Goal: Transaction & Acquisition: Purchase product/service

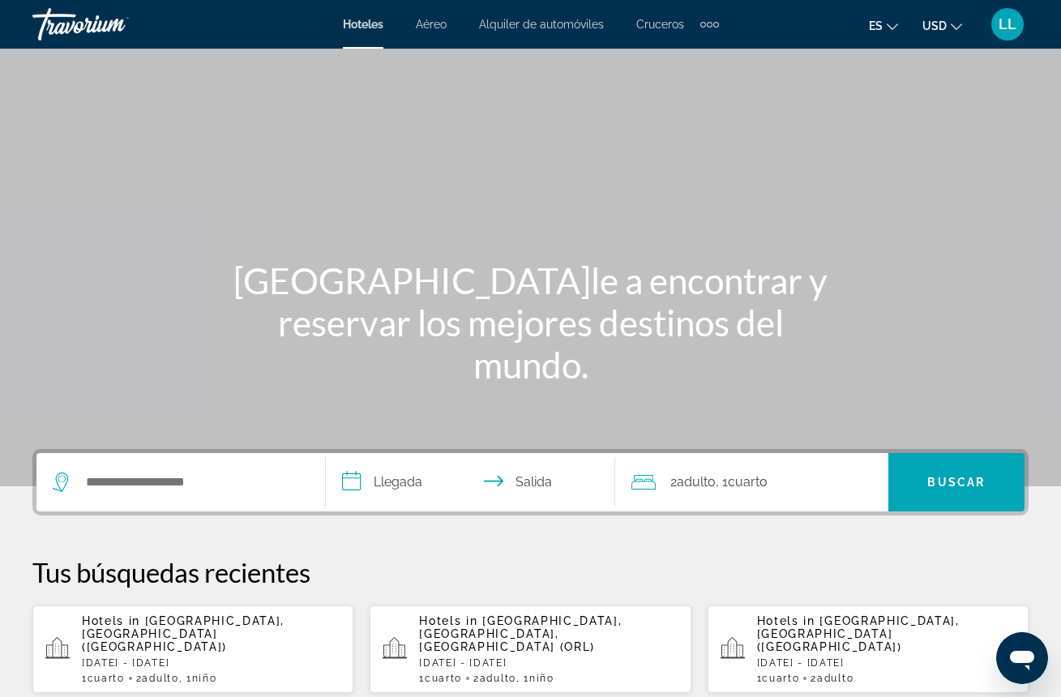
click at [319, 486] on app-destination-search "Search widget" at bounding box center [180, 482] width 289 height 58
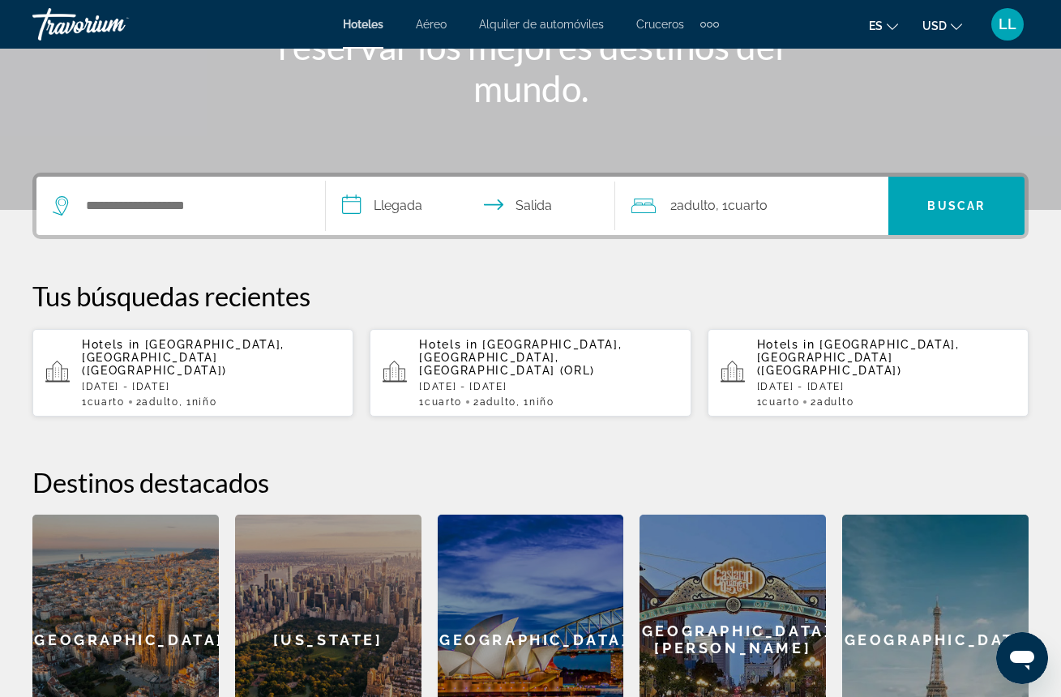
scroll to position [276, 0]
click at [242, 381] on p "[DATE] - [DATE]" at bounding box center [211, 386] width 259 height 11
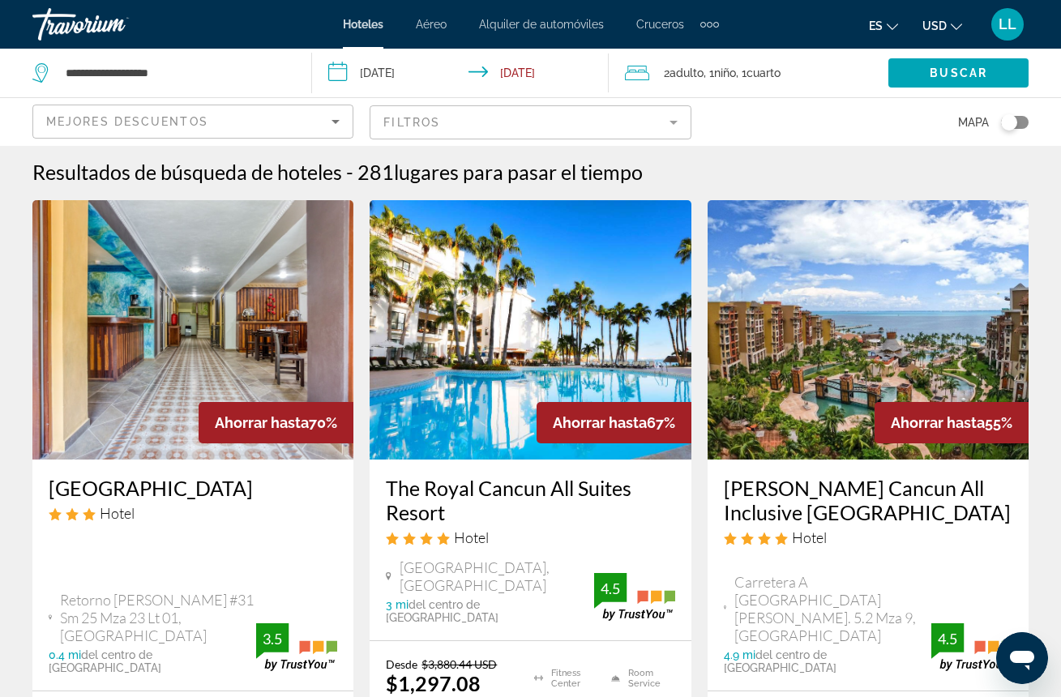
scroll to position [2, 0]
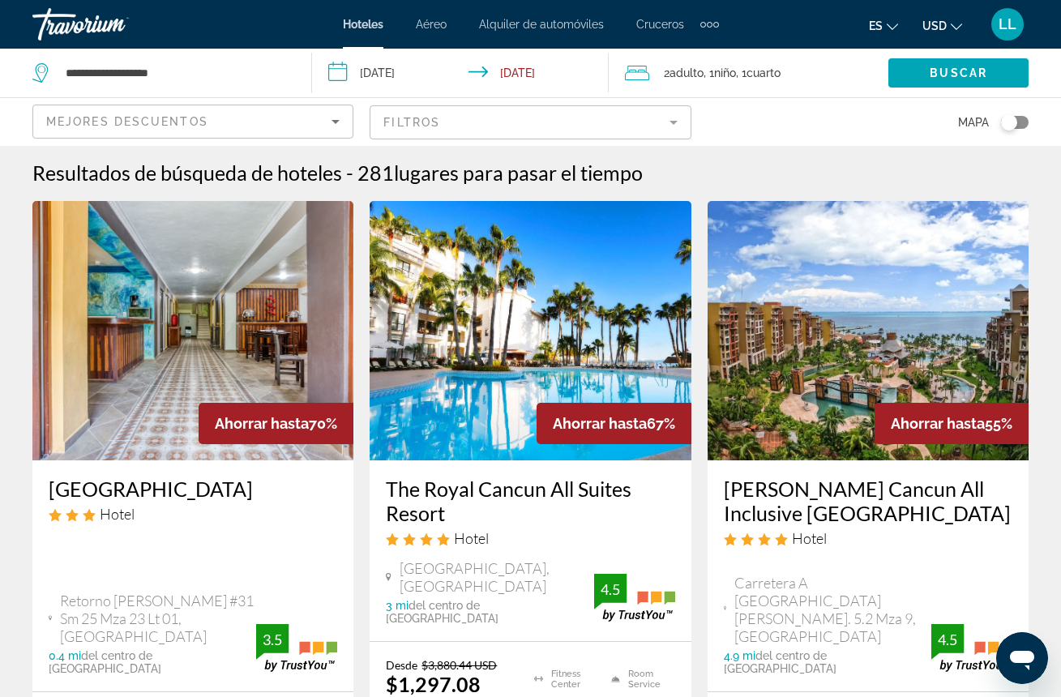
click at [498, 391] on img "Main content" at bounding box center [530, 330] width 321 height 259
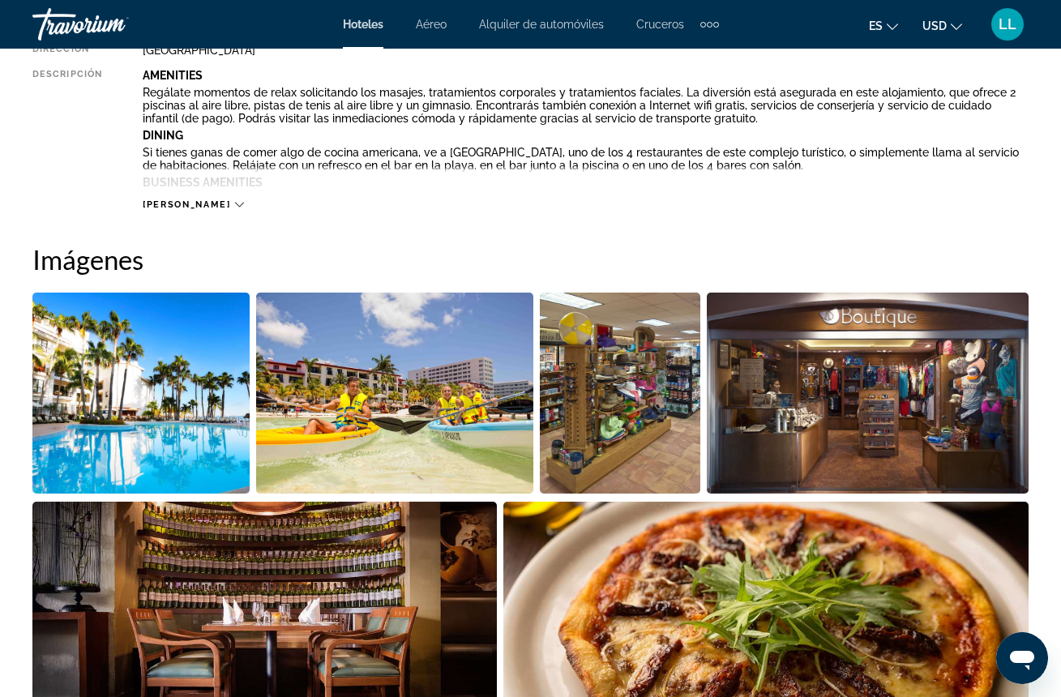
scroll to position [948, 0]
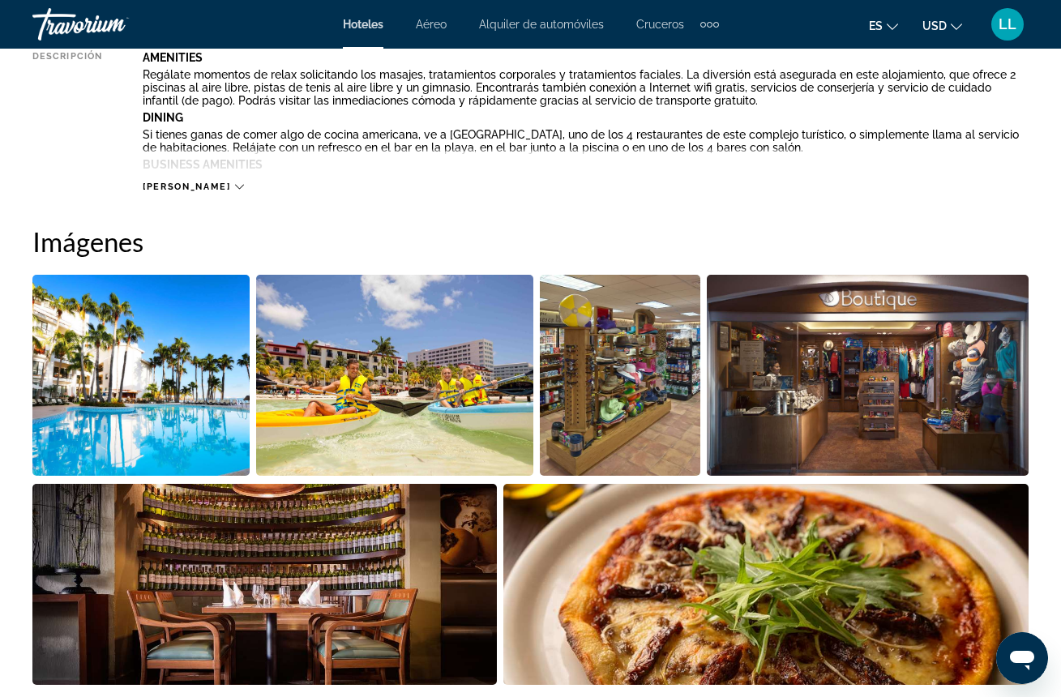
click at [230, 404] on img "Open full-screen image slider" at bounding box center [140, 375] width 217 height 201
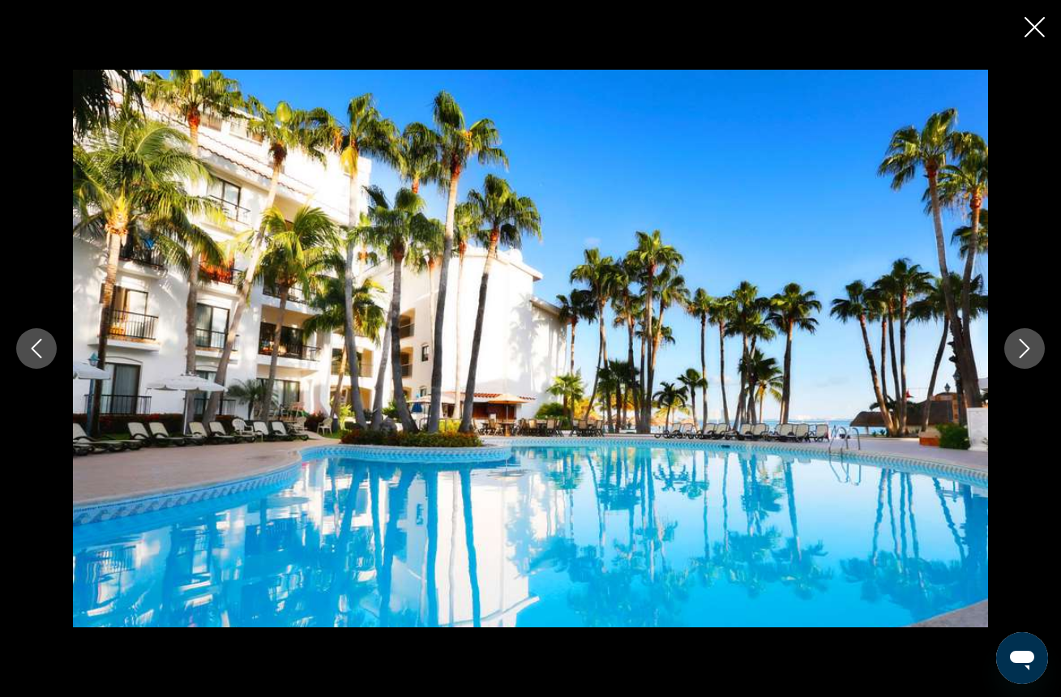
click at [1029, 347] on icon "Next image" at bounding box center [1025, 348] width 11 height 19
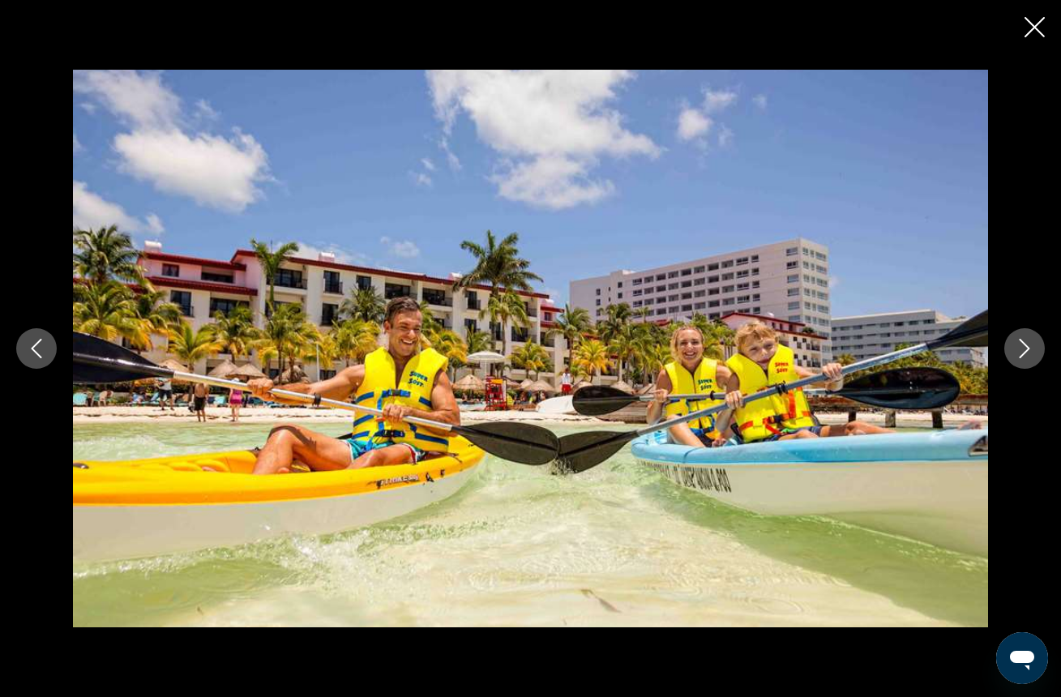
click at [1029, 353] on icon "Next image" at bounding box center [1024, 348] width 19 height 19
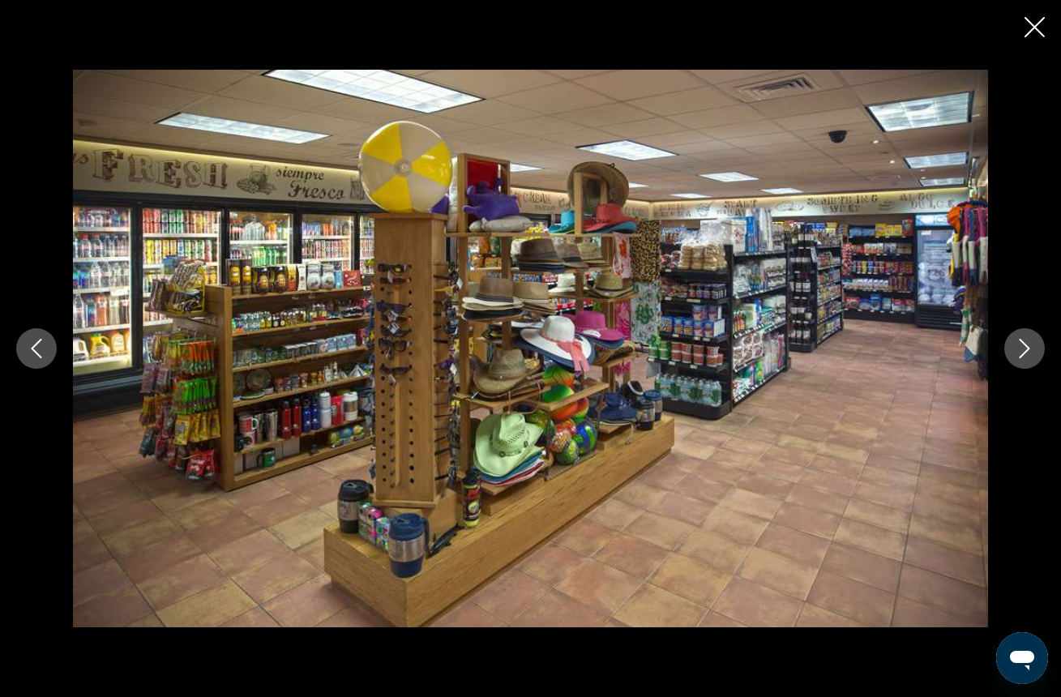
click at [1030, 355] on icon "Next image" at bounding box center [1024, 348] width 19 height 19
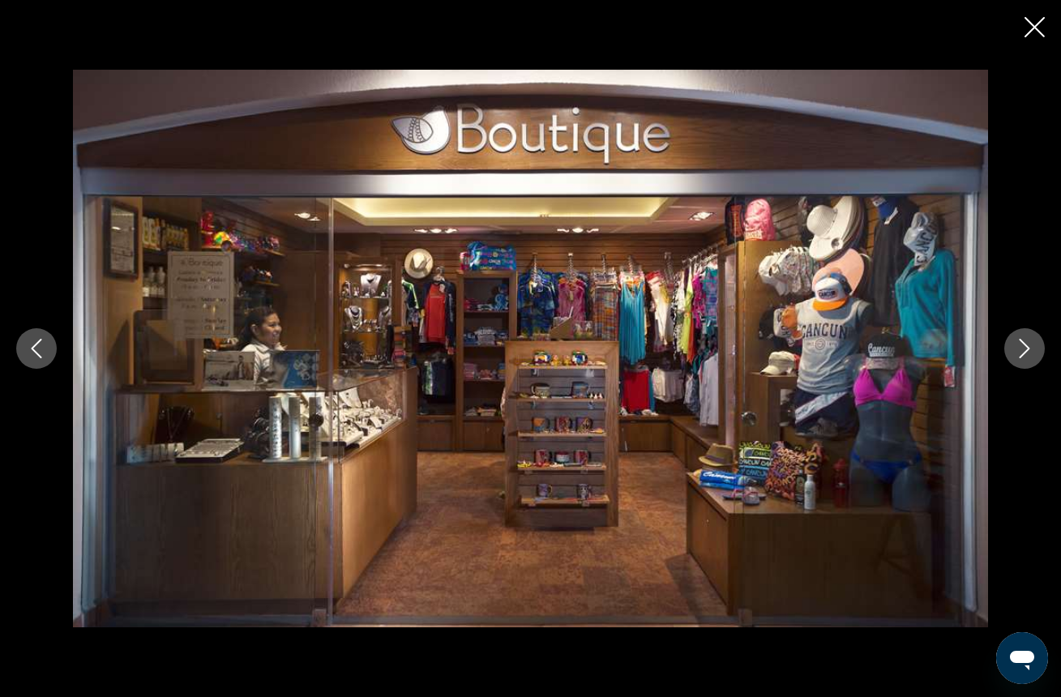
click at [1030, 361] on button "Next image" at bounding box center [1024, 348] width 41 height 41
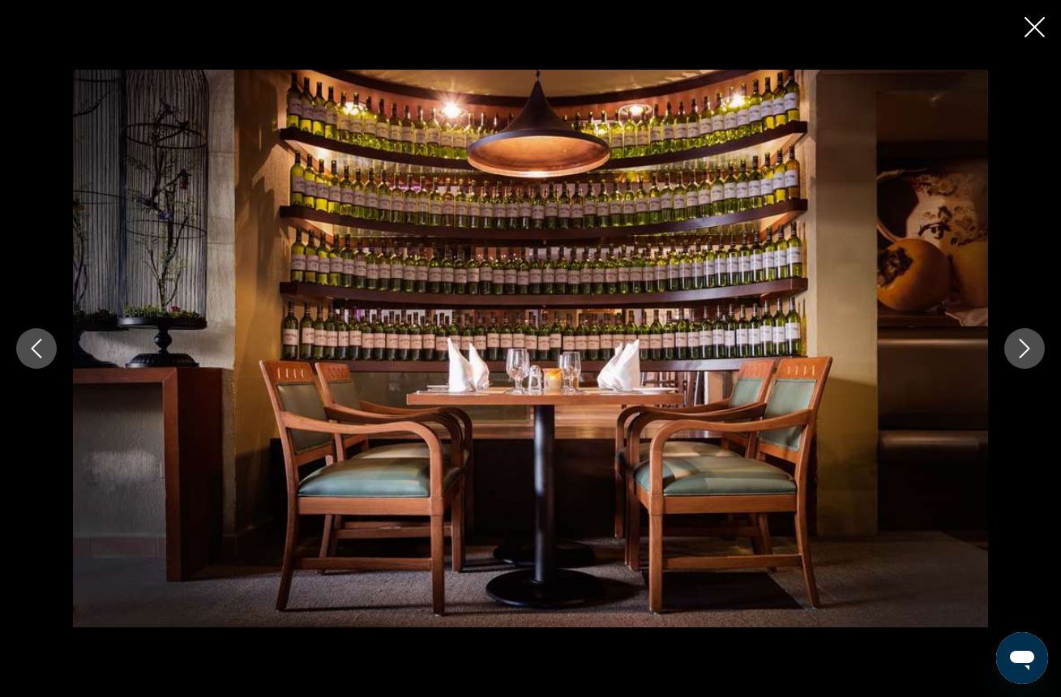
click at [1030, 363] on button "Next image" at bounding box center [1024, 348] width 41 height 41
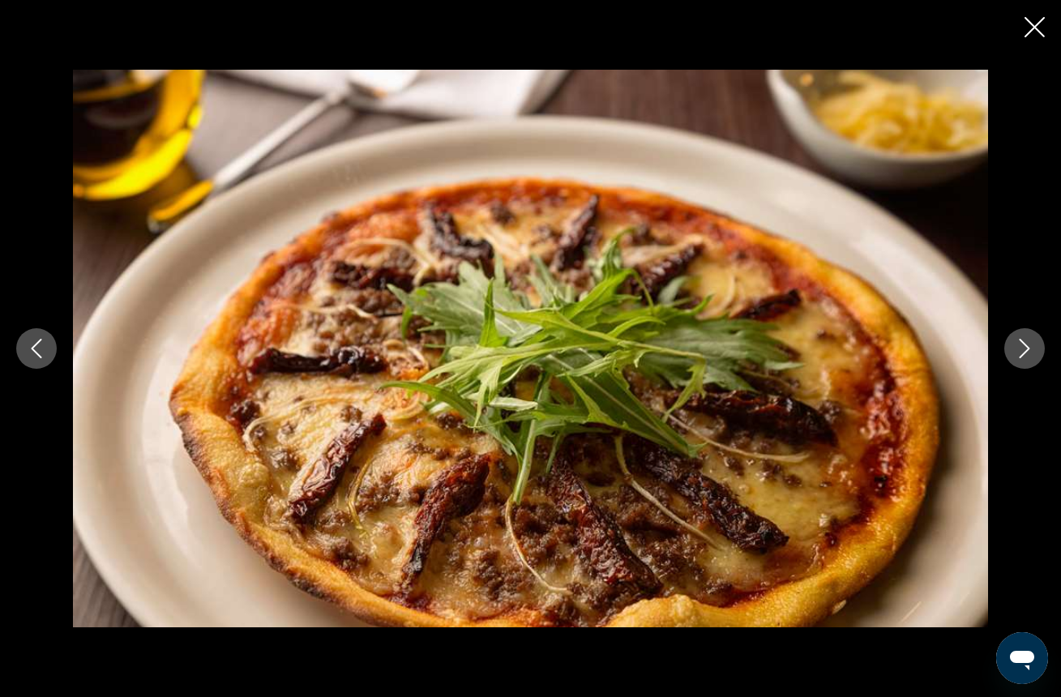
click at [1025, 354] on icon "Next image" at bounding box center [1024, 348] width 19 height 19
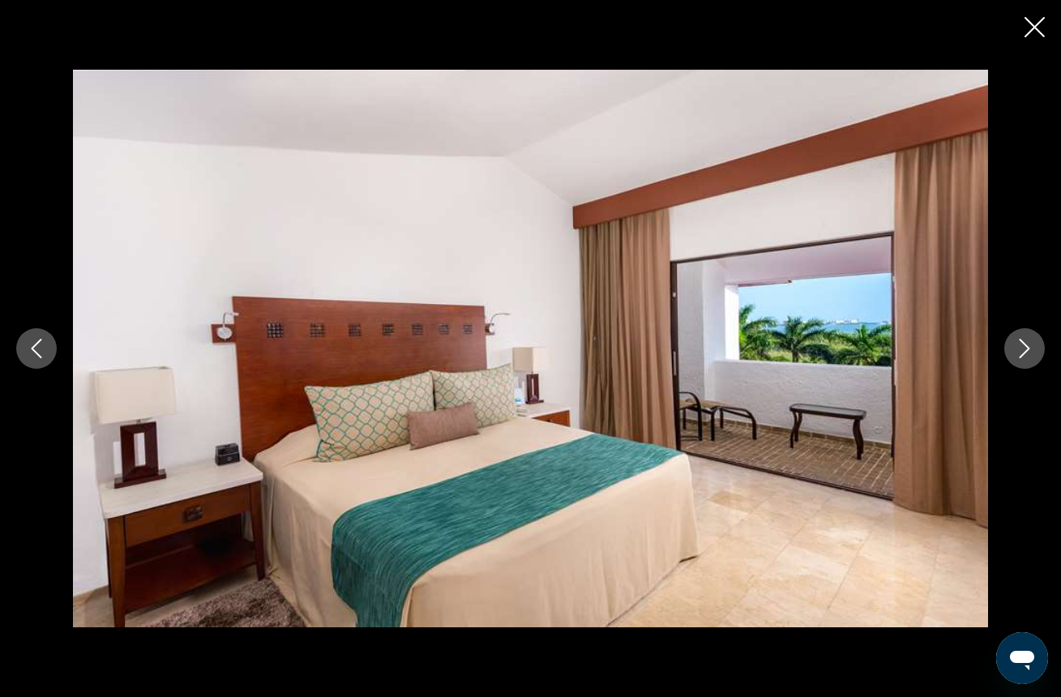
click at [1026, 358] on button "Next image" at bounding box center [1024, 348] width 41 height 41
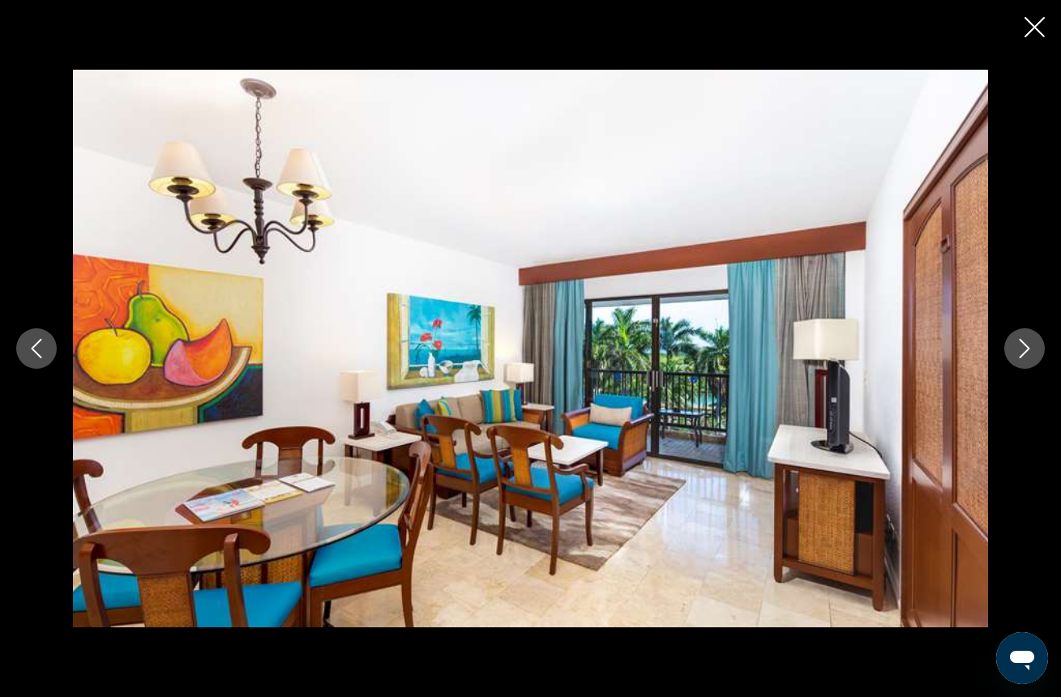
click at [1026, 363] on button "Next image" at bounding box center [1024, 348] width 41 height 41
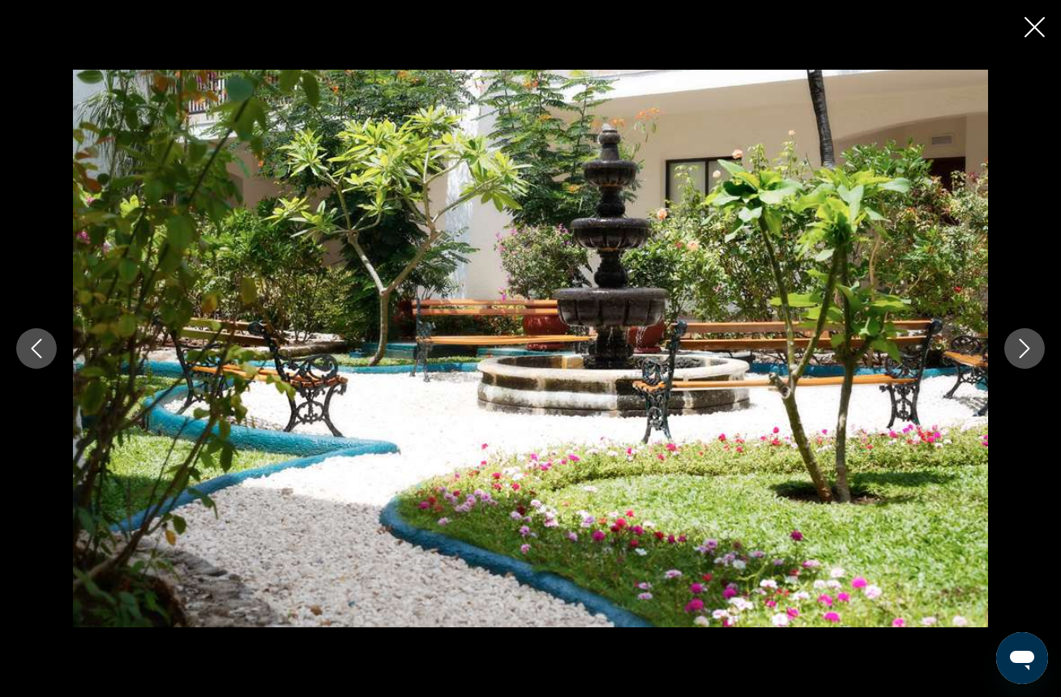
click at [1031, 353] on icon "Next image" at bounding box center [1024, 348] width 19 height 19
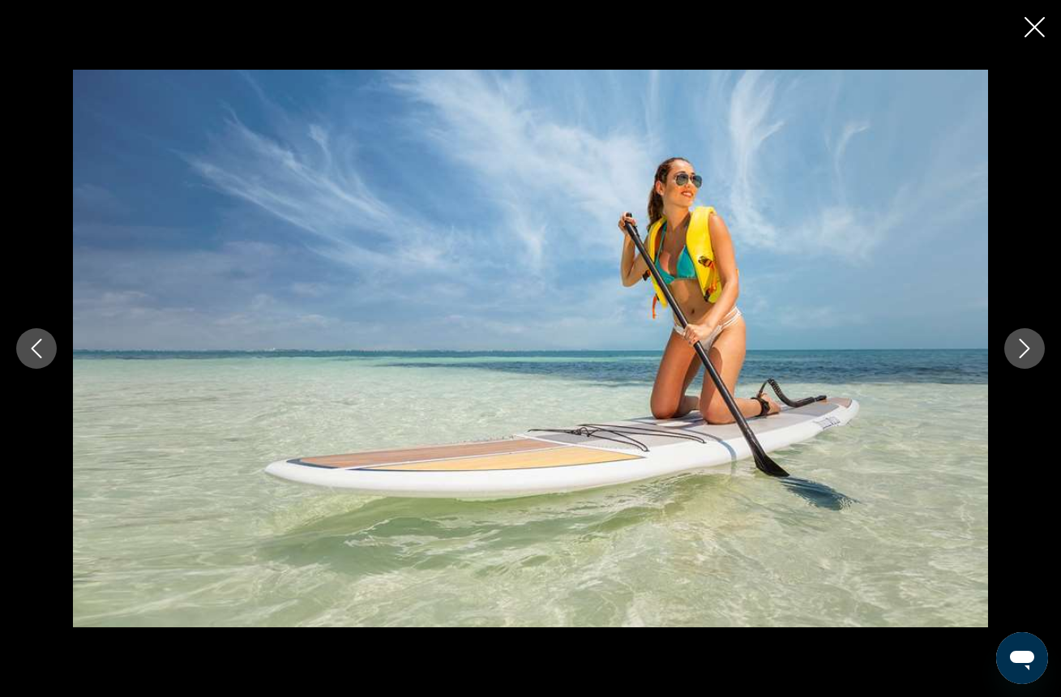
click at [1031, 359] on button "Next image" at bounding box center [1024, 348] width 41 height 41
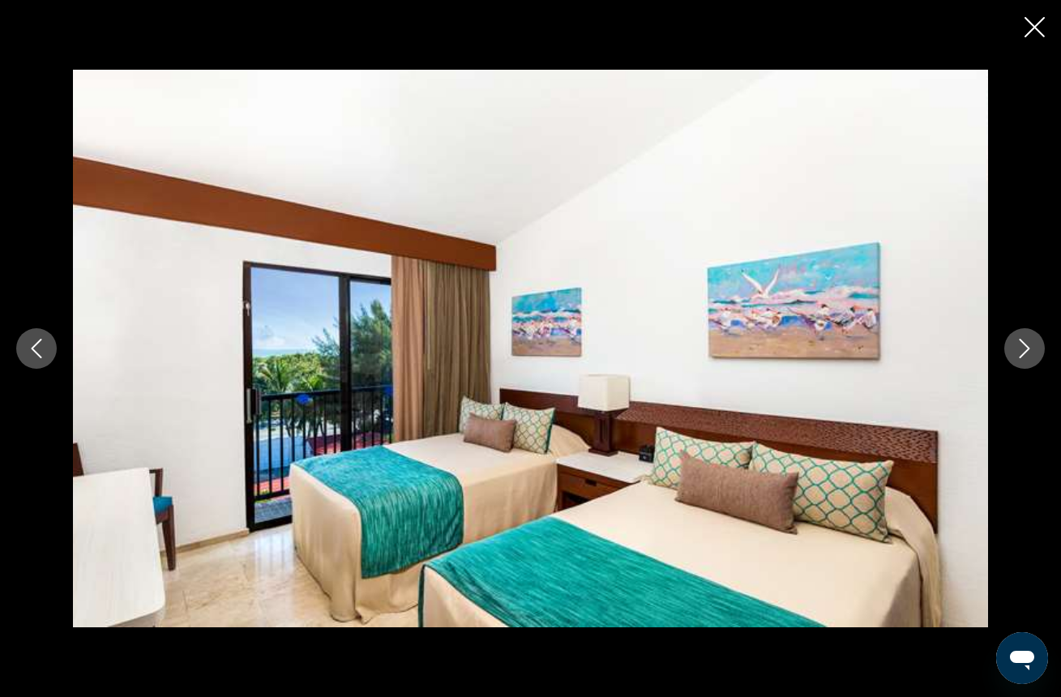
click at [1028, 357] on icon "Next image" at bounding box center [1024, 348] width 19 height 19
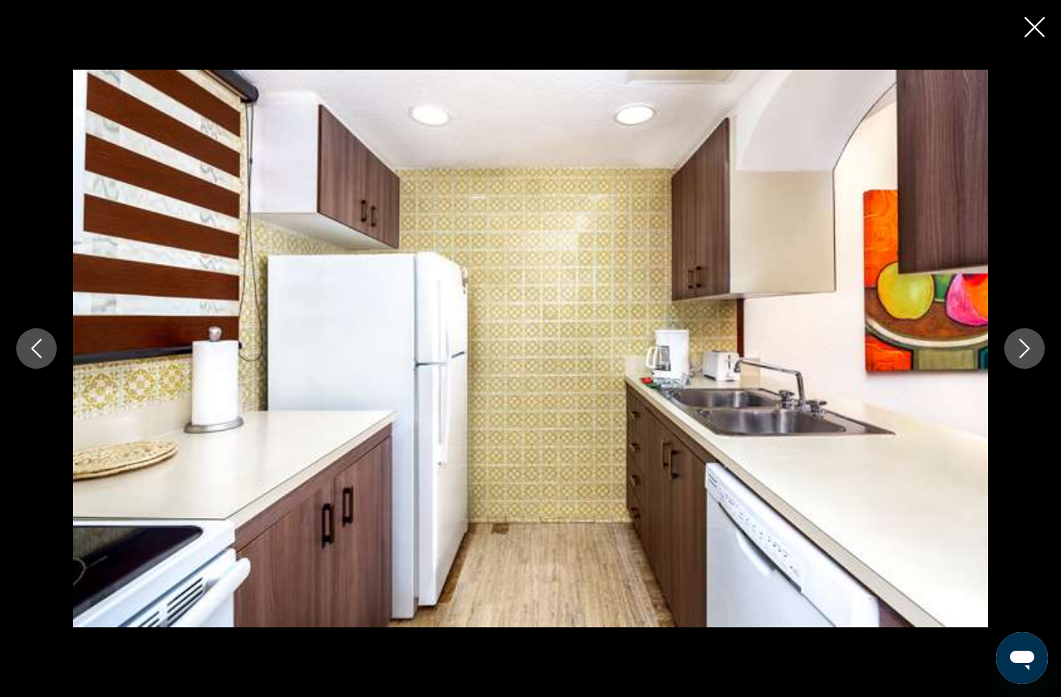
click at [1028, 364] on button "Next image" at bounding box center [1024, 348] width 41 height 41
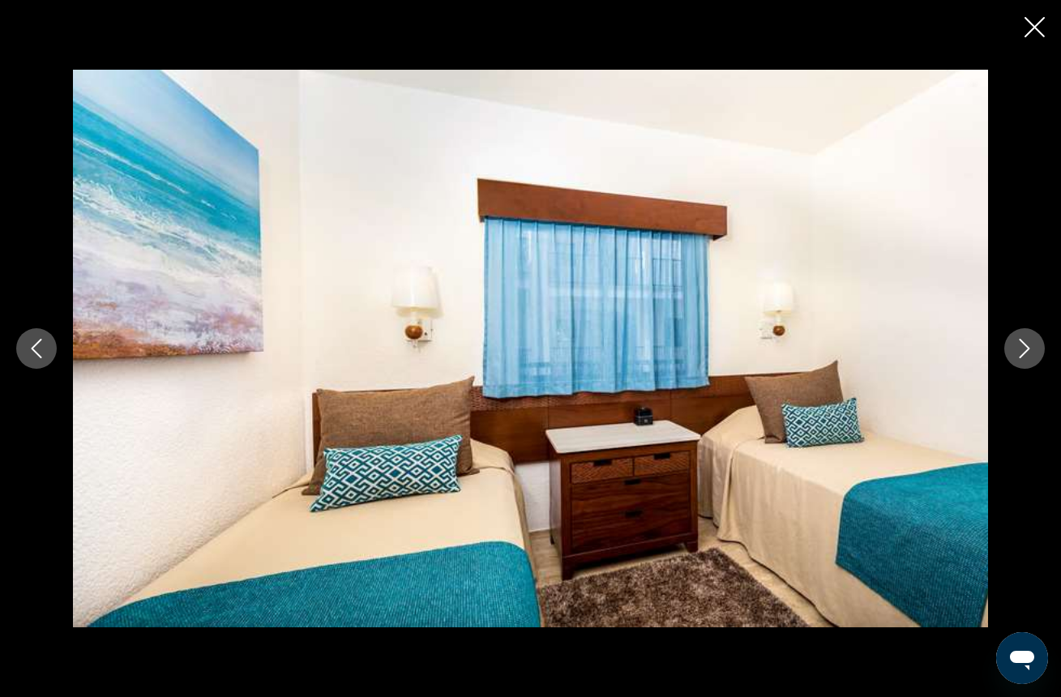
click at [1029, 368] on button "Next image" at bounding box center [1024, 348] width 41 height 41
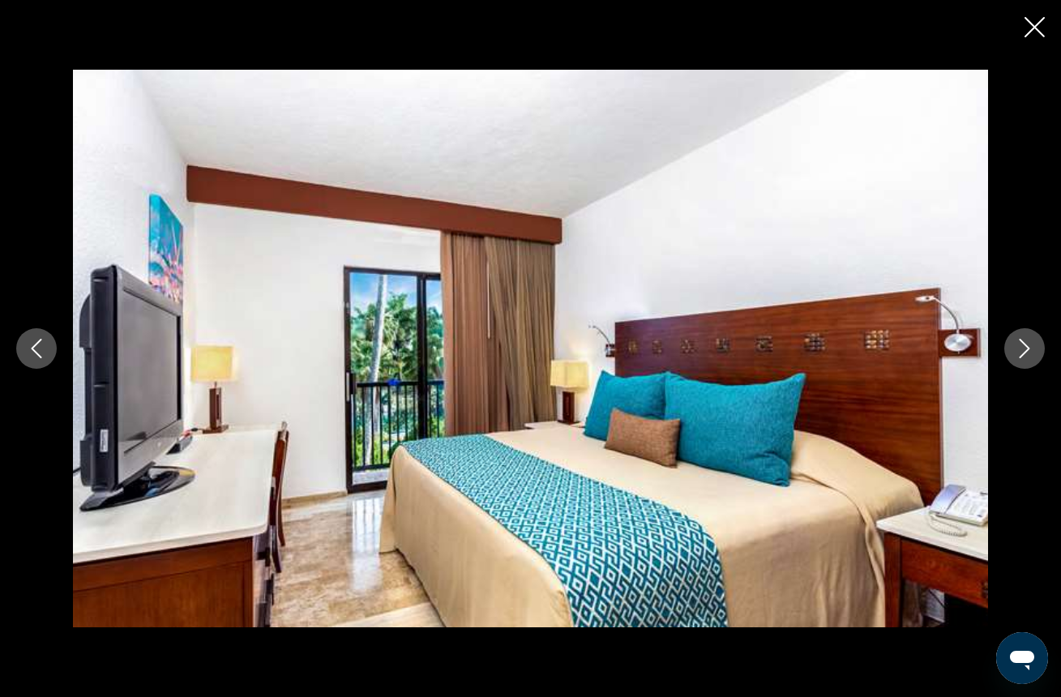
click at [1026, 352] on icon "Next image" at bounding box center [1025, 348] width 11 height 19
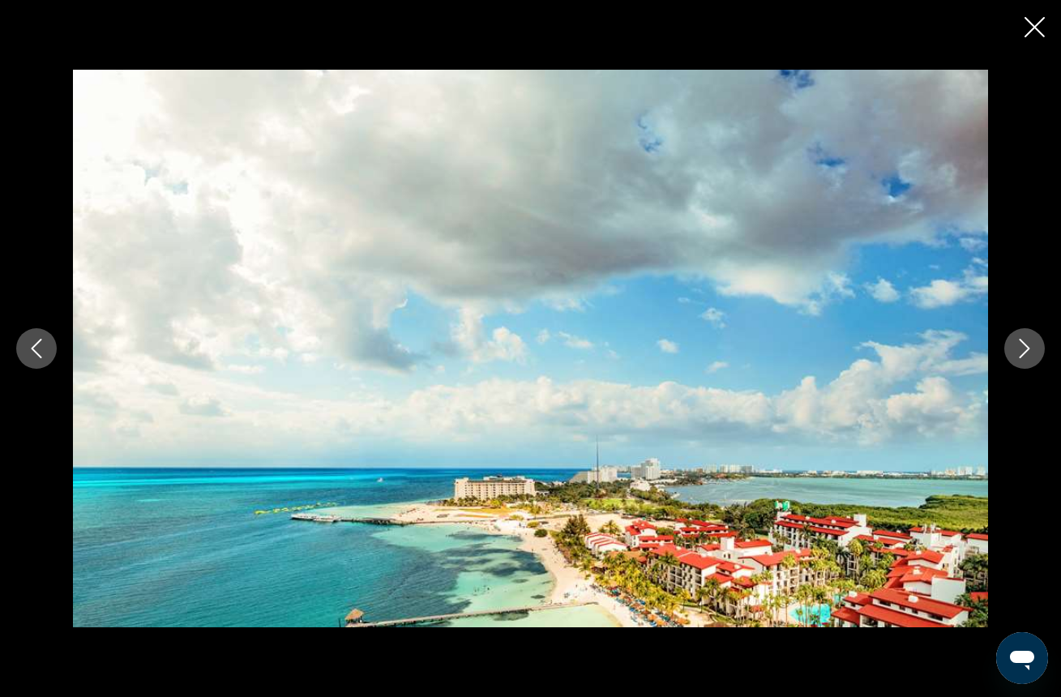
click at [1028, 354] on icon "Next image" at bounding box center [1024, 348] width 19 height 19
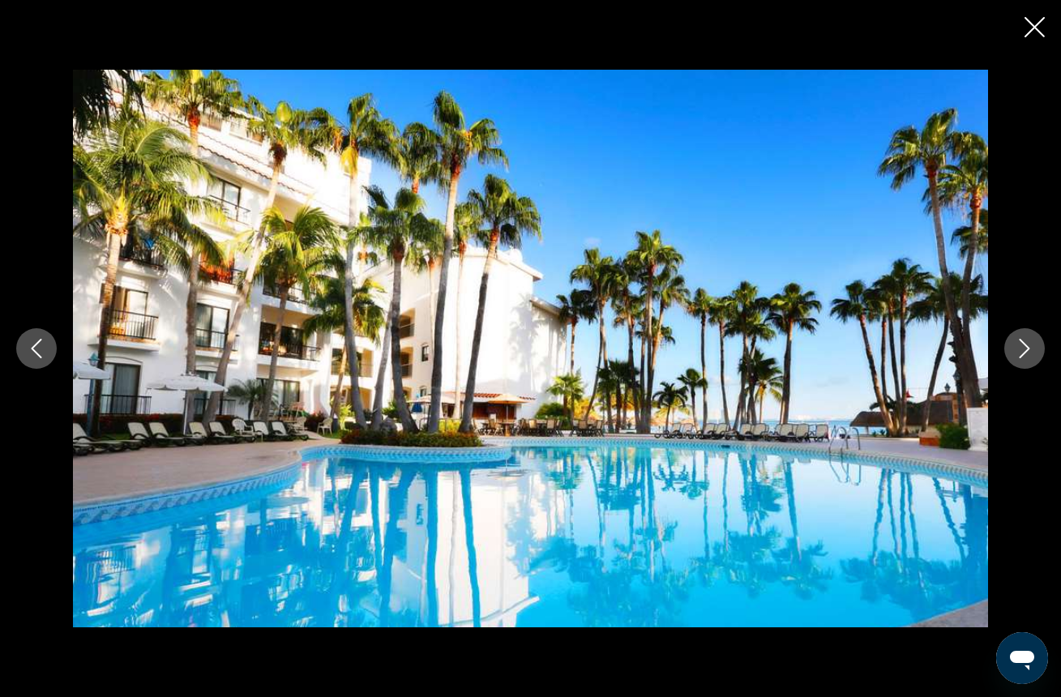
click at [1028, 354] on icon "Next image" at bounding box center [1024, 348] width 19 height 19
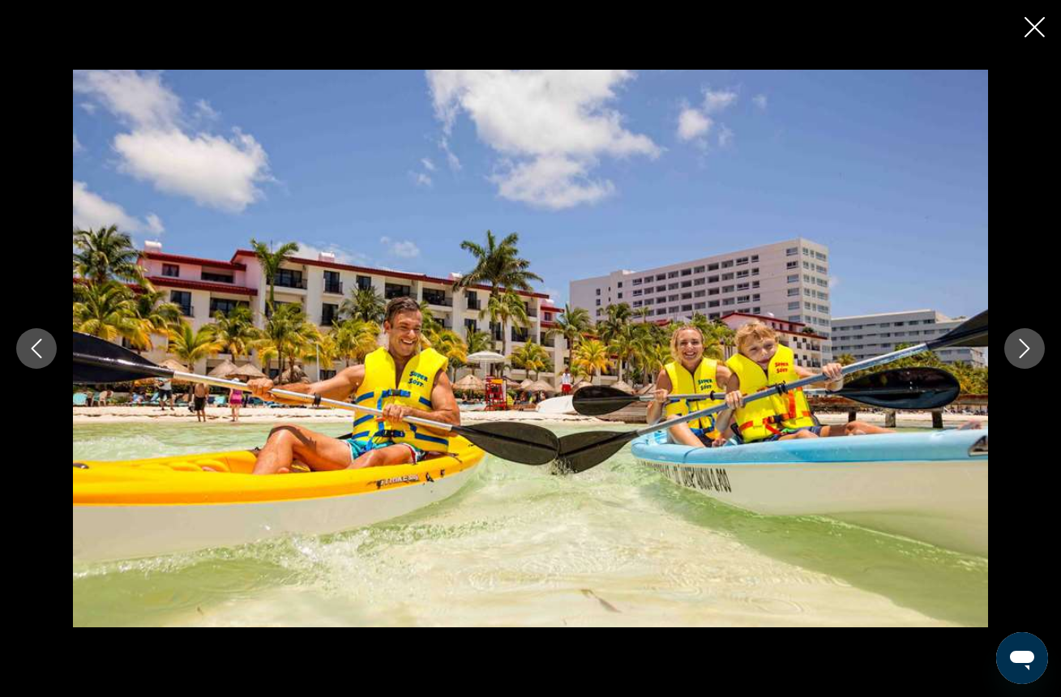
click at [1028, 354] on icon "Next image" at bounding box center [1024, 348] width 19 height 19
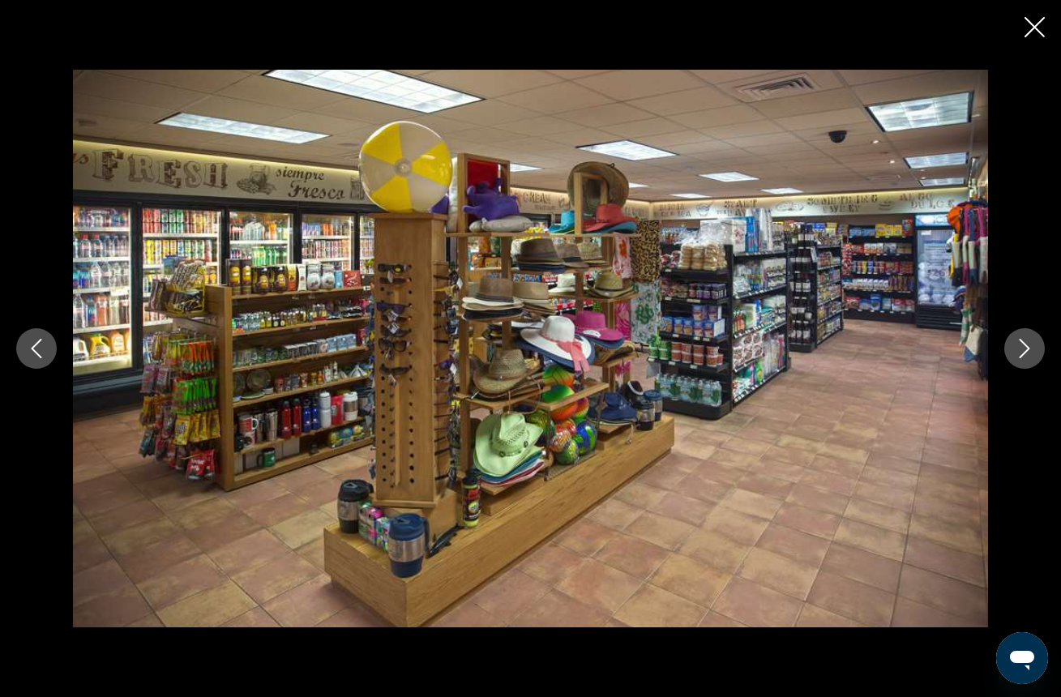
click at [1042, 20] on icon "Close slideshow" at bounding box center [1035, 27] width 20 height 20
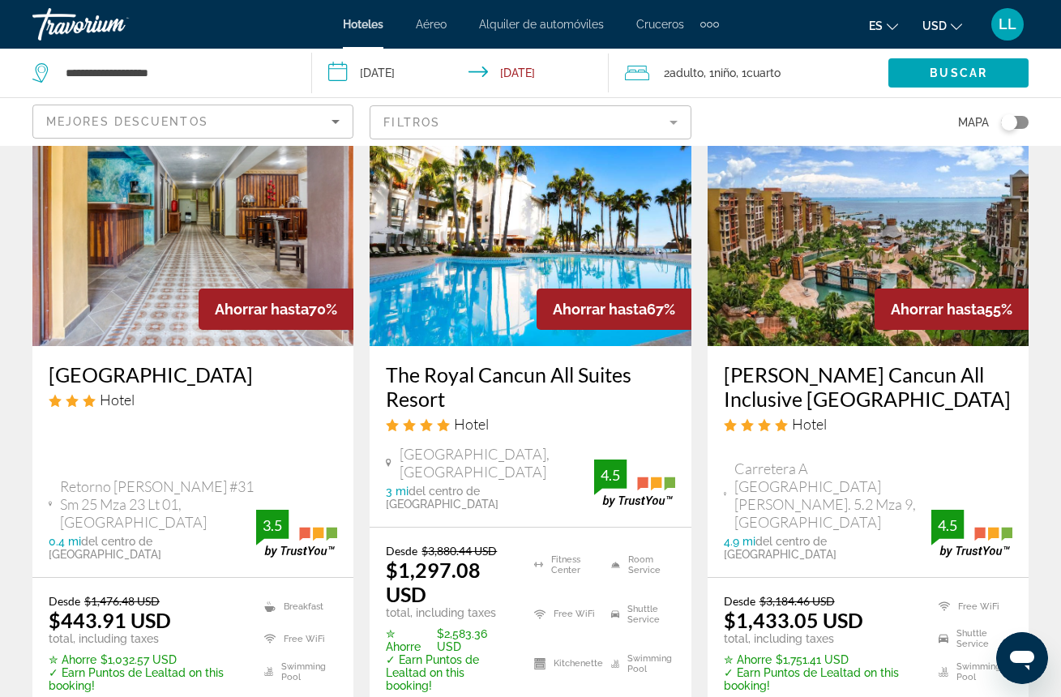
scroll to position [117, 0]
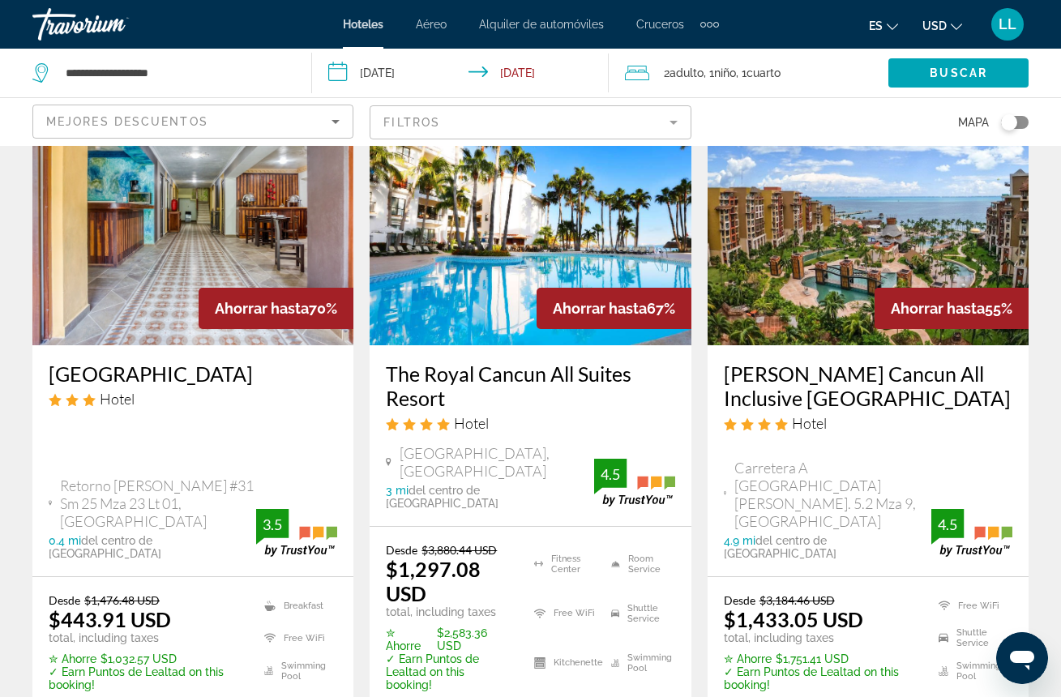
click at [836, 281] on img "Main content" at bounding box center [868, 215] width 321 height 259
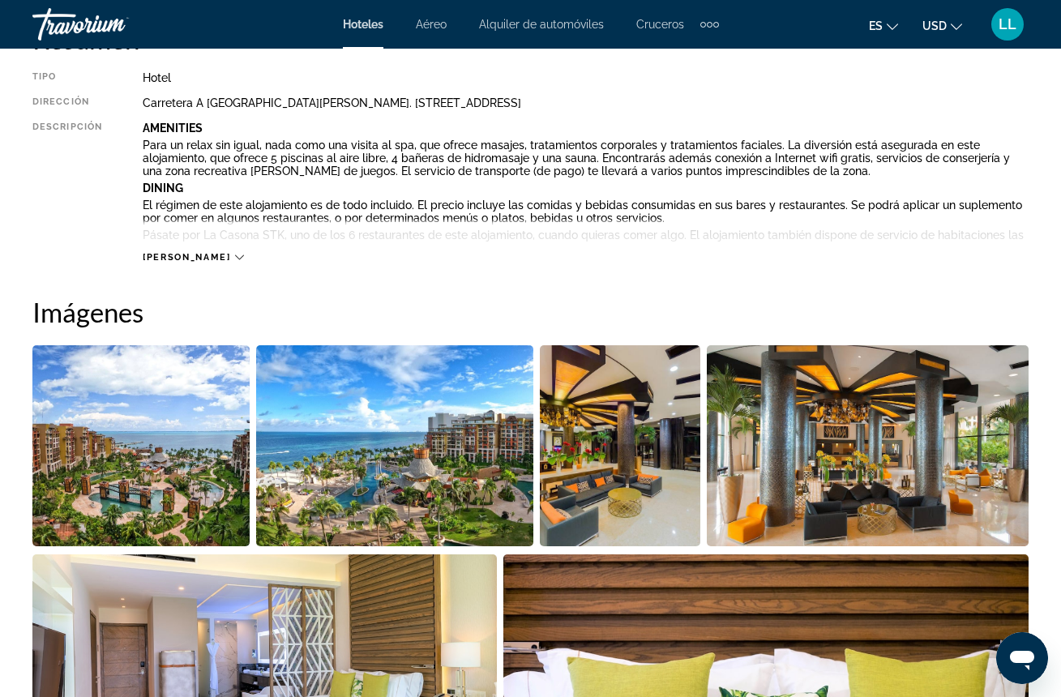
scroll to position [870, 0]
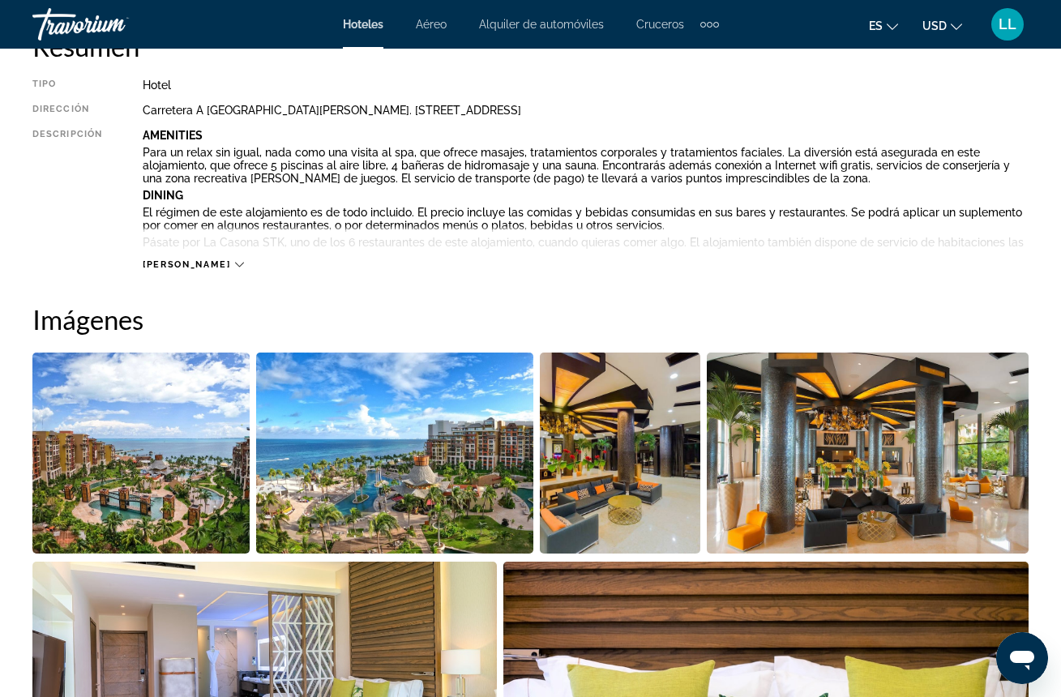
click at [172, 459] on img "Open full-screen image slider" at bounding box center [140, 453] width 217 height 201
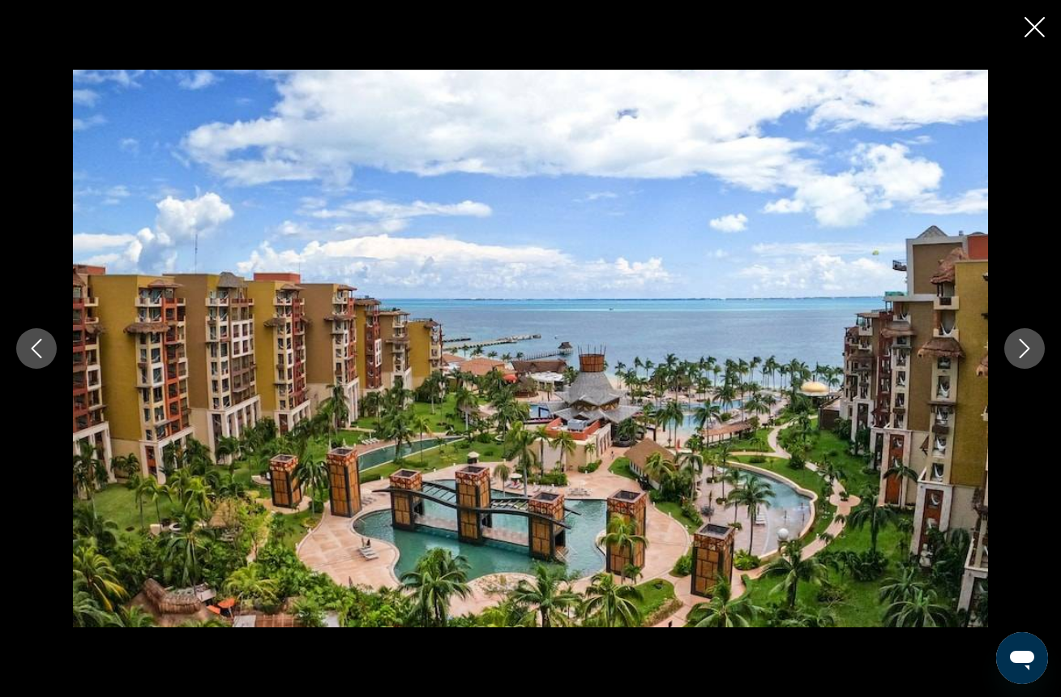
click at [1022, 336] on button "Next image" at bounding box center [1024, 348] width 41 height 41
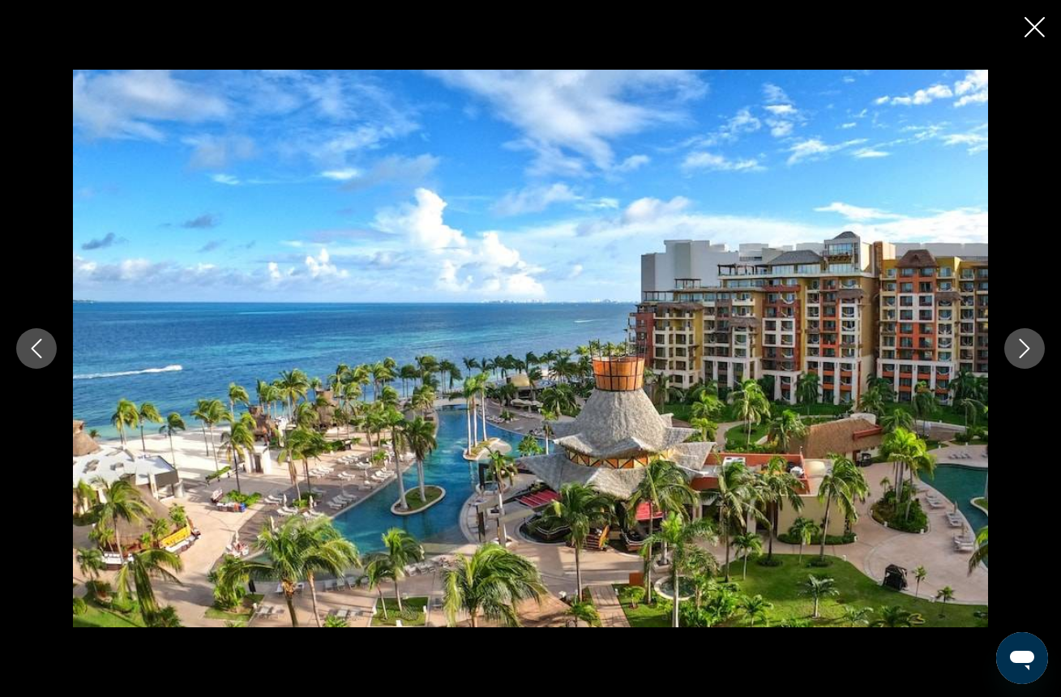
click at [1026, 352] on icon "Next image" at bounding box center [1025, 348] width 11 height 19
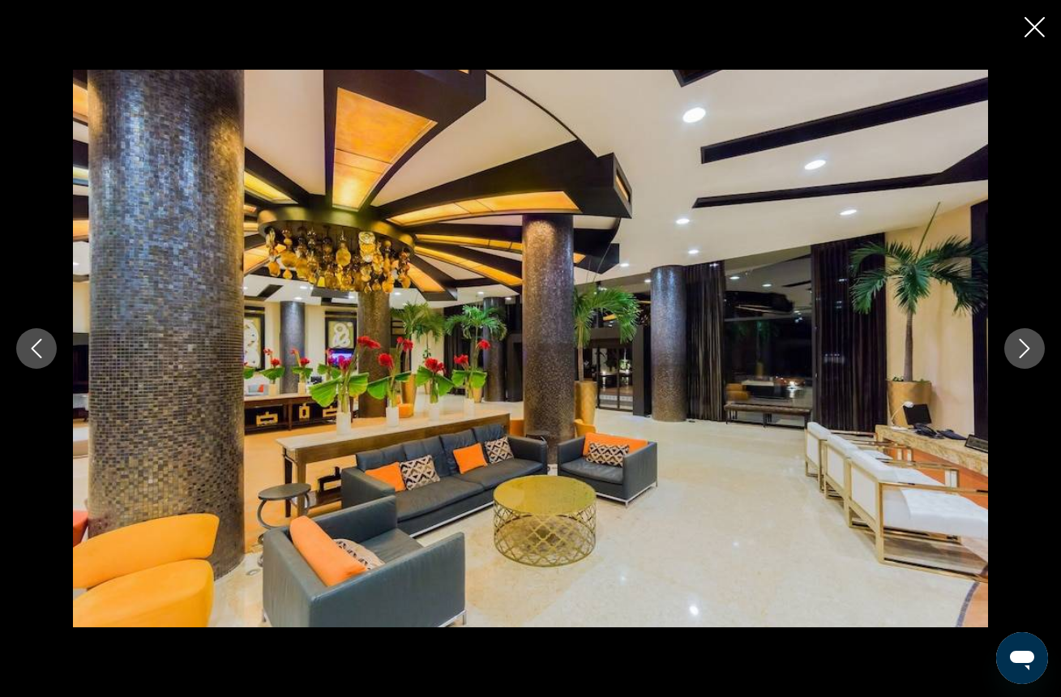
click at [1026, 352] on icon "Next image" at bounding box center [1025, 348] width 11 height 19
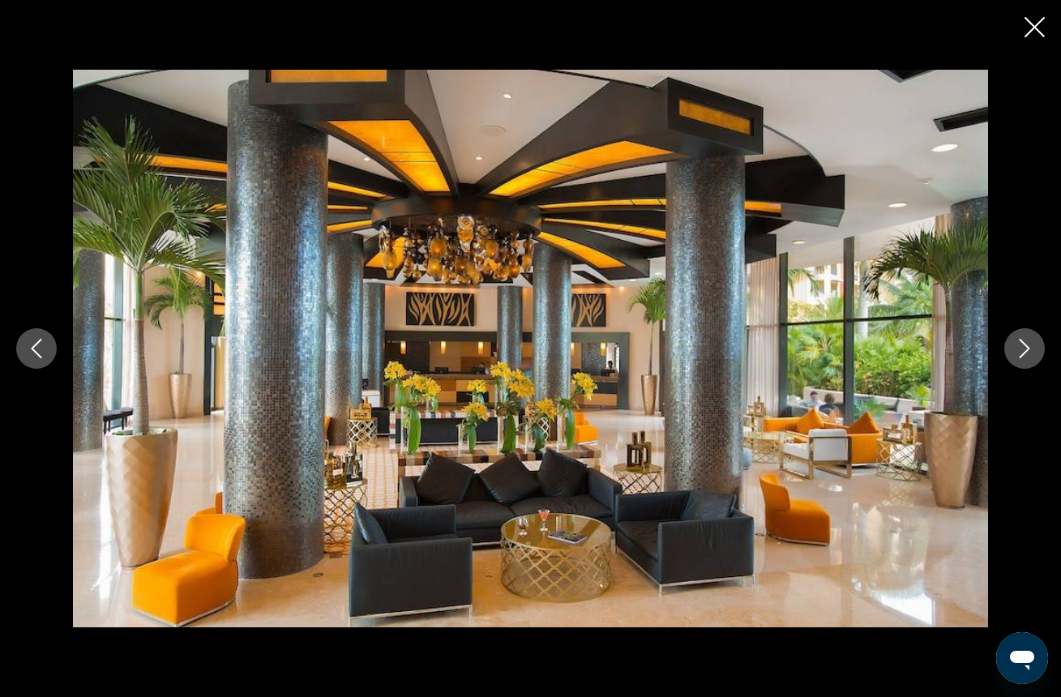
click at [1026, 352] on icon "Next image" at bounding box center [1025, 348] width 11 height 19
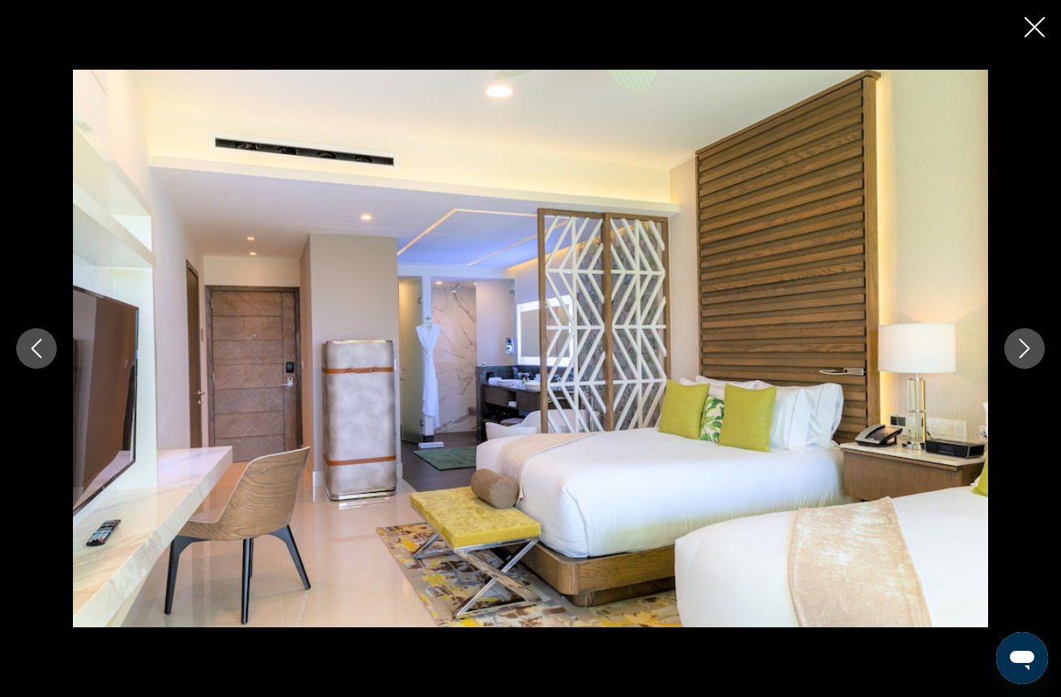
click at [1026, 352] on icon "Next image" at bounding box center [1025, 348] width 11 height 19
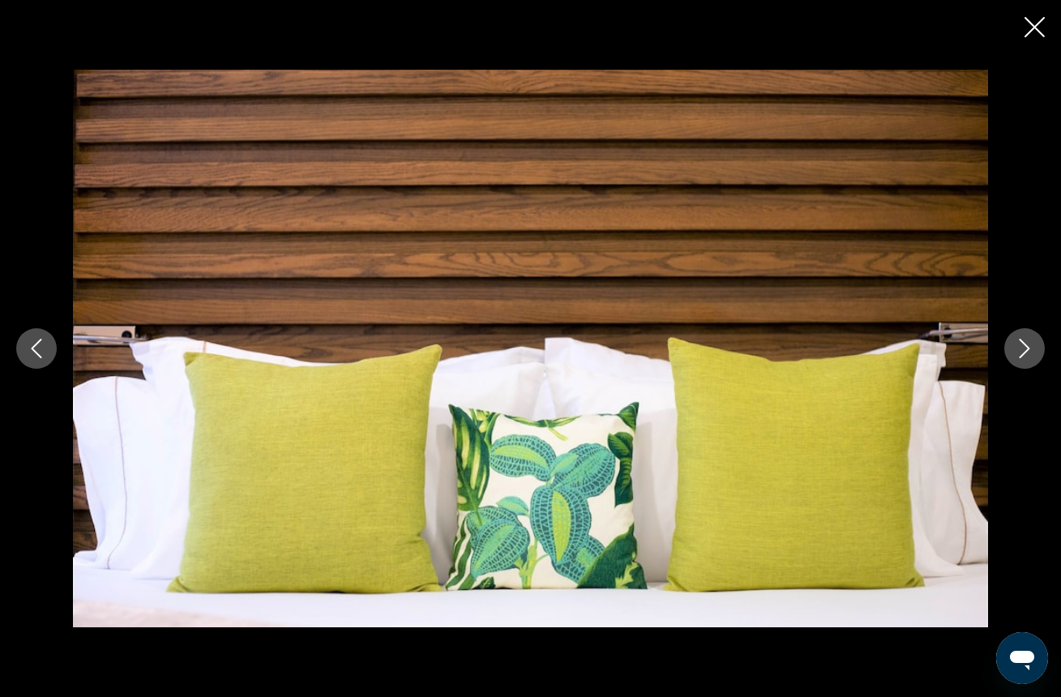
click at [1026, 352] on icon "Next image" at bounding box center [1025, 348] width 11 height 19
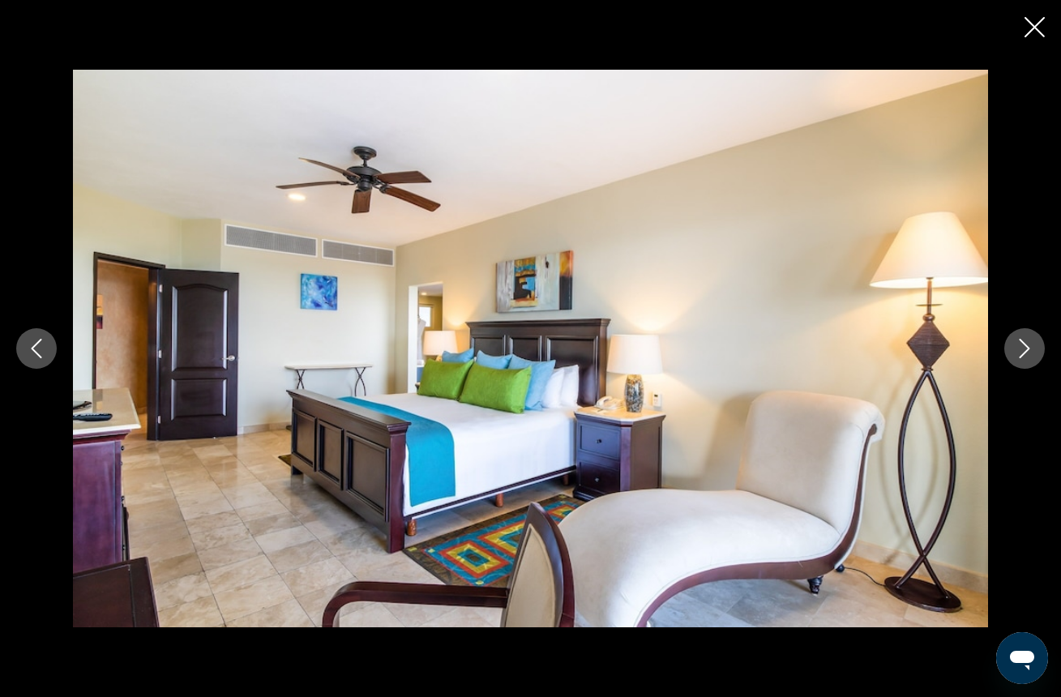
click at [1026, 352] on icon "Next image" at bounding box center [1025, 348] width 11 height 19
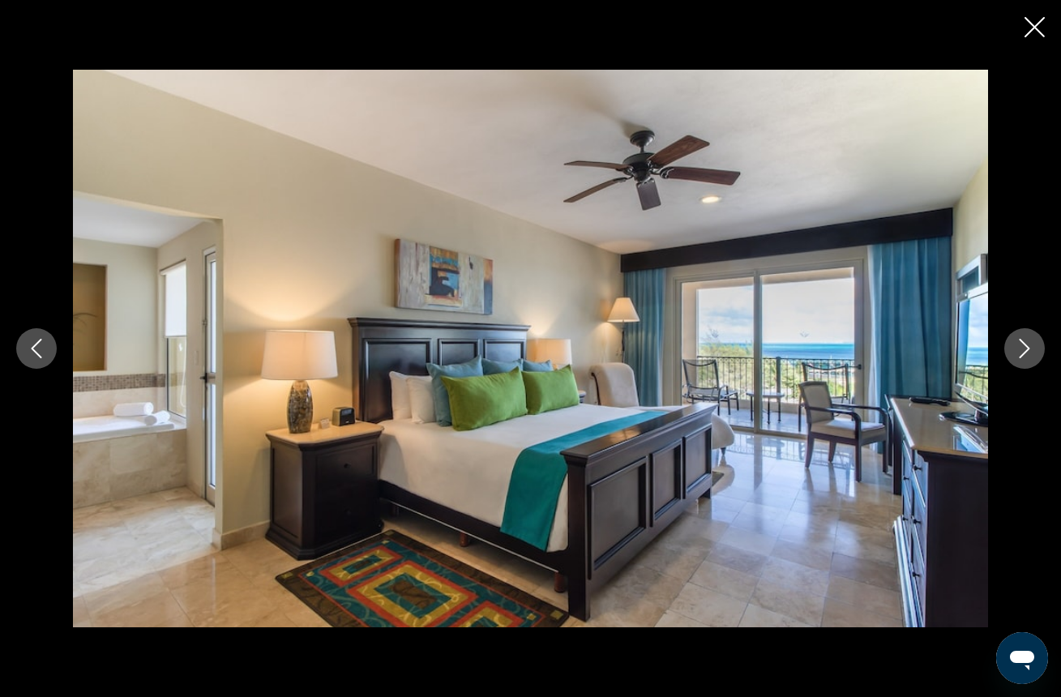
click at [1026, 352] on icon "Next image" at bounding box center [1025, 348] width 11 height 19
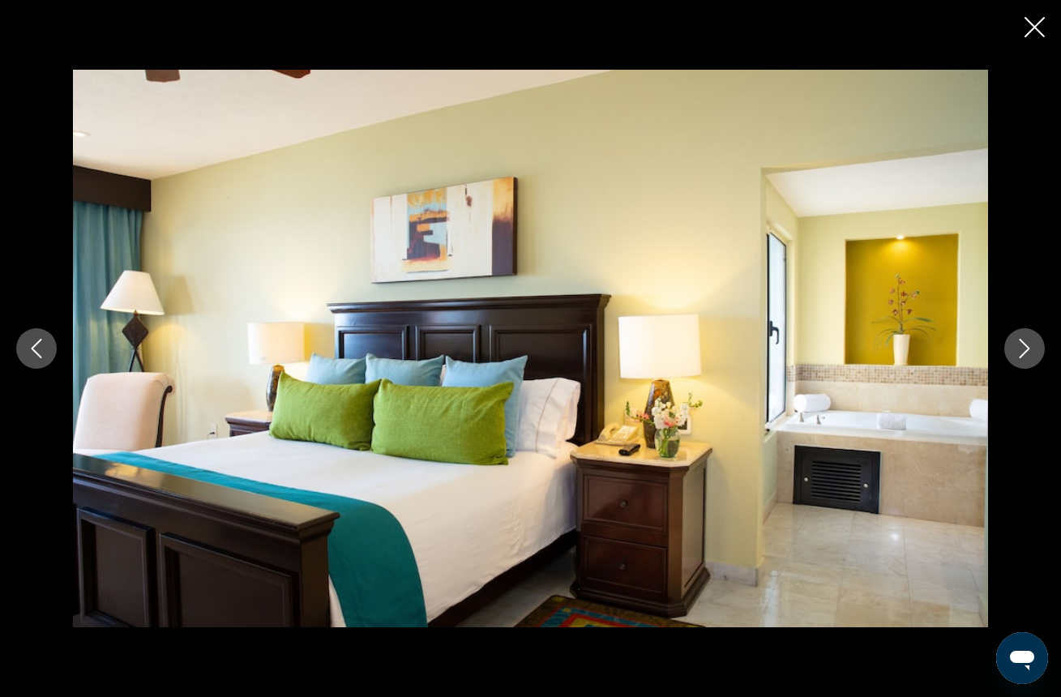
click at [1026, 352] on icon "Next image" at bounding box center [1025, 348] width 11 height 19
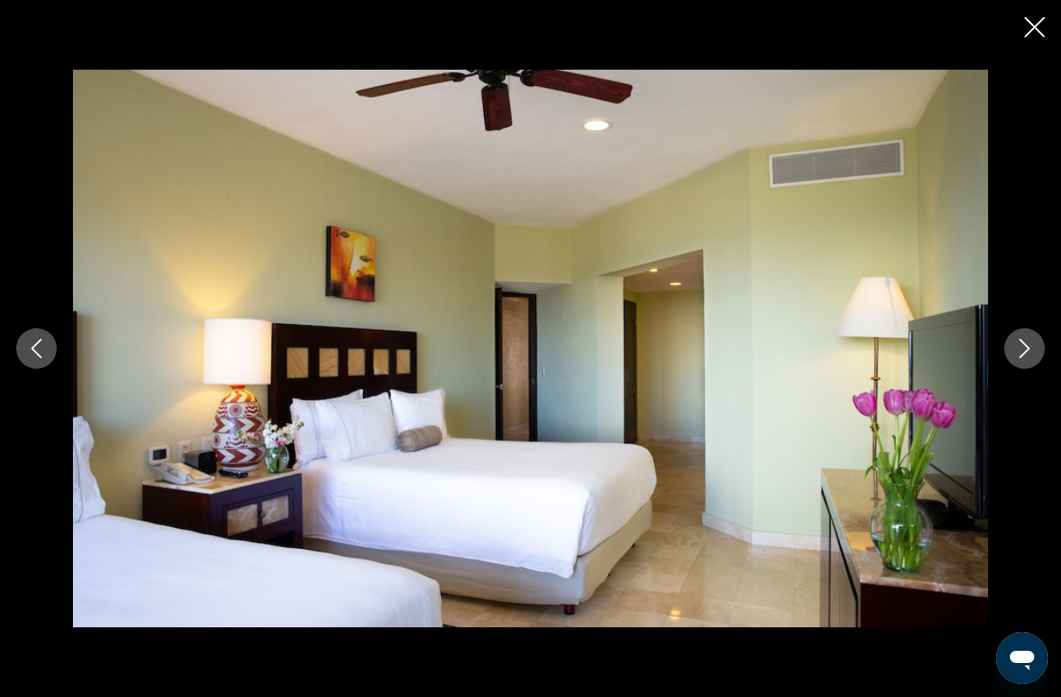
click at [1026, 352] on icon "Next image" at bounding box center [1025, 348] width 11 height 19
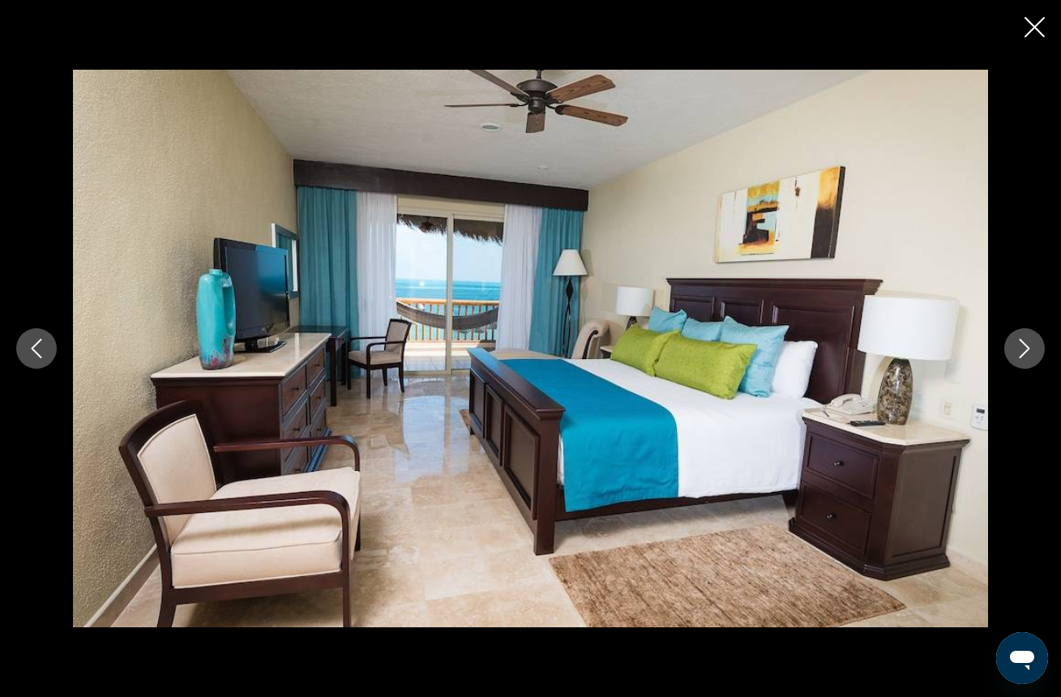
click at [1026, 352] on icon "Next image" at bounding box center [1025, 348] width 11 height 19
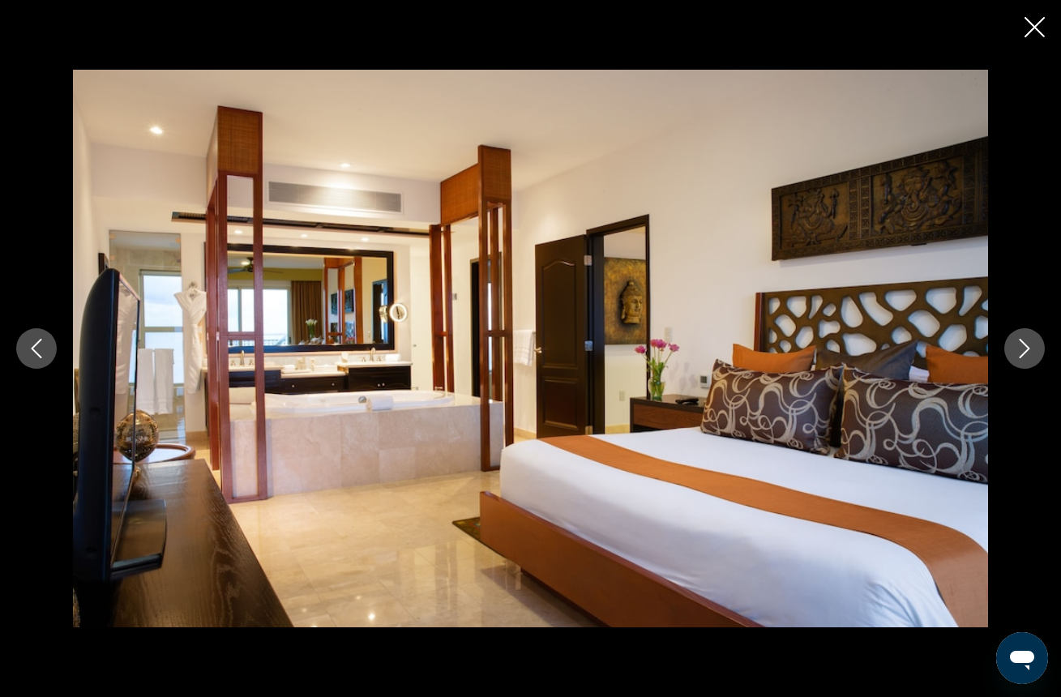
click at [1026, 352] on icon "Next image" at bounding box center [1025, 348] width 11 height 19
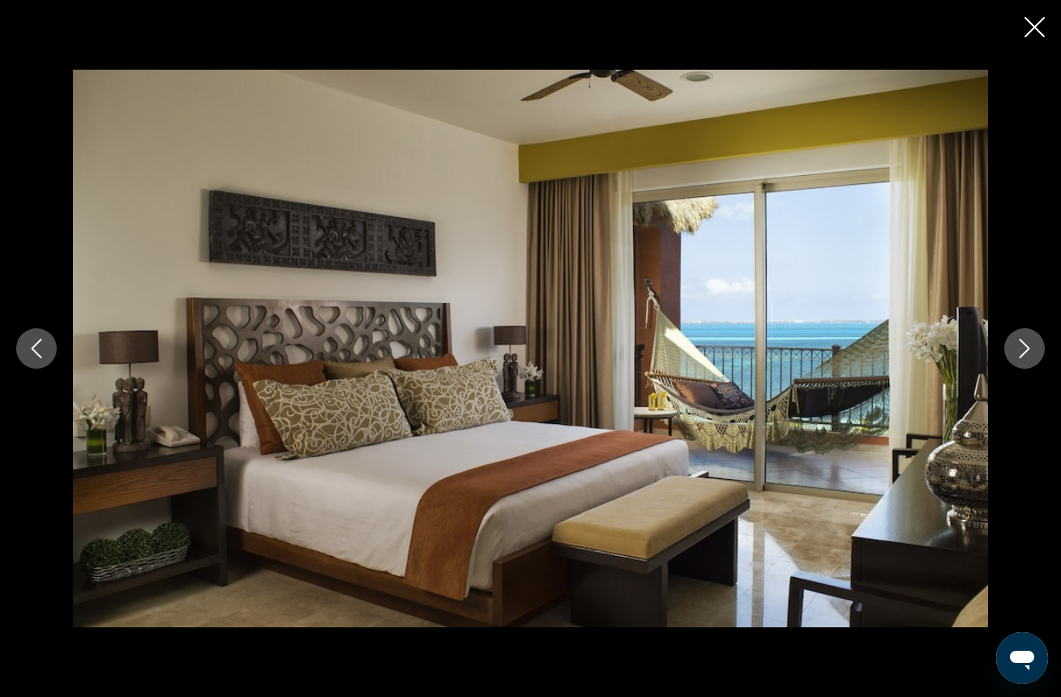
click at [1026, 352] on icon "Next image" at bounding box center [1025, 348] width 11 height 19
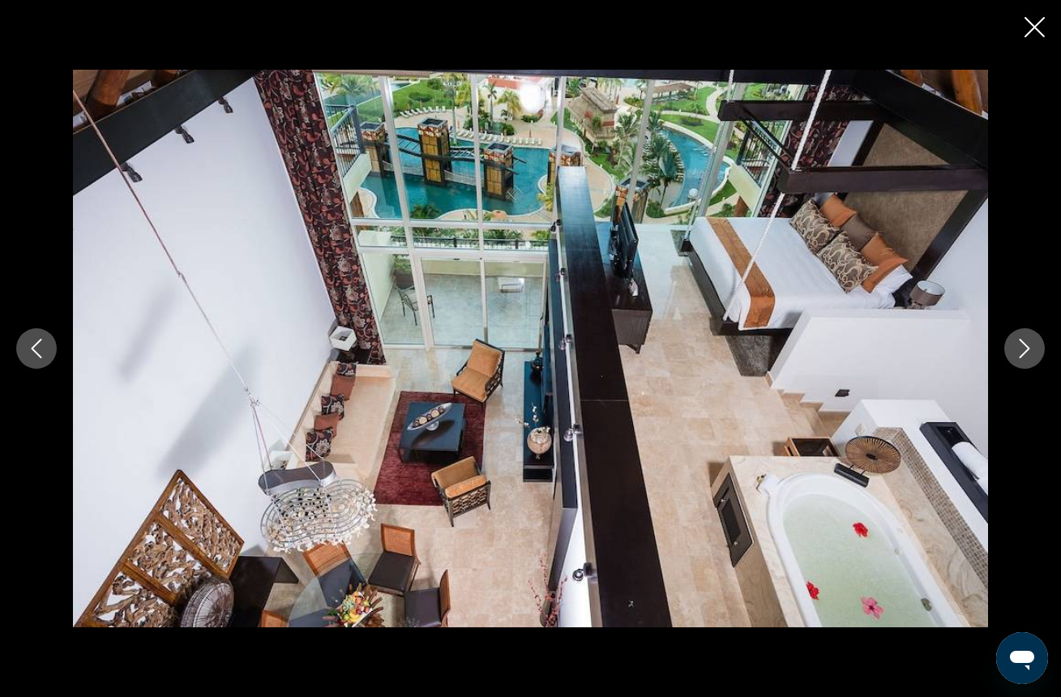
click at [1026, 352] on icon "Next image" at bounding box center [1025, 348] width 11 height 19
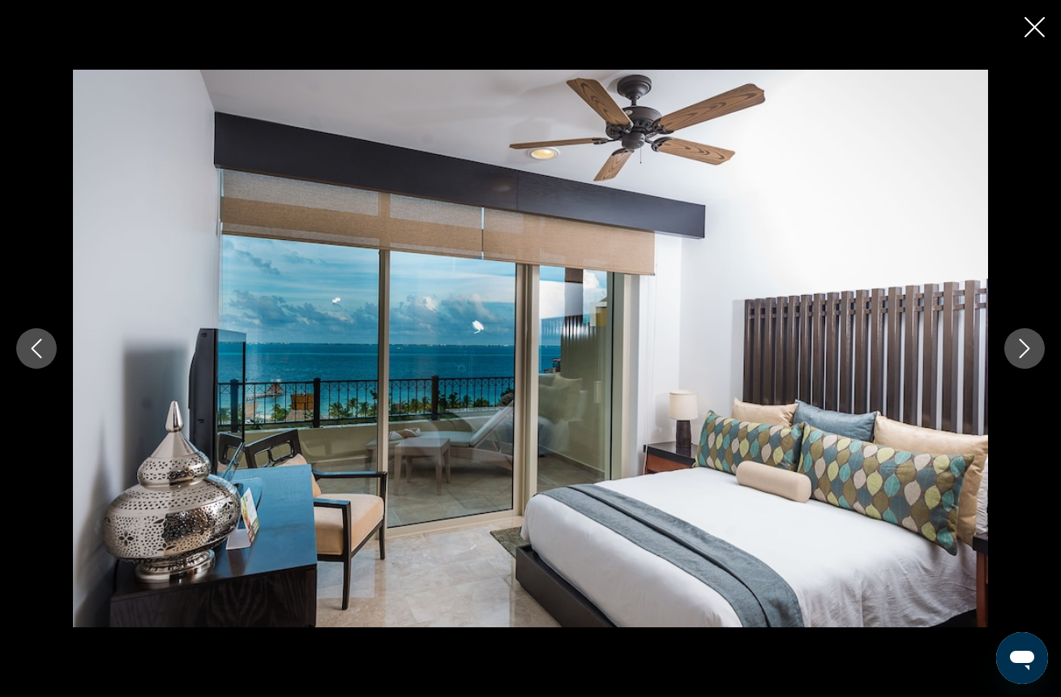
click at [1026, 352] on icon "Next image" at bounding box center [1025, 348] width 11 height 19
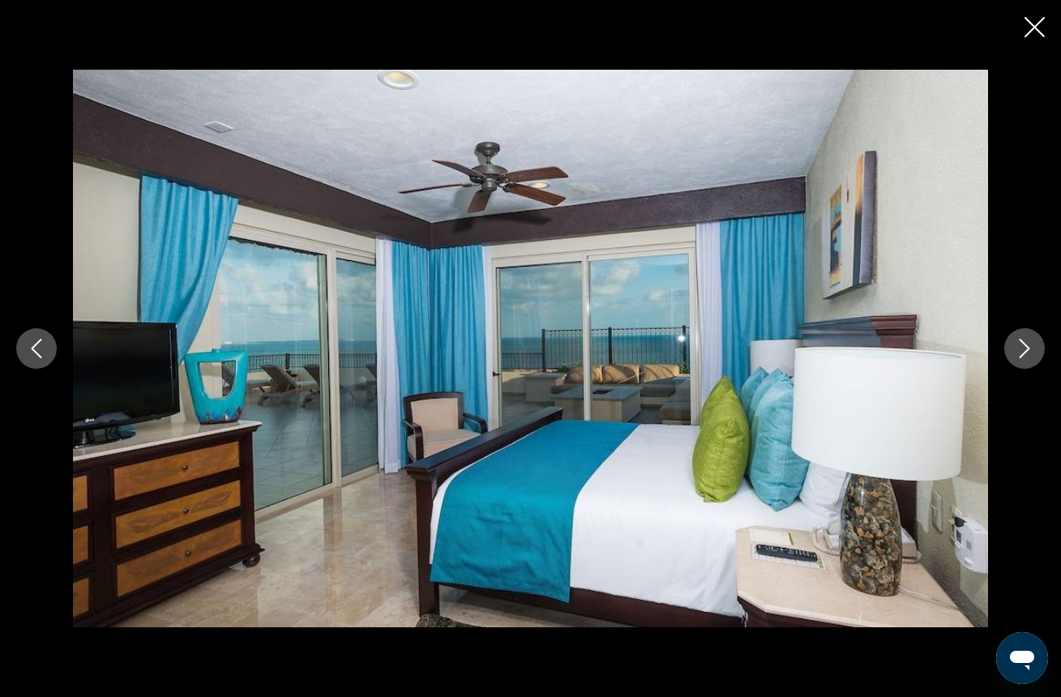
click at [1034, 28] on icon "Close slideshow" at bounding box center [1035, 27] width 20 height 20
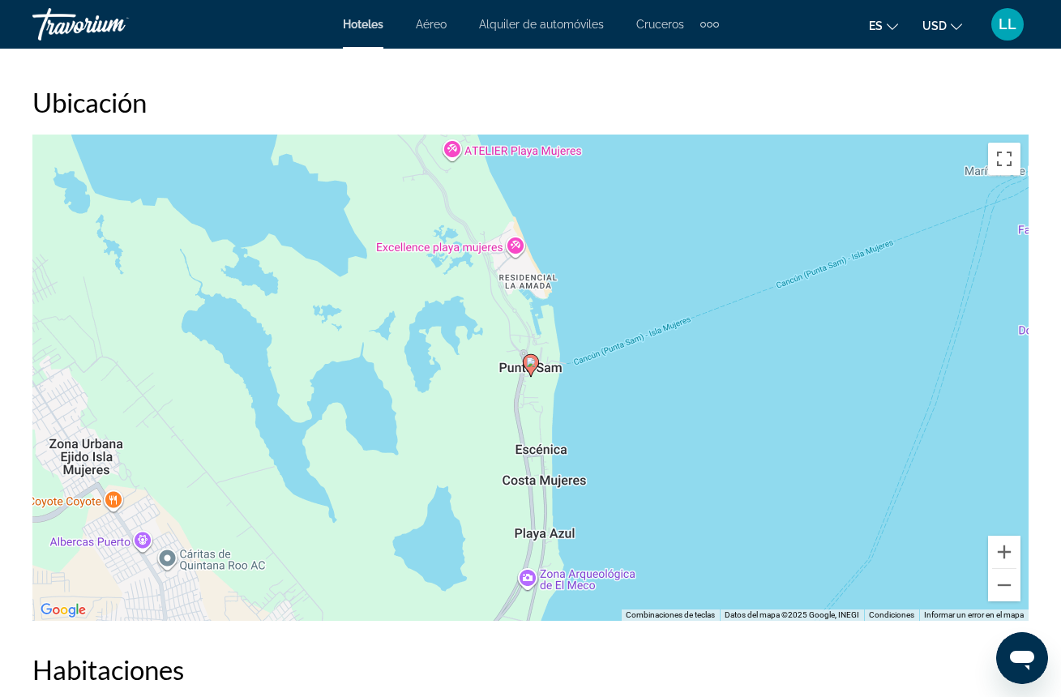
scroll to position [1775, 0]
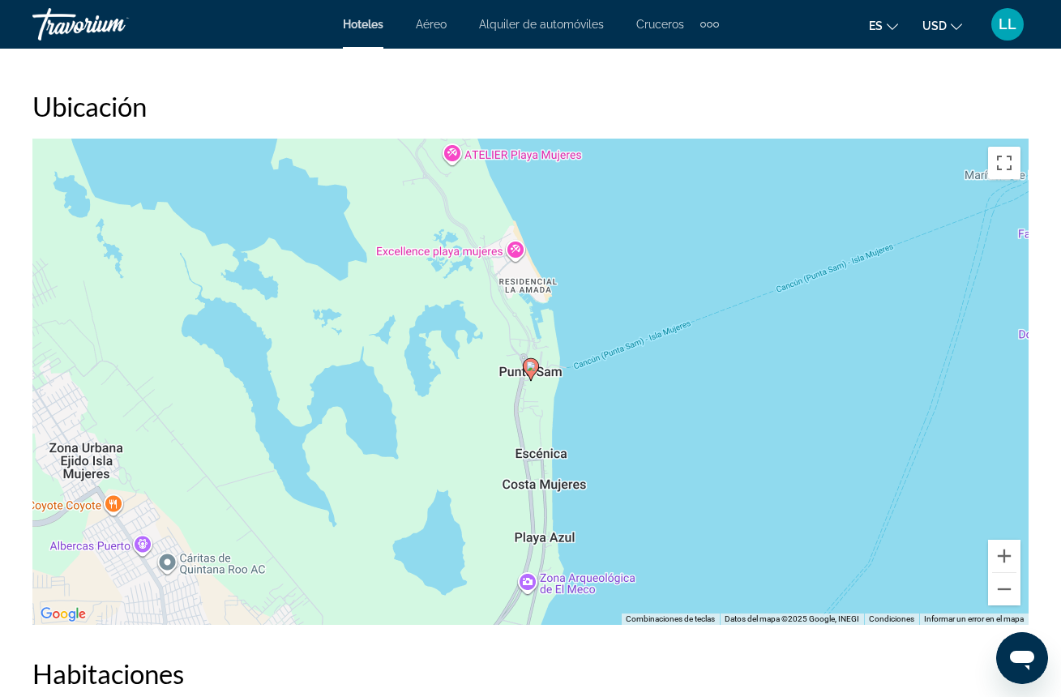
click at [767, 280] on div "Para activar la función de arrastrar con el teclado, presiona Alt + Intro. Una …" at bounding box center [530, 382] width 996 height 486
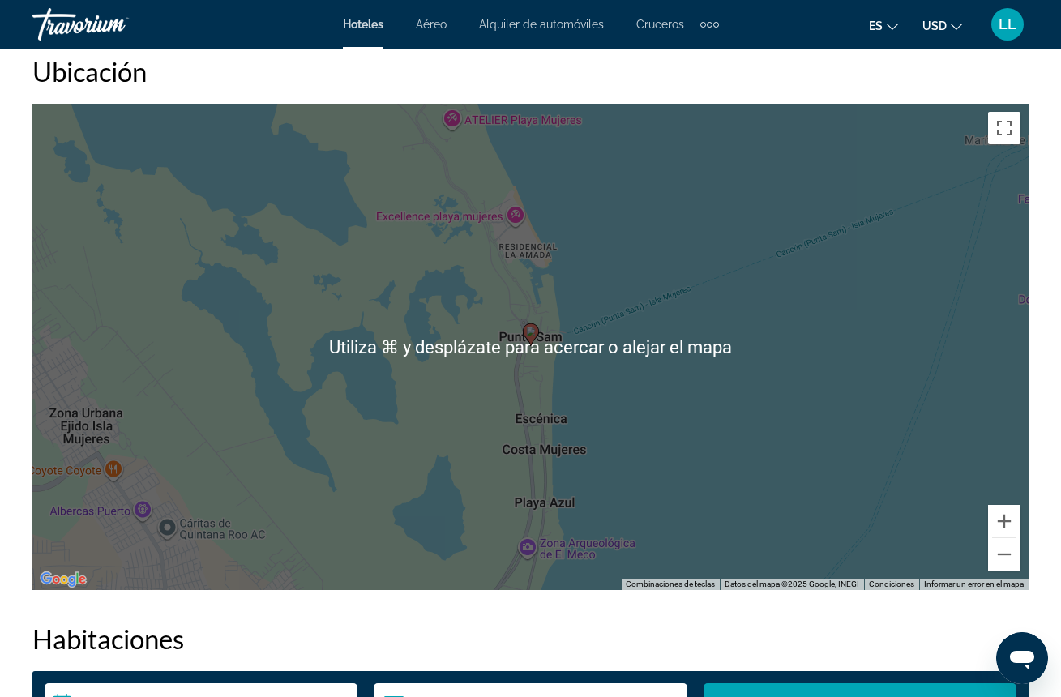
scroll to position [1782, 0]
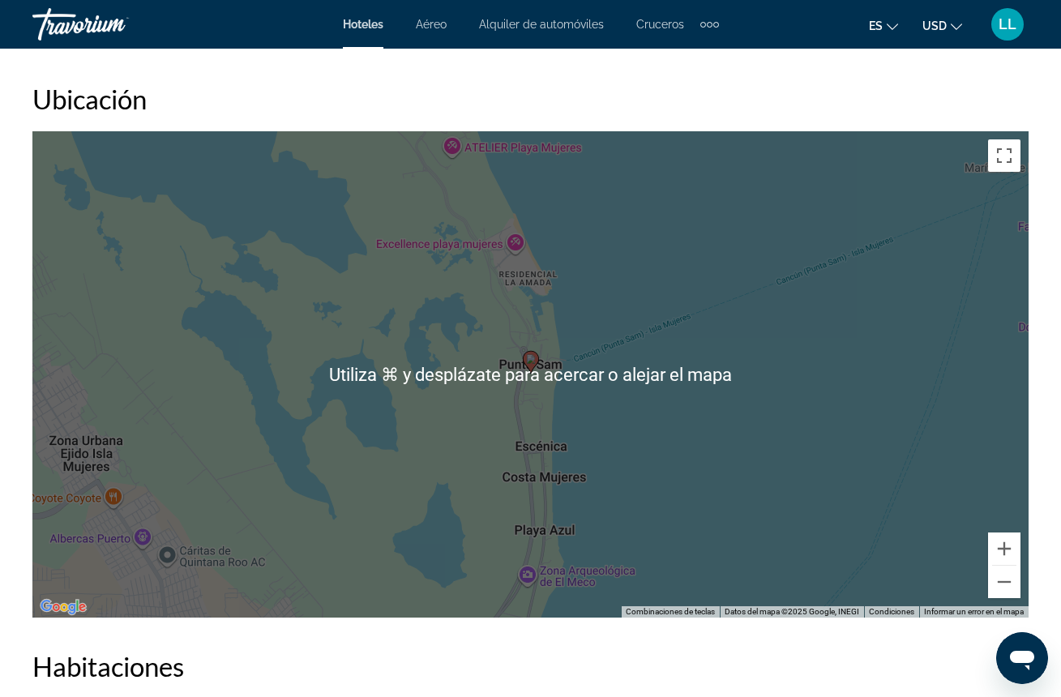
click at [674, 341] on div "Para activar la función de arrastrar con el teclado, presiona Alt + Intro. Una …" at bounding box center [530, 374] width 996 height 486
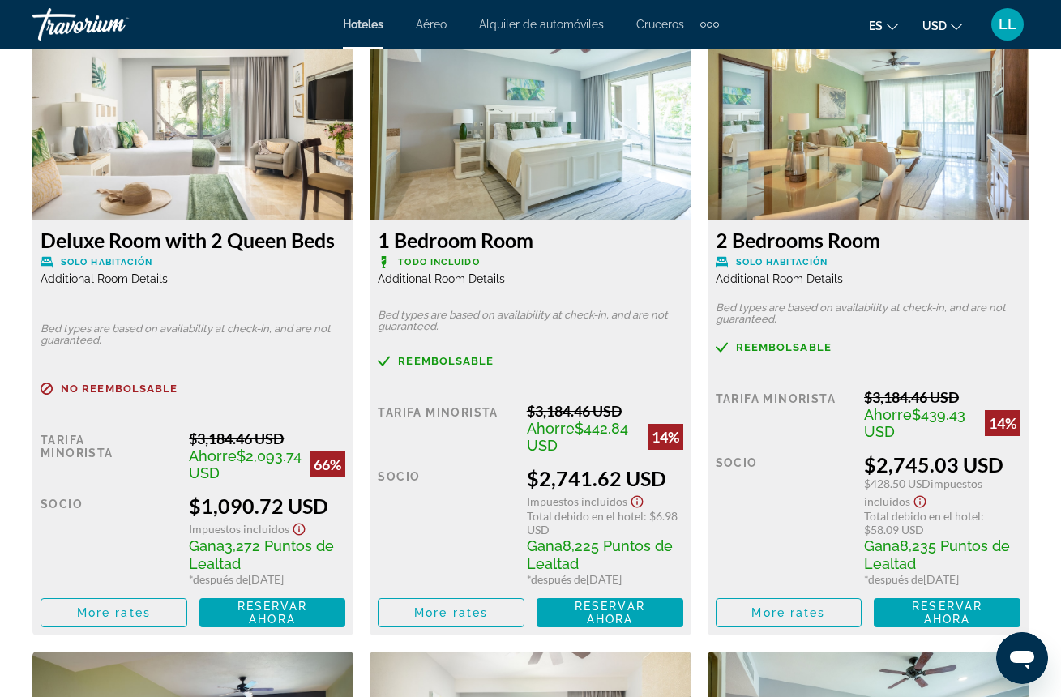
scroll to position [2560, 0]
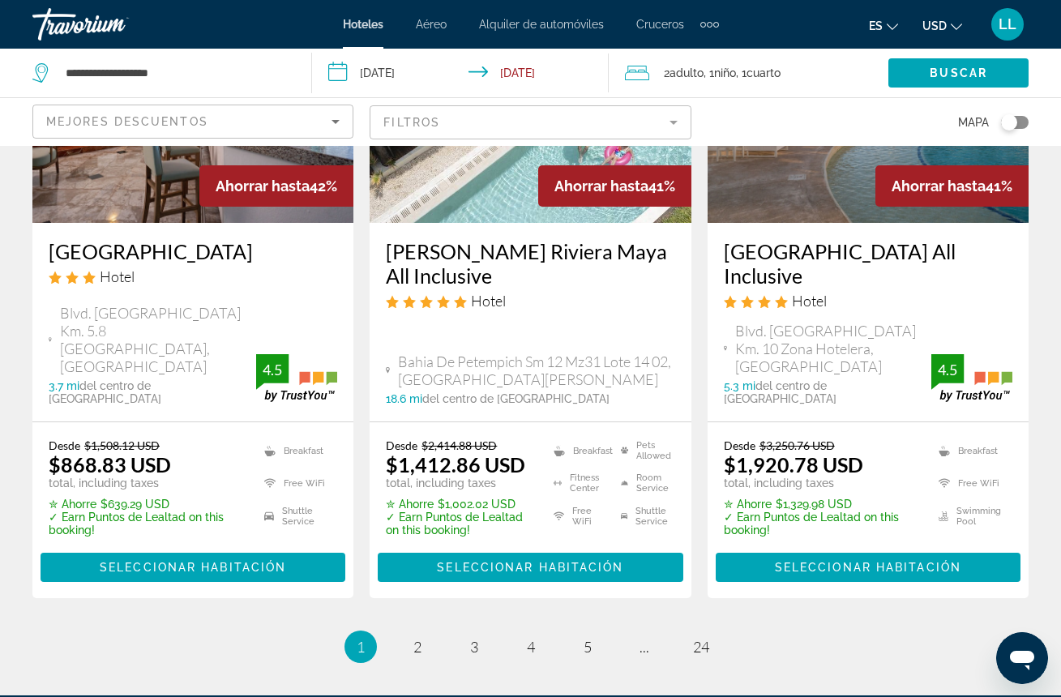
scroll to position [2286, 0]
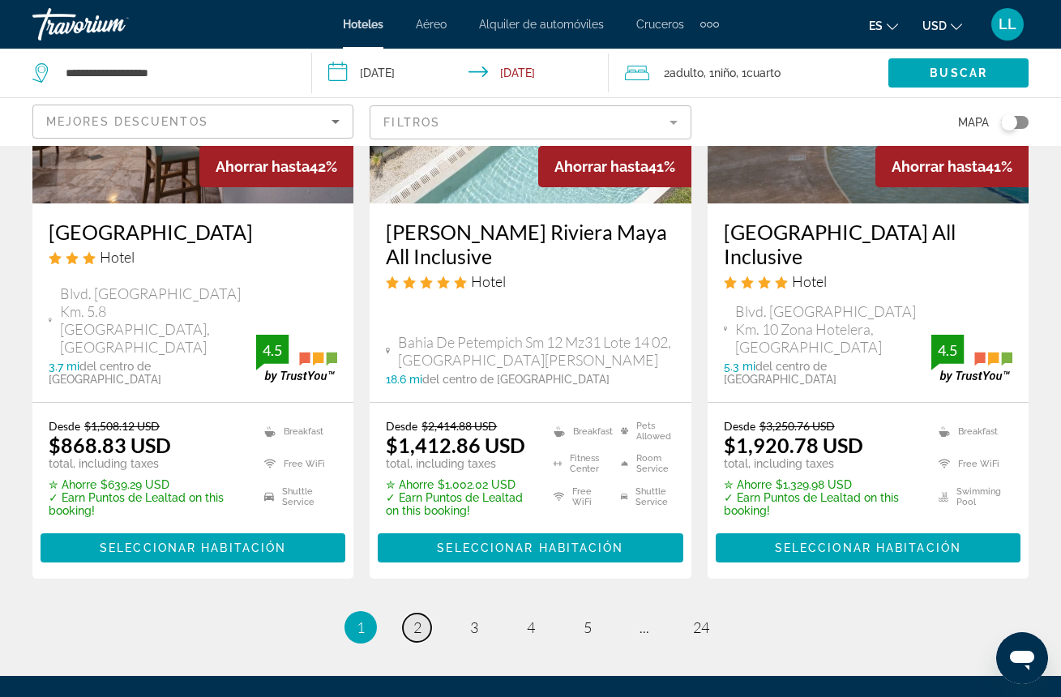
click at [421, 614] on link "page 2" at bounding box center [417, 628] width 28 height 28
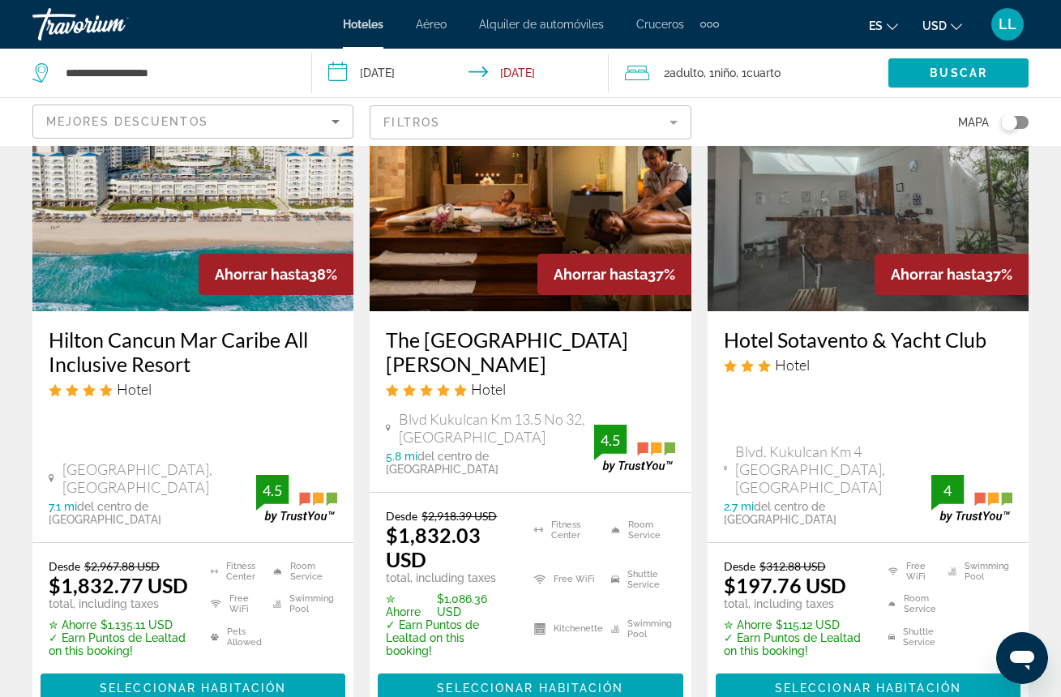
scroll to position [156, 0]
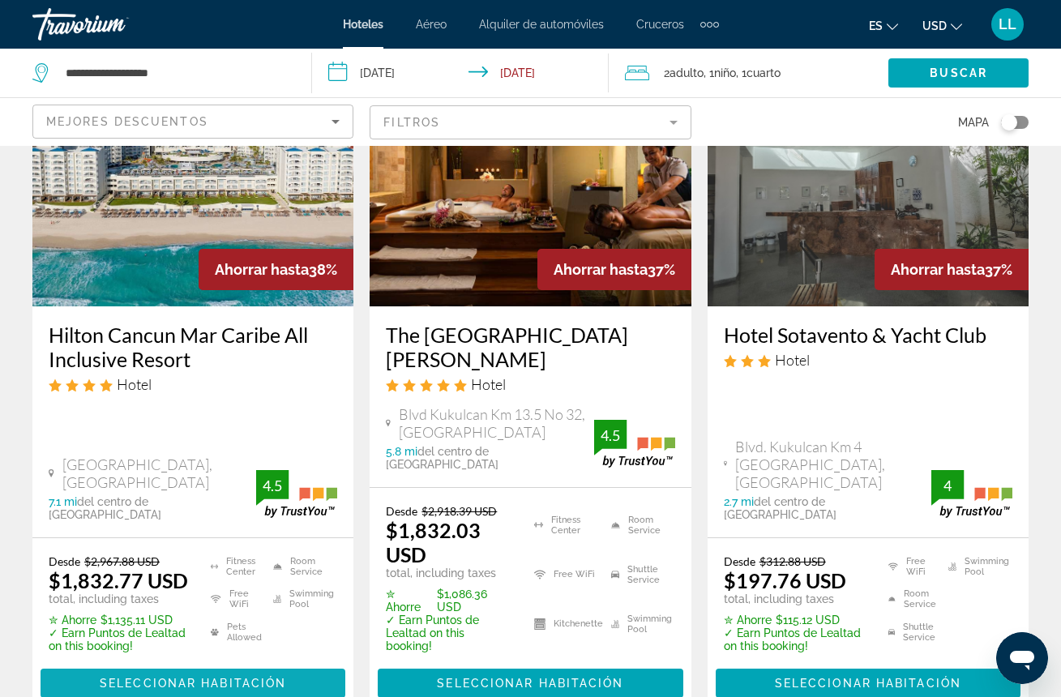
click at [174, 677] on span "Seleccionar habitación" at bounding box center [193, 683] width 186 height 13
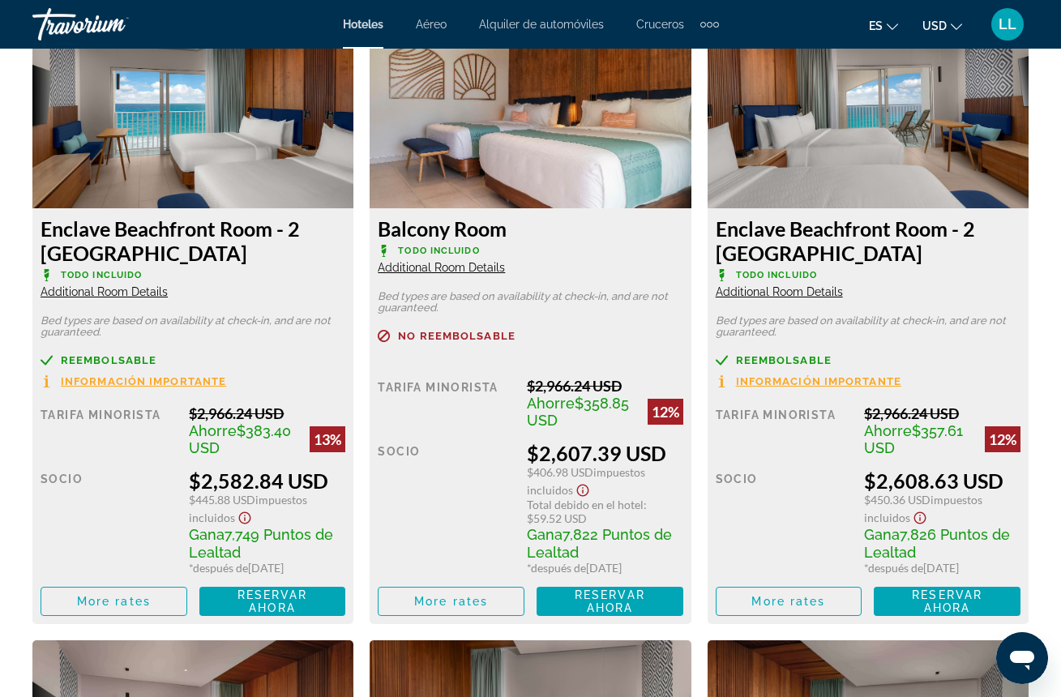
scroll to position [5188, 0]
click at [778, 376] on span "Información importante" at bounding box center [818, 381] width 165 height 11
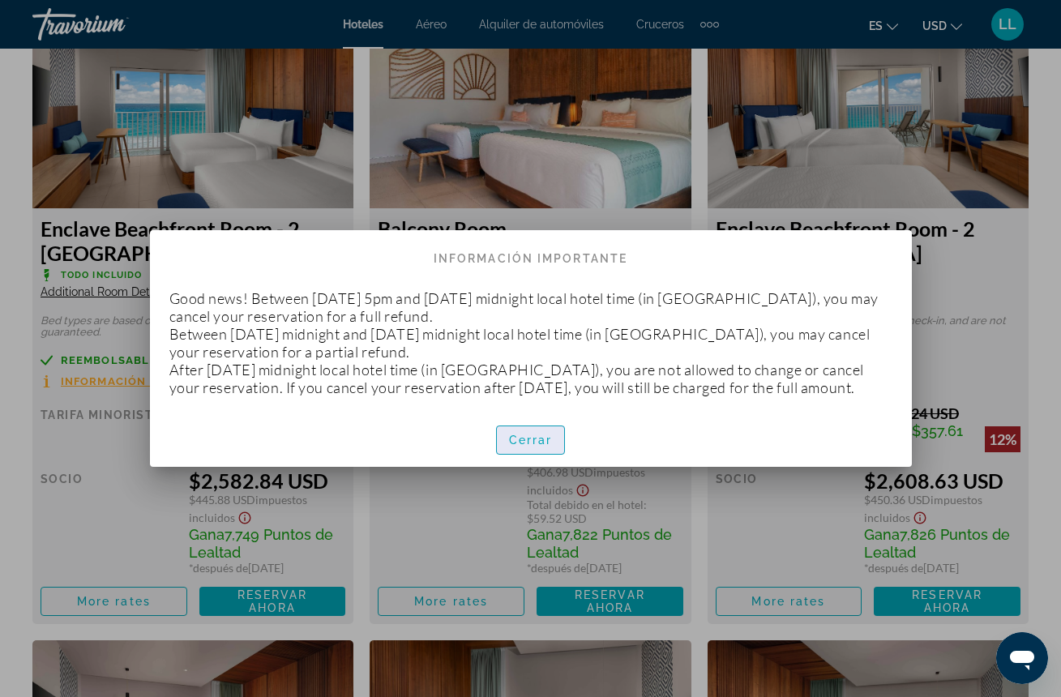
click at [529, 456] on span "button" at bounding box center [531, 440] width 68 height 39
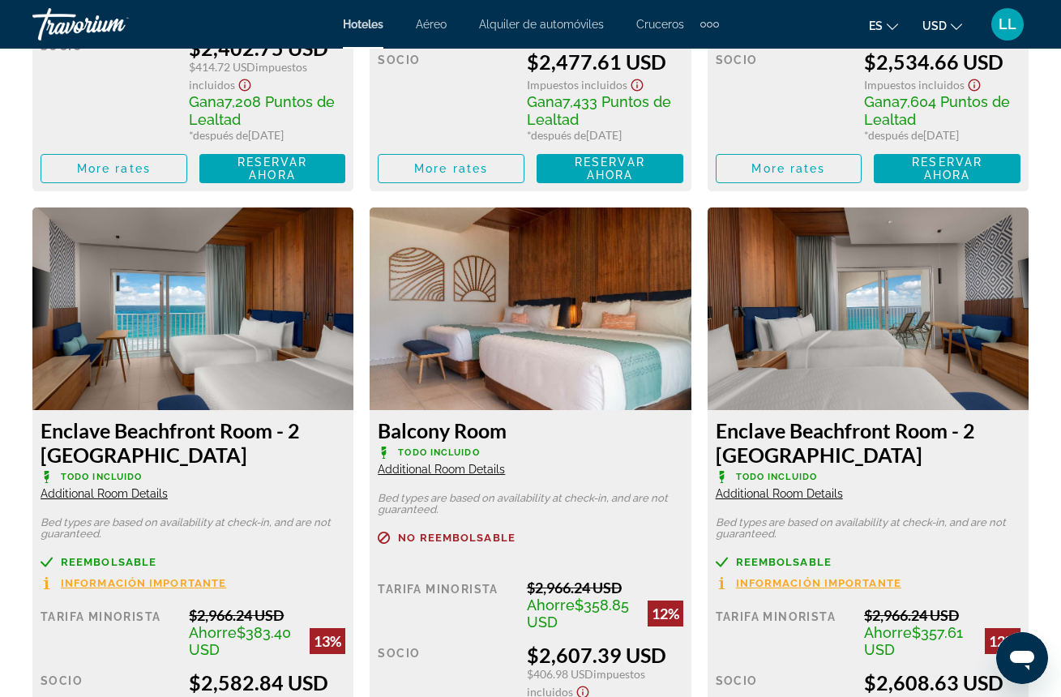
scroll to position [4988, 0]
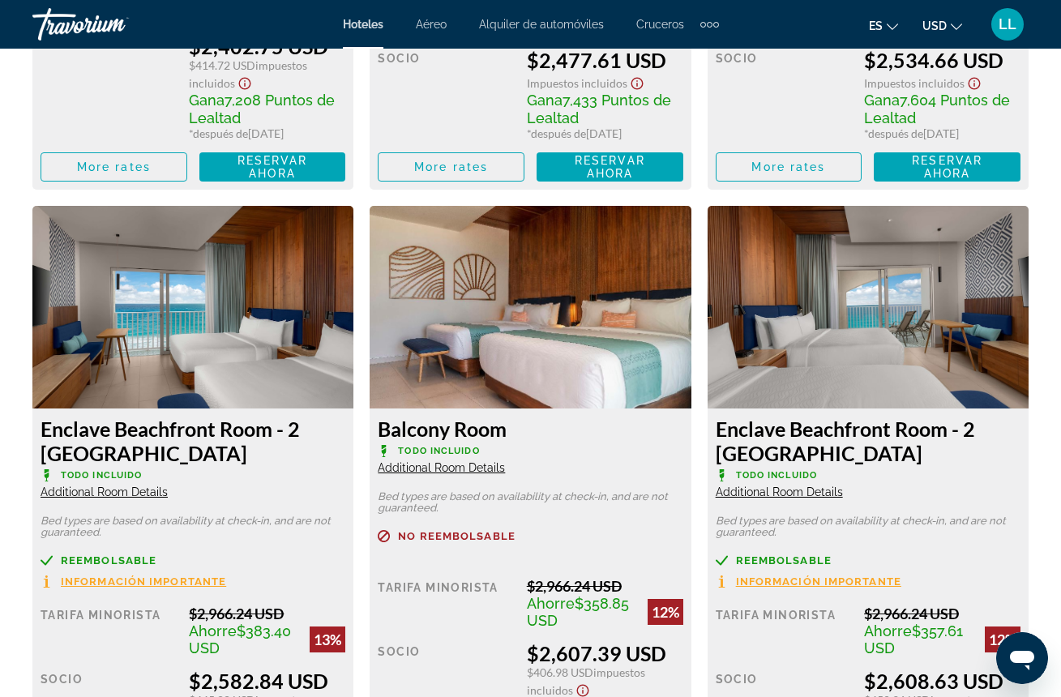
click at [885, 297] on img "Main content" at bounding box center [868, 307] width 321 height 203
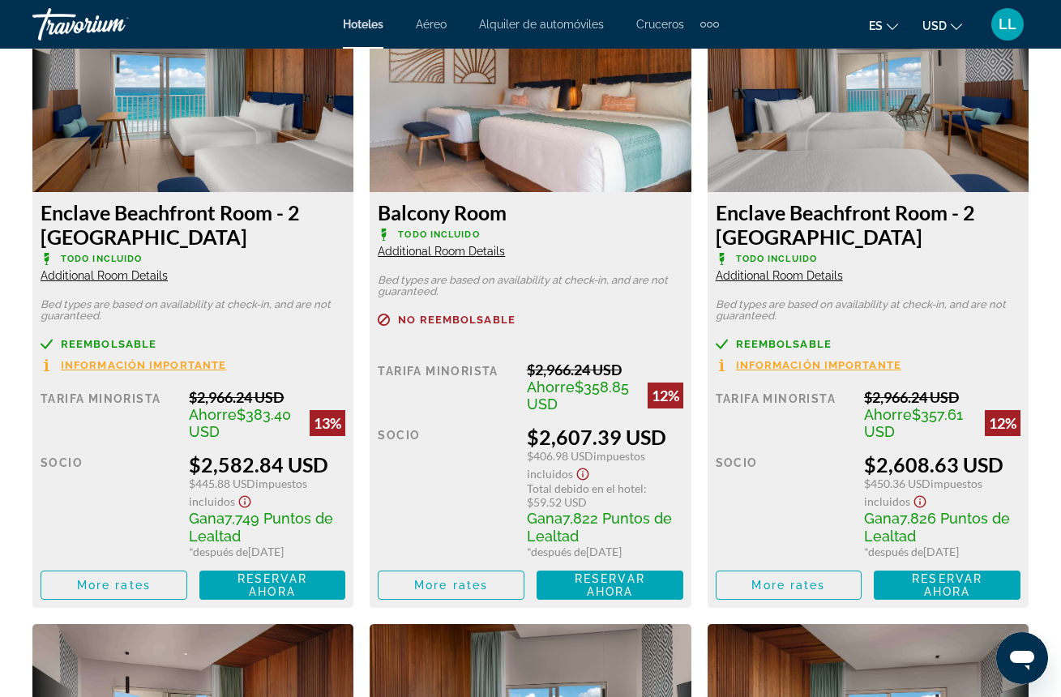
scroll to position [5212, 0]
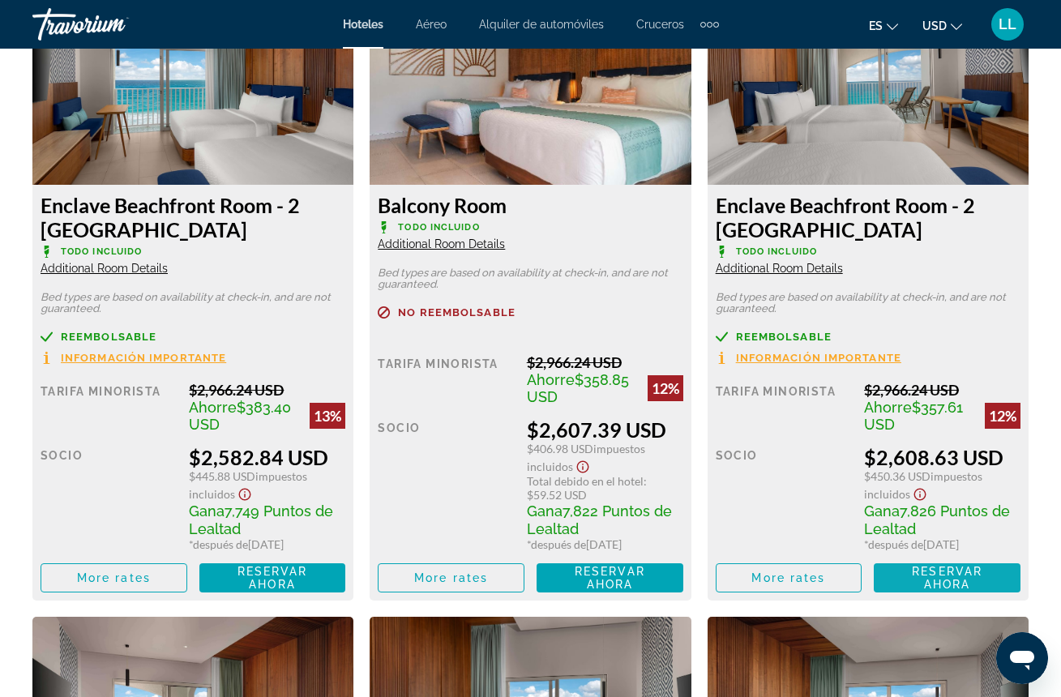
click at [905, 565] on span "Reservar ahora Ya no está disponible" at bounding box center [947, 578] width 121 height 26
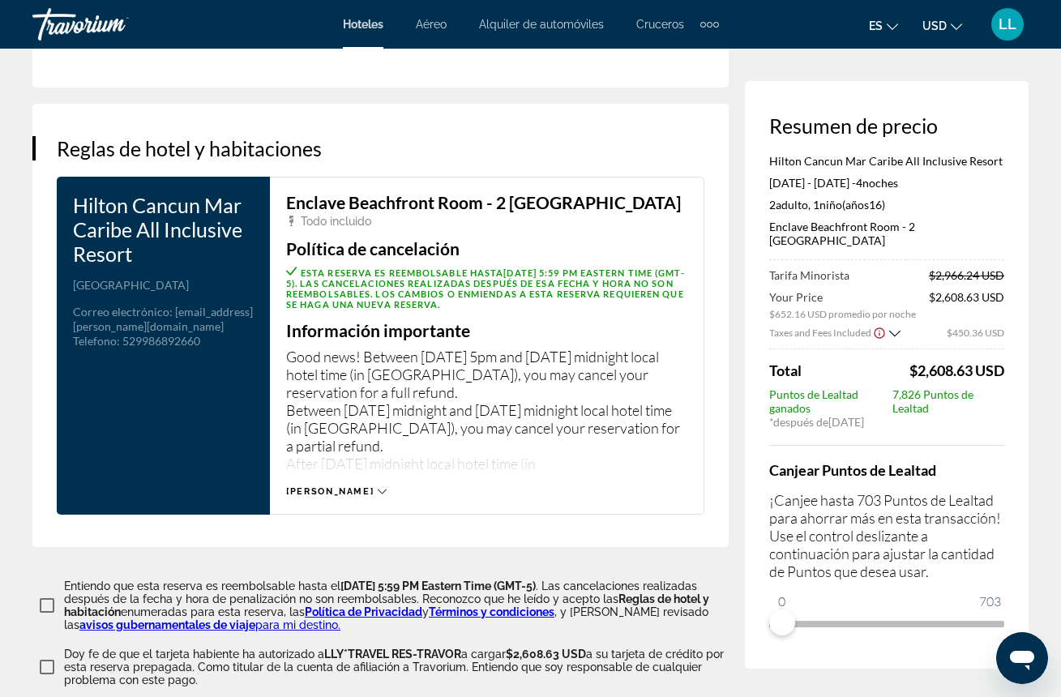
scroll to position [2104, 0]
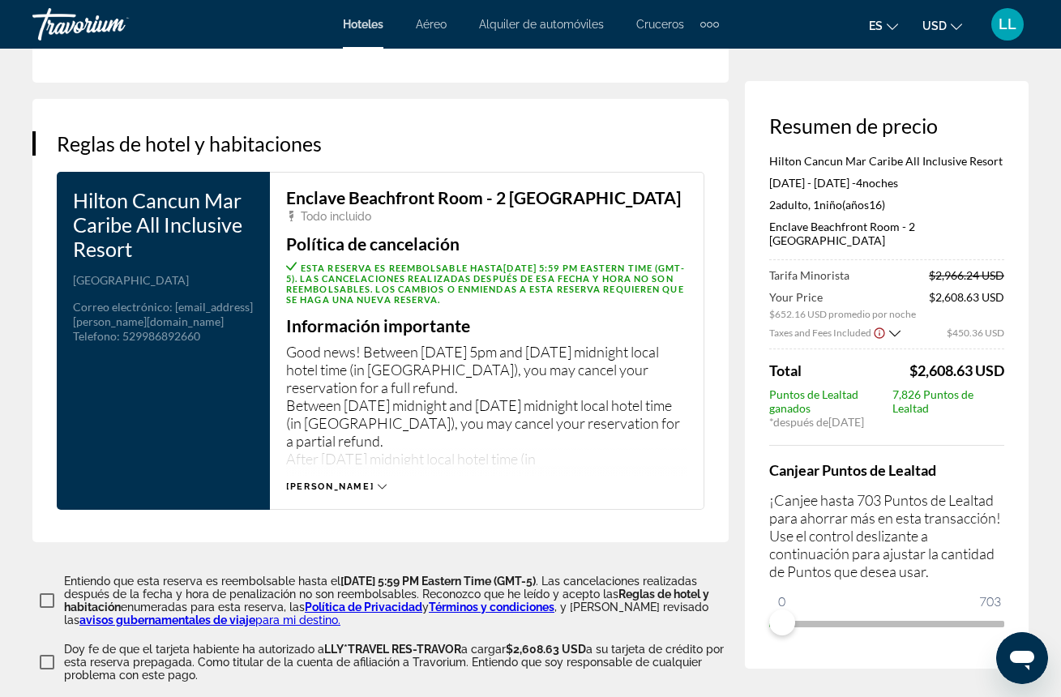
click at [378, 482] on icon "Main content" at bounding box center [382, 486] width 9 height 9
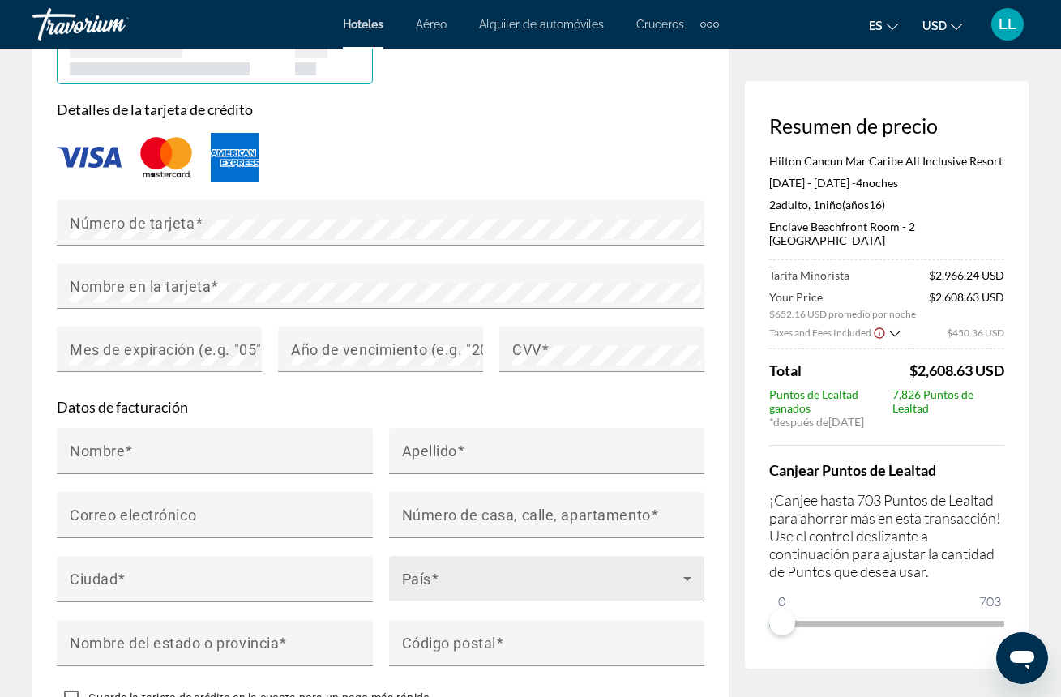
scroll to position [1438, 0]
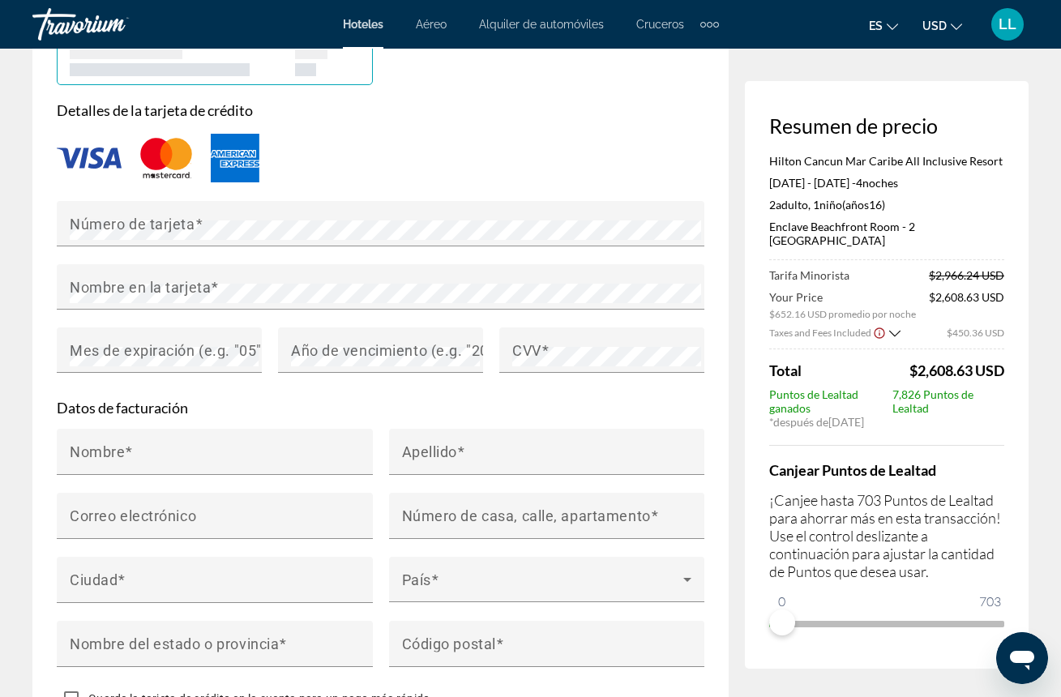
click at [896, 327] on icon "Show Taxes and Fees breakdown" at bounding box center [894, 334] width 11 height 14
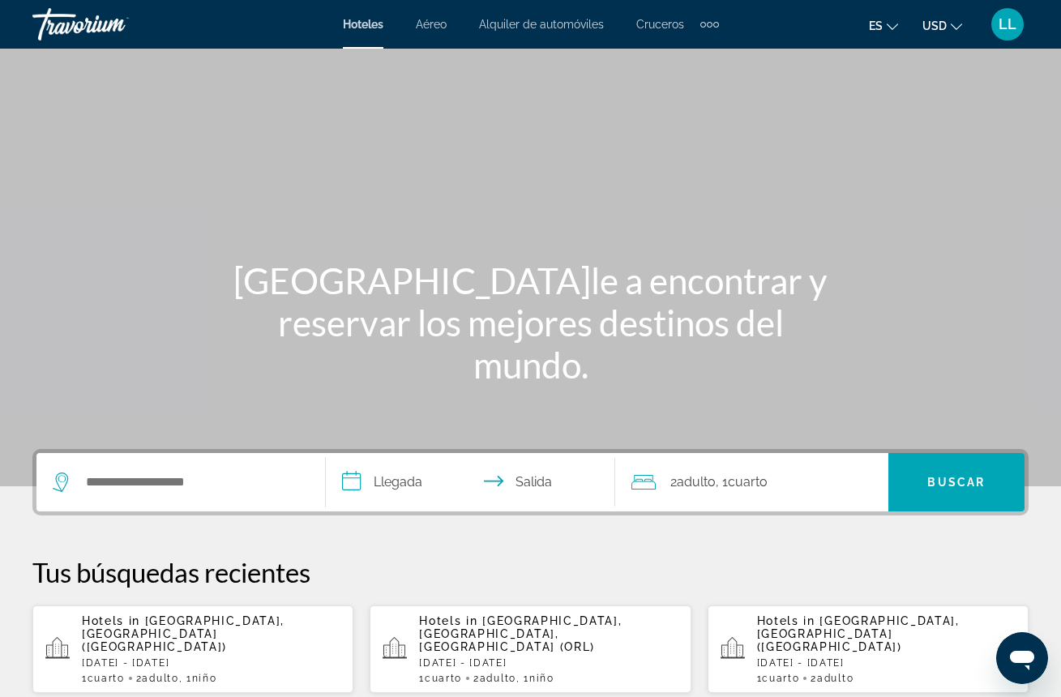
click at [259, 636] on div "Hotels in Cancun, Mexico (CUN) Thu, 27 Nov - Mon, 01 Dec 1 Cuarto habitaciones …" at bounding box center [211, 649] width 259 height 70
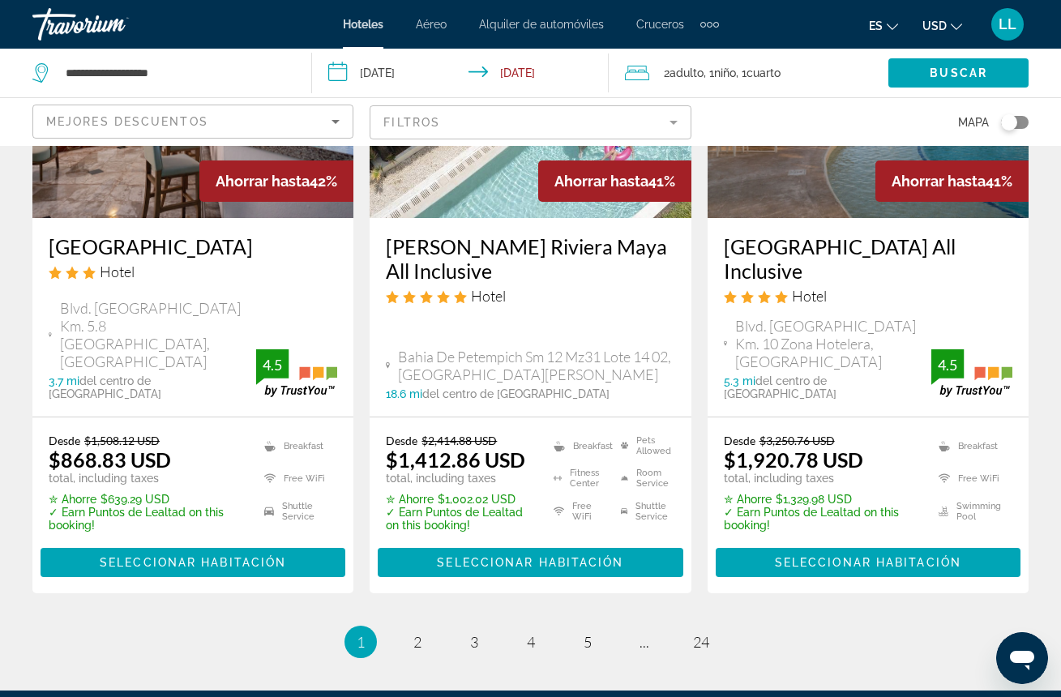
scroll to position [2280, 0]
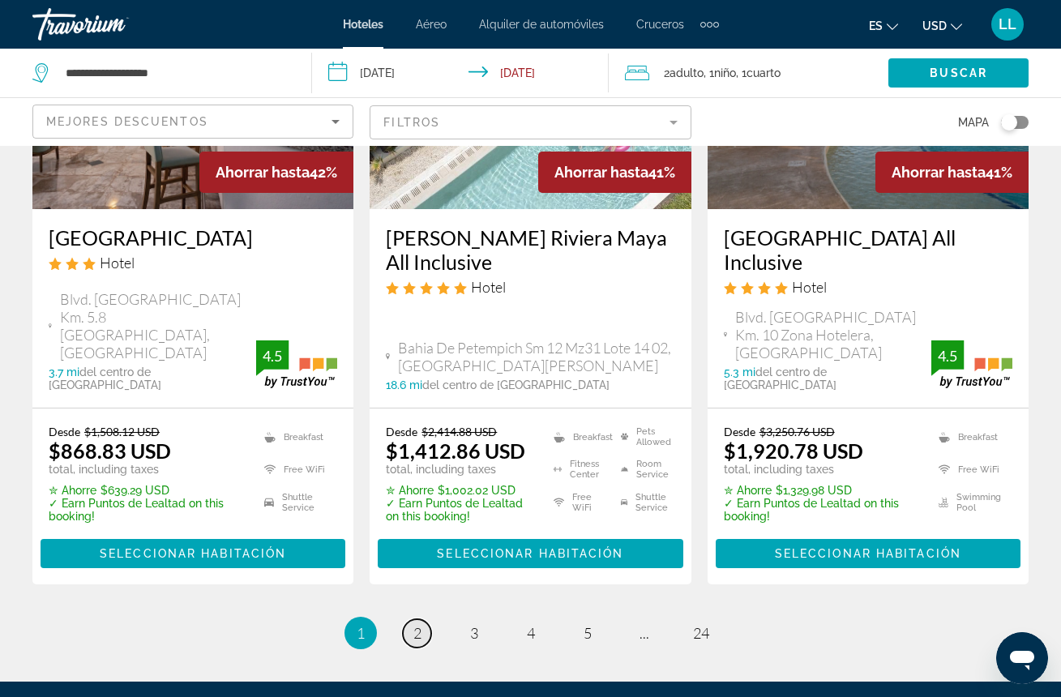
click at [416, 624] on span "2" at bounding box center [417, 633] width 8 height 18
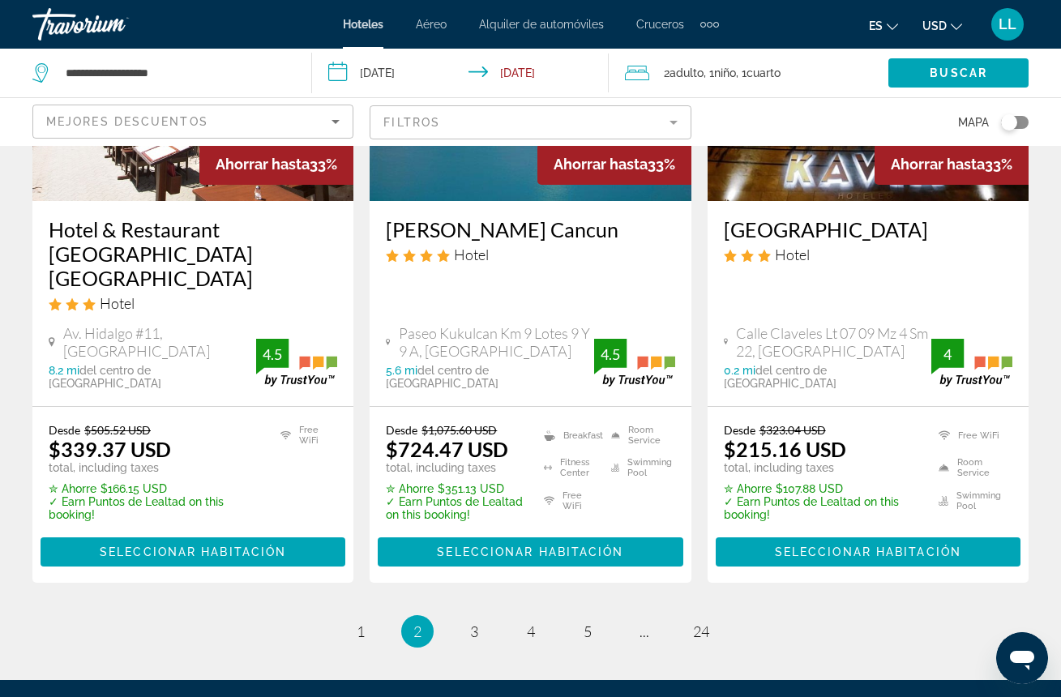
scroll to position [2355, 0]
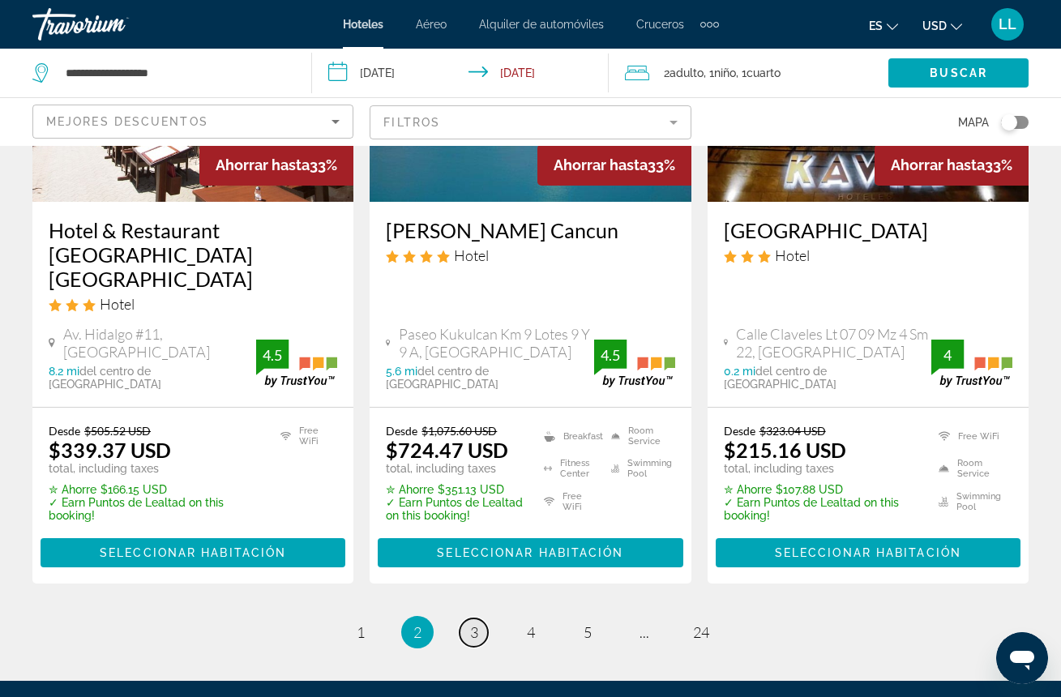
click at [473, 623] on span "3" at bounding box center [474, 632] width 8 height 18
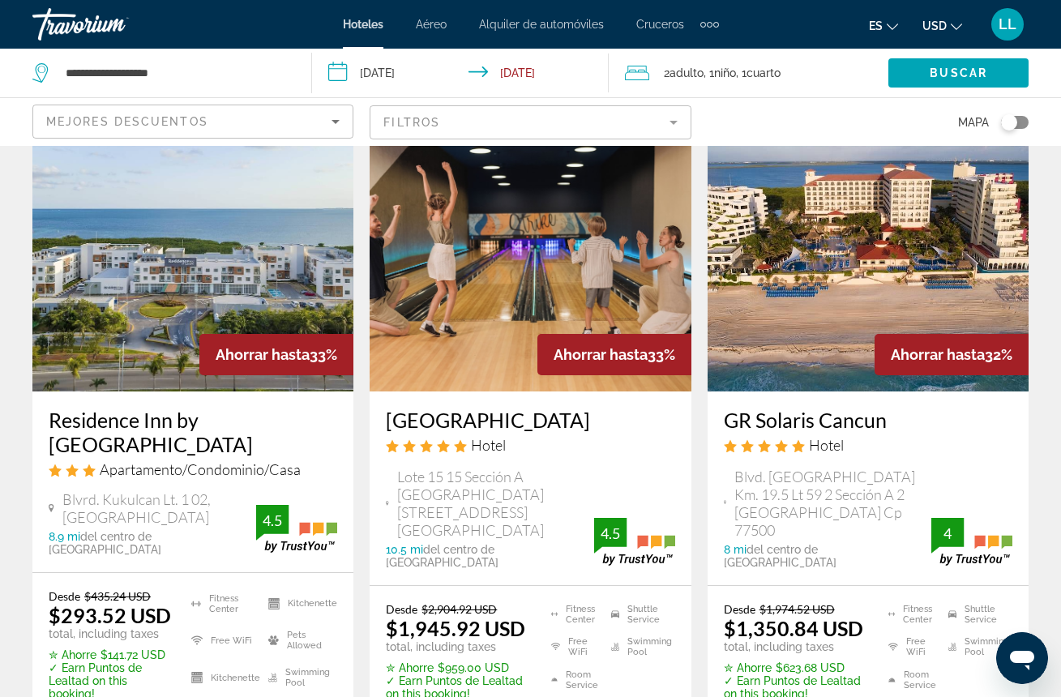
scroll to position [87, 0]
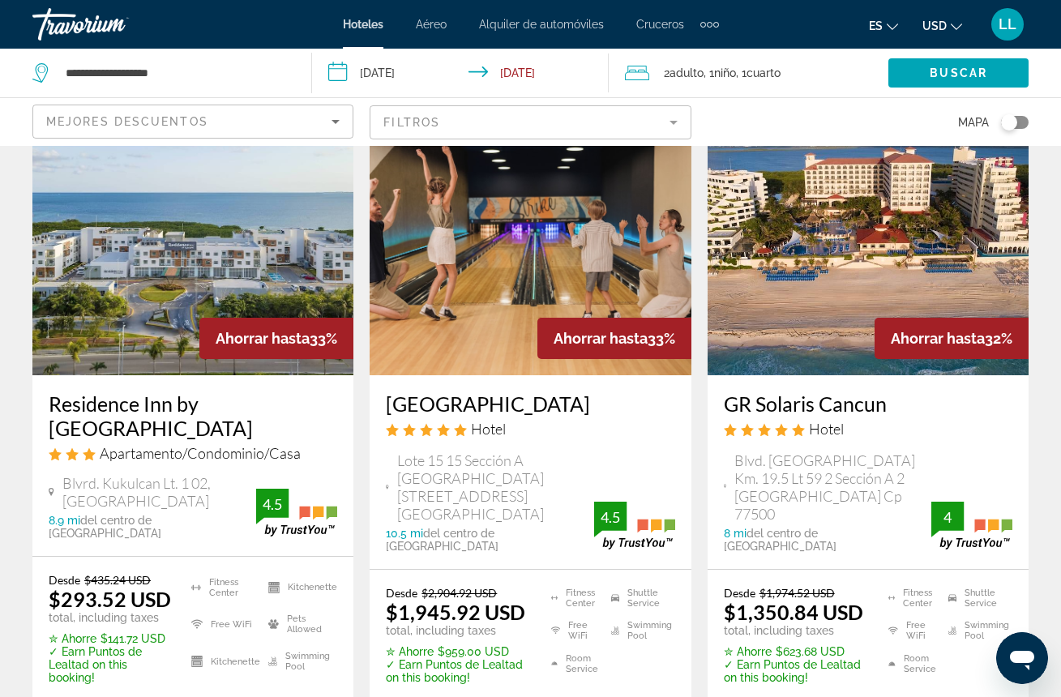
click at [488, 307] on img "Main content" at bounding box center [530, 245] width 321 height 259
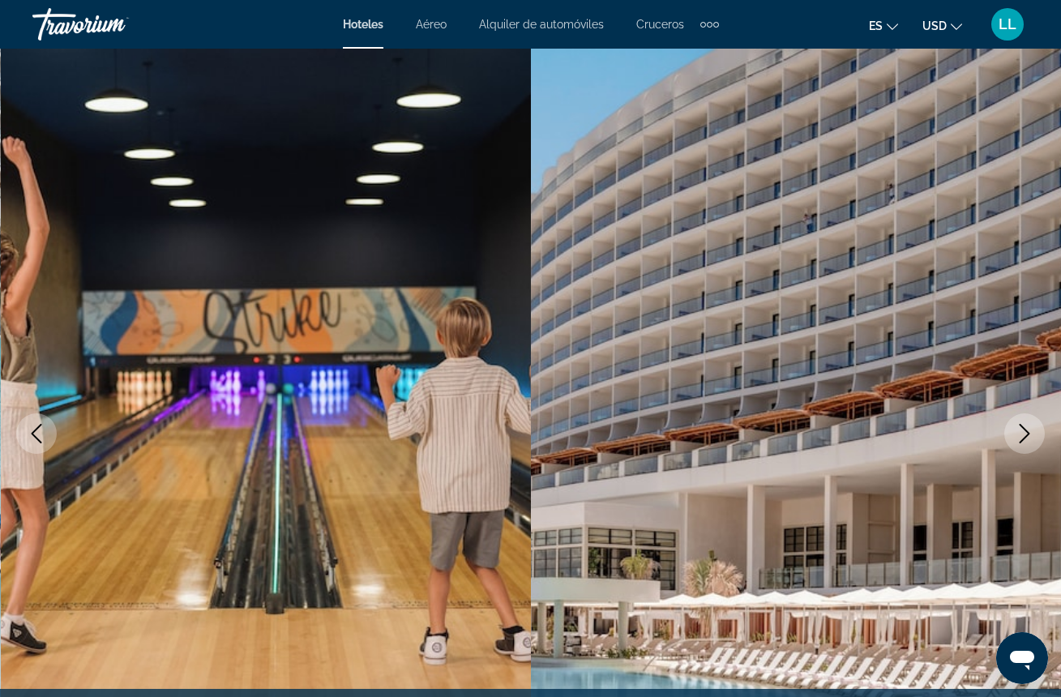
click at [1025, 434] on icon "Next image" at bounding box center [1024, 433] width 19 height 19
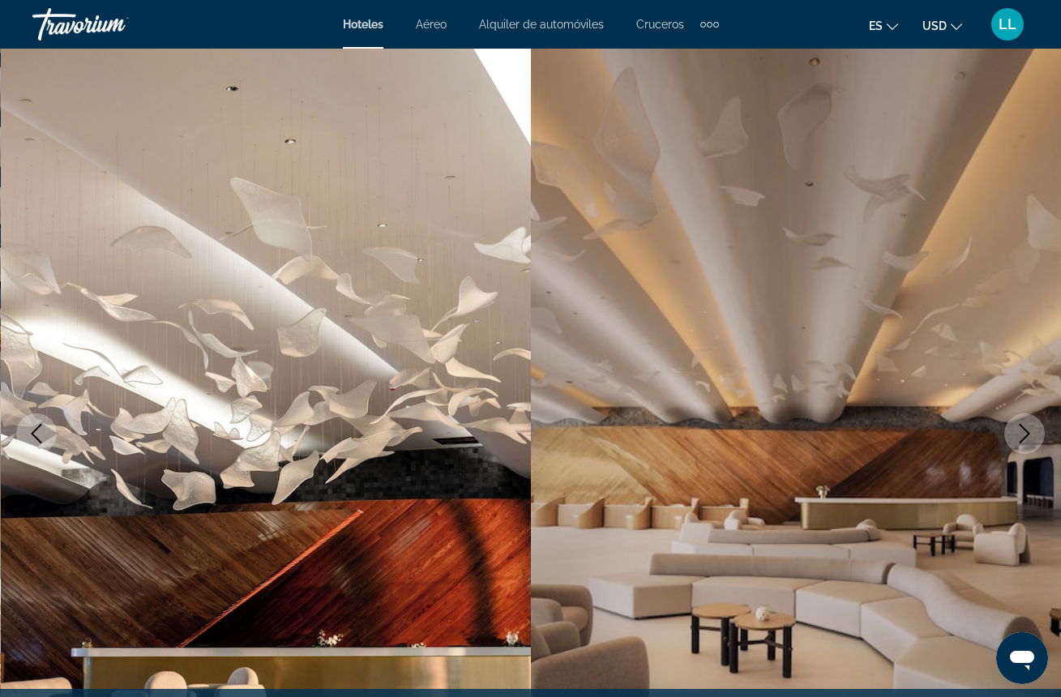
click at [1025, 435] on icon "Next image" at bounding box center [1024, 433] width 19 height 19
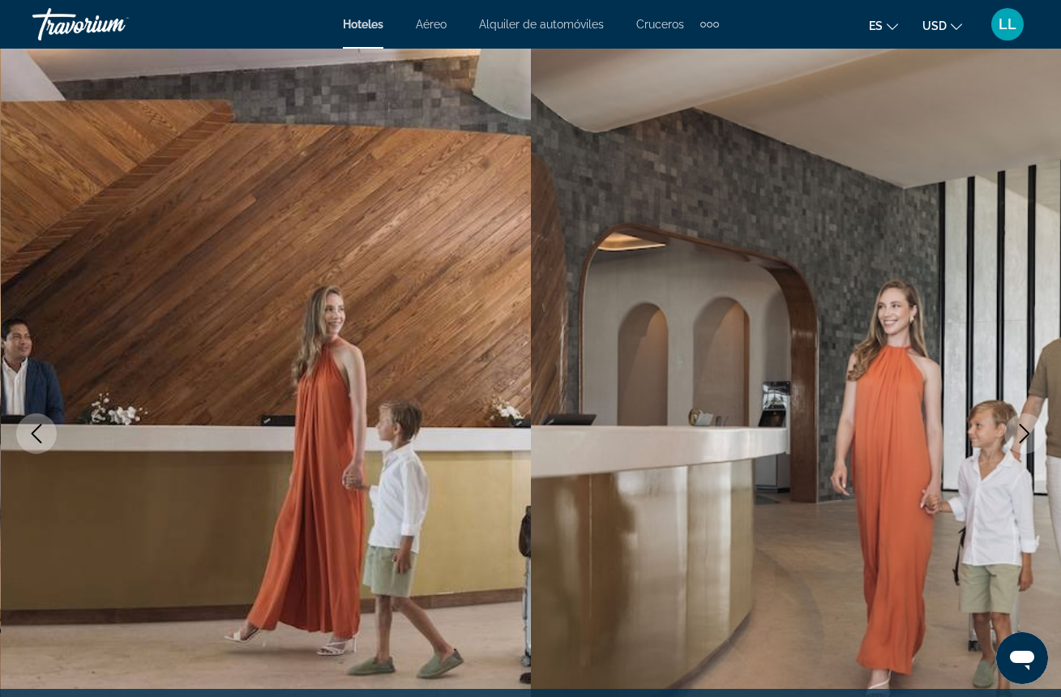
click at [1025, 437] on icon "Next image" at bounding box center [1024, 433] width 19 height 19
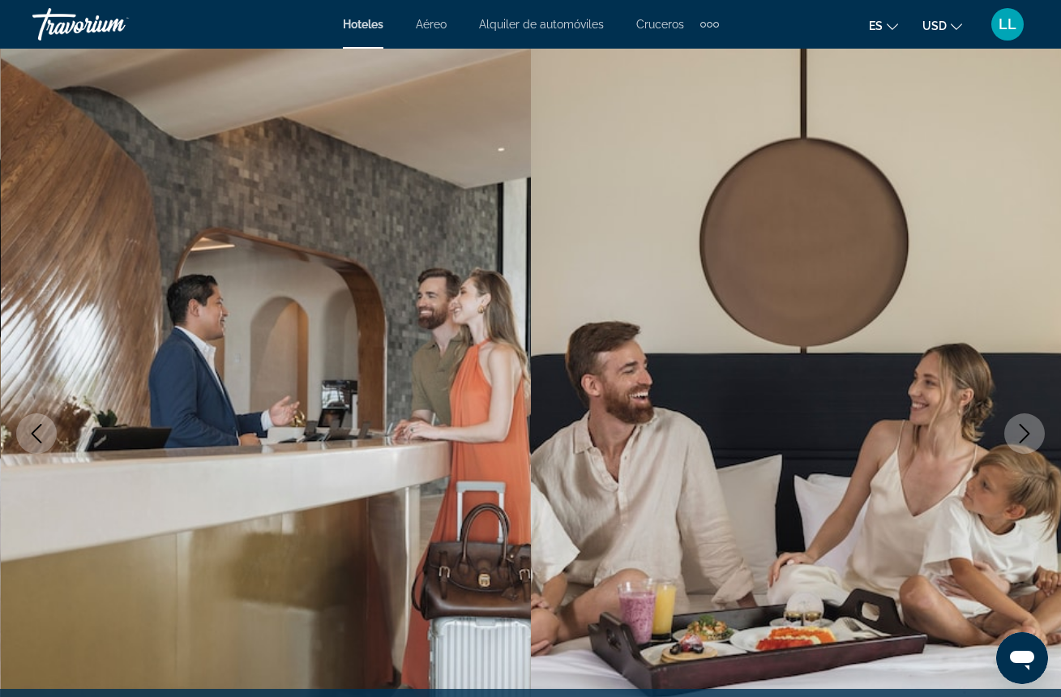
click at [1025, 438] on icon "Next image" at bounding box center [1025, 433] width 11 height 19
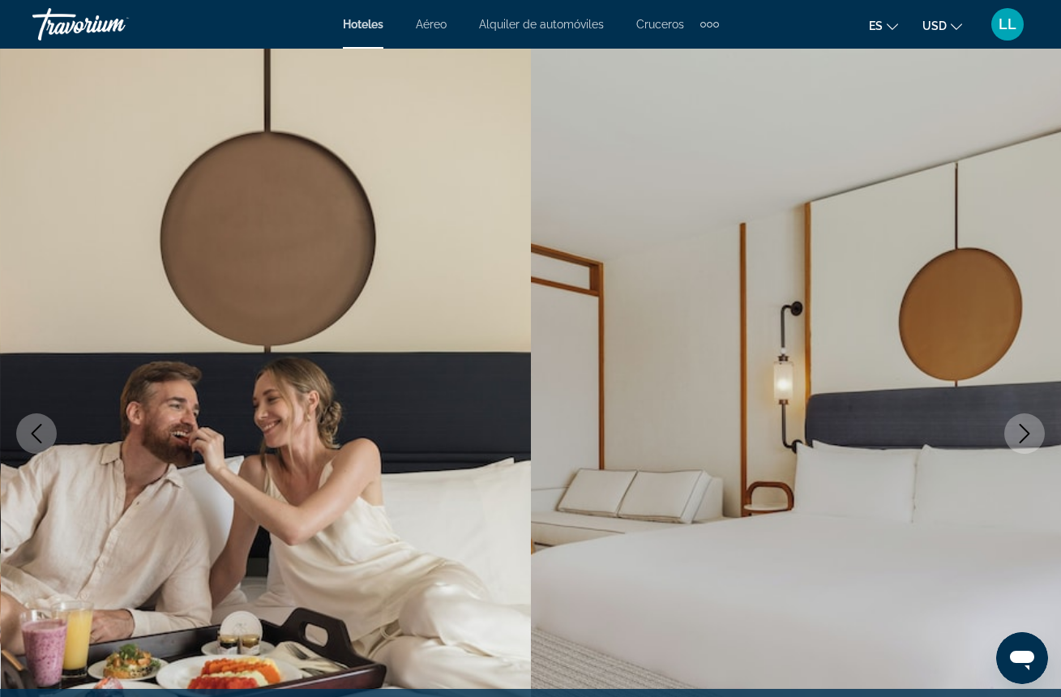
click at [1025, 442] on icon "Next image" at bounding box center [1024, 433] width 19 height 19
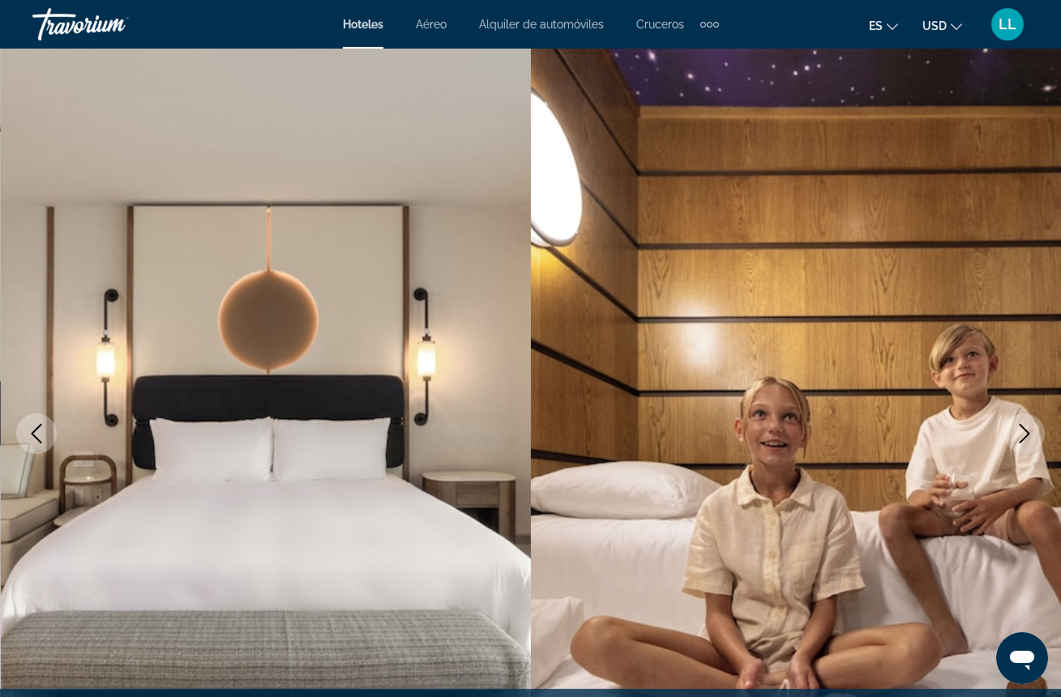
click at [1025, 443] on button "Next image" at bounding box center [1024, 433] width 41 height 41
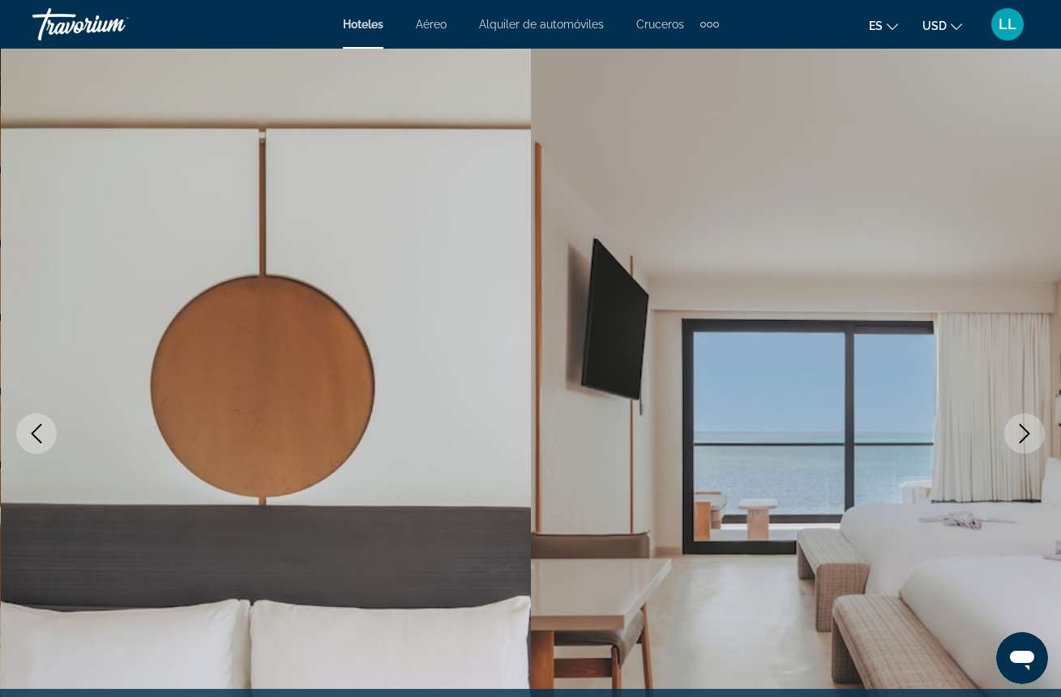
click at [1026, 432] on icon "Next image" at bounding box center [1024, 433] width 19 height 19
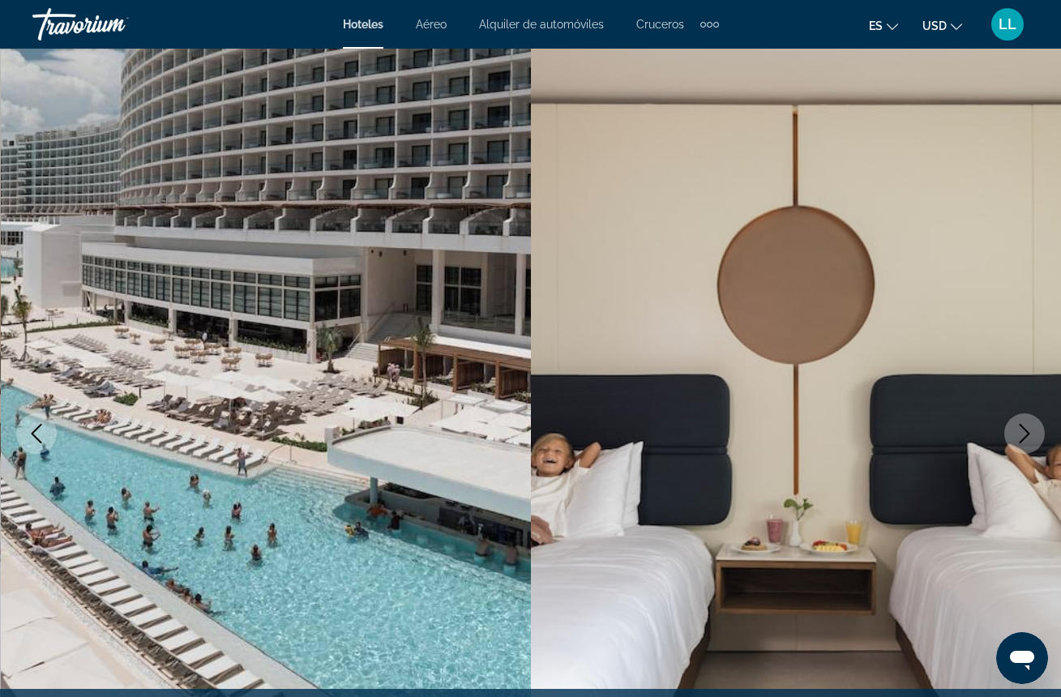
click at [1026, 435] on icon "Next image" at bounding box center [1025, 433] width 11 height 19
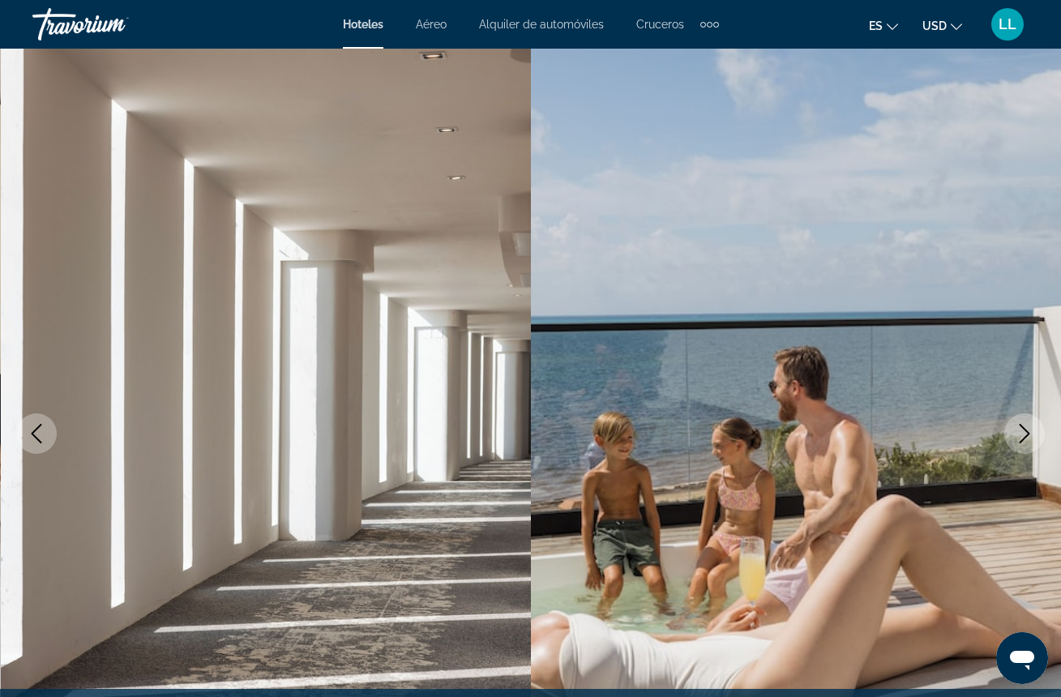
click at [1026, 438] on icon "Next image" at bounding box center [1024, 433] width 19 height 19
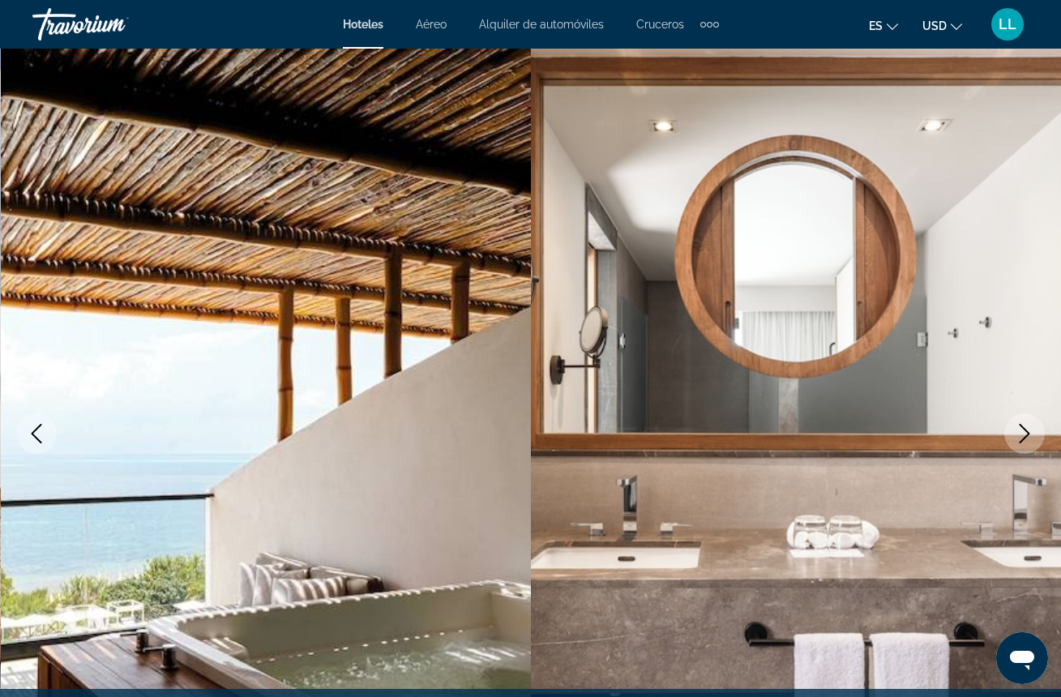
click at [1026, 435] on icon "Next image" at bounding box center [1025, 433] width 11 height 19
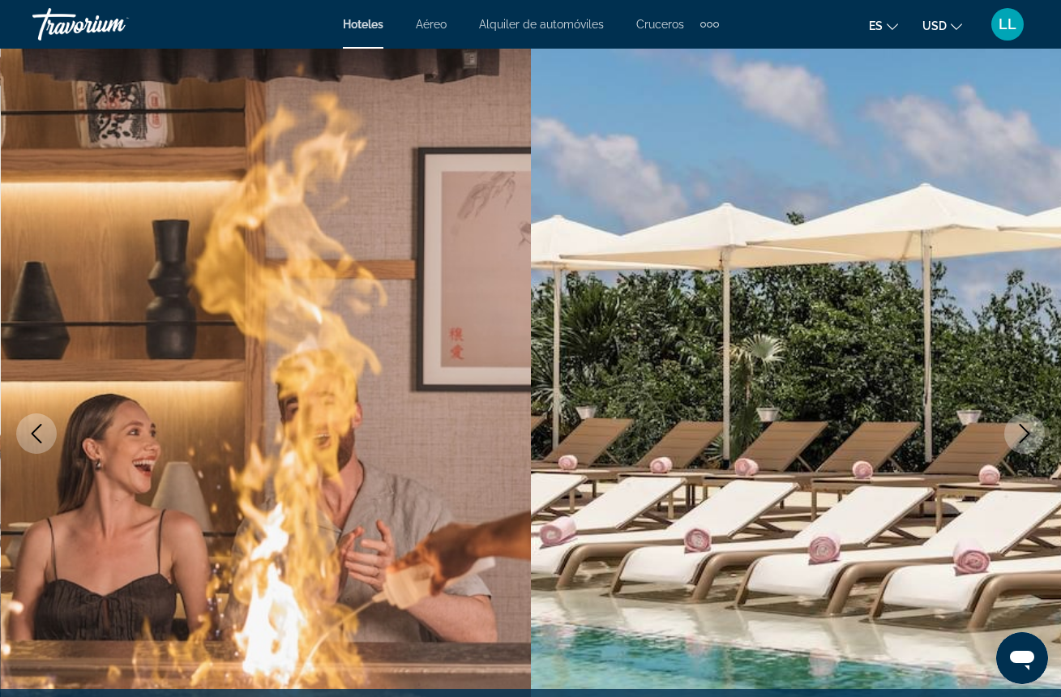
click at [1026, 437] on icon "Next image" at bounding box center [1025, 433] width 11 height 19
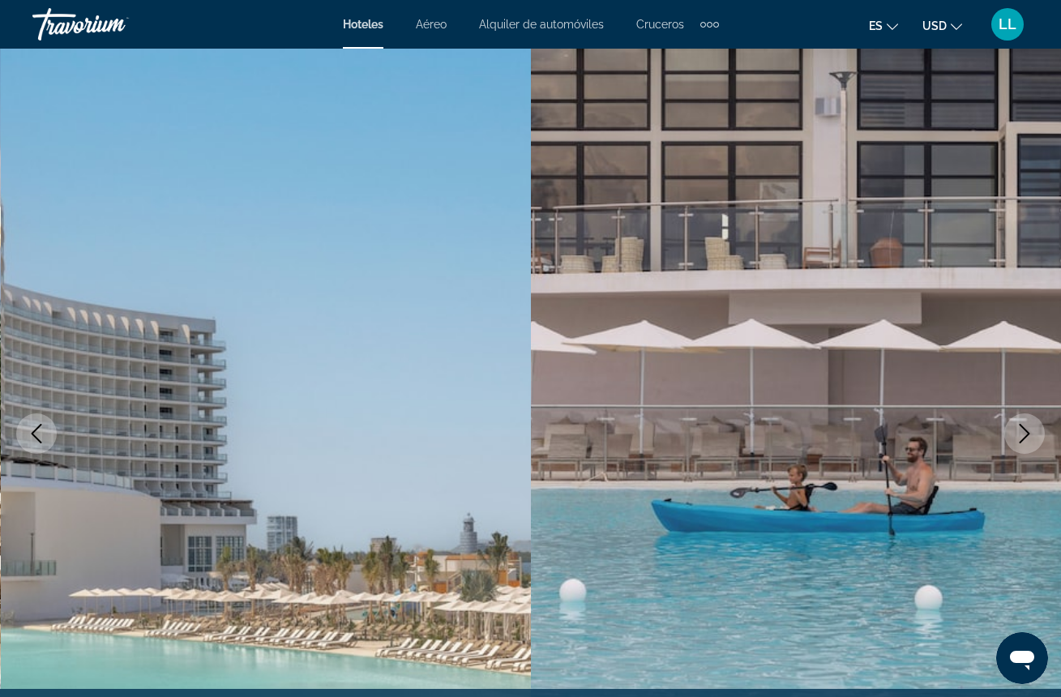
click at [1026, 436] on icon "Next image" at bounding box center [1025, 433] width 11 height 19
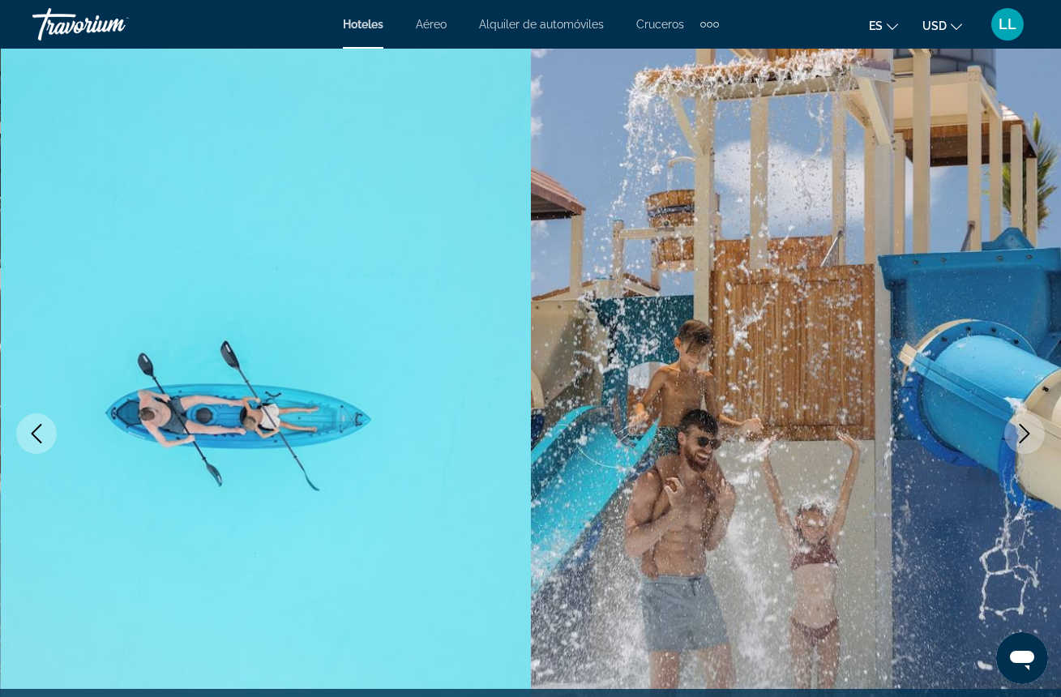
click at [1026, 436] on icon "Next image" at bounding box center [1025, 433] width 11 height 19
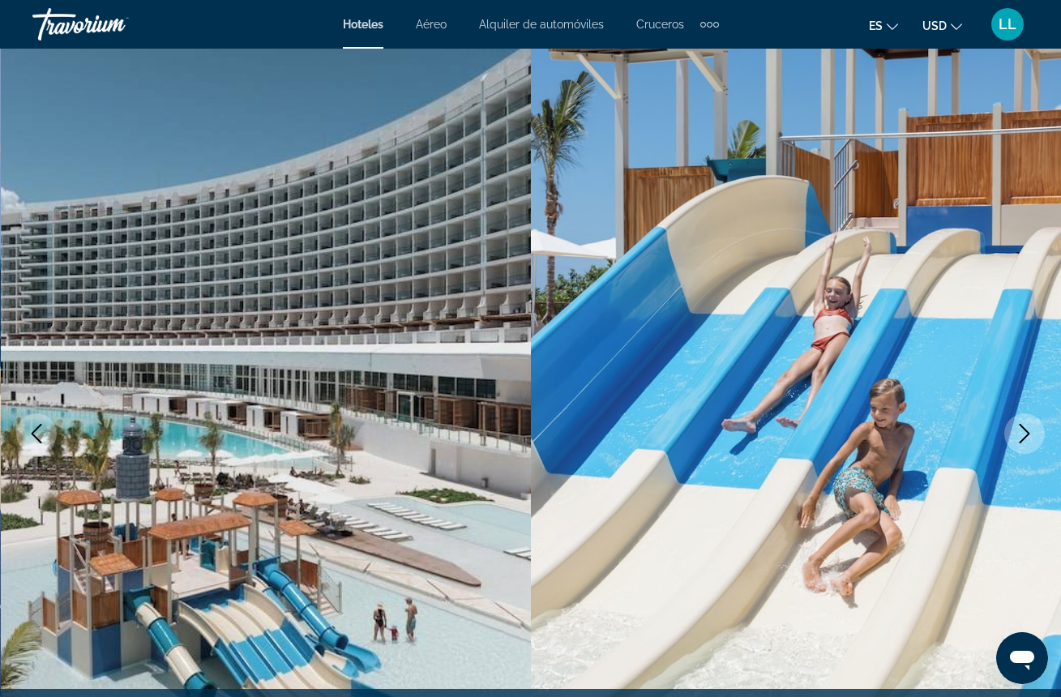
click at [1026, 437] on icon "Next image" at bounding box center [1025, 433] width 11 height 19
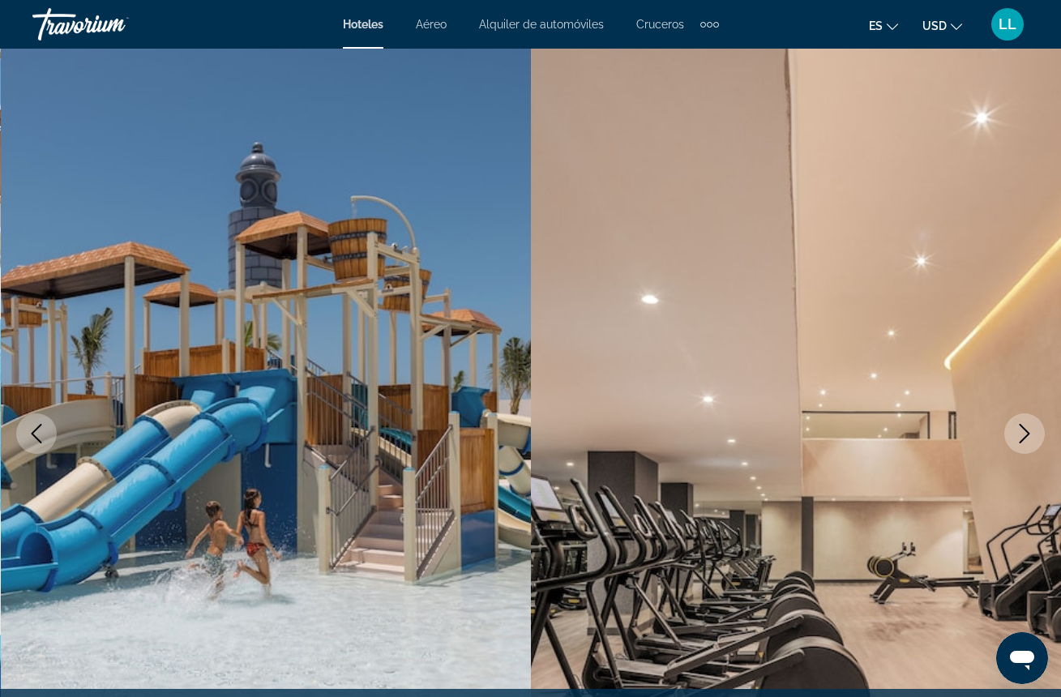
click at [1026, 438] on icon "Next image" at bounding box center [1024, 433] width 19 height 19
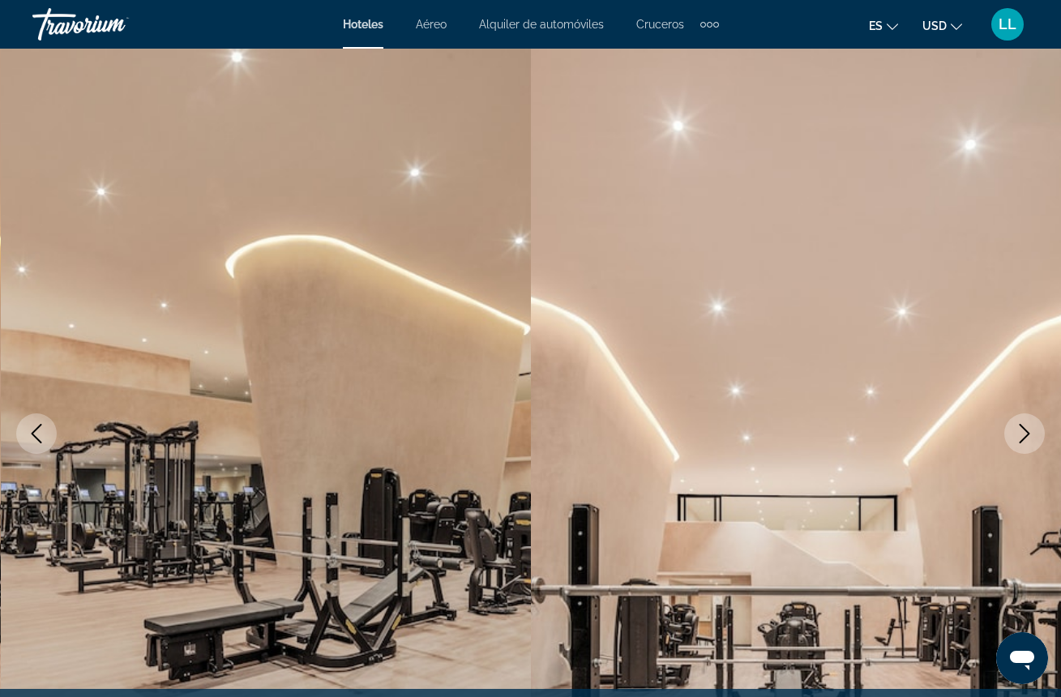
click at [1026, 438] on icon "Next image" at bounding box center [1024, 433] width 19 height 19
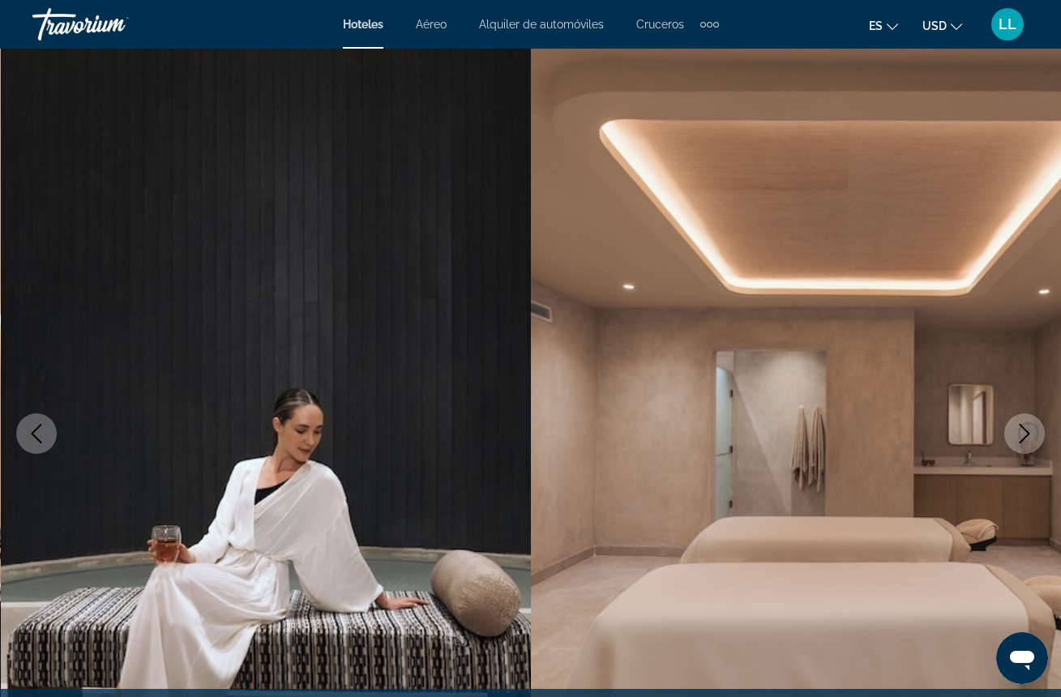
click at [1026, 442] on icon "Next image" at bounding box center [1024, 433] width 19 height 19
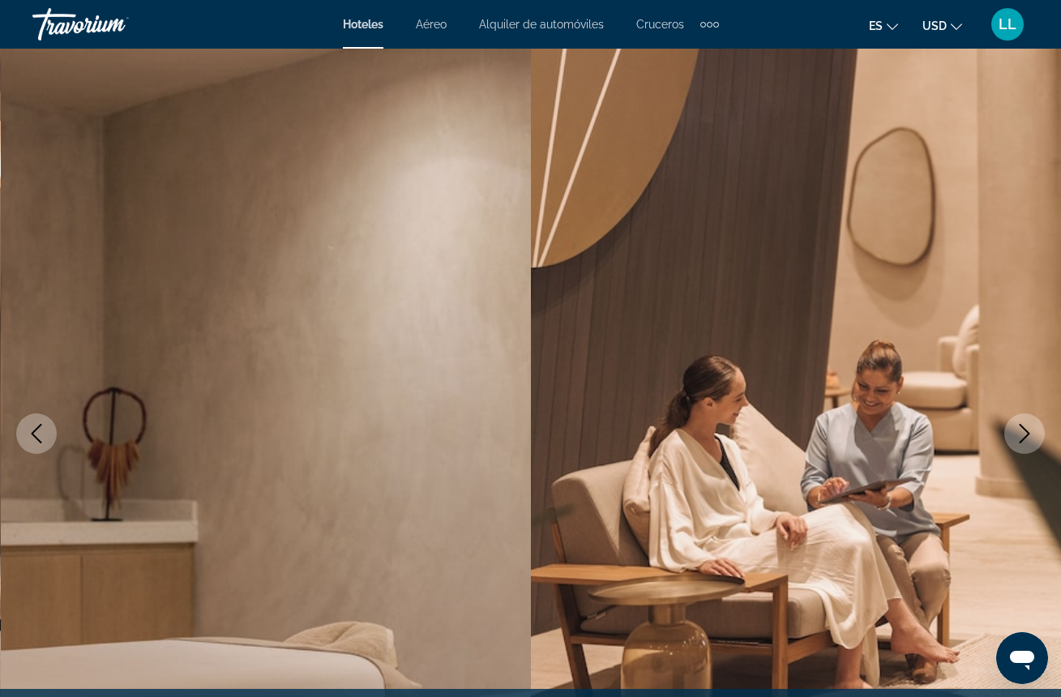
click at [1026, 447] on button "Next image" at bounding box center [1024, 433] width 41 height 41
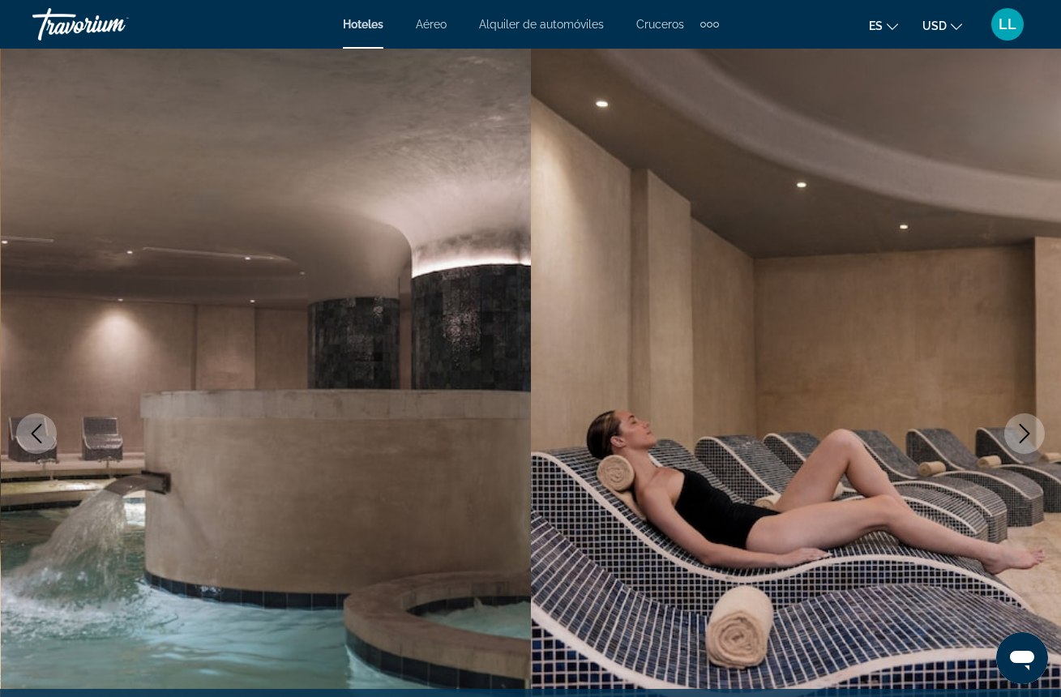
click at [1026, 450] on button "Next image" at bounding box center [1024, 433] width 41 height 41
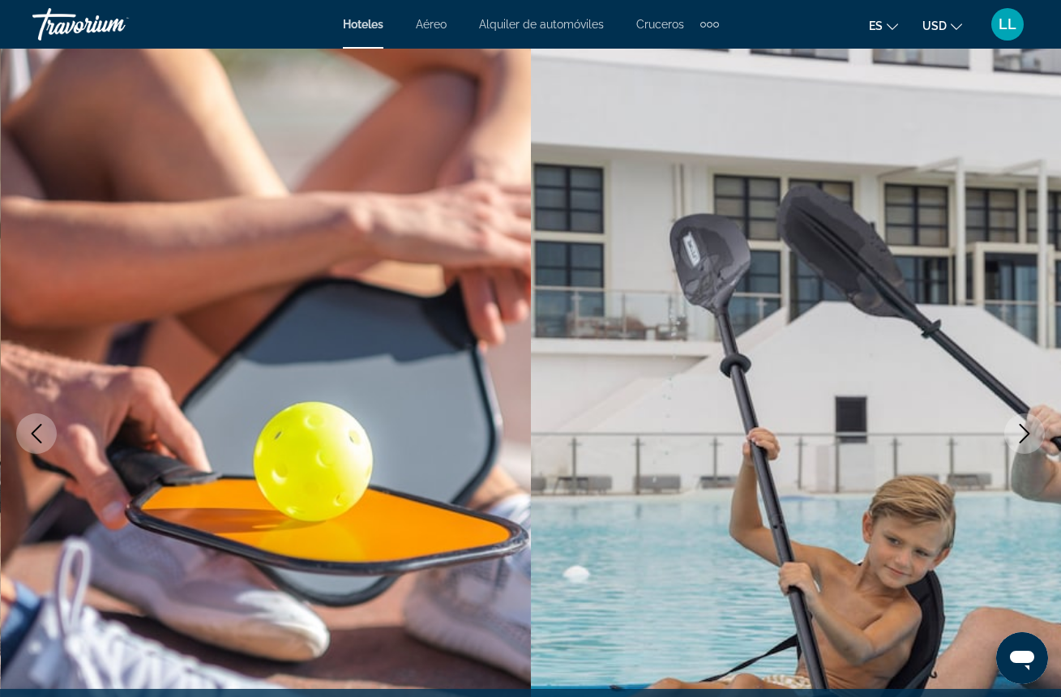
click at [1026, 453] on button "Next image" at bounding box center [1024, 433] width 41 height 41
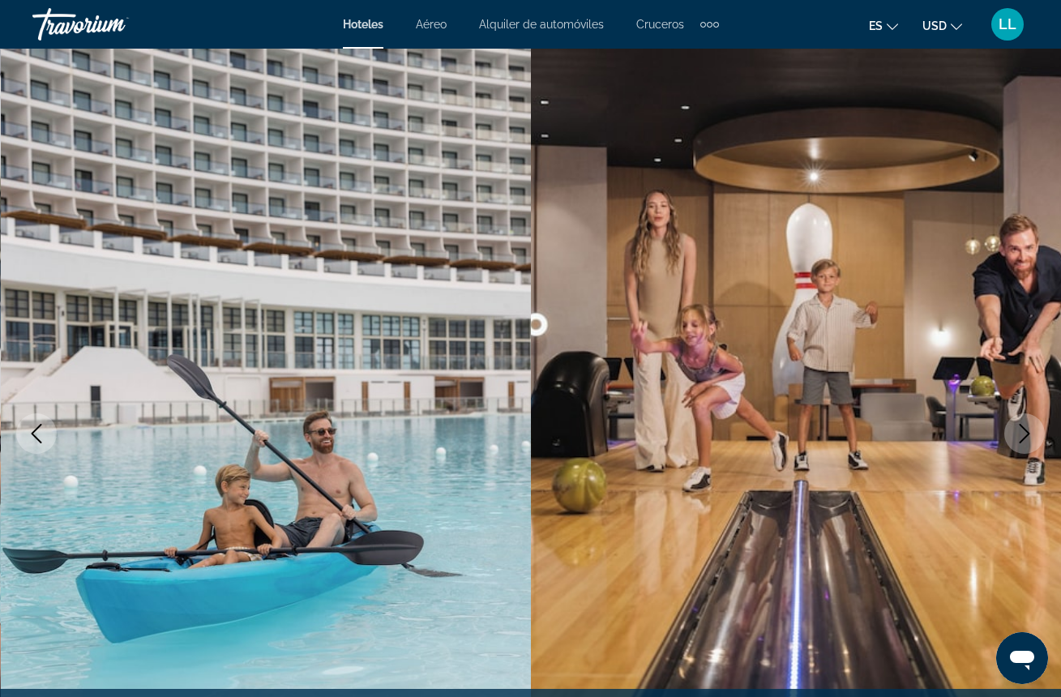
click at [45, 434] on icon "Previous image" at bounding box center [36, 433] width 19 height 19
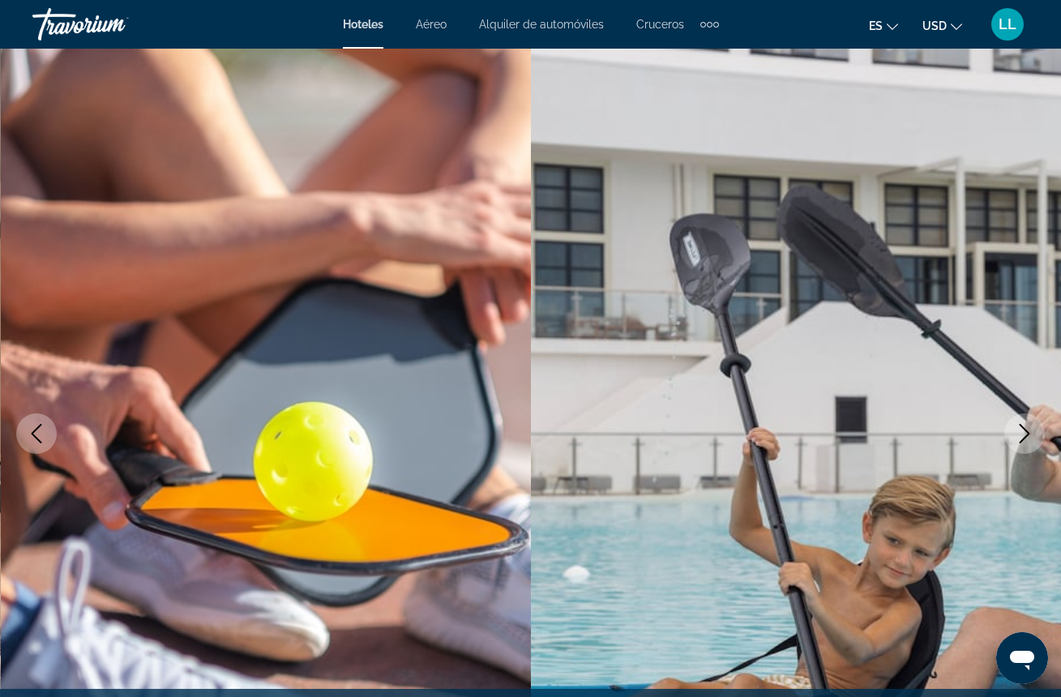
click at [45, 434] on icon "Previous image" at bounding box center [36, 433] width 19 height 19
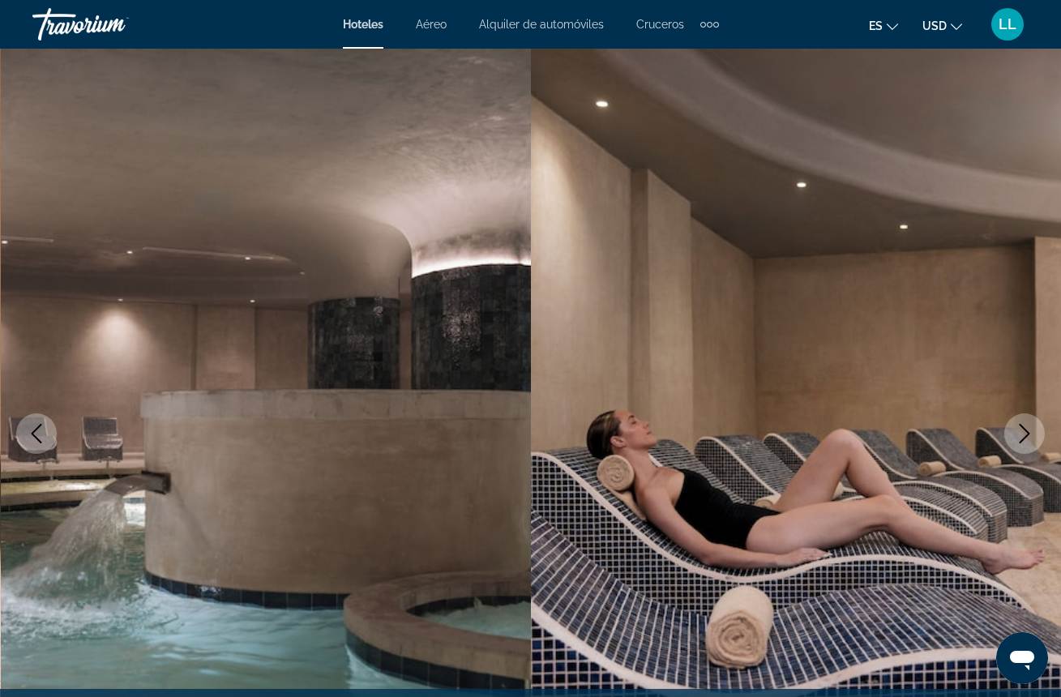
click at [45, 434] on icon "Previous image" at bounding box center [36, 433] width 19 height 19
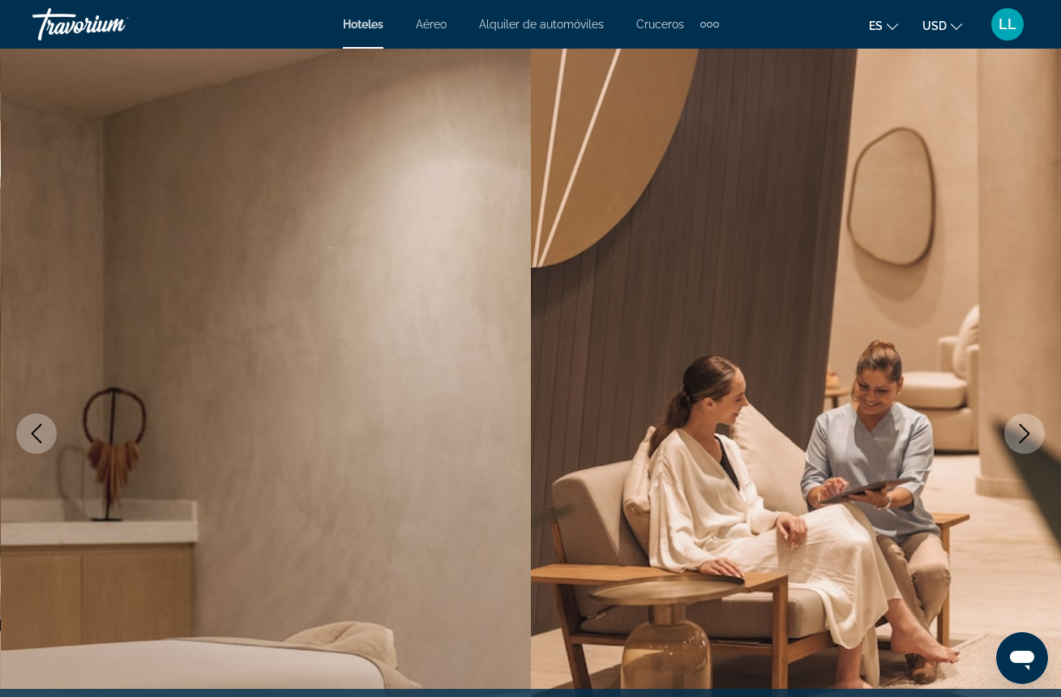
click at [1030, 427] on icon "Next image" at bounding box center [1024, 433] width 19 height 19
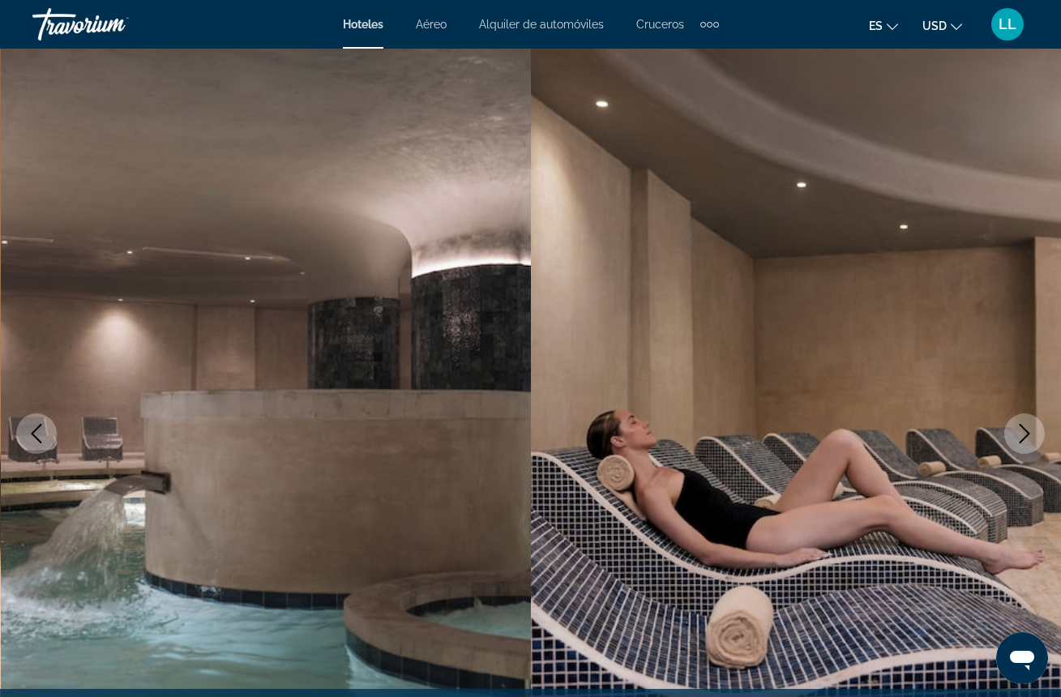
click at [1030, 428] on icon "Next image" at bounding box center [1024, 433] width 19 height 19
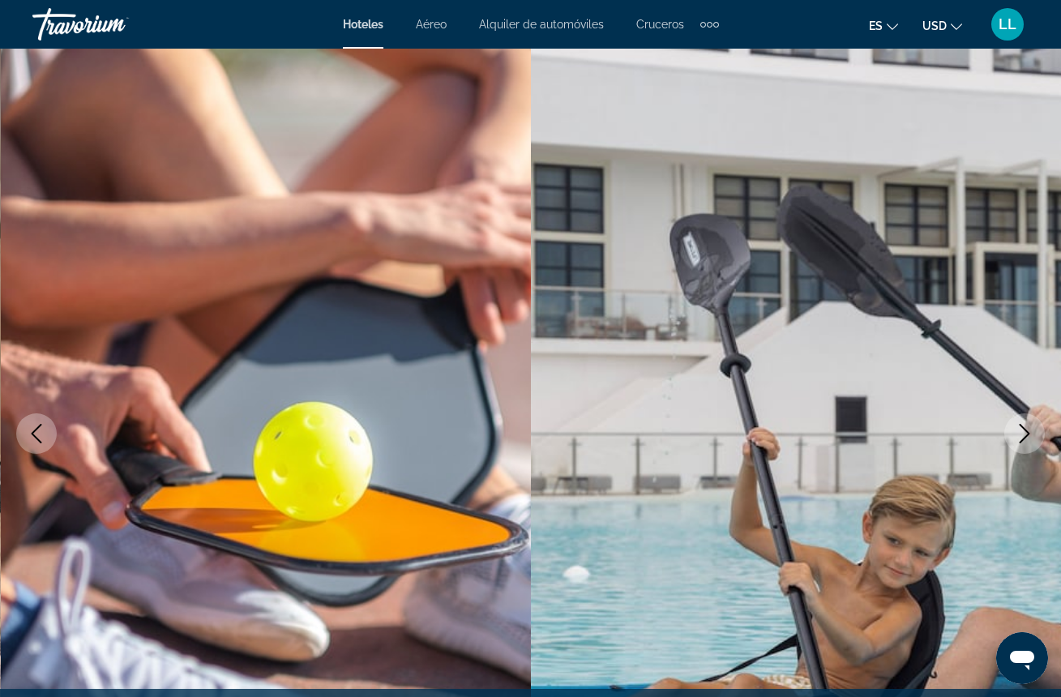
click at [1030, 428] on icon "Next image" at bounding box center [1024, 433] width 19 height 19
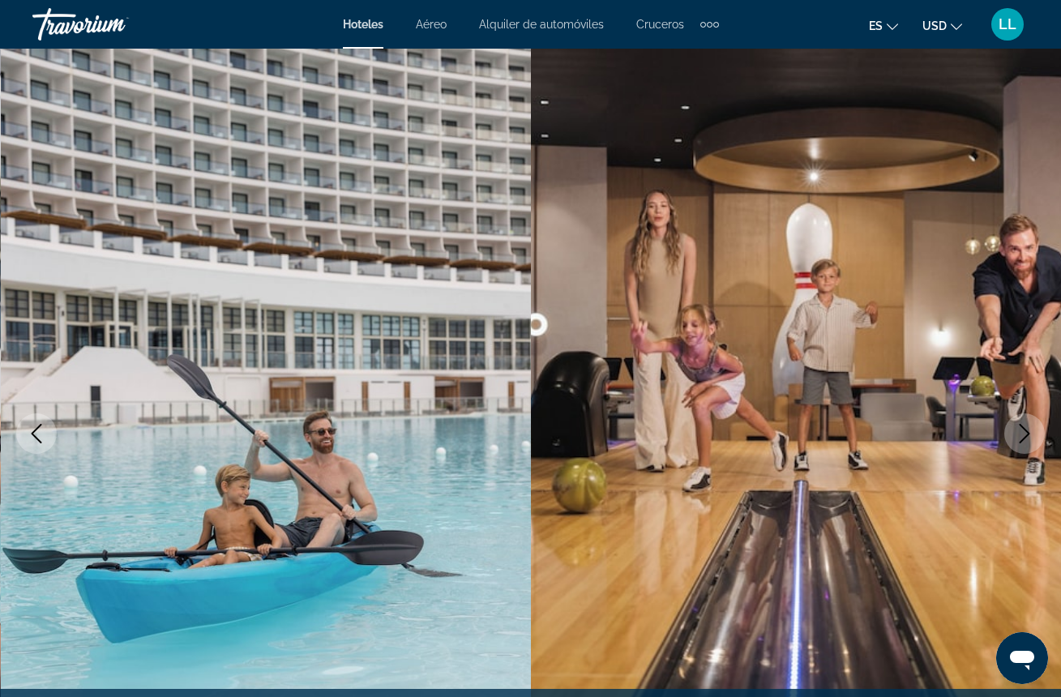
click at [1030, 430] on icon "Next image" at bounding box center [1024, 433] width 19 height 19
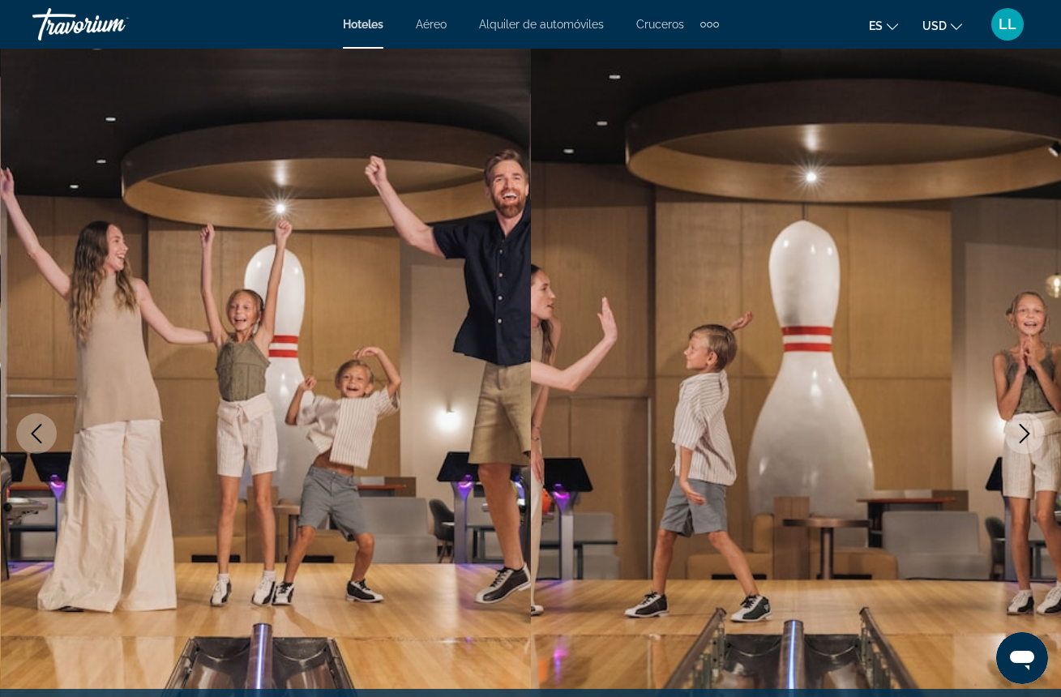
click at [1030, 434] on icon "Next image" at bounding box center [1024, 433] width 19 height 19
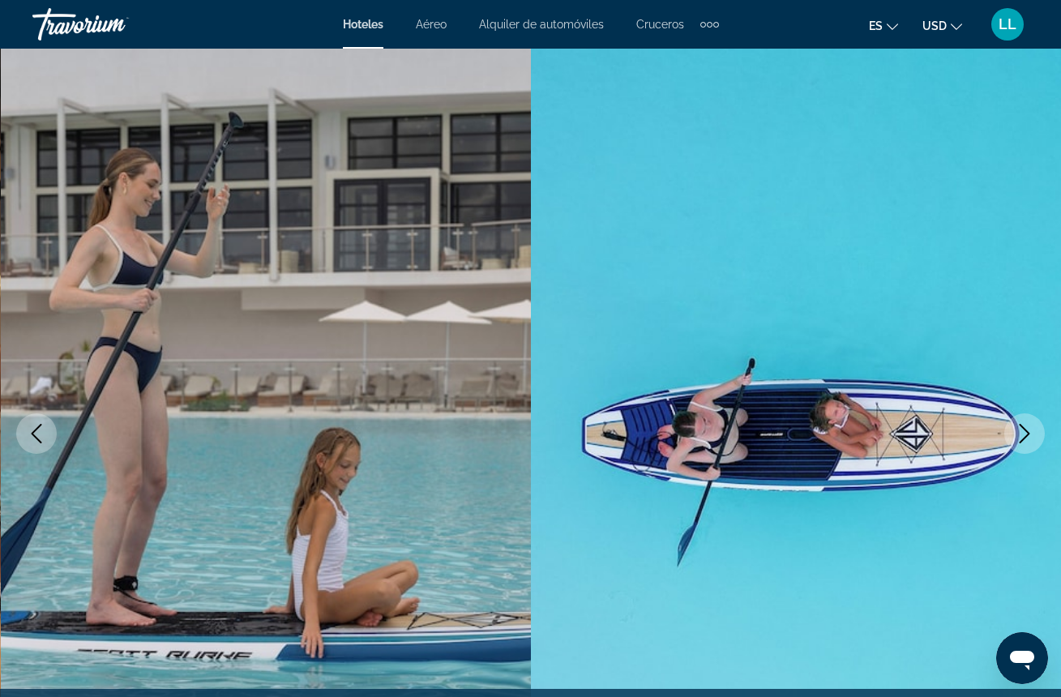
click at [1030, 434] on icon "Next image" at bounding box center [1024, 433] width 19 height 19
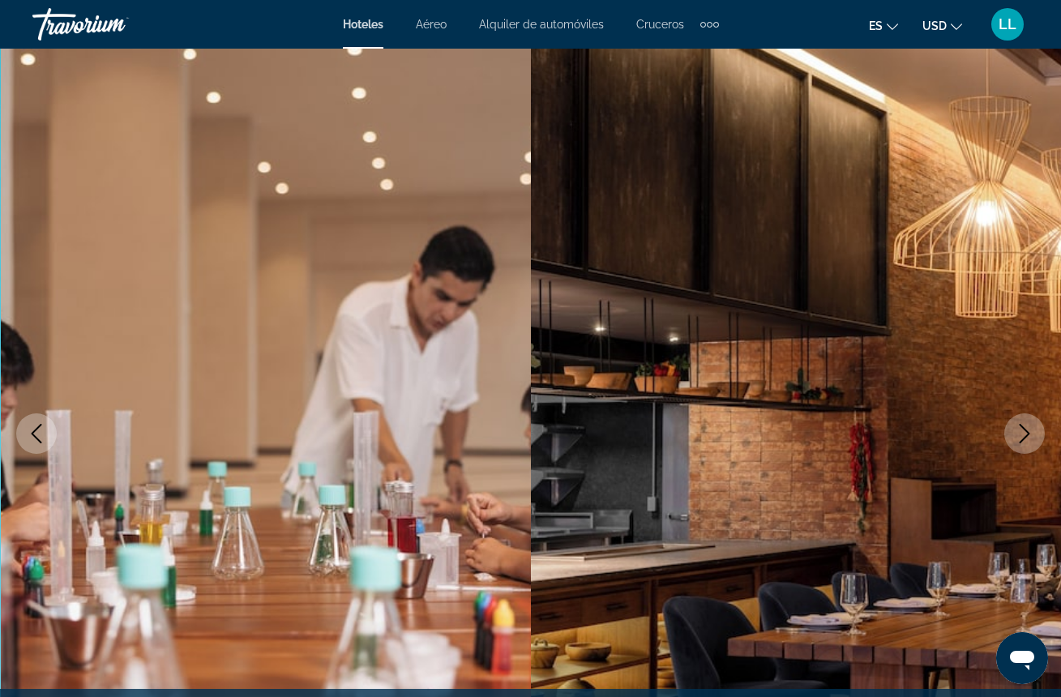
click at [1029, 425] on icon "Next image" at bounding box center [1024, 433] width 19 height 19
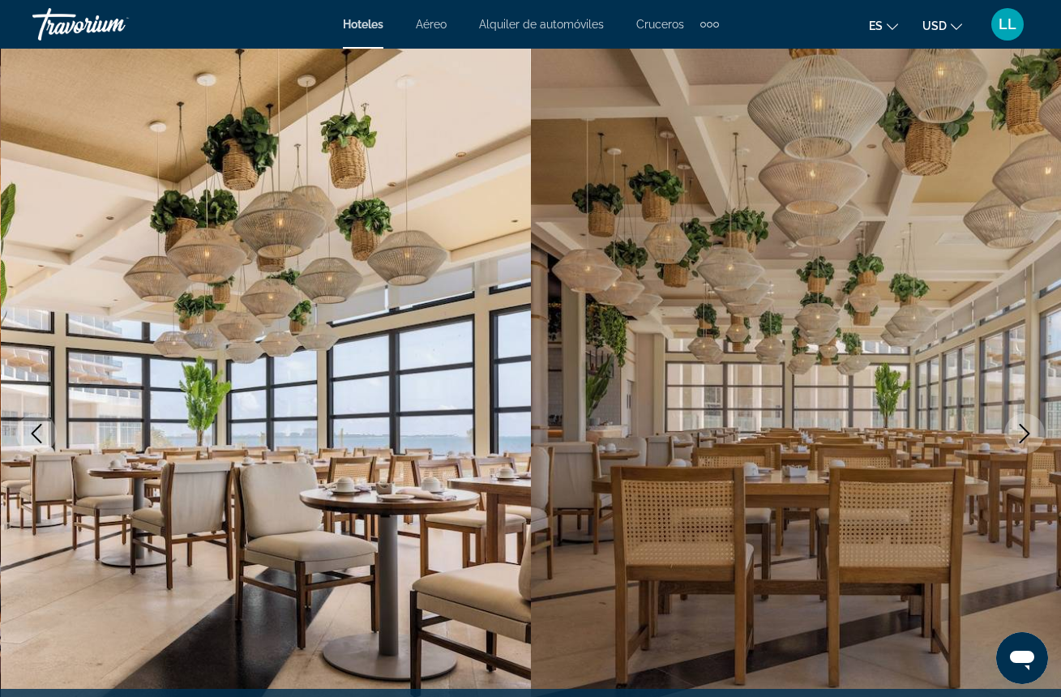
click at [1028, 431] on icon "Next image" at bounding box center [1025, 433] width 11 height 19
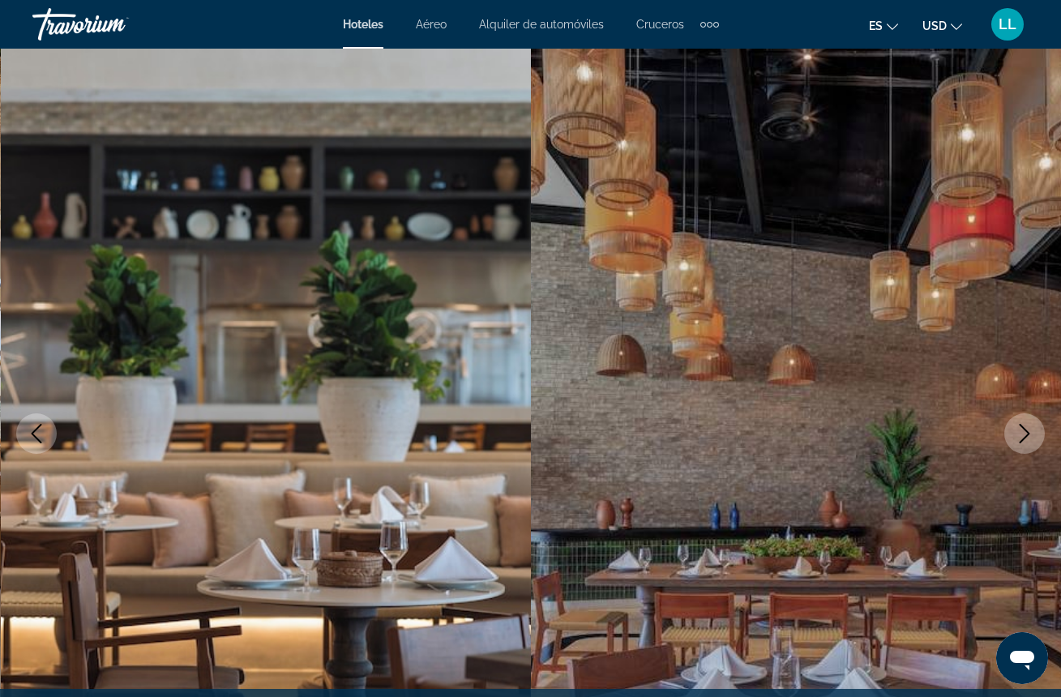
click at [1028, 431] on icon "Next image" at bounding box center [1025, 433] width 11 height 19
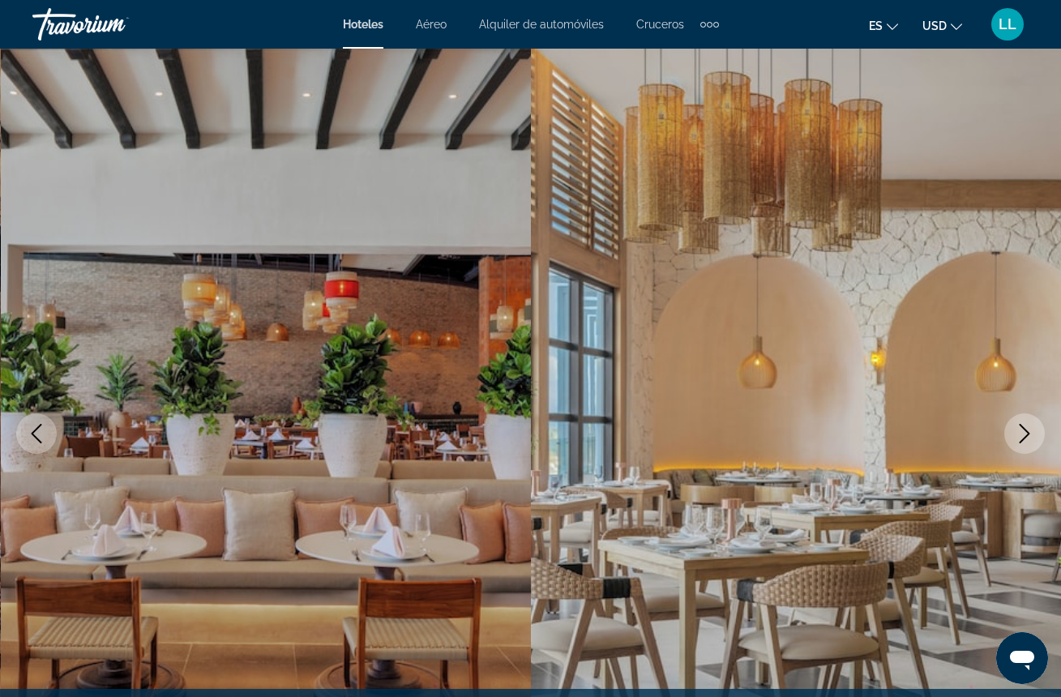
click at [1029, 433] on icon "Next image" at bounding box center [1025, 433] width 11 height 19
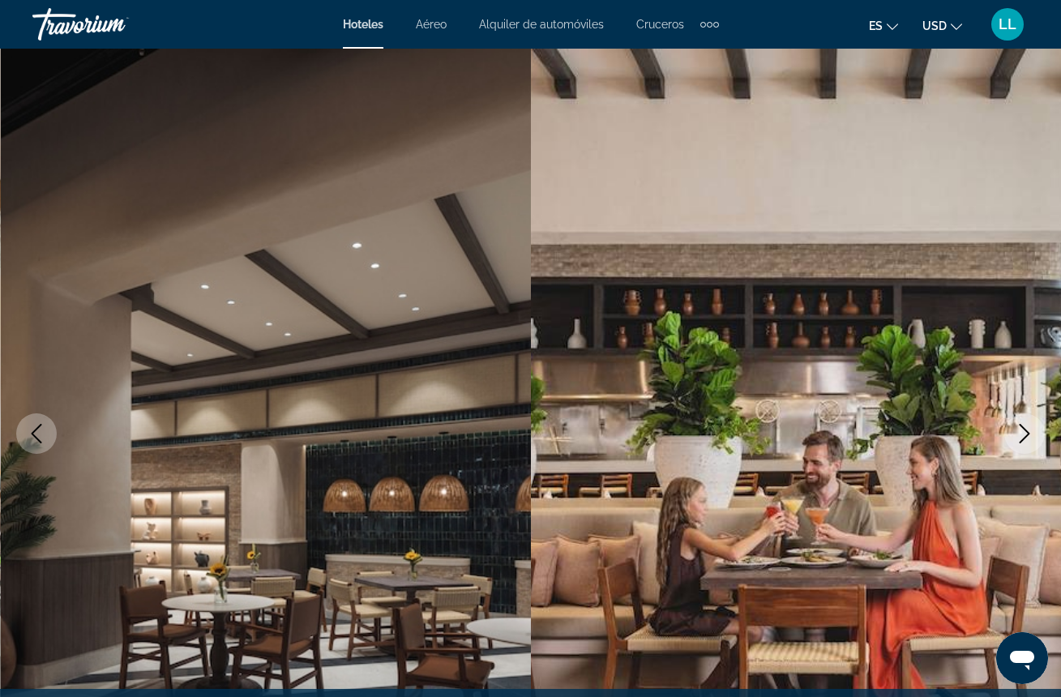
click at [1029, 434] on icon "Next image" at bounding box center [1025, 433] width 11 height 19
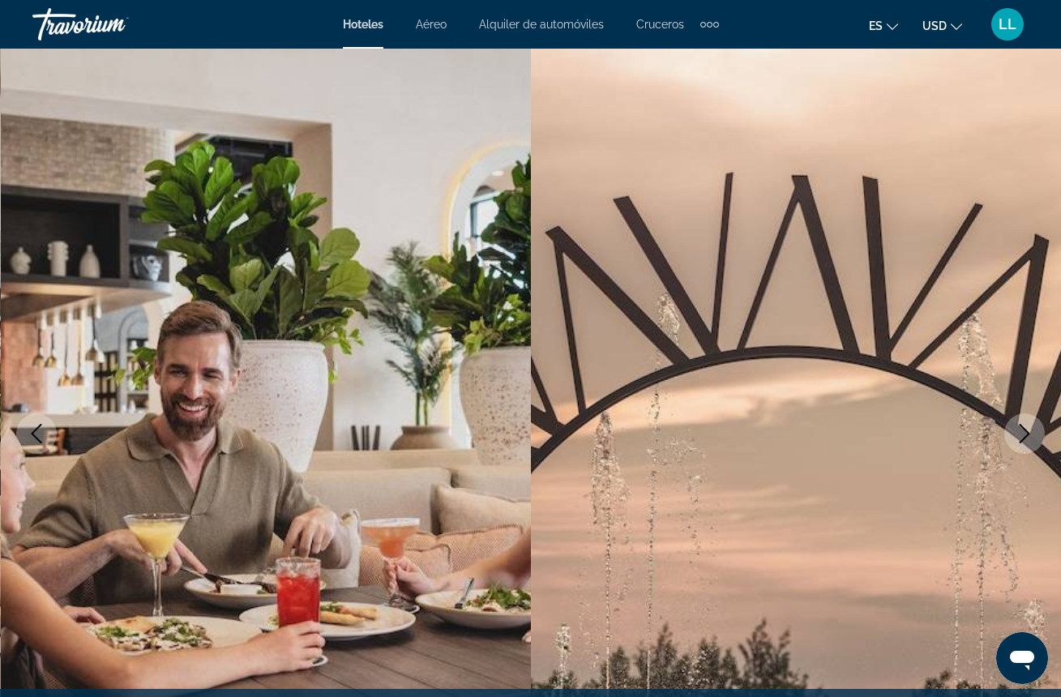
click at [45, 352] on img "Main content" at bounding box center [266, 434] width 531 height 770
click at [37, 424] on icon "Previous image" at bounding box center [36, 433] width 19 height 19
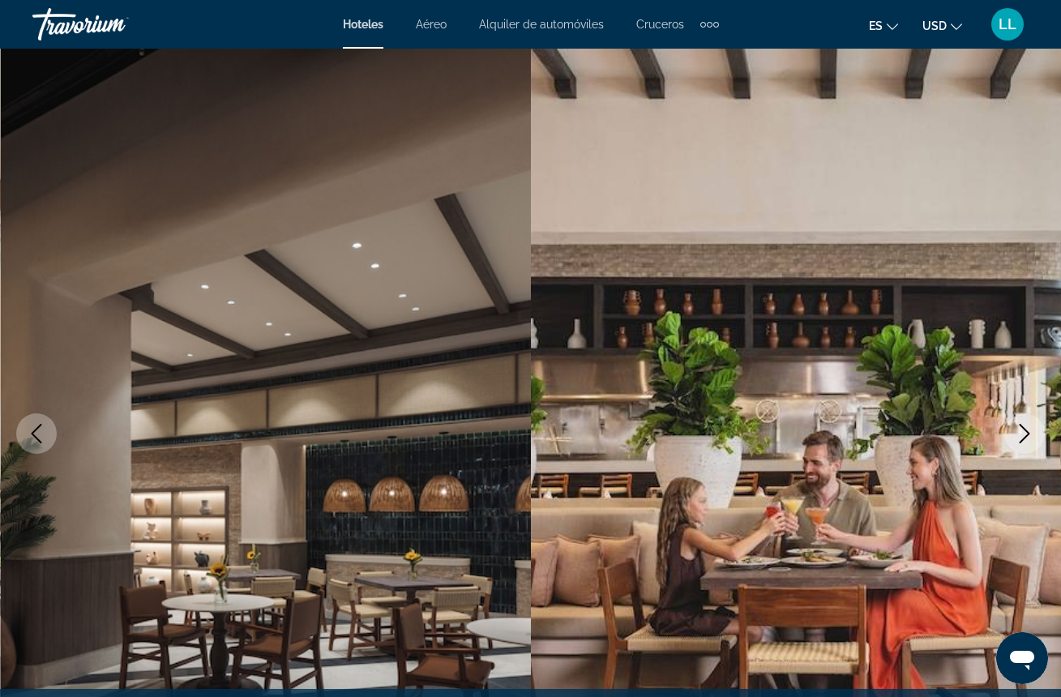
click at [37, 426] on icon "Previous image" at bounding box center [36, 433] width 19 height 19
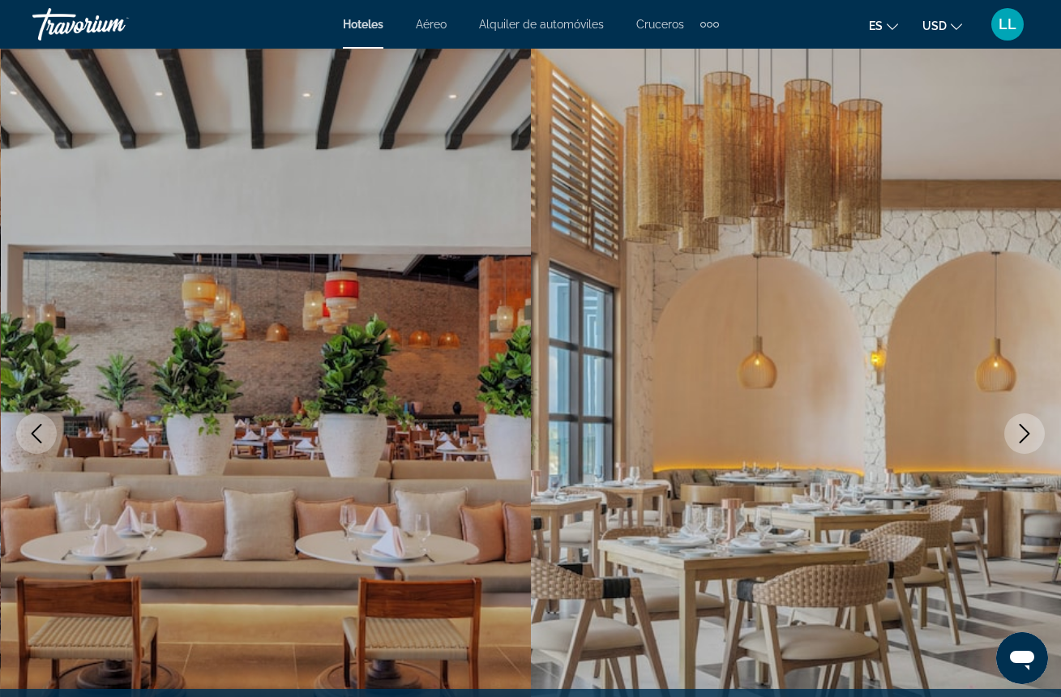
click at [1028, 433] on icon "Next image" at bounding box center [1025, 433] width 11 height 19
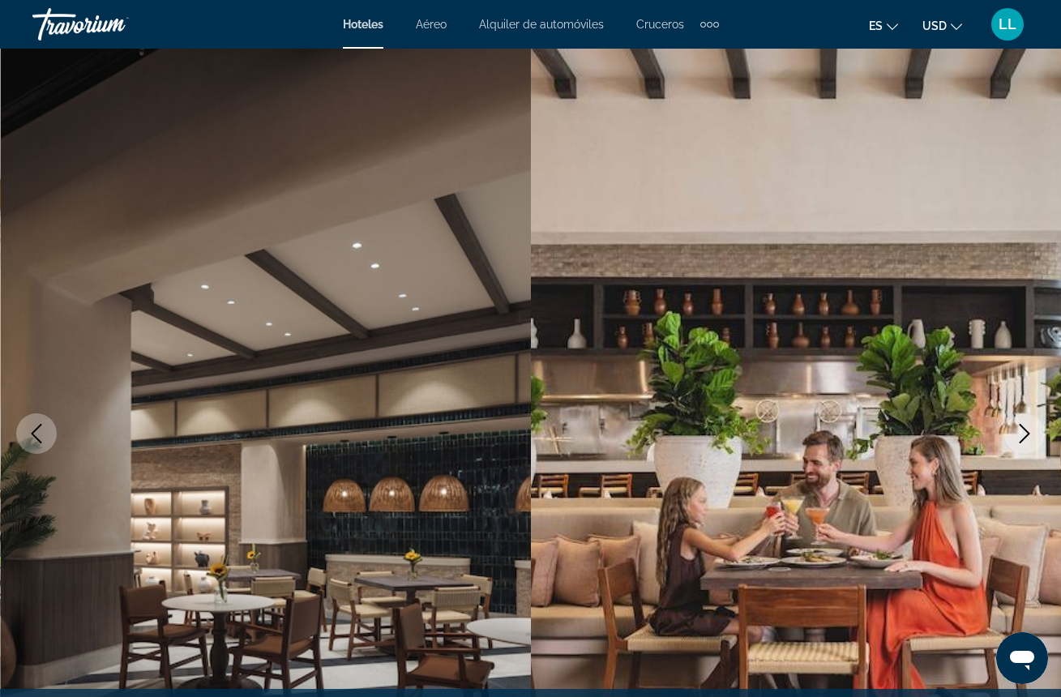
click at [1028, 433] on icon "Next image" at bounding box center [1025, 433] width 11 height 19
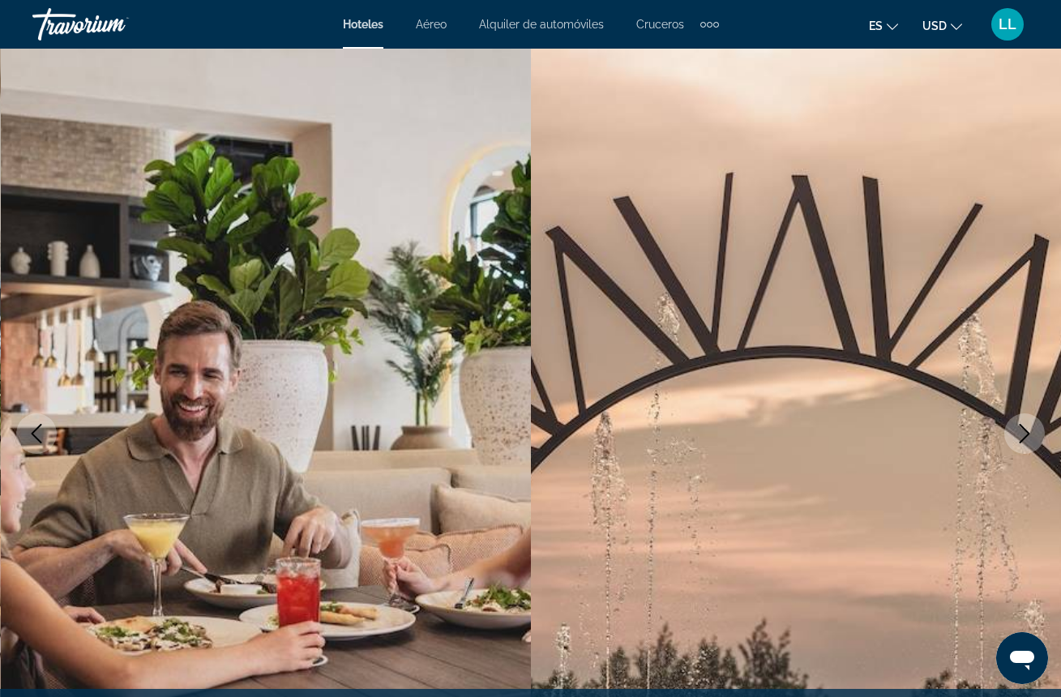
click at [1028, 434] on icon "Next image" at bounding box center [1025, 433] width 11 height 19
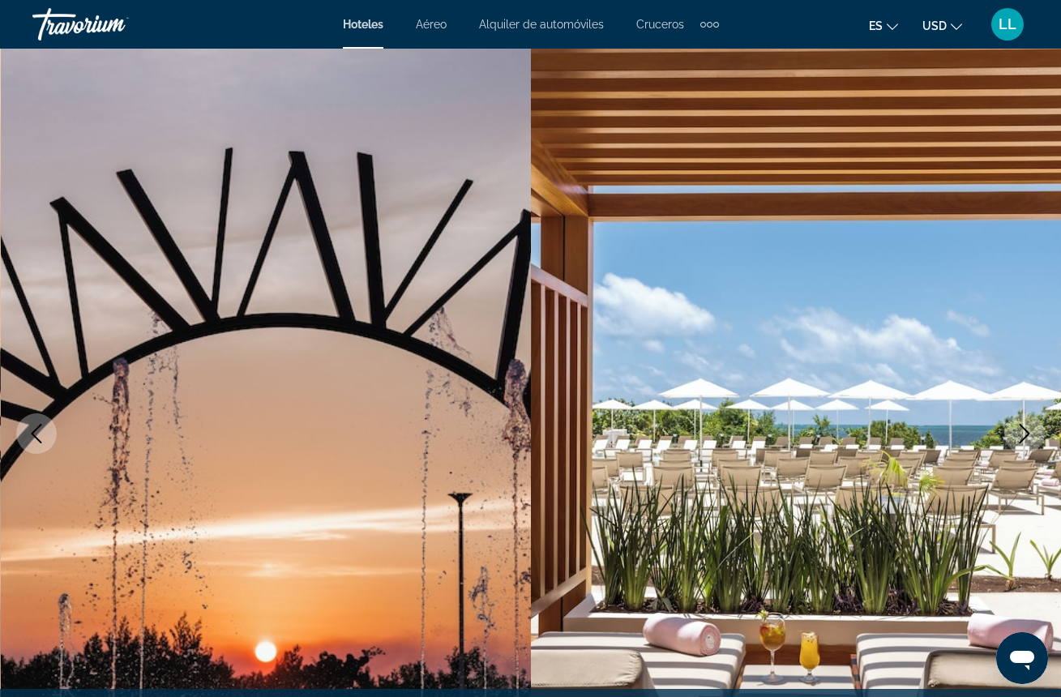
click at [1025, 430] on icon "Next image" at bounding box center [1025, 433] width 11 height 19
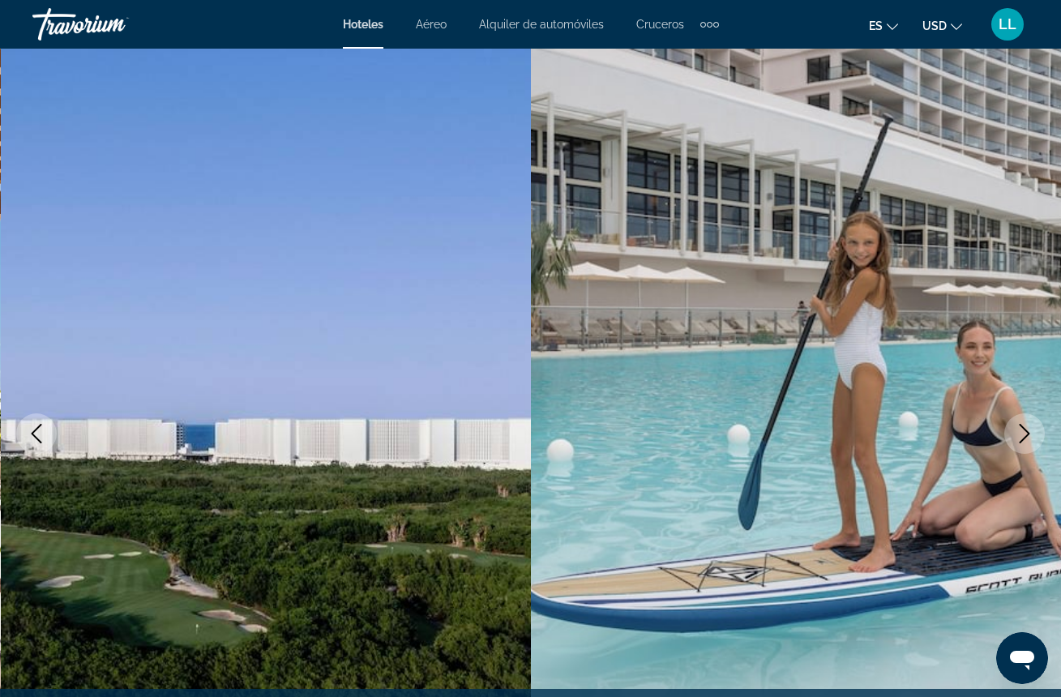
click at [1025, 430] on icon "Next image" at bounding box center [1025, 433] width 11 height 19
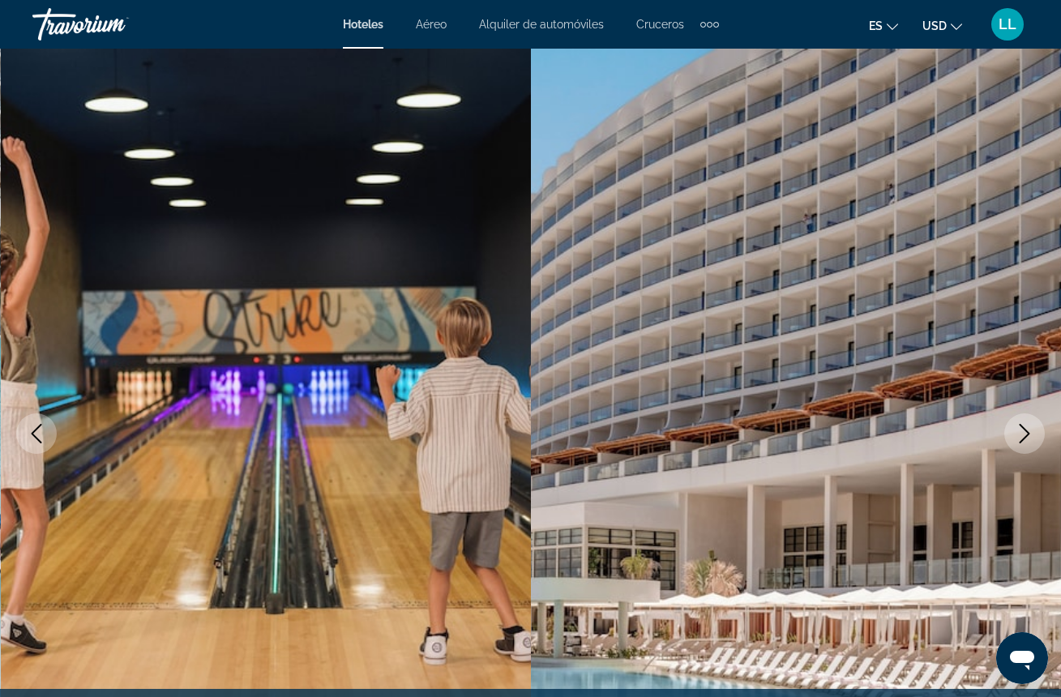
click at [1025, 430] on icon "Next image" at bounding box center [1025, 433] width 11 height 19
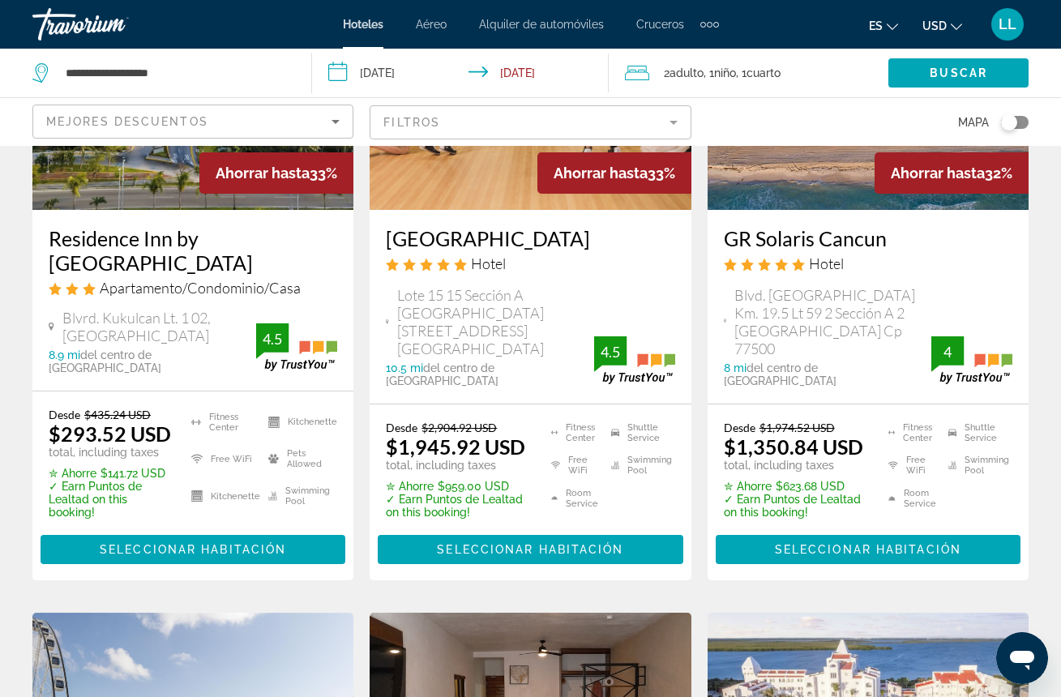
scroll to position [260, 0]
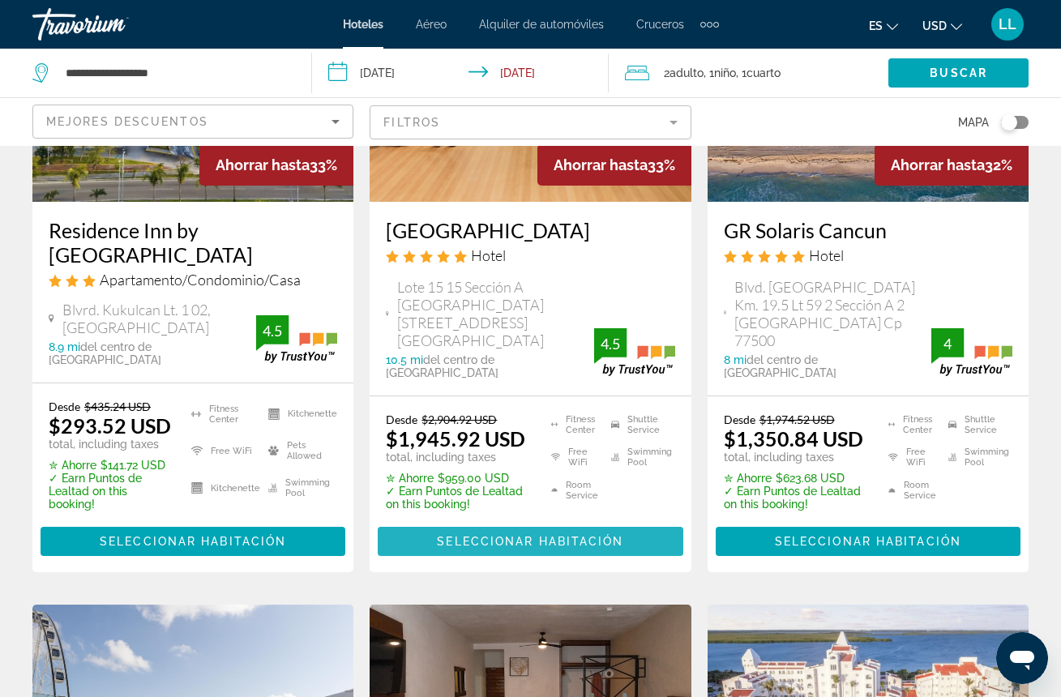
click at [503, 535] on span "Seleccionar habitación" at bounding box center [530, 541] width 186 height 13
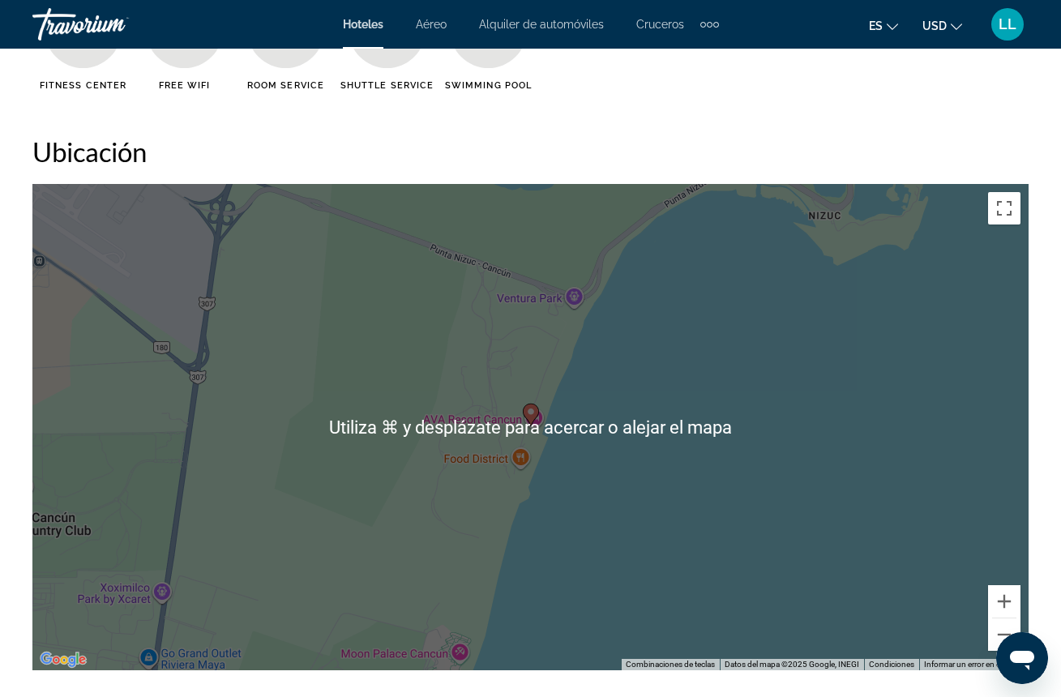
scroll to position [1729, 0]
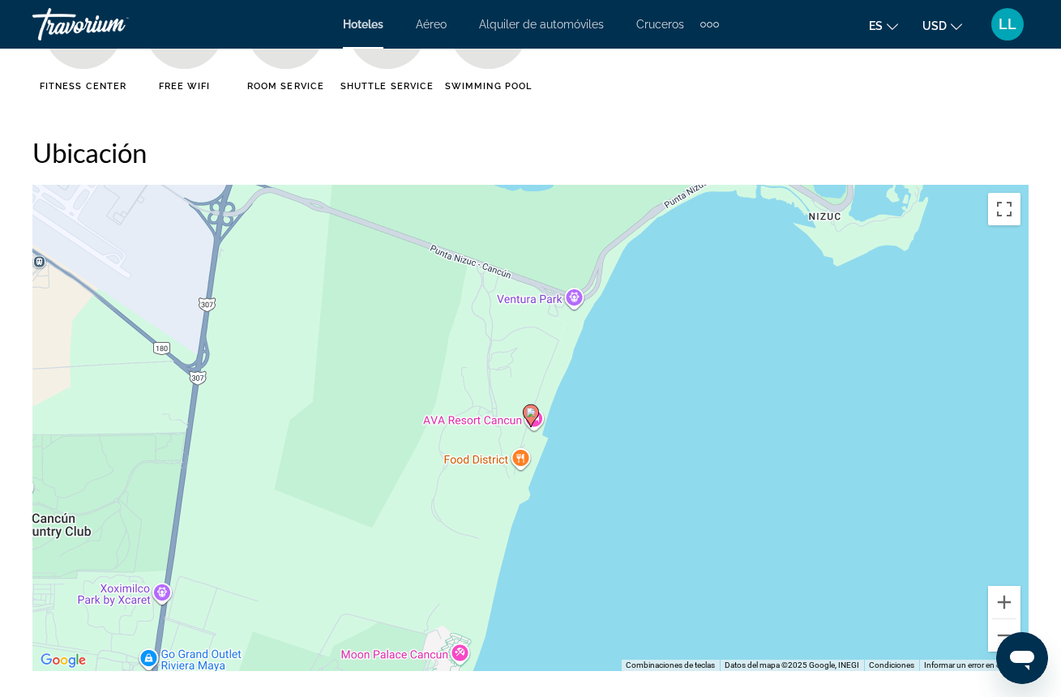
click at [852, 429] on div "Para activar la función de arrastrar con el teclado, presiona Alt + Intro. Una …" at bounding box center [530, 428] width 996 height 486
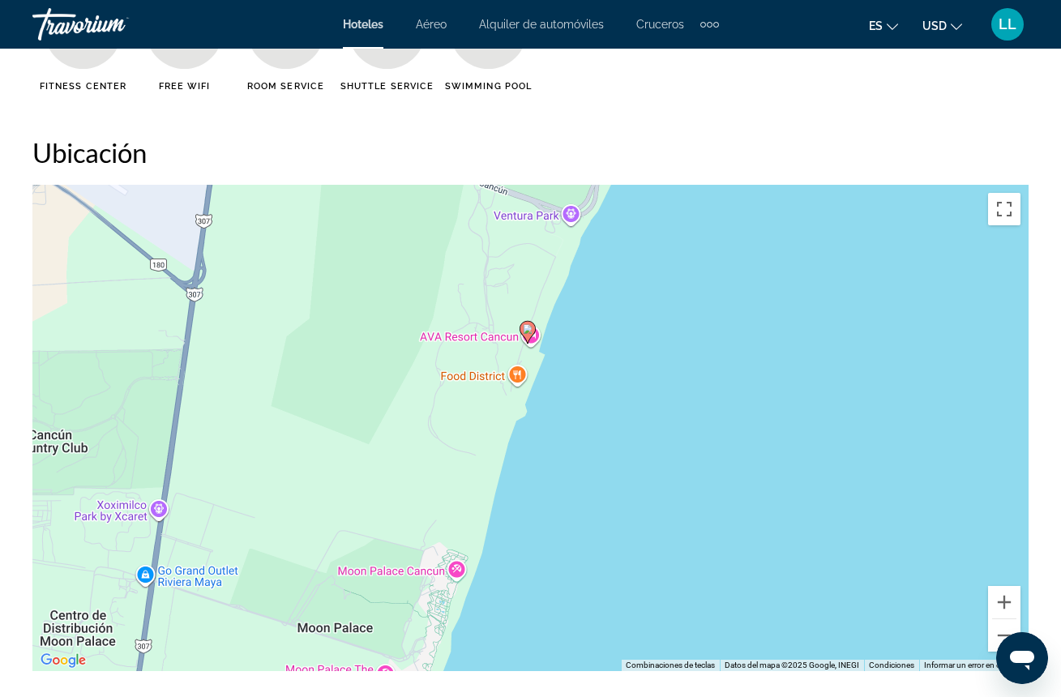
drag, startPoint x: 608, startPoint y: 443, endPoint x: 673, endPoint y: 340, distance: 121.0
click at [673, 339] on div "Para activar la función de arrastrar con el teclado, presiona Alt + Intro. Una …" at bounding box center [530, 428] width 996 height 486
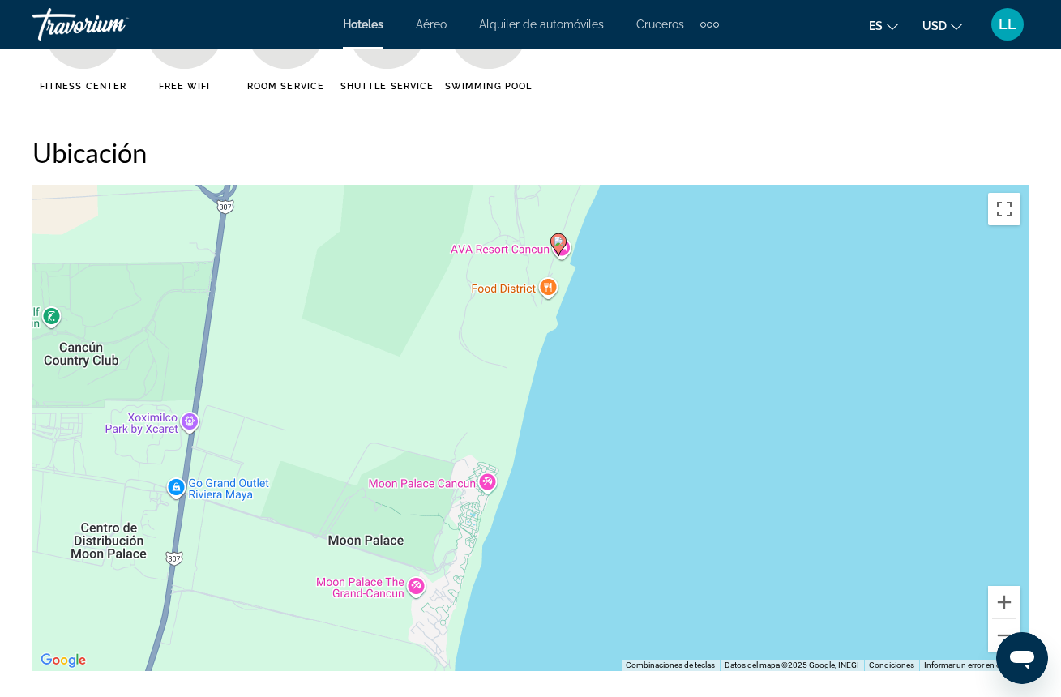
drag, startPoint x: 673, startPoint y: 340, endPoint x: 701, endPoint y: 256, distance: 88.9
click at [701, 256] on div "Para activar la función de arrastrar con el teclado, presiona Alt + Intro. Una …" at bounding box center [530, 428] width 996 height 486
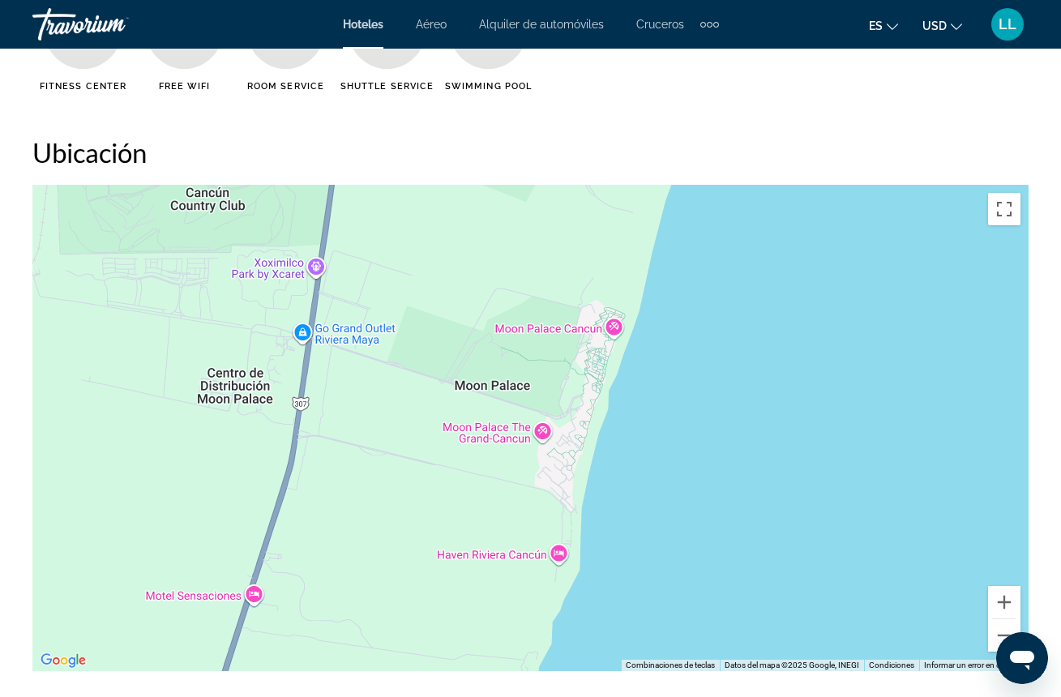
drag, startPoint x: 711, startPoint y: 449, endPoint x: 839, endPoint y: 289, distance: 205.3
click at [839, 289] on div "Para activar la función de arrastrar con el teclado, presiona Alt + Intro. Una …" at bounding box center [530, 428] width 996 height 486
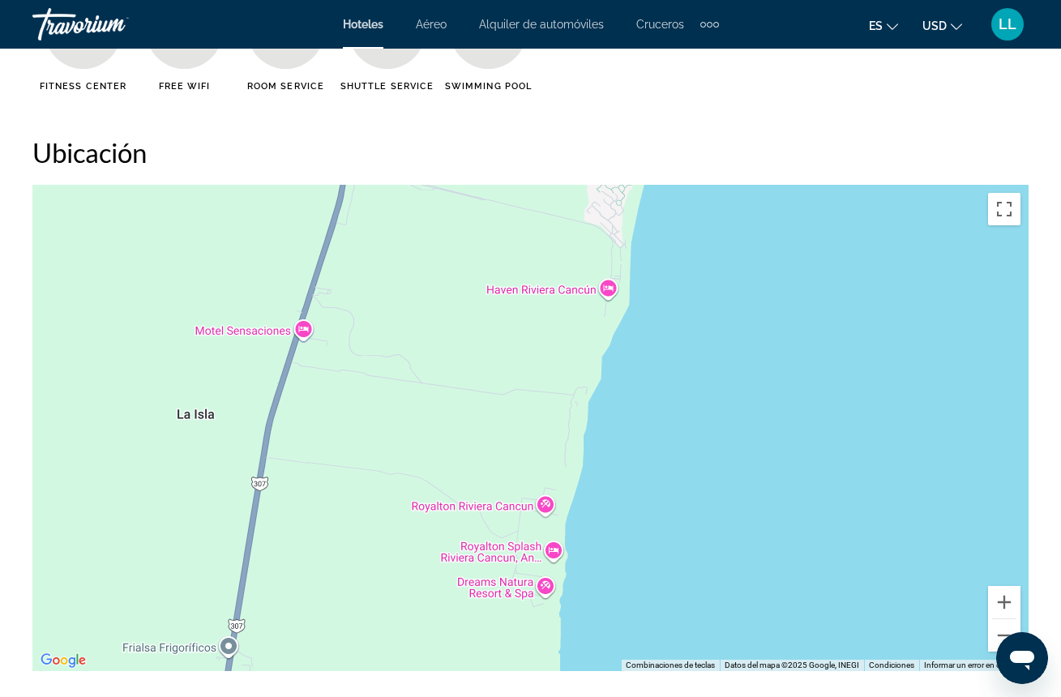
drag, startPoint x: 762, startPoint y: 556, endPoint x: 814, endPoint y: 290, distance: 270.9
click at [812, 285] on div "Para activar la función de arrastrar con el teclado, presiona Alt + Intro. Una …" at bounding box center [530, 428] width 996 height 486
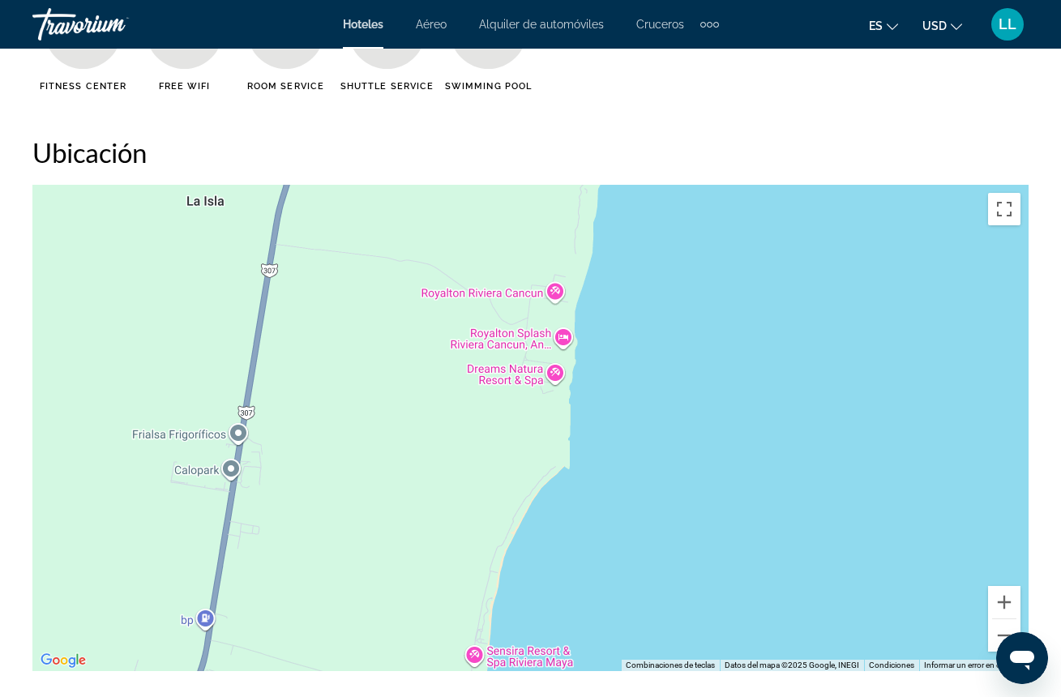
drag, startPoint x: 686, startPoint y: 529, endPoint x: 697, endPoint y: 314, distance: 215.9
click at [697, 309] on div "Main content" at bounding box center [530, 428] width 996 height 486
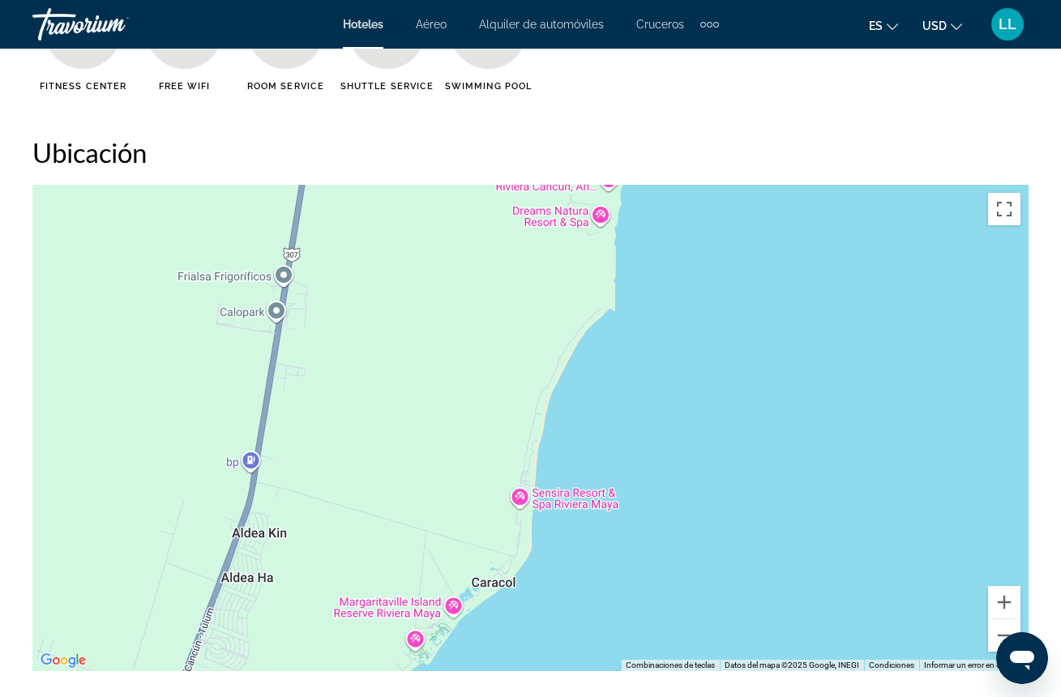
drag, startPoint x: 688, startPoint y: 480, endPoint x: 729, endPoint y: 319, distance: 165.7
click at [729, 319] on div "Main content" at bounding box center [530, 428] width 996 height 486
click at [730, 319] on div "Main content" at bounding box center [530, 428] width 996 height 486
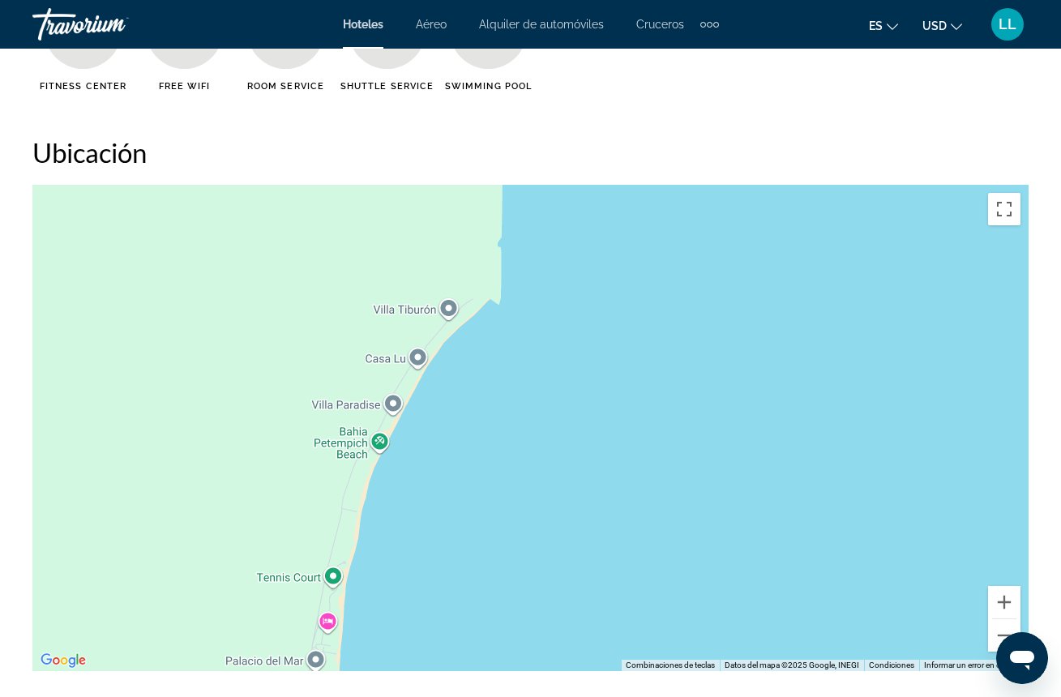
click at [730, 319] on div "Main content" at bounding box center [530, 428] width 996 height 486
click at [730, 320] on div "Main content" at bounding box center [530, 428] width 996 height 486
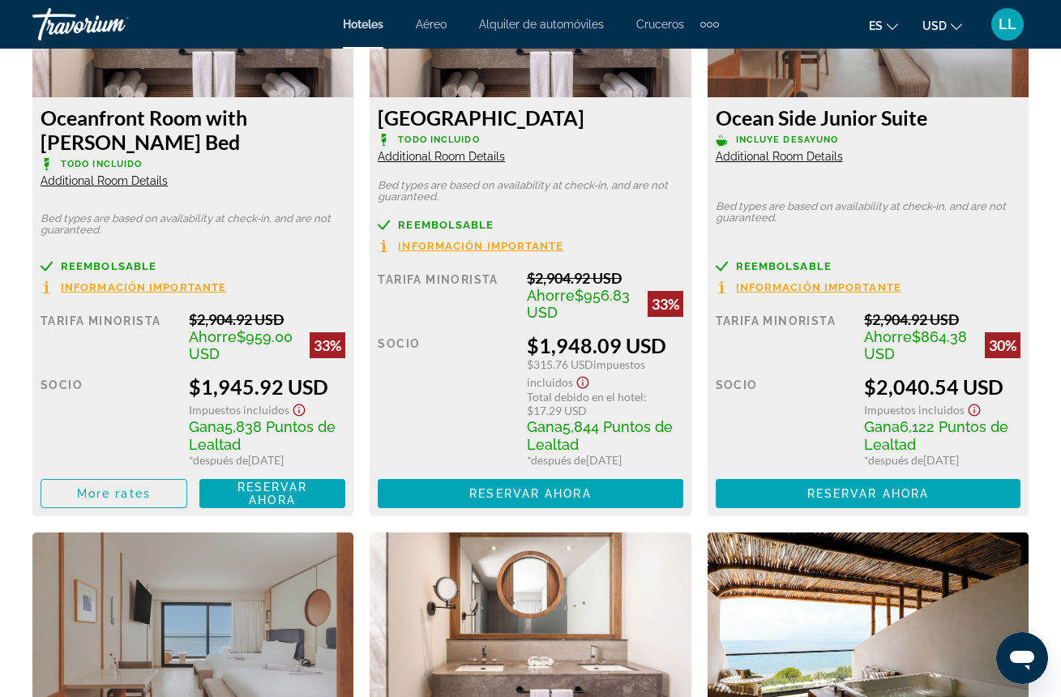
scroll to position [2656, 0]
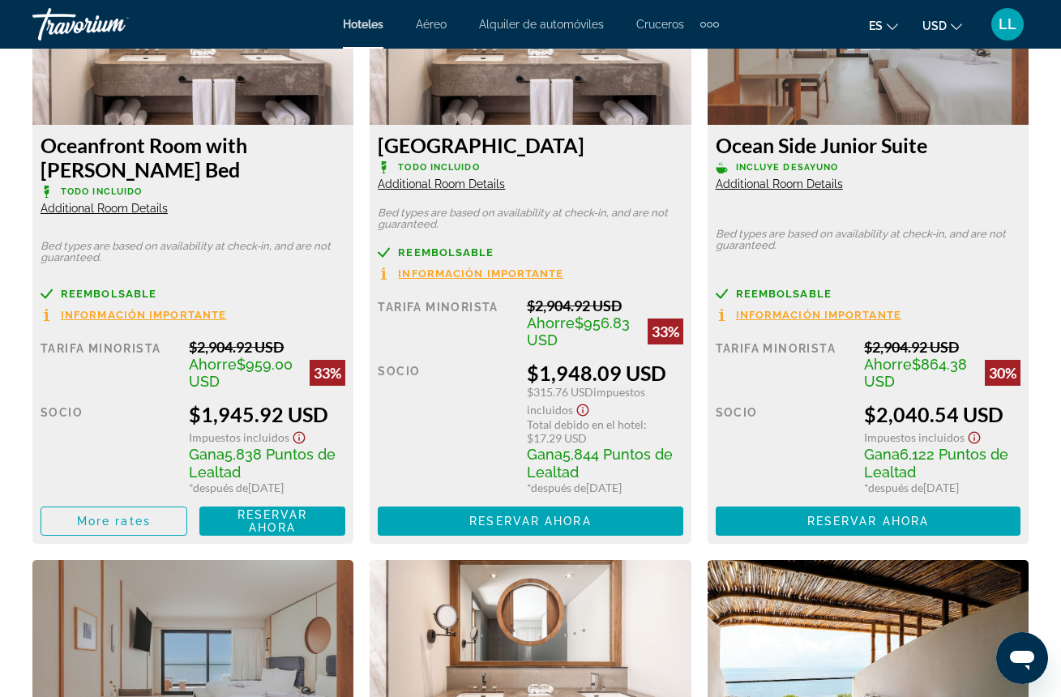
click at [430, 186] on span "Additional Room Details" at bounding box center [441, 184] width 127 height 13
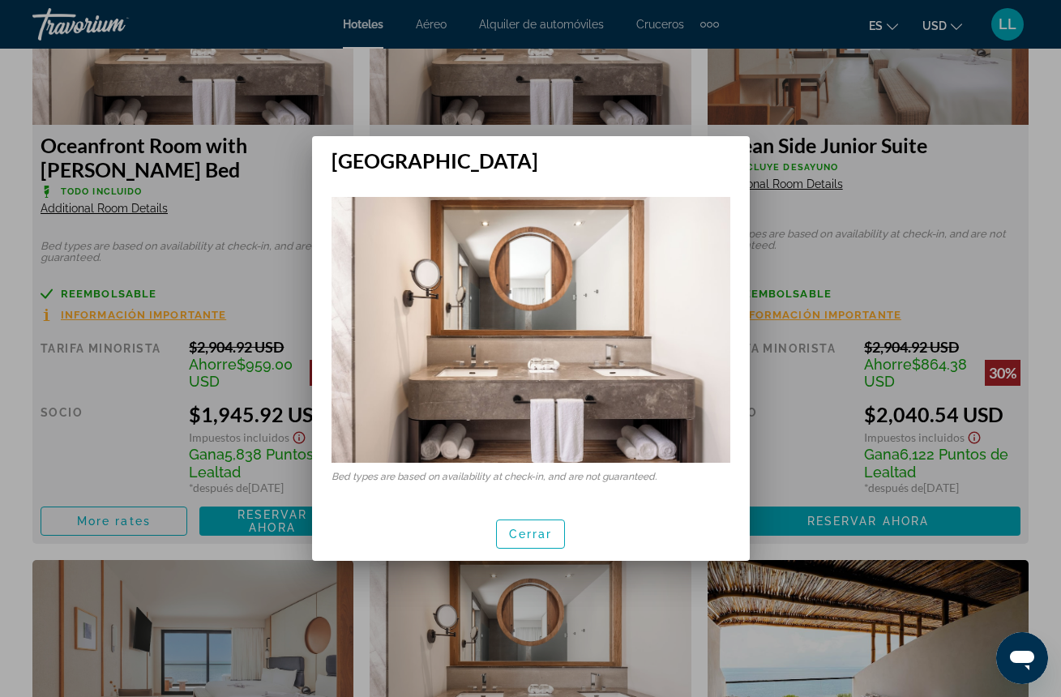
scroll to position [0, 0]
click at [550, 528] on span "Cerrar" at bounding box center [531, 534] width 44 height 13
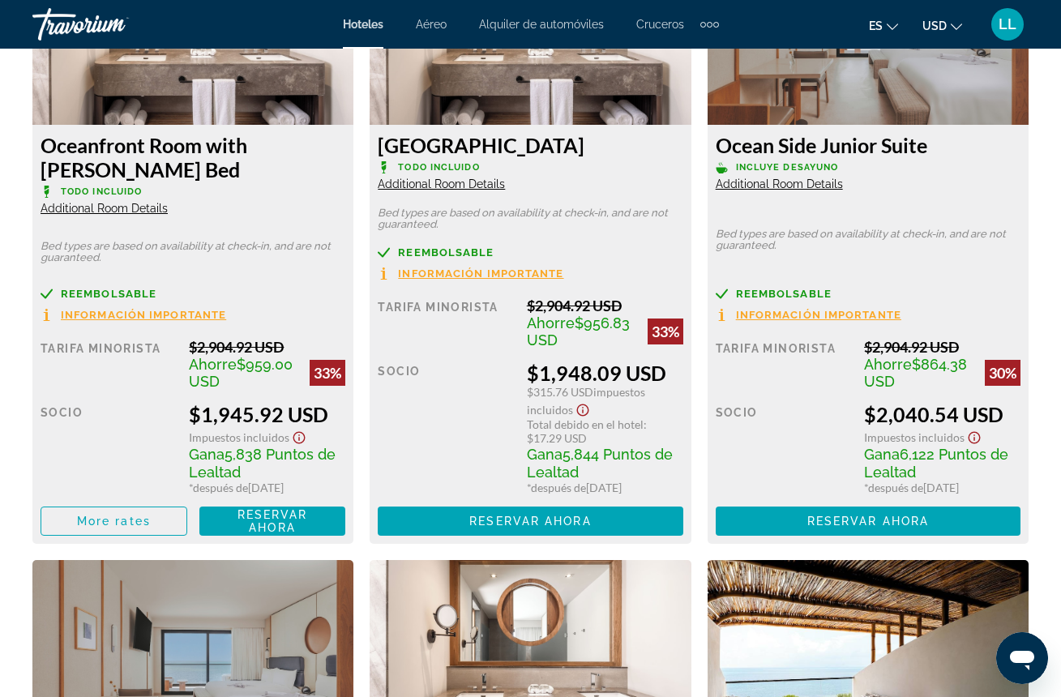
scroll to position [2656, 0]
click at [446, 250] on span "Reembolsable" at bounding box center [446, 252] width 96 height 11
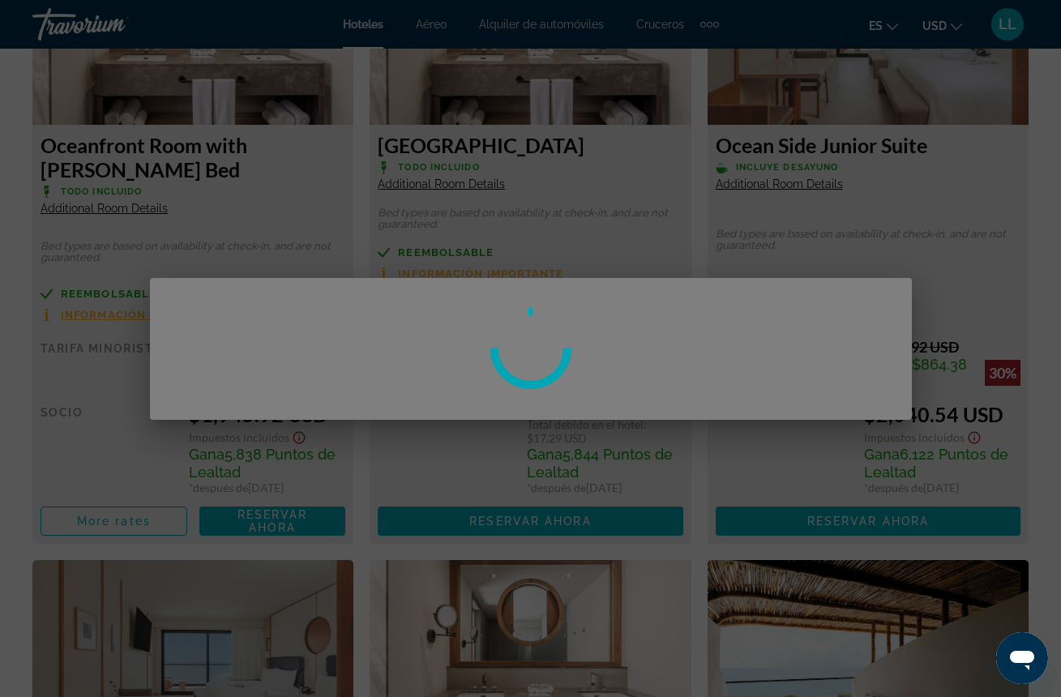
scroll to position [0, 0]
click at [600, 240] on div at bounding box center [530, 348] width 1061 height 697
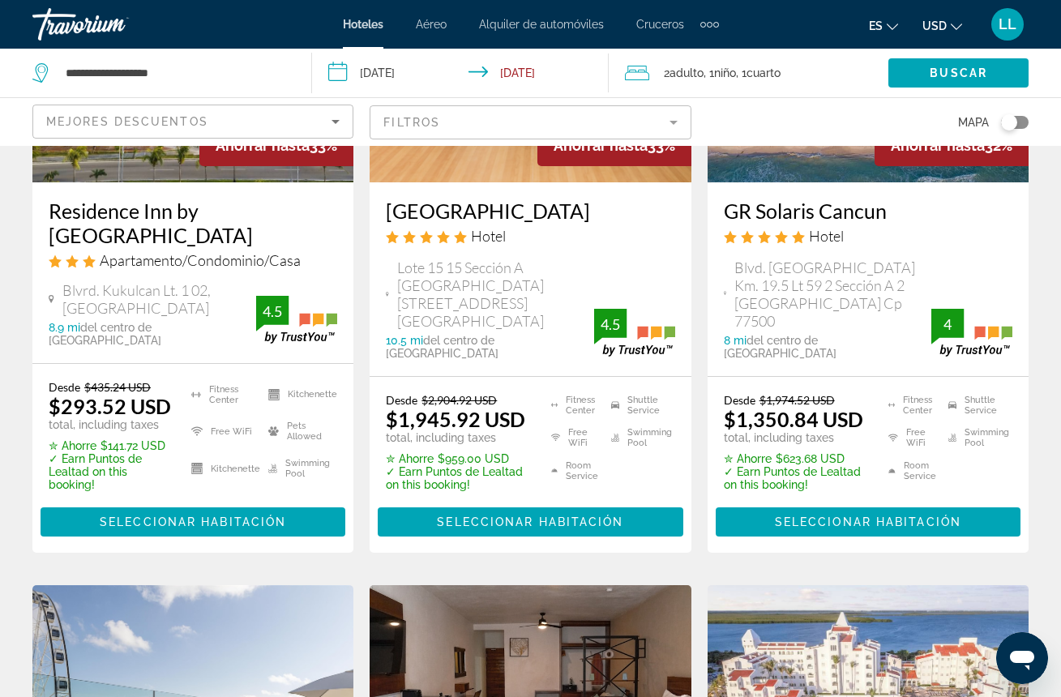
scroll to position [293, 0]
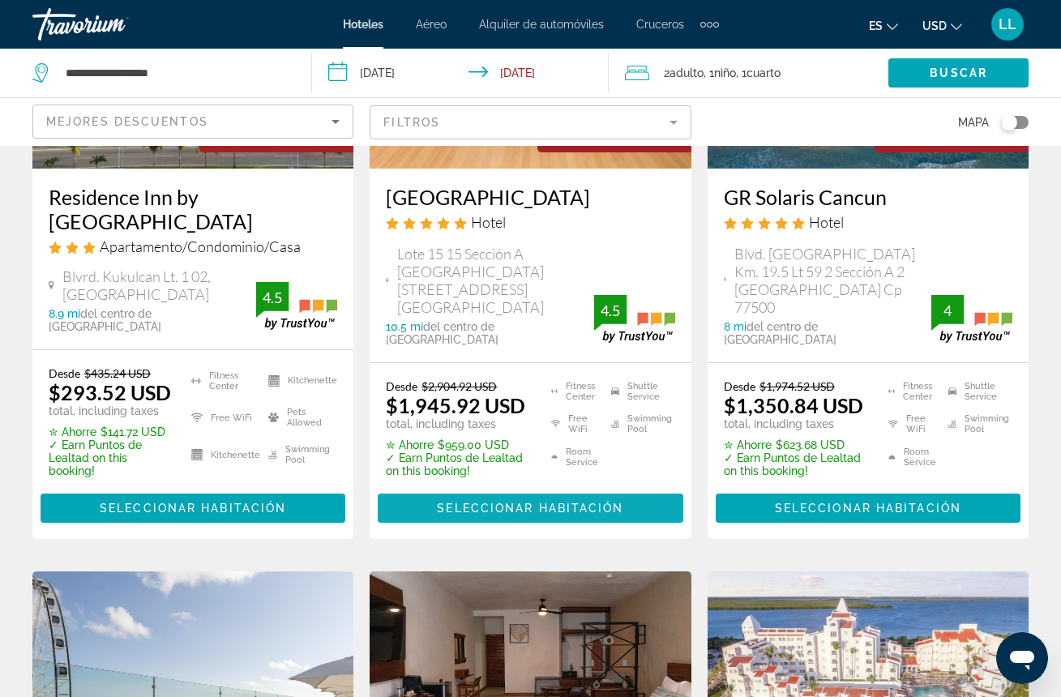
click at [472, 489] on span "Main content" at bounding box center [530, 508] width 305 height 39
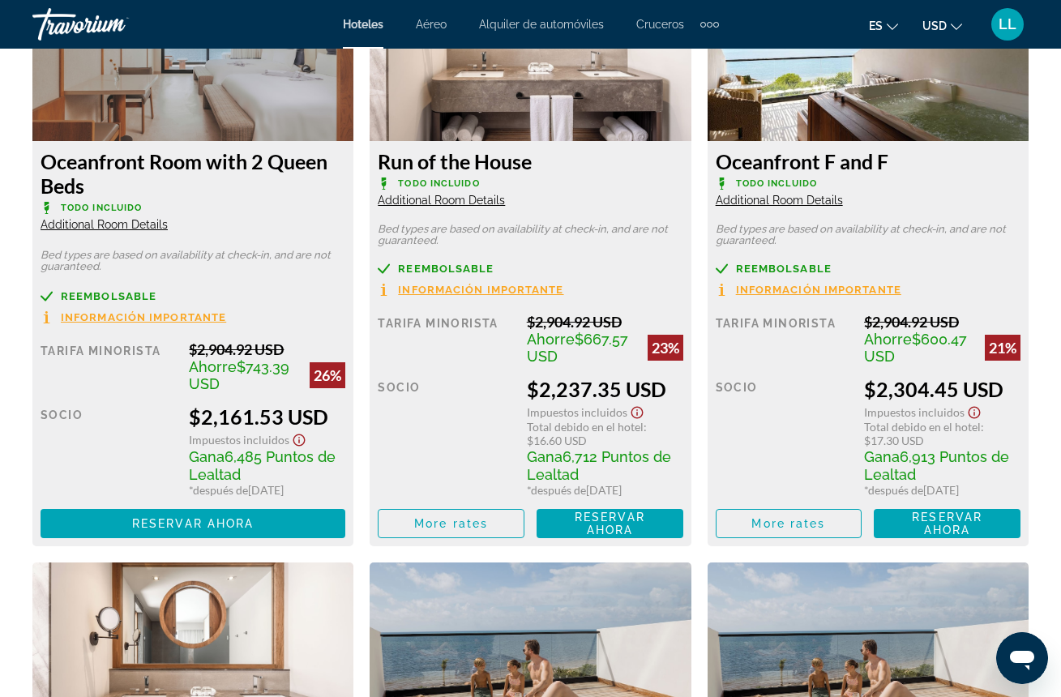
scroll to position [3279, 0]
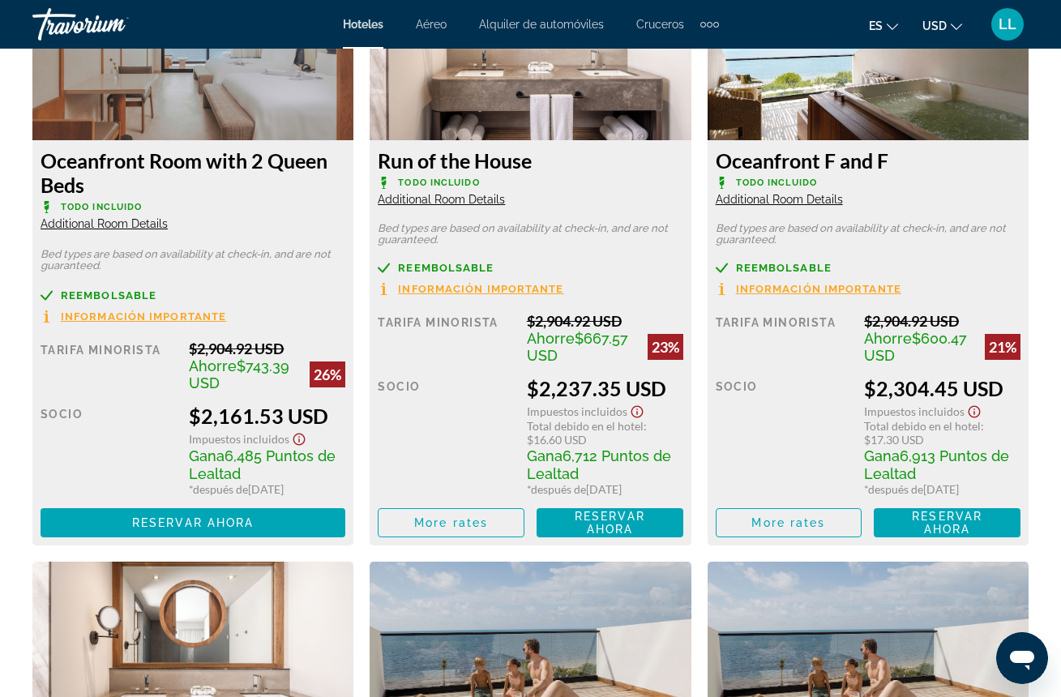
click at [148, 225] on span "Additional Room Details" at bounding box center [104, 223] width 127 height 13
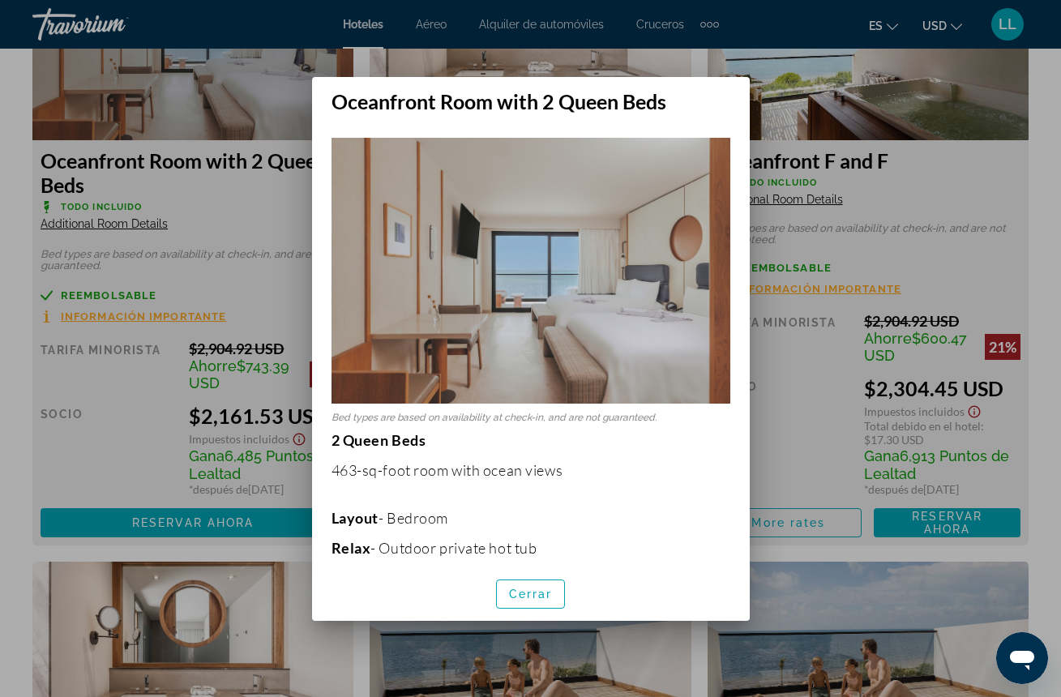
scroll to position [0, 0]
click at [534, 591] on span "Cerrar" at bounding box center [531, 594] width 44 height 13
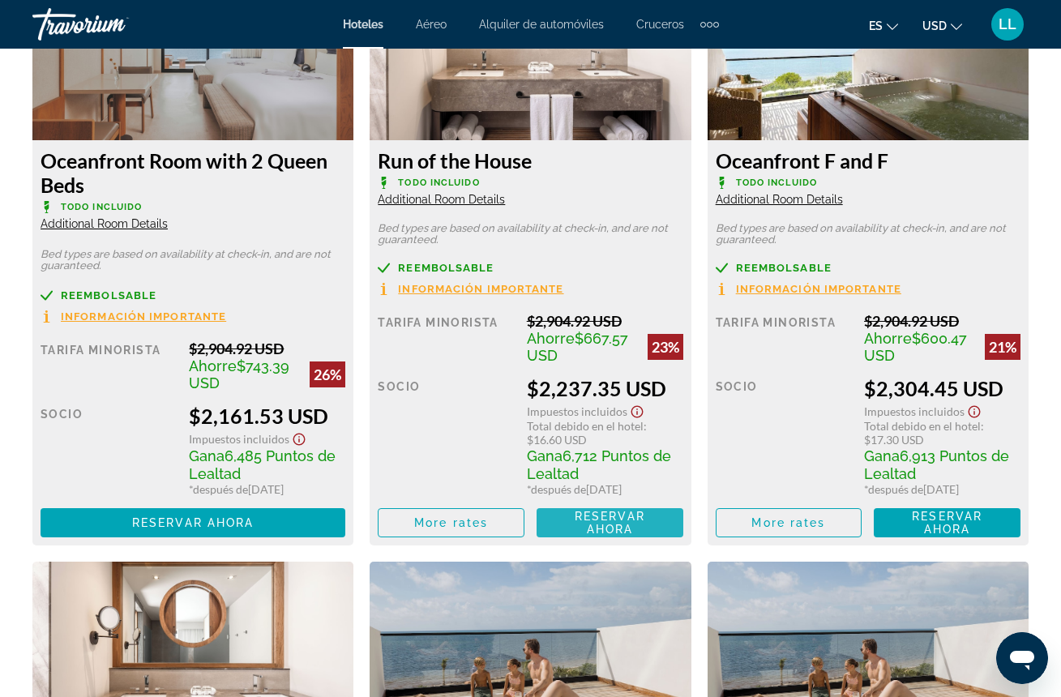
click at [602, 528] on span "Reservar ahora" at bounding box center [610, 523] width 71 height 26
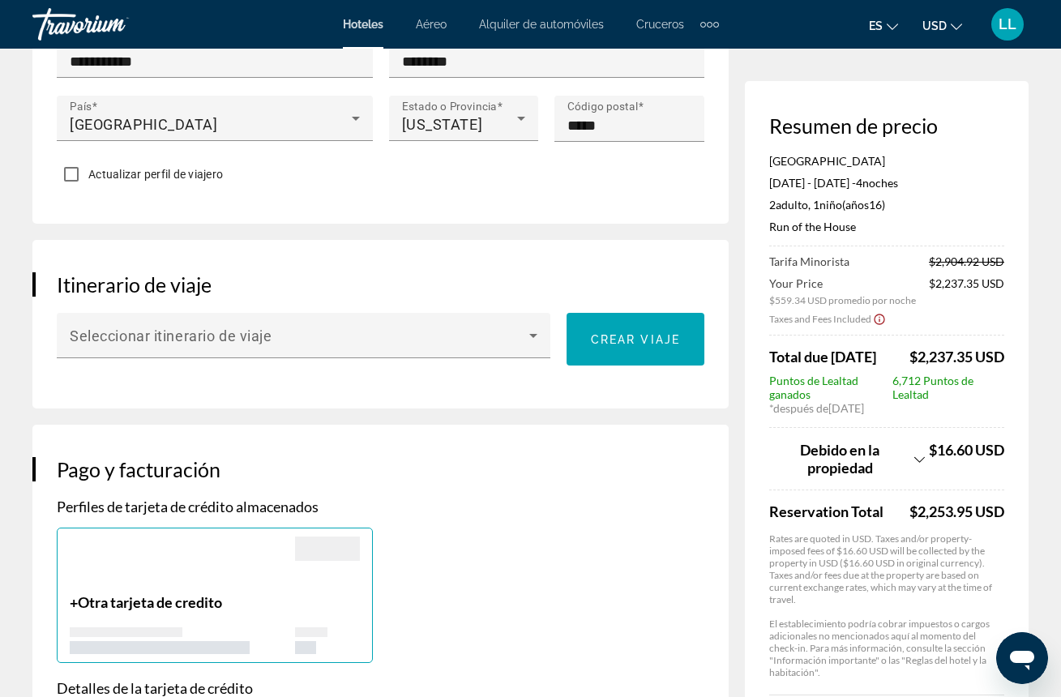
scroll to position [824, 0]
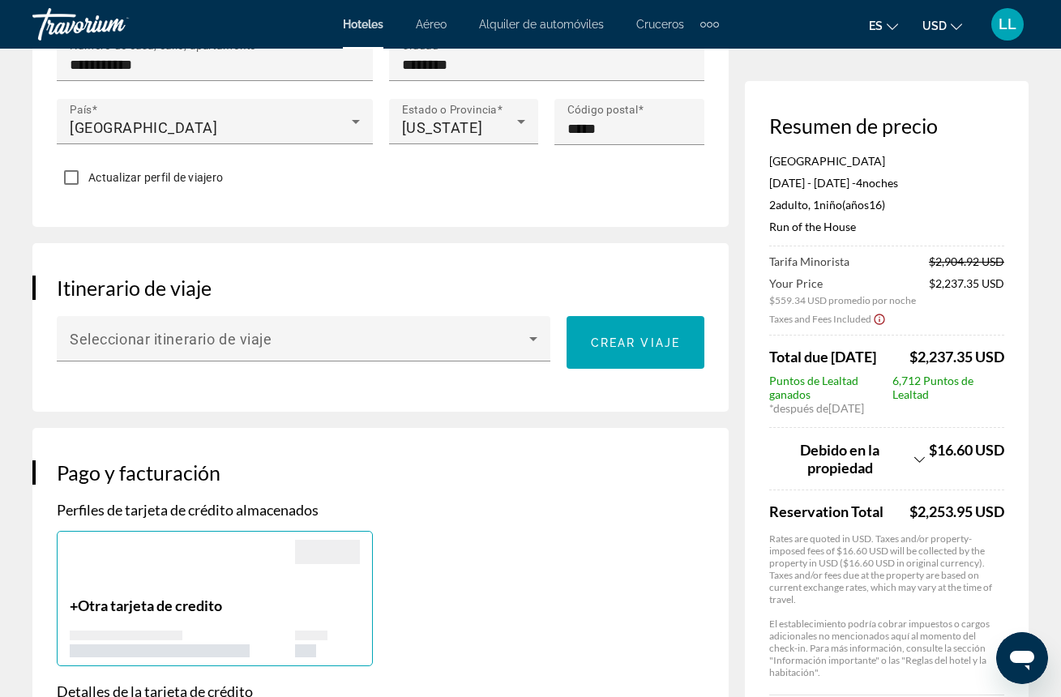
click at [915, 462] on icon "Show Taxes and Fees breakdown" at bounding box center [919, 459] width 11 height 6
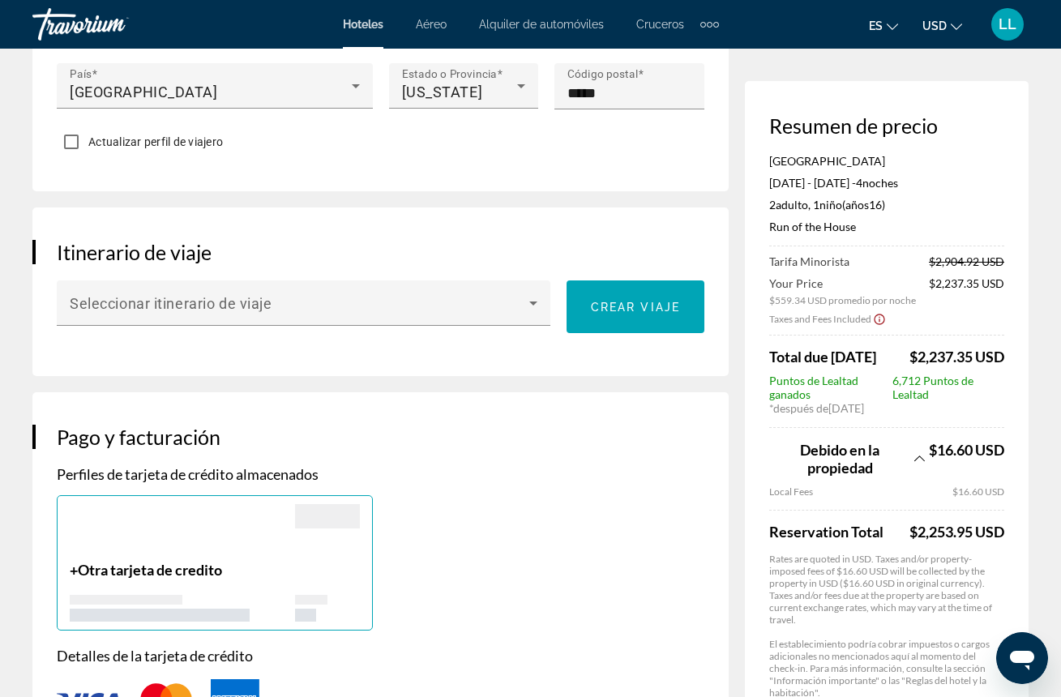
scroll to position [858, 0]
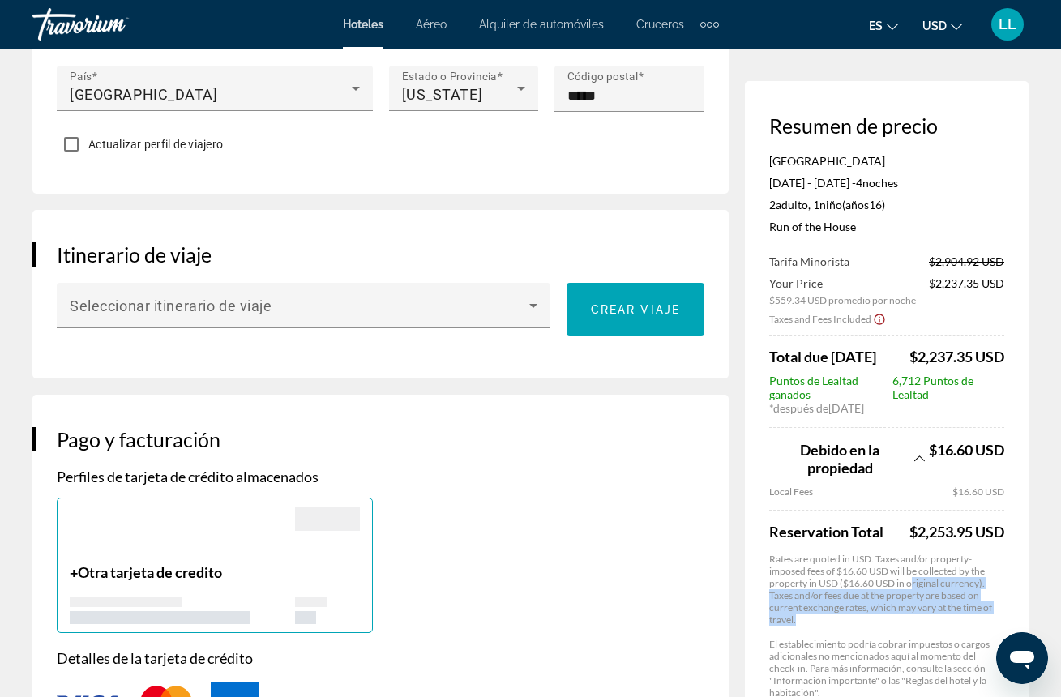
drag, startPoint x: 912, startPoint y: 631, endPoint x: 912, endPoint y: 586, distance: 44.6
click at [912, 587] on app-property-taxes-new "Debido en la propiedad $16.60 USD Local Fees $16.60 USD Reservation Total $2,25…" at bounding box center [886, 563] width 235 height 272
click at [912, 586] on p "Rates are quoted in USD. Taxes and/or property-imposed fees of $16.60 USD will …" at bounding box center [886, 589] width 235 height 73
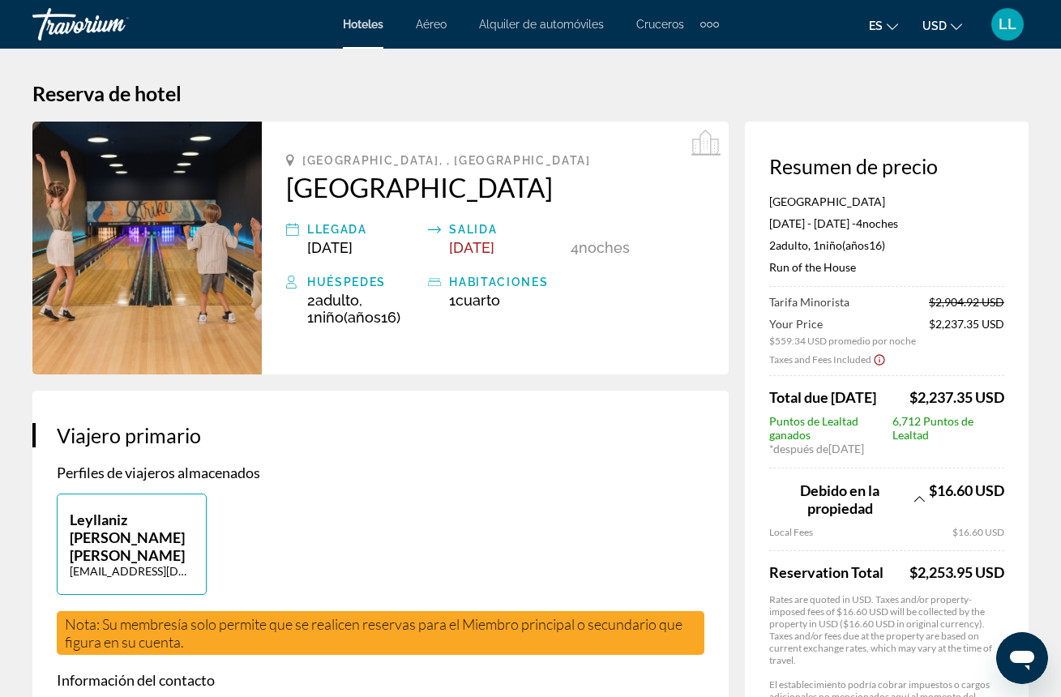
scroll to position [0, 0]
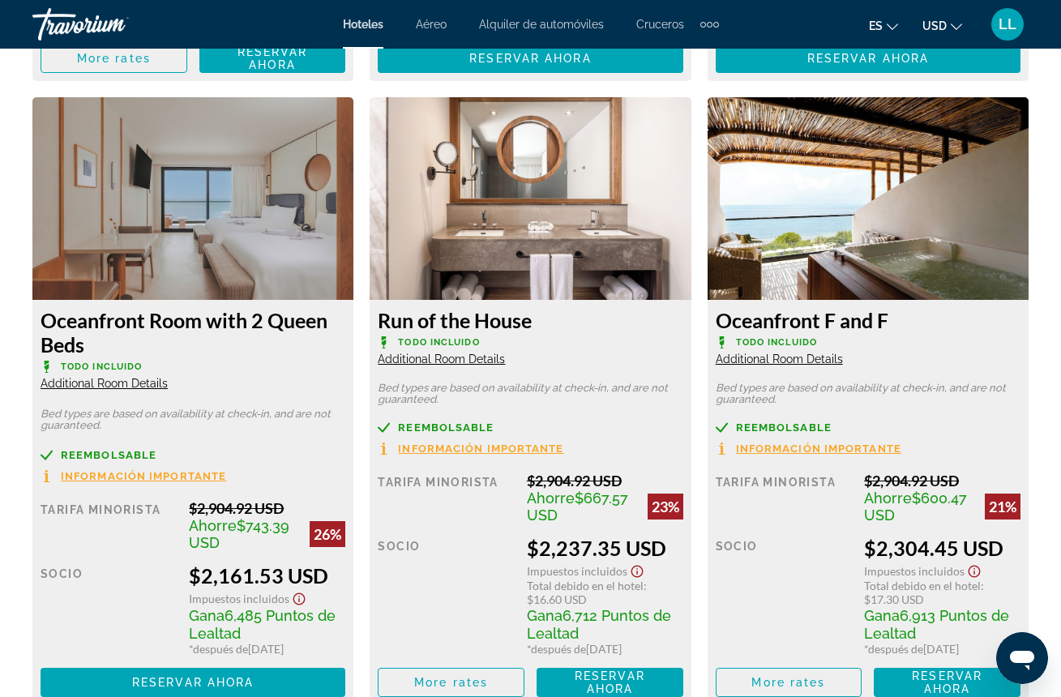
scroll to position [3121, 0]
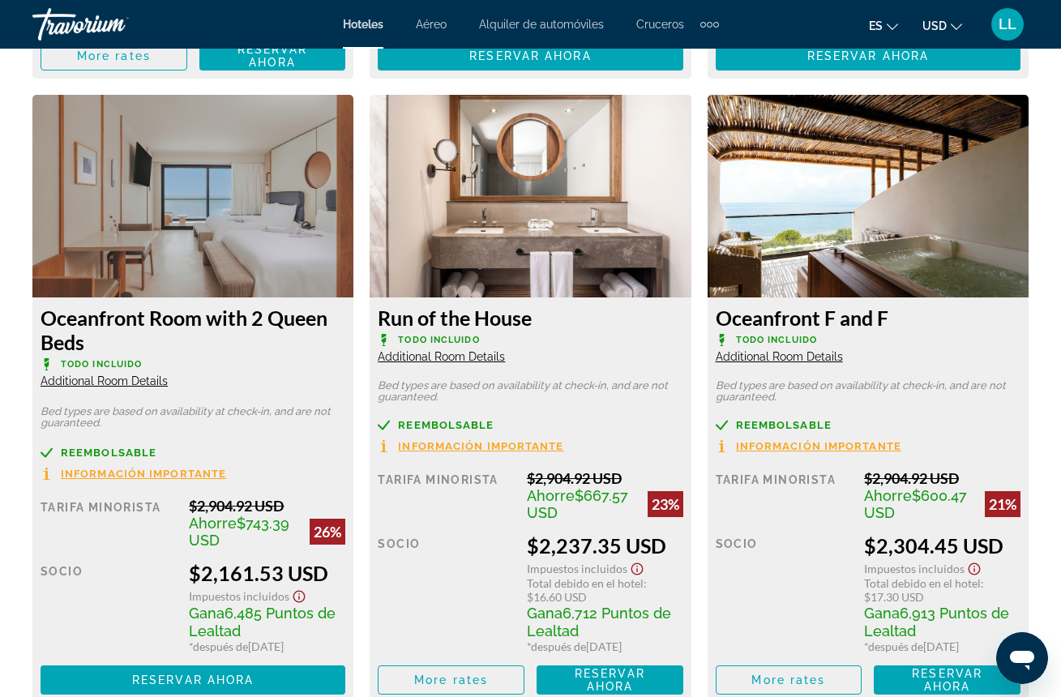
click at [289, 203] on img "Main content" at bounding box center [192, 196] width 321 height 203
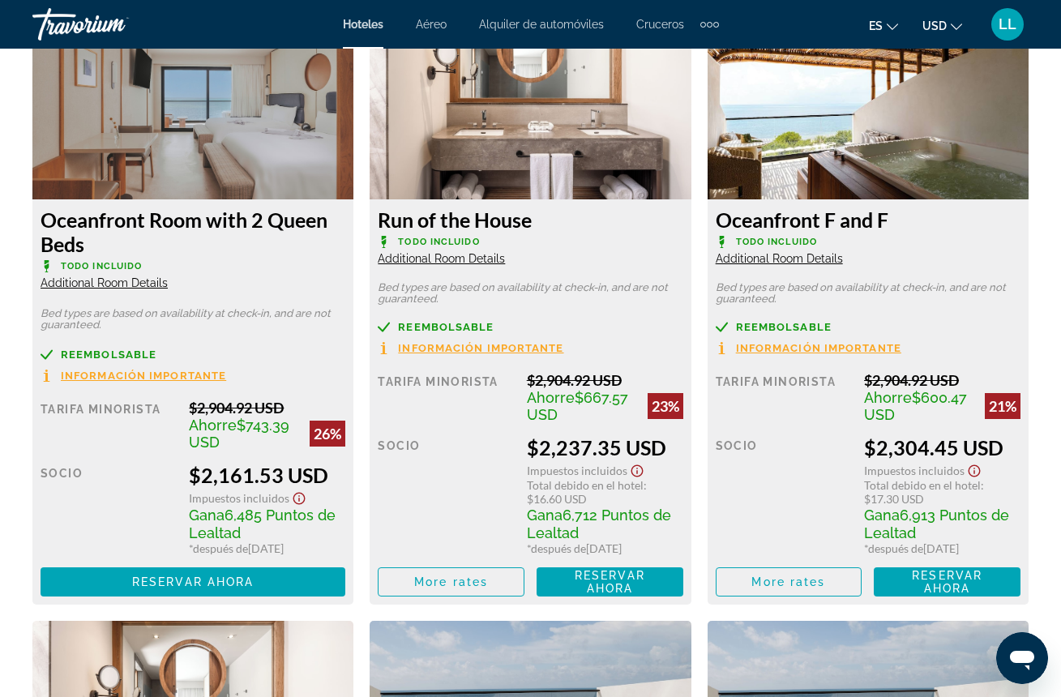
scroll to position [3223, 0]
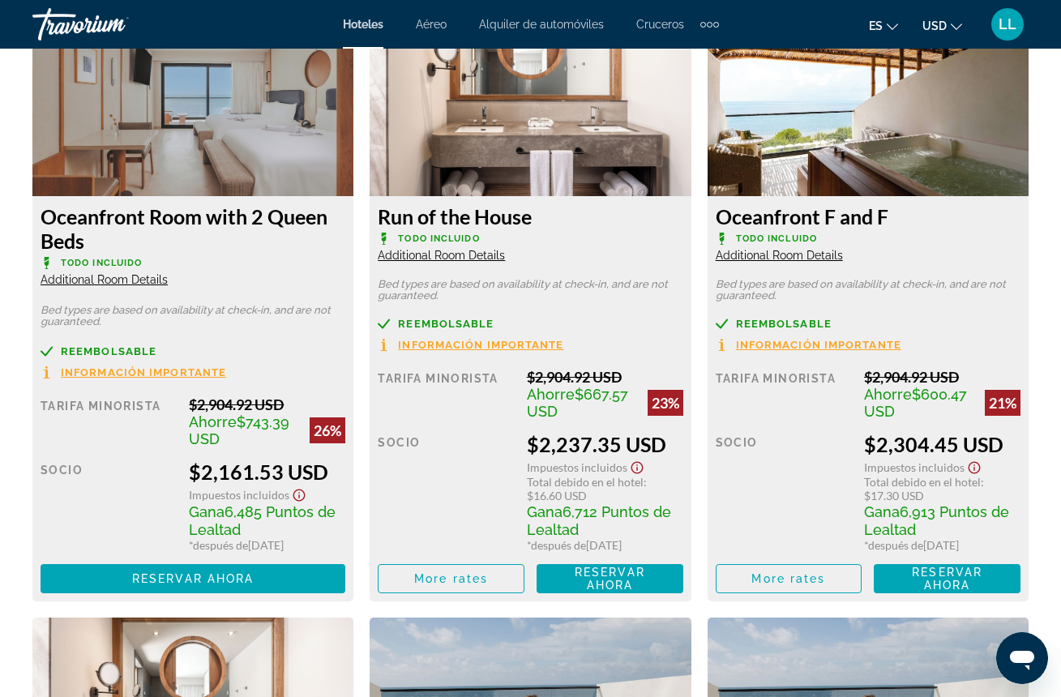
click at [148, 286] on span "Additional Room Details" at bounding box center [104, 279] width 127 height 13
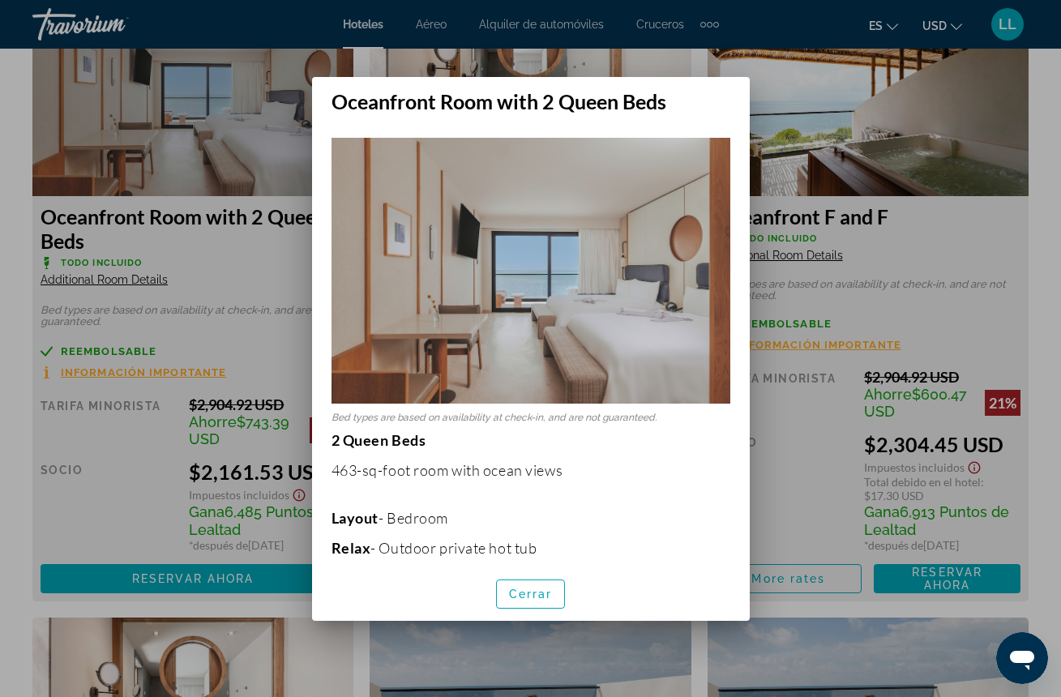
scroll to position [0, 0]
click at [245, 334] on div at bounding box center [530, 348] width 1061 height 697
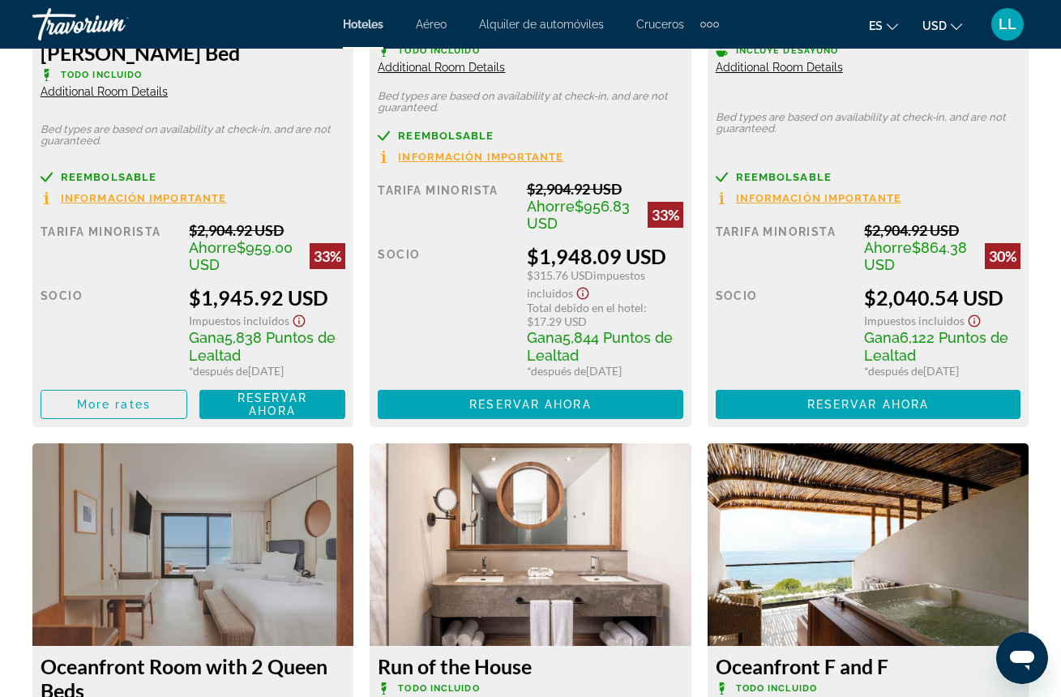
scroll to position [2774, 0]
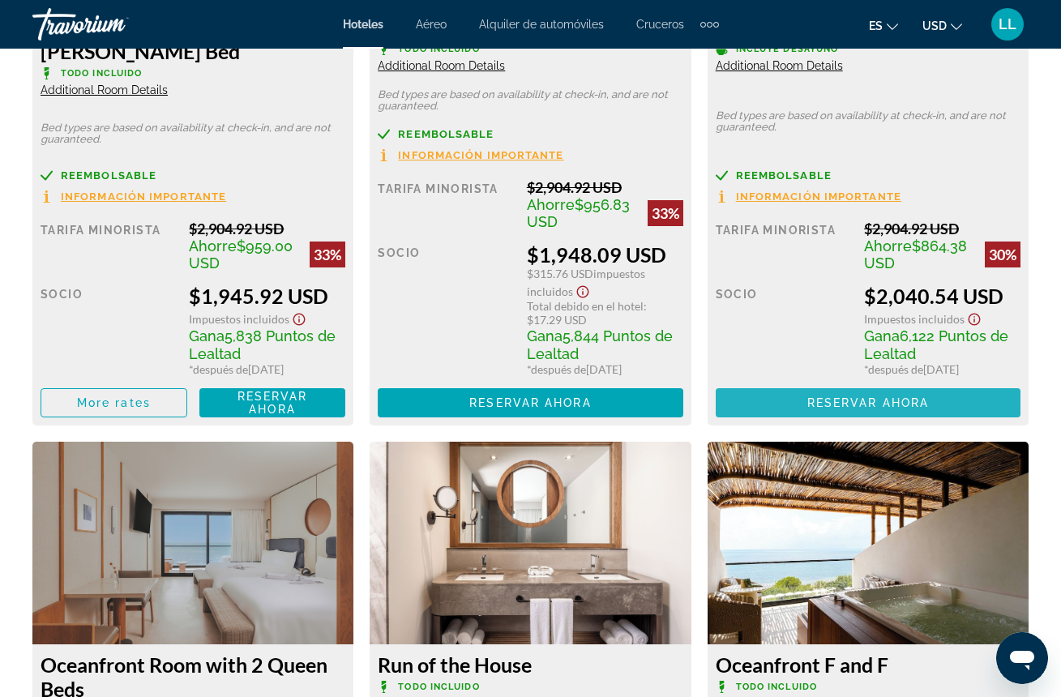
click at [831, 404] on span "Reservar ahora" at bounding box center [868, 402] width 122 height 13
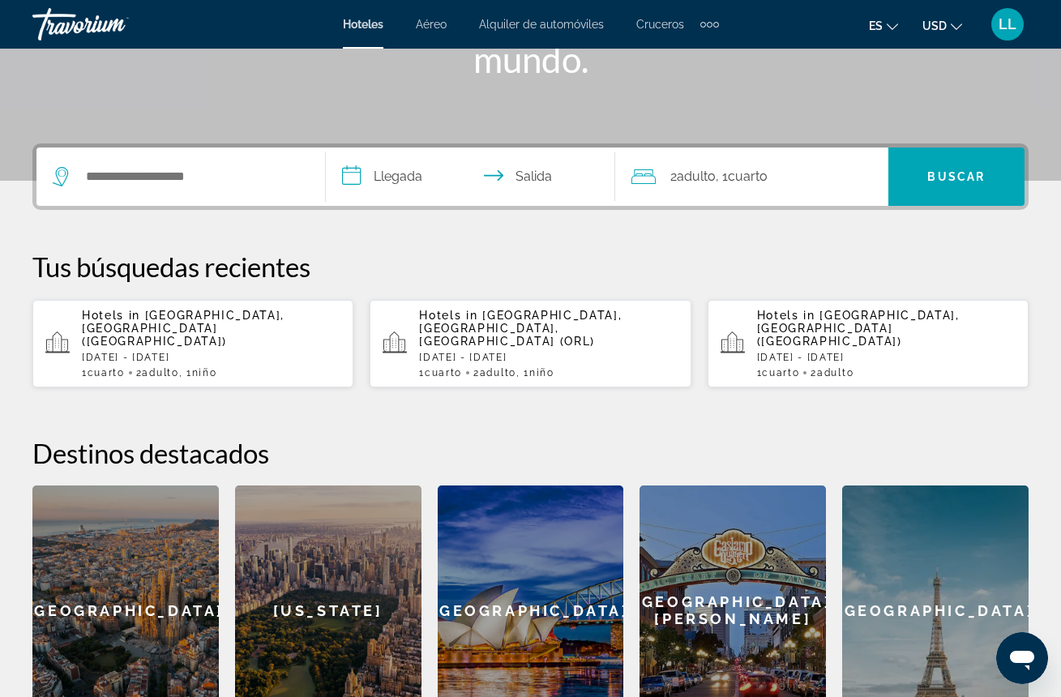
scroll to position [328, 0]
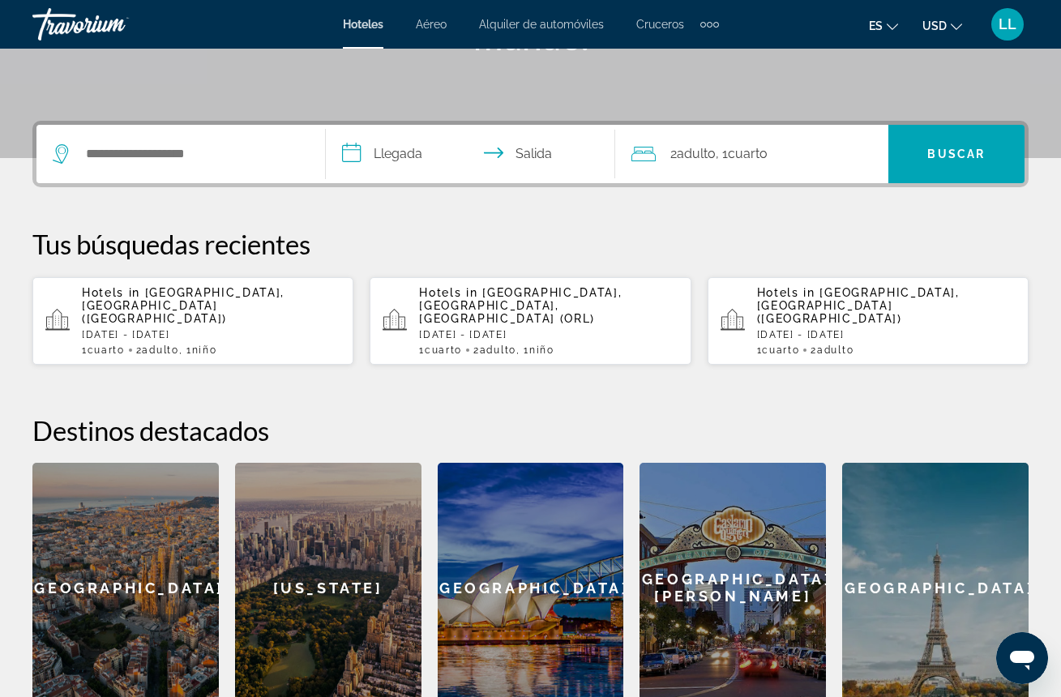
click at [207, 329] on p "[DATE] - [DATE]" at bounding box center [211, 334] width 259 height 11
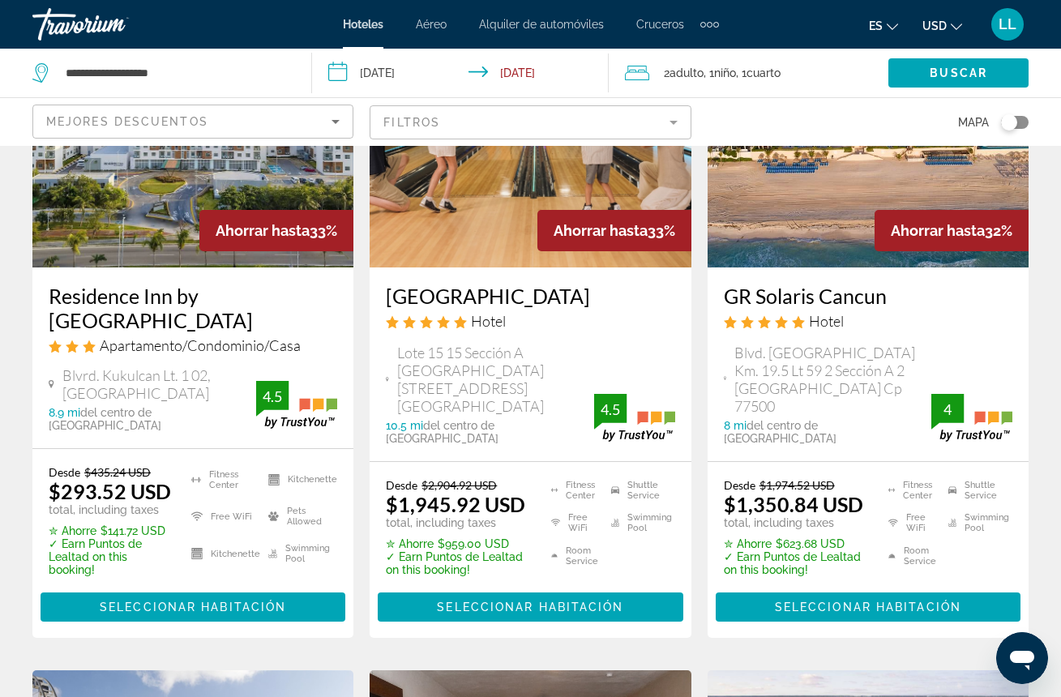
scroll to position [195, 0]
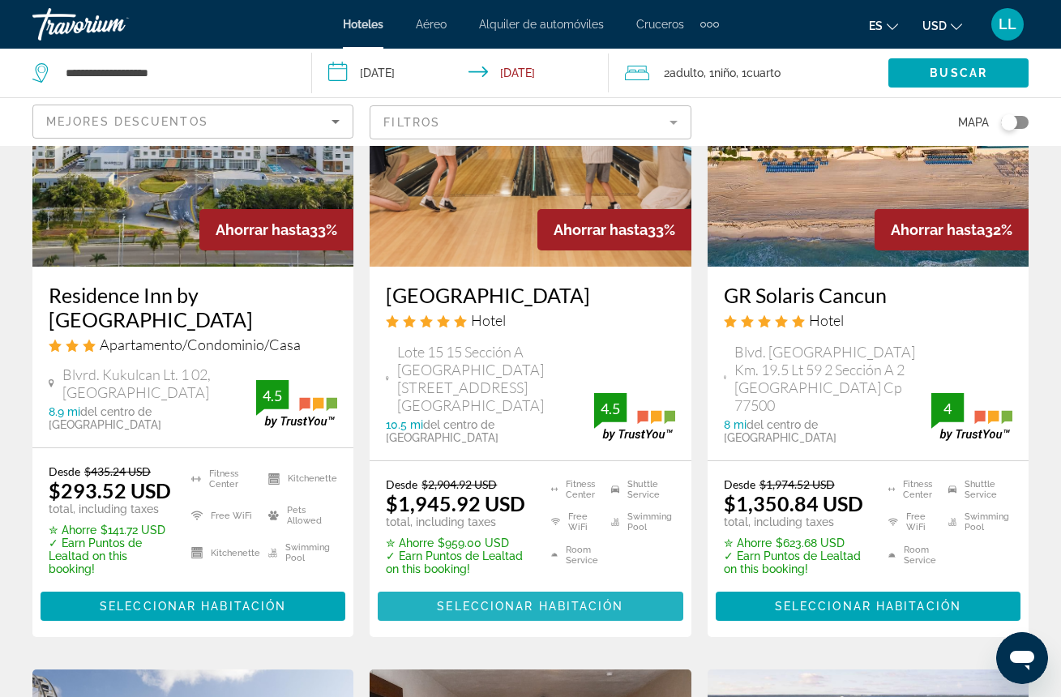
click at [521, 600] on span "Seleccionar habitación" at bounding box center [530, 606] width 186 height 13
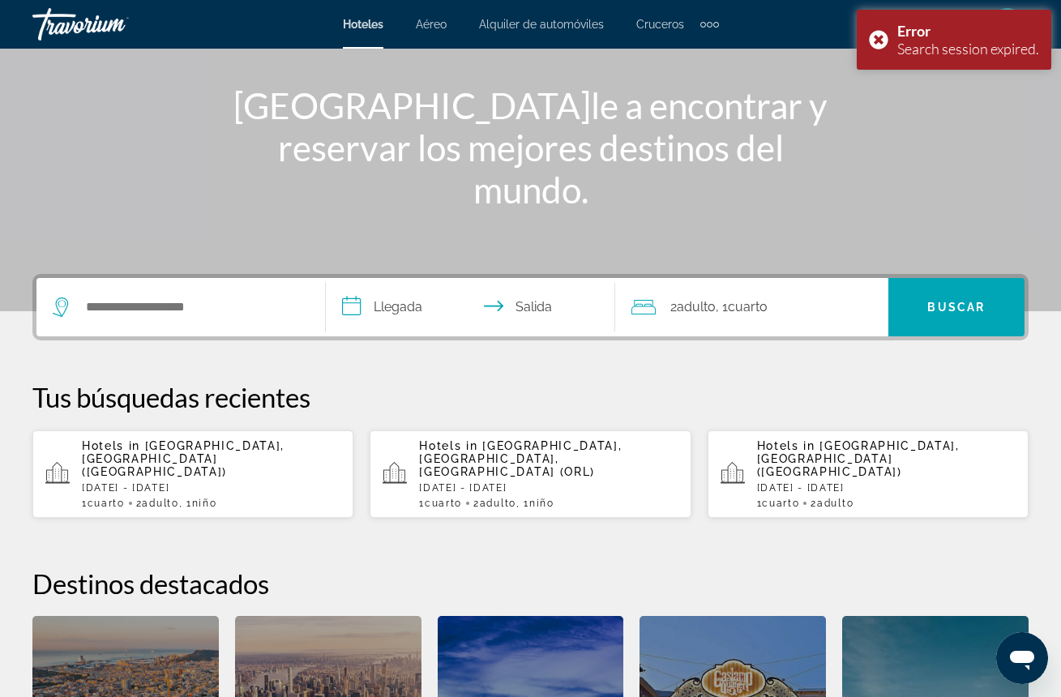
scroll to position [200, 0]
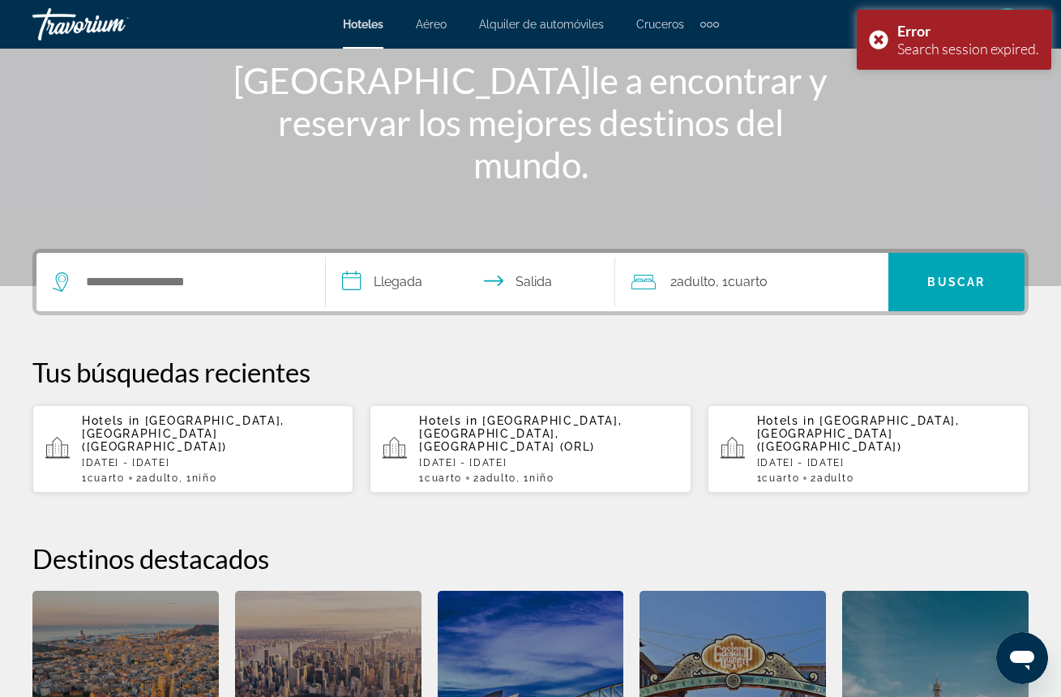
click at [301, 457] on p "[DATE] - [DATE]" at bounding box center [211, 462] width 259 height 11
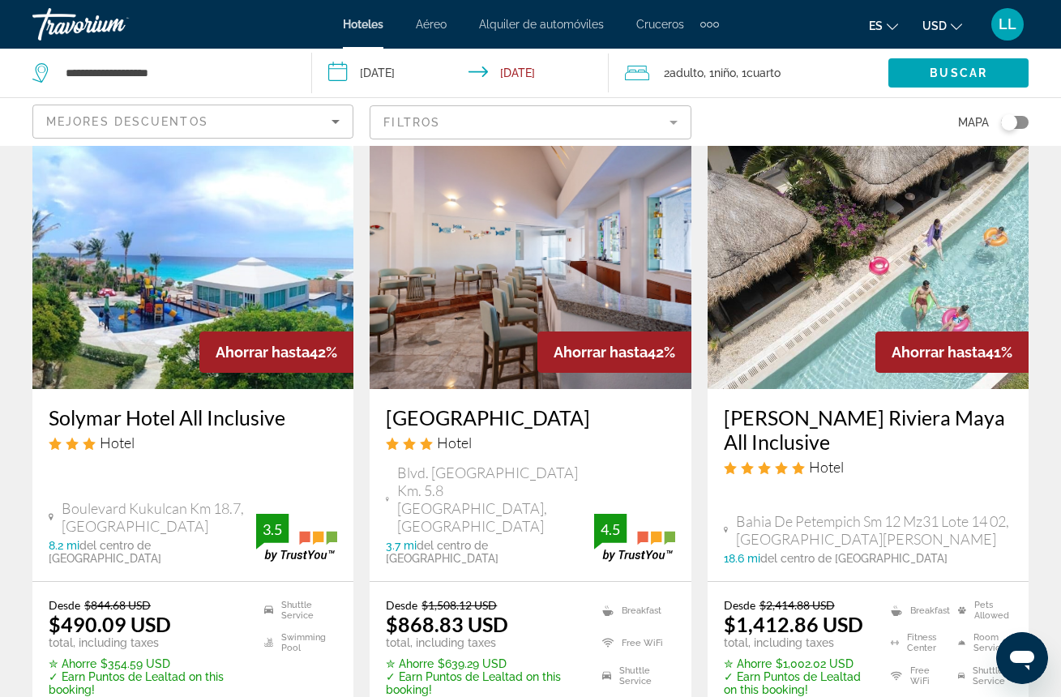
scroll to position [2238, 0]
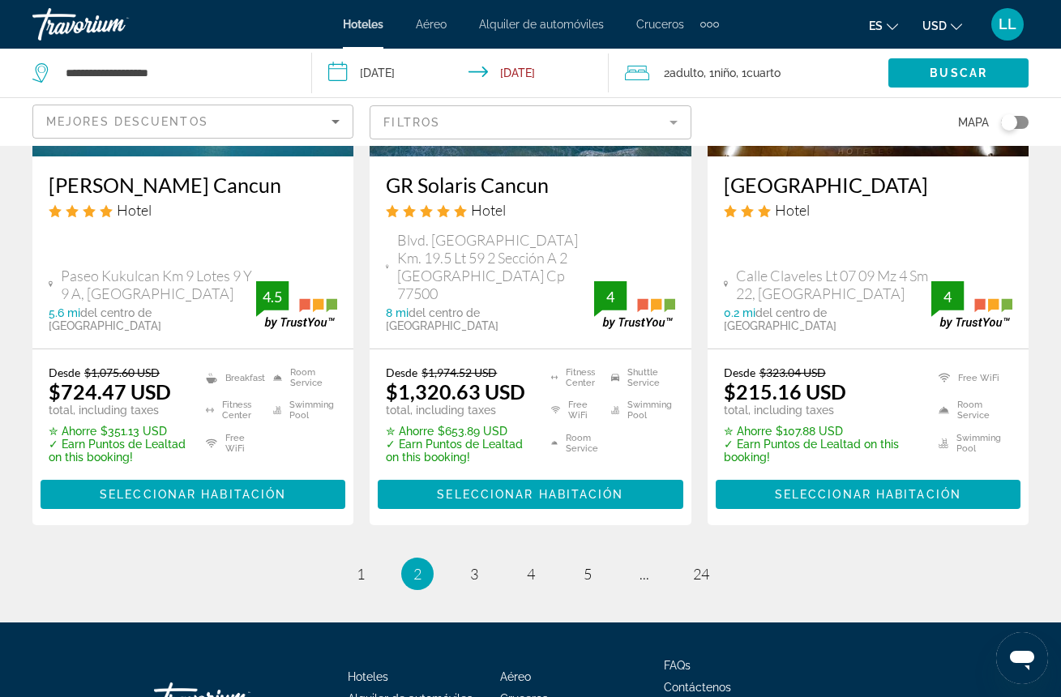
scroll to position [2338, 0]
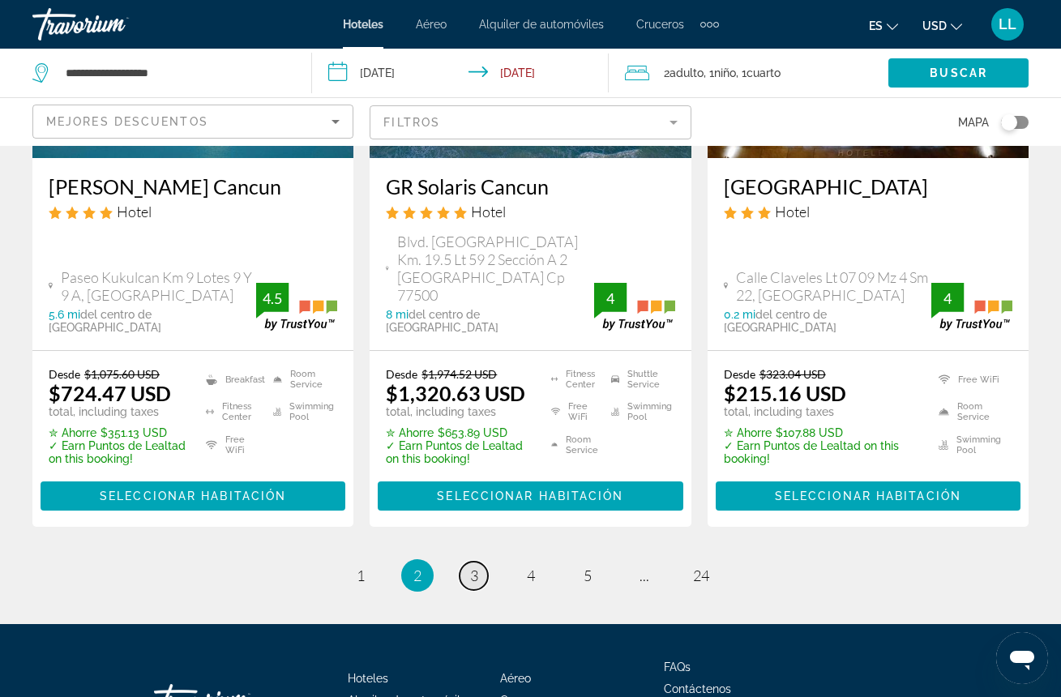
click at [473, 567] on span "3" at bounding box center [474, 576] width 8 height 18
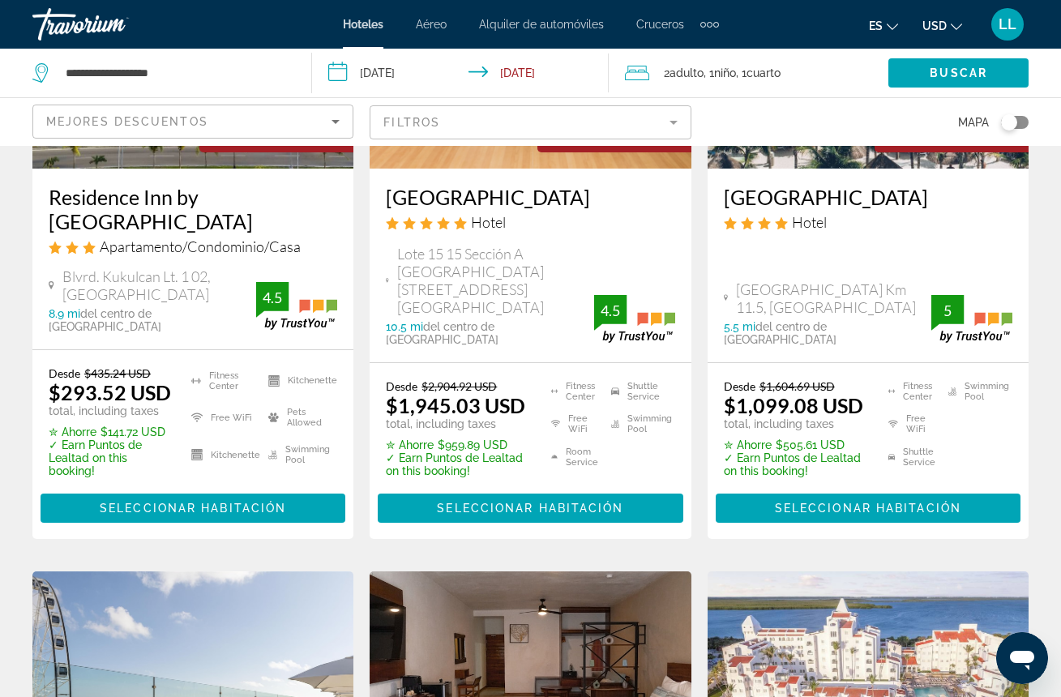
scroll to position [297, 0]
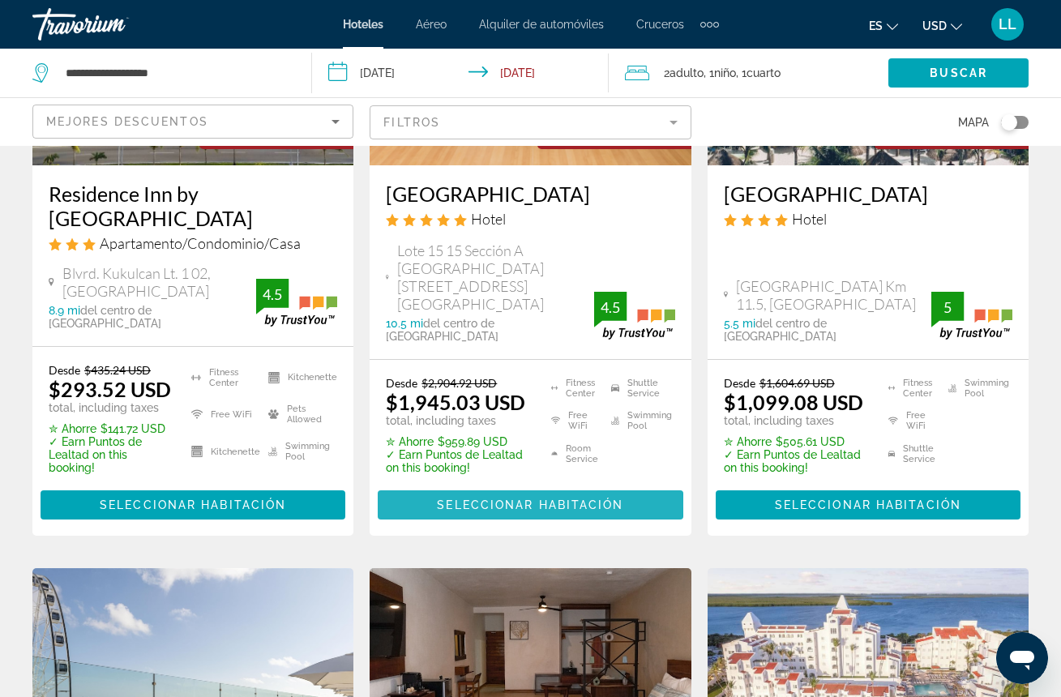
click at [491, 498] on span "Seleccionar habitación" at bounding box center [530, 504] width 186 height 13
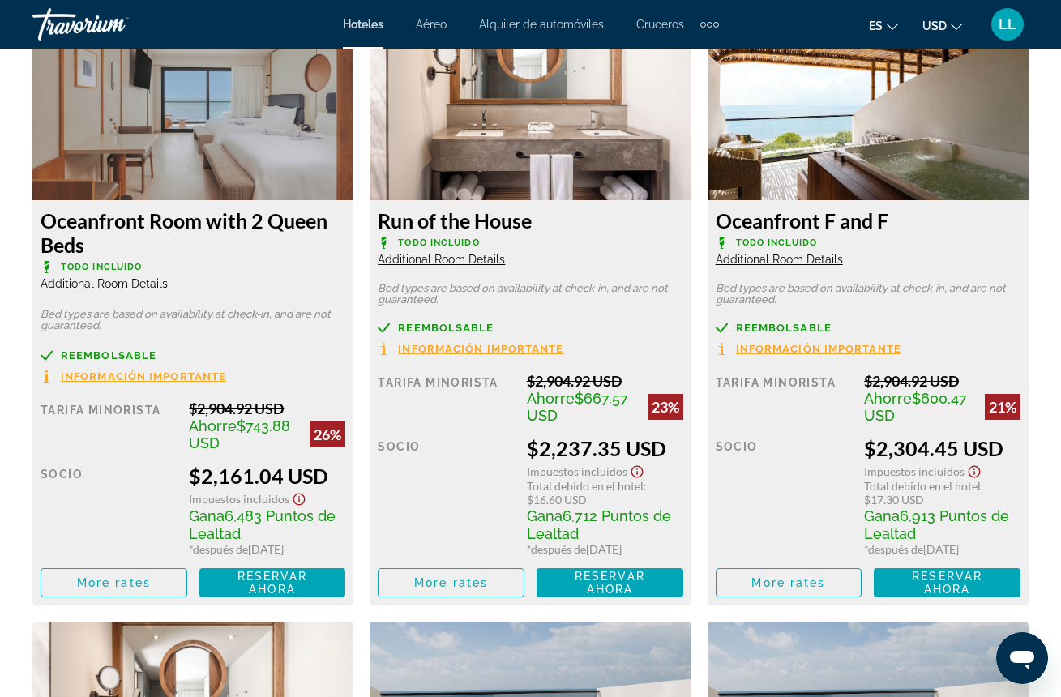
scroll to position [3205, 0]
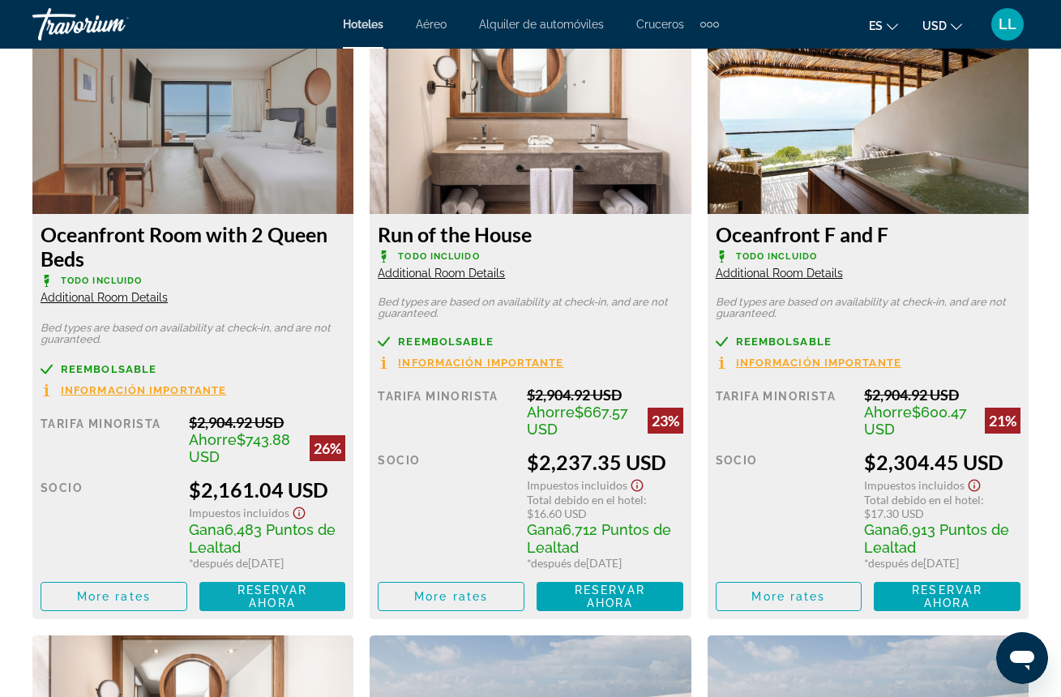
click at [267, 608] on span "Reservar ahora" at bounding box center [272, 597] width 71 height 26
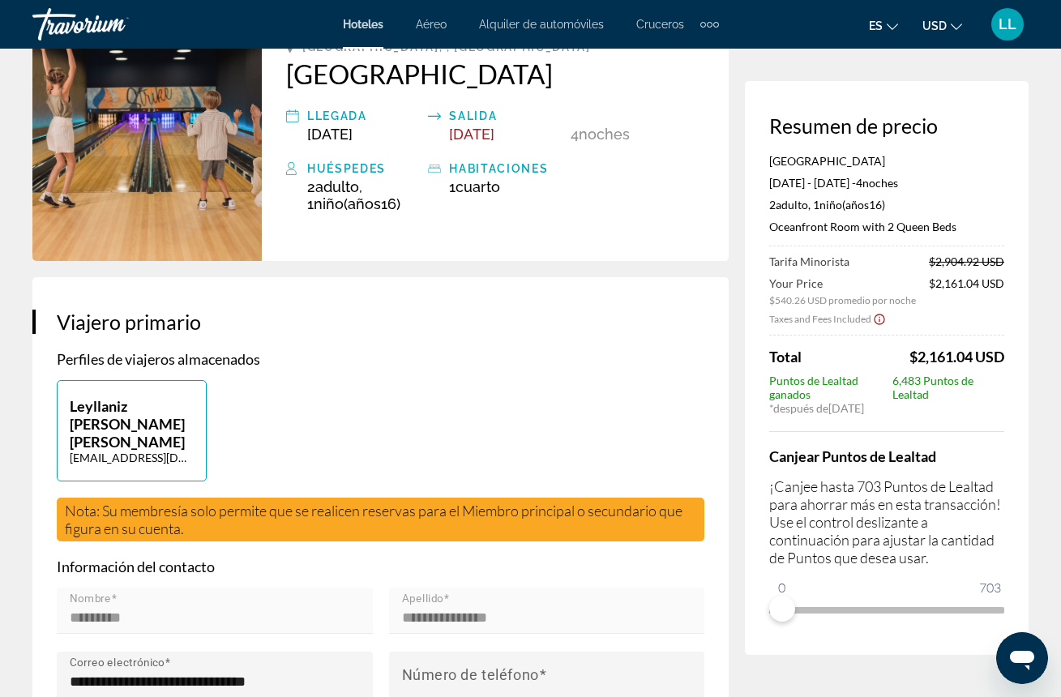
scroll to position [88, 0]
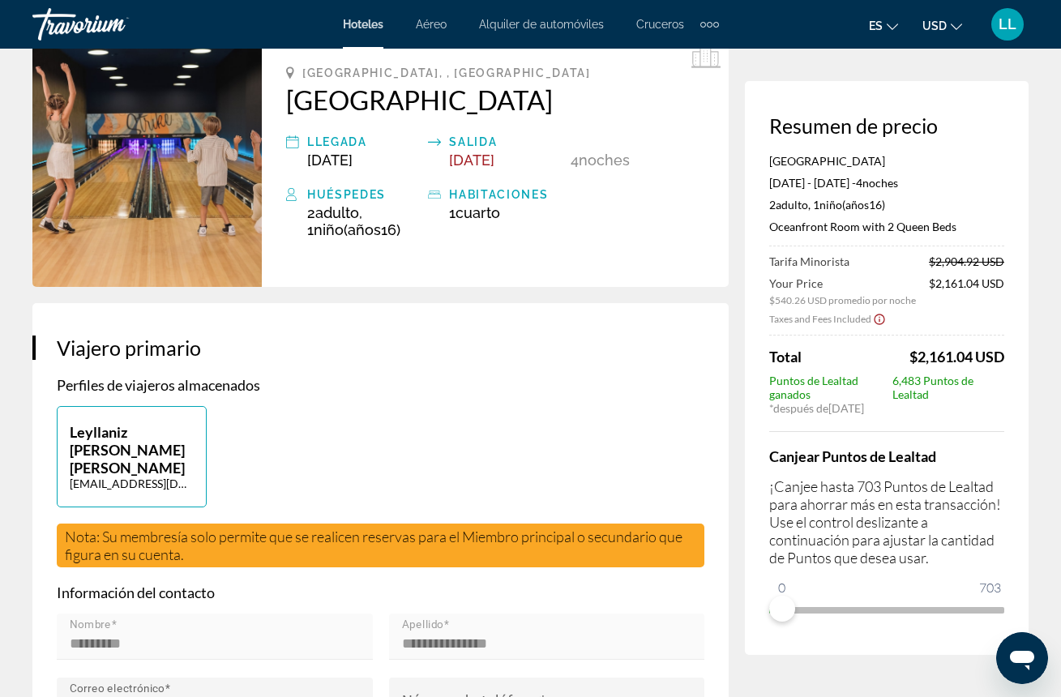
click at [873, 322] on icon "Show Taxes and Fees disclaimer" at bounding box center [879, 319] width 13 height 15
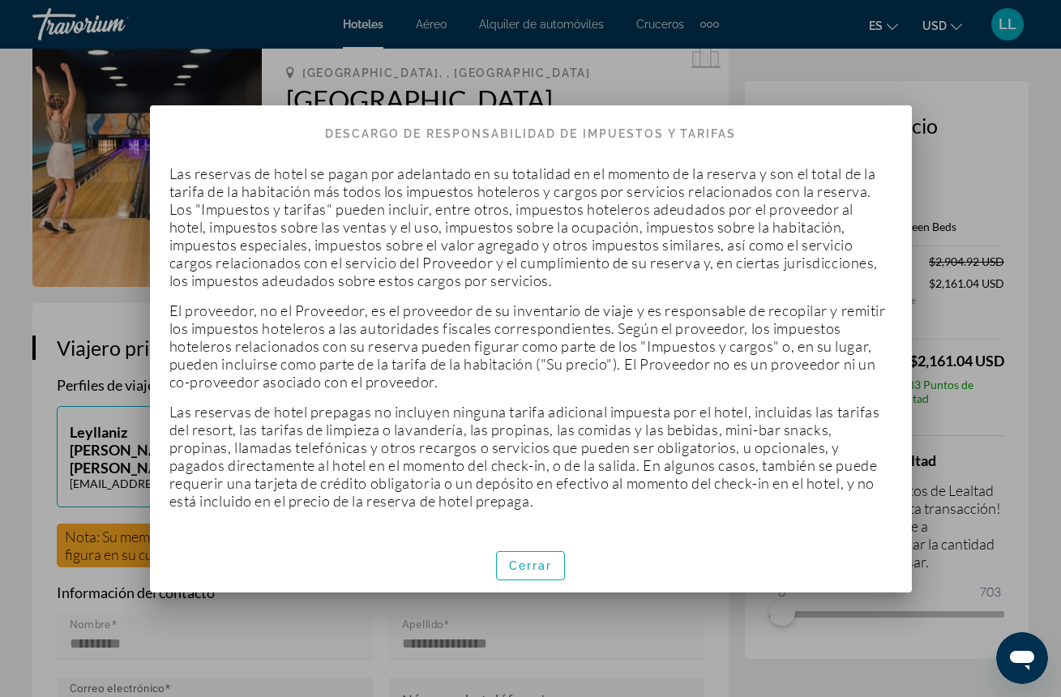
scroll to position [0, 0]
click at [542, 561] on span "Cerrar" at bounding box center [531, 565] width 44 height 13
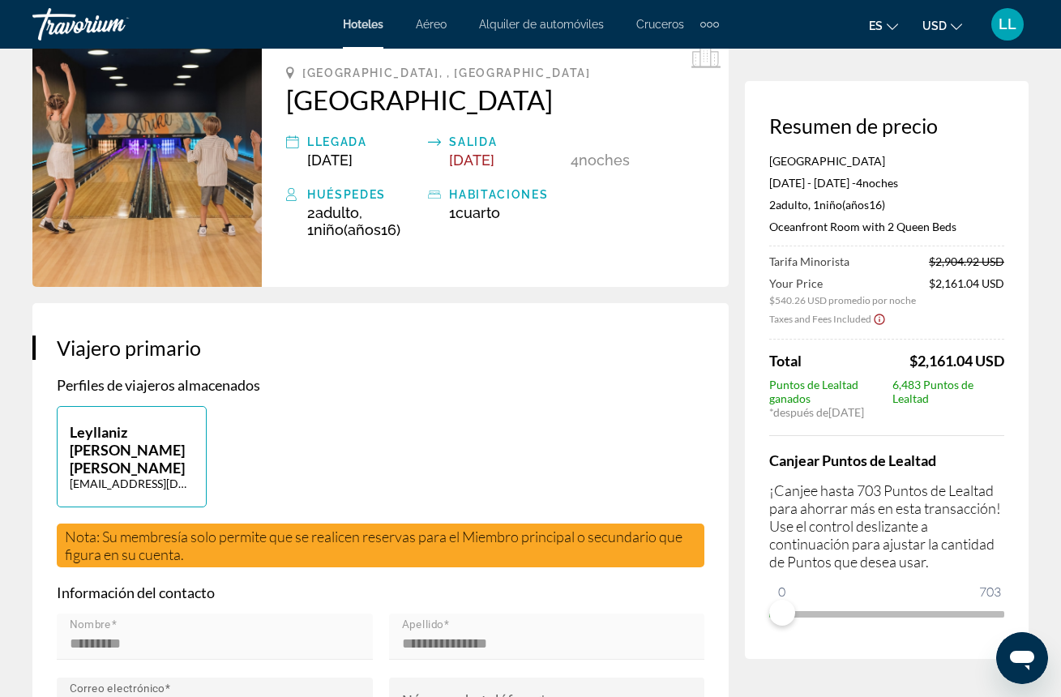
scroll to position [88, 0]
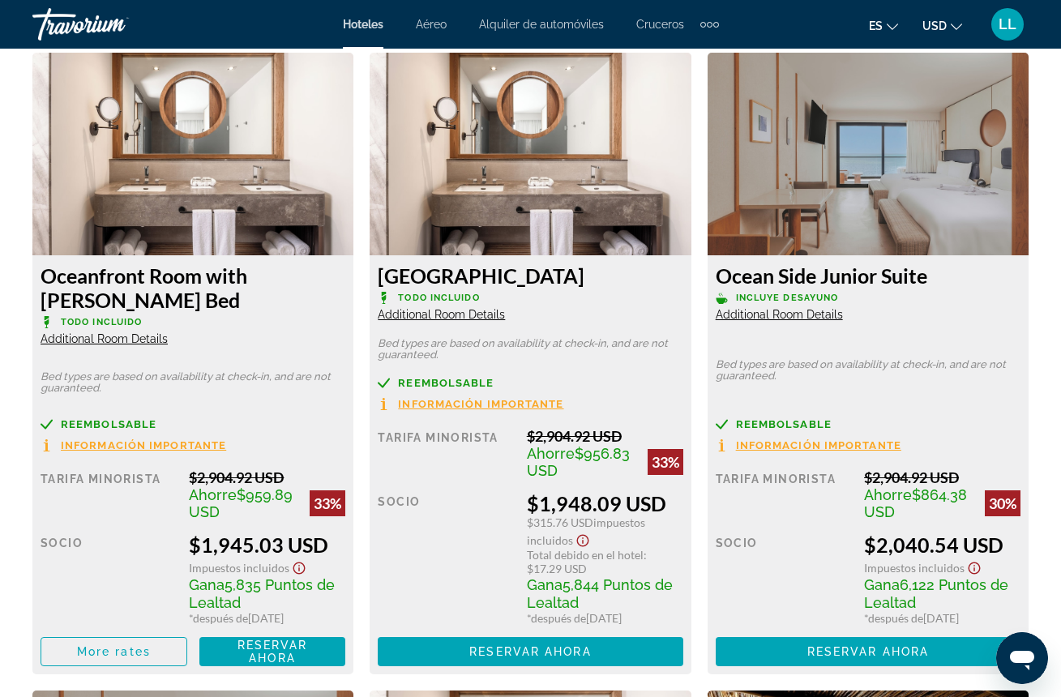
scroll to position [2523, 0]
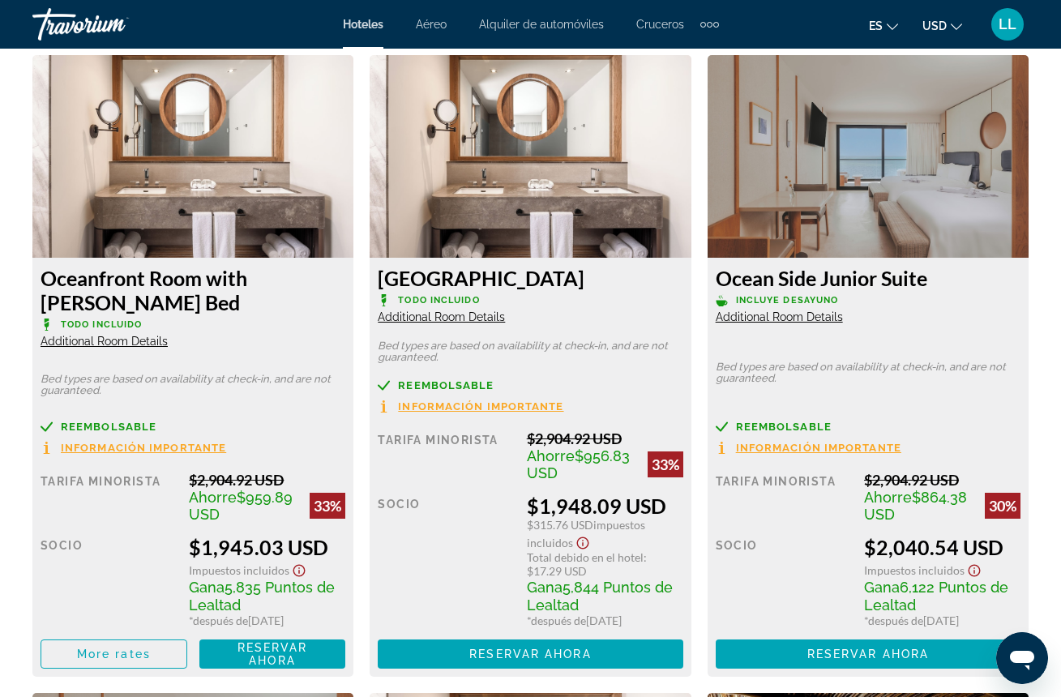
click at [466, 316] on span "Additional Room Details" at bounding box center [441, 316] width 127 height 13
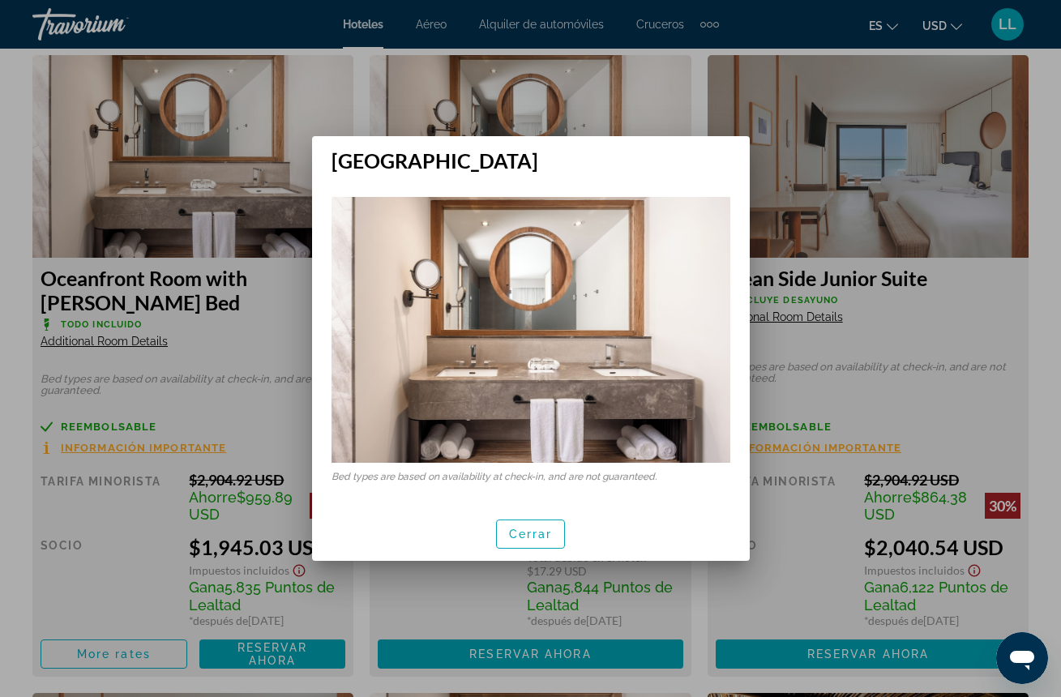
scroll to position [0, 0]
click at [521, 533] on span "Cerrar" at bounding box center [531, 534] width 44 height 13
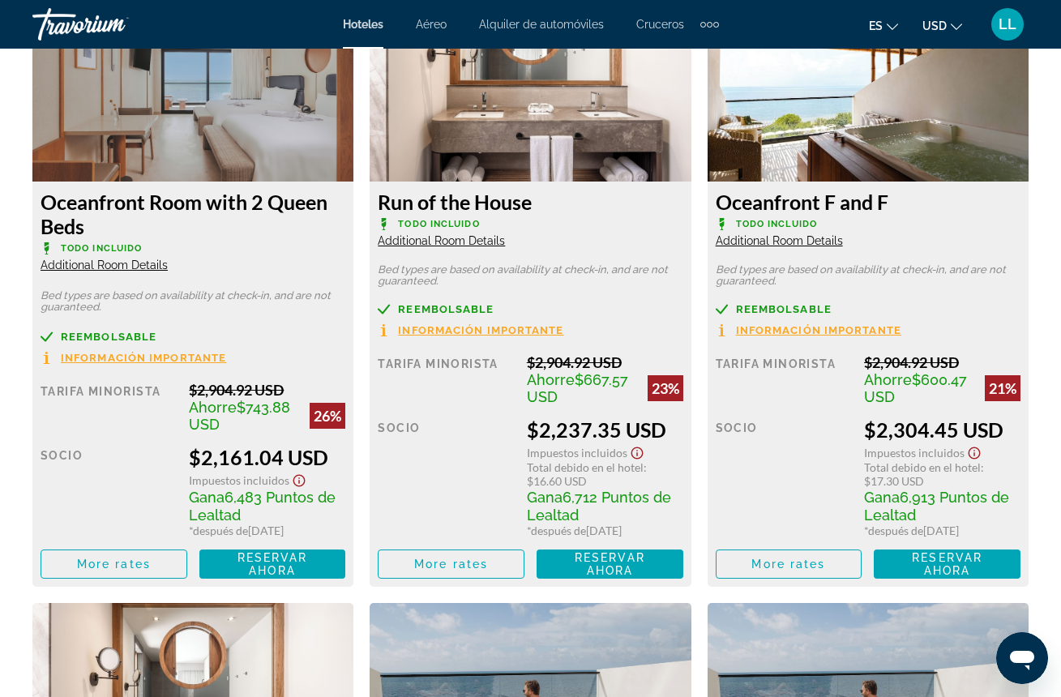
scroll to position [3239, 0]
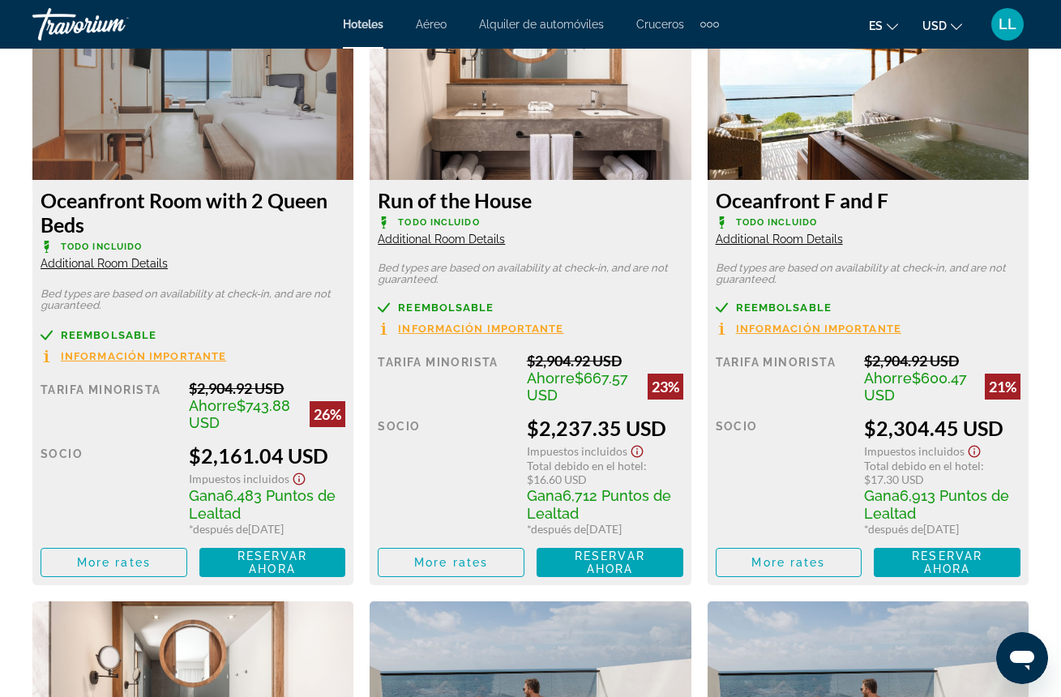
click at [473, 242] on span "Additional Room Details" at bounding box center [441, 239] width 127 height 13
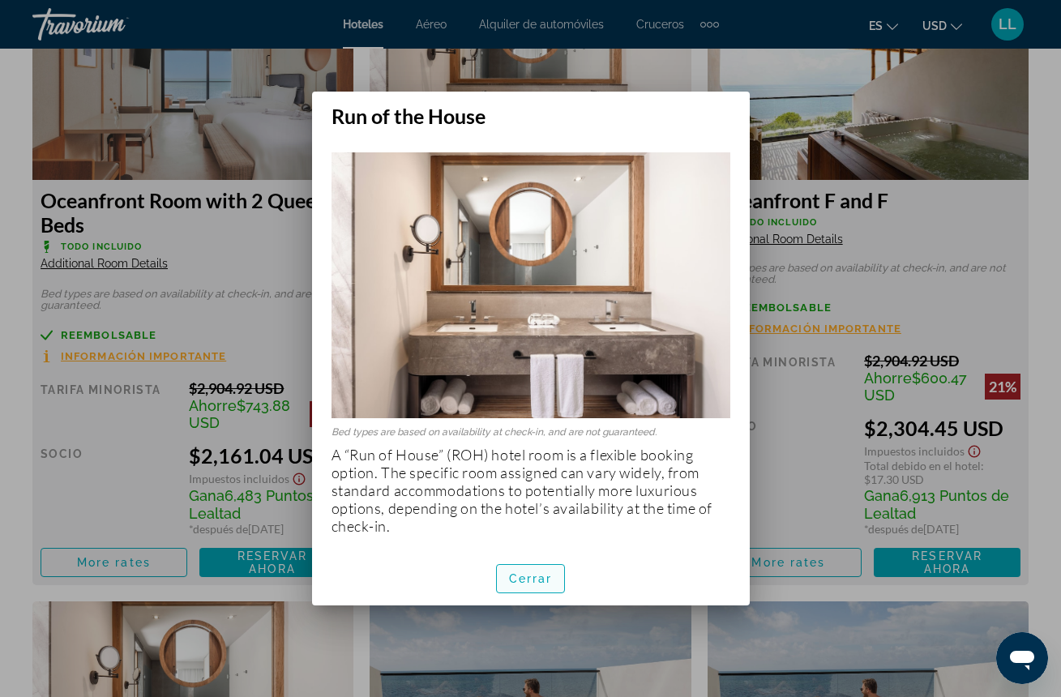
click at [545, 582] on span "Cerrar" at bounding box center [531, 578] width 44 height 13
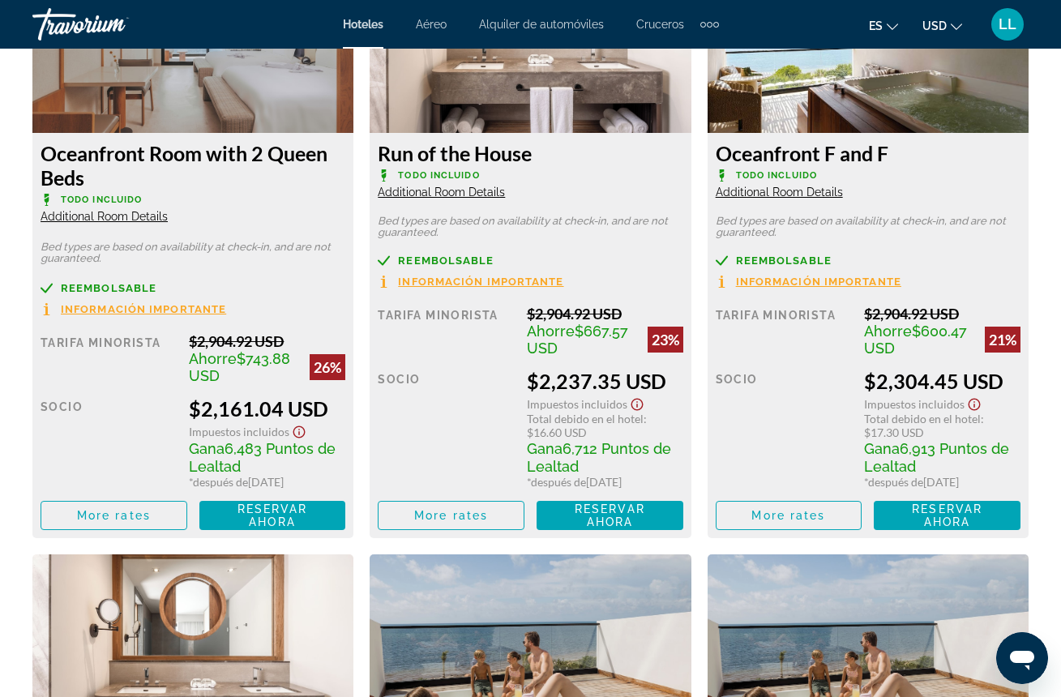
scroll to position [3289, 0]
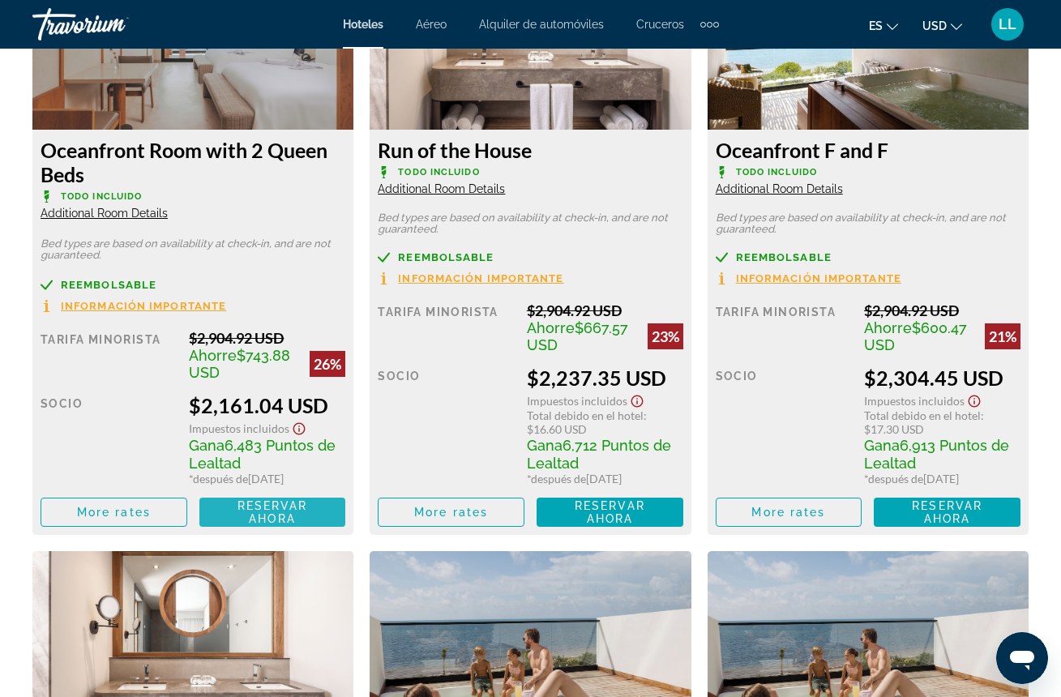
click at [280, 514] on span "Reservar ahora" at bounding box center [272, 512] width 71 height 26
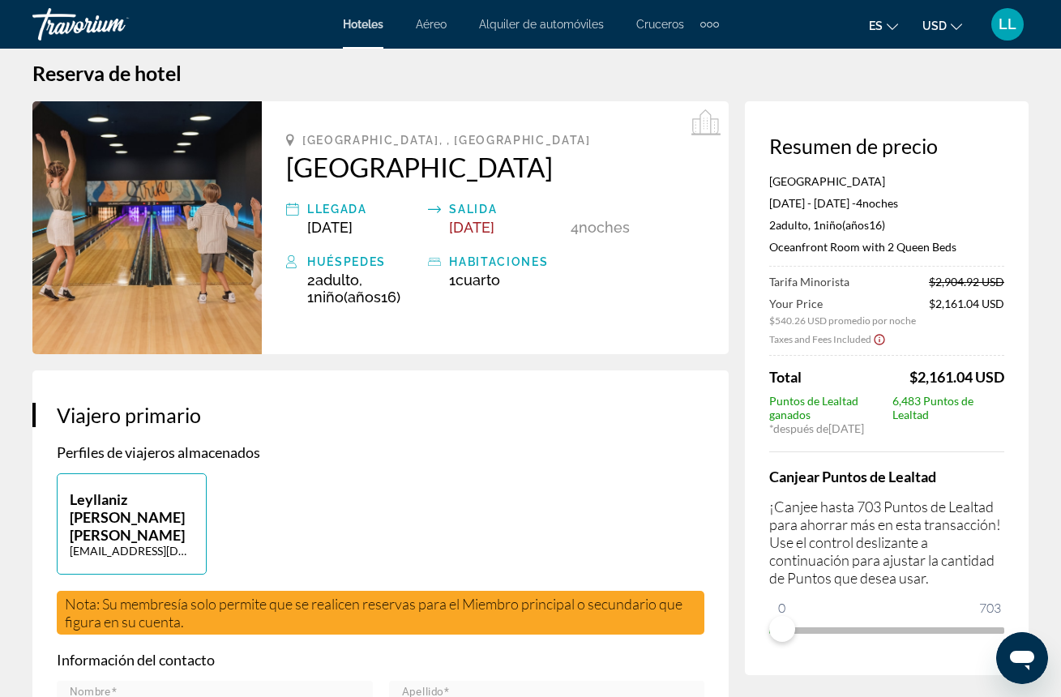
scroll to position [38, 0]
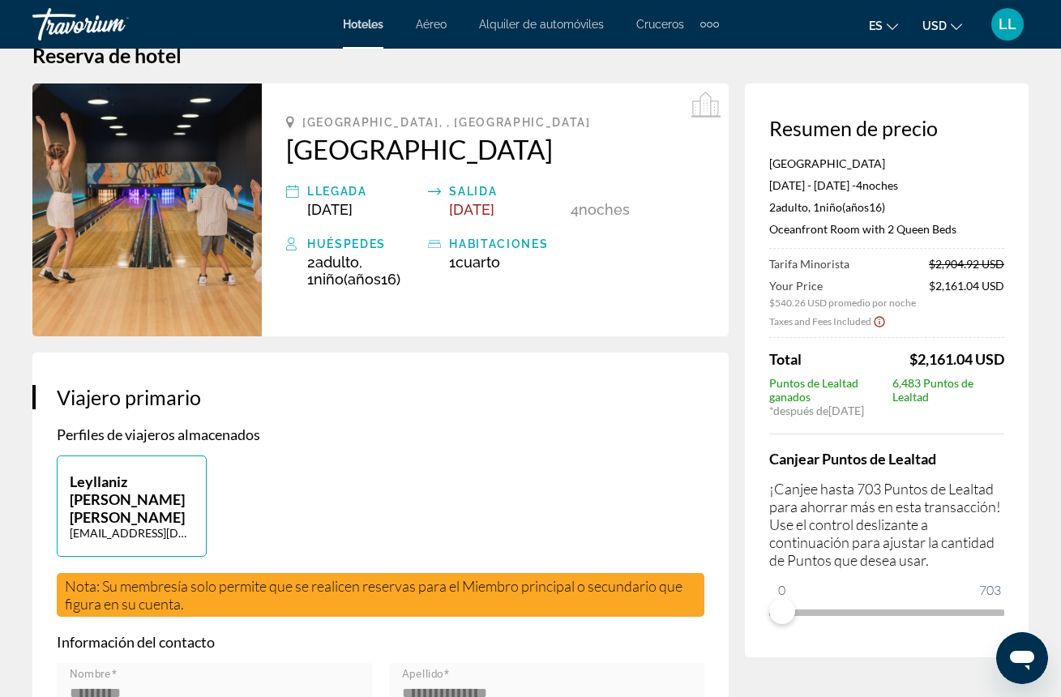
click at [874, 322] on icon "Show Taxes and Fees disclaimer" at bounding box center [879, 321] width 11 height 11
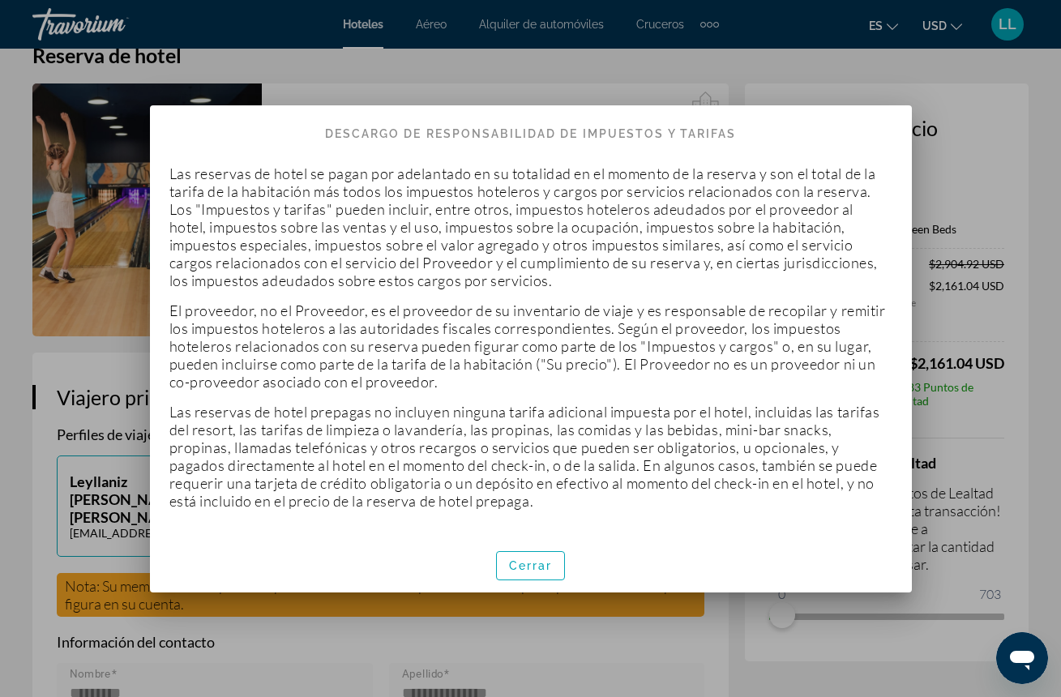
scroll to position [0, 0]
click at [547, 571] on span "Cerrar" at bounding box center [531, 565] width 44 height 13
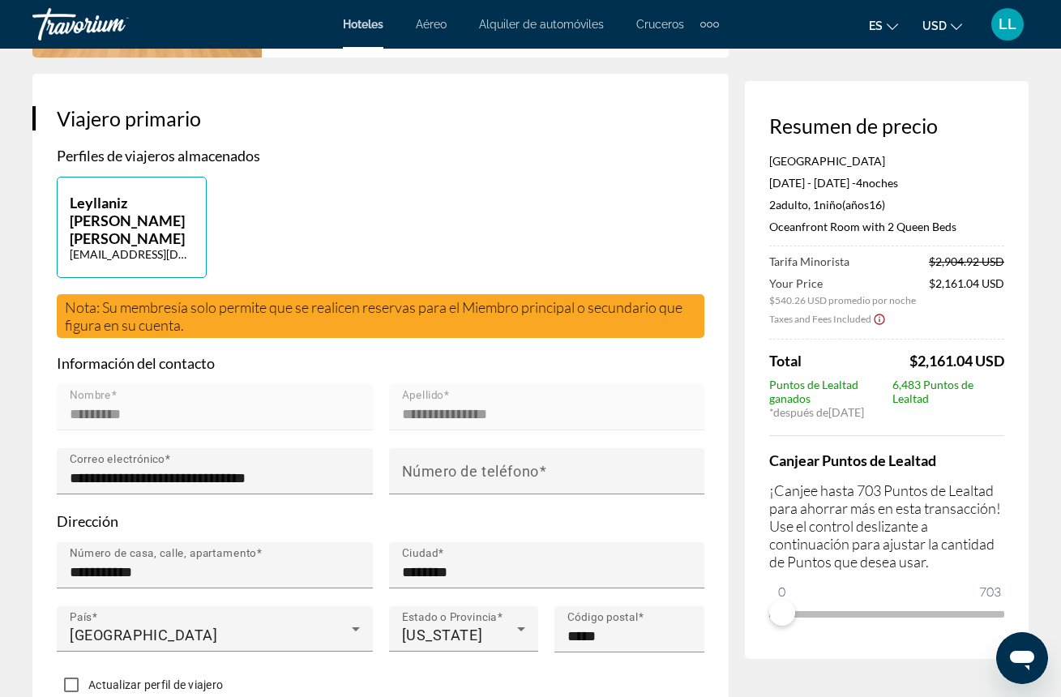
scroll to position [319, 0]
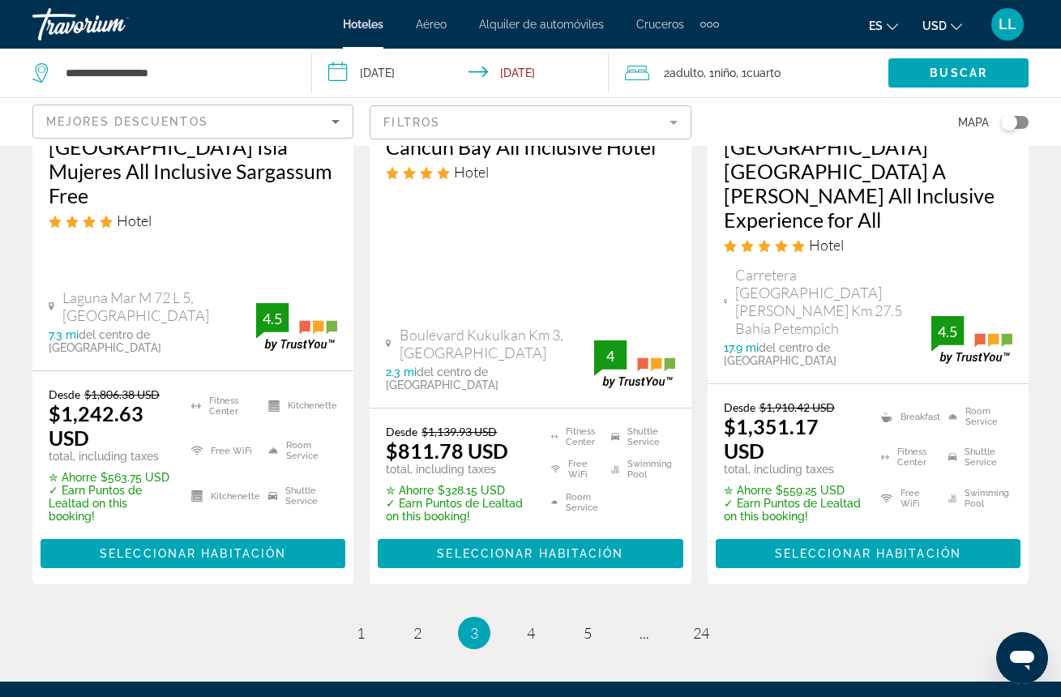
scroll to position [2370, 0]
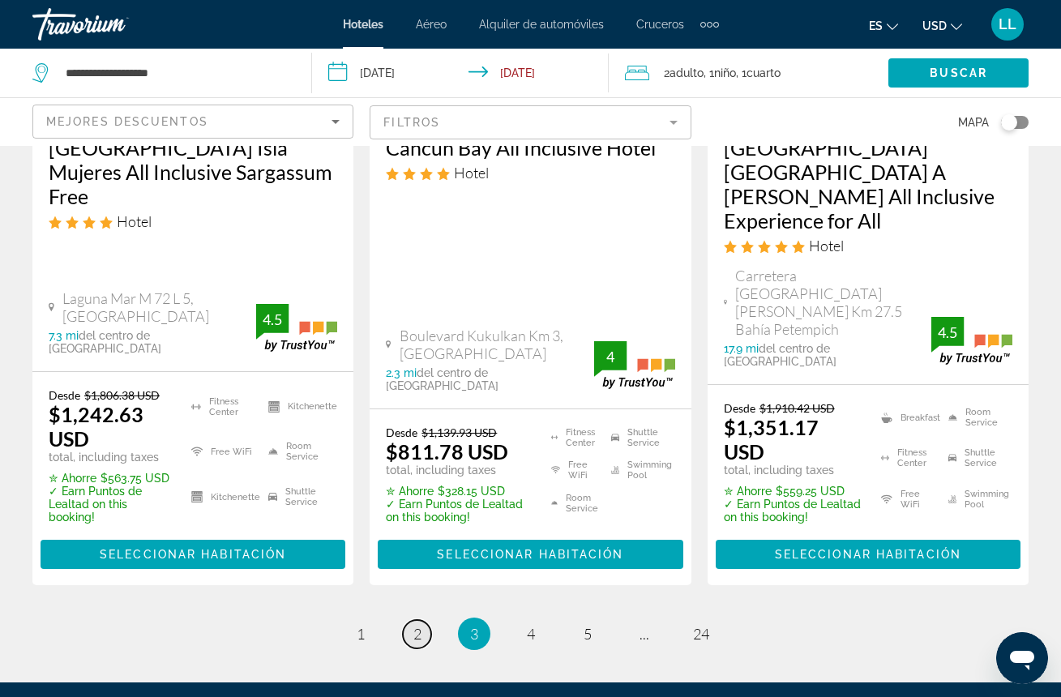
click at [417, 620] on link "page 2" at bounding box center [417, 634] width 28 height 28
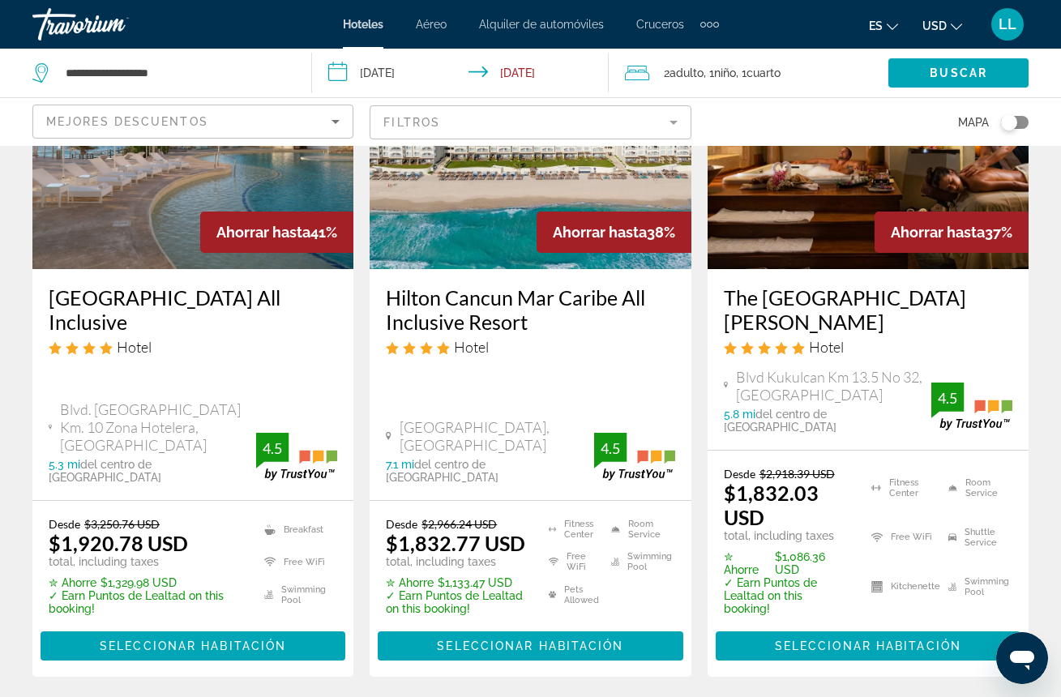
scroll to position [202, 0]
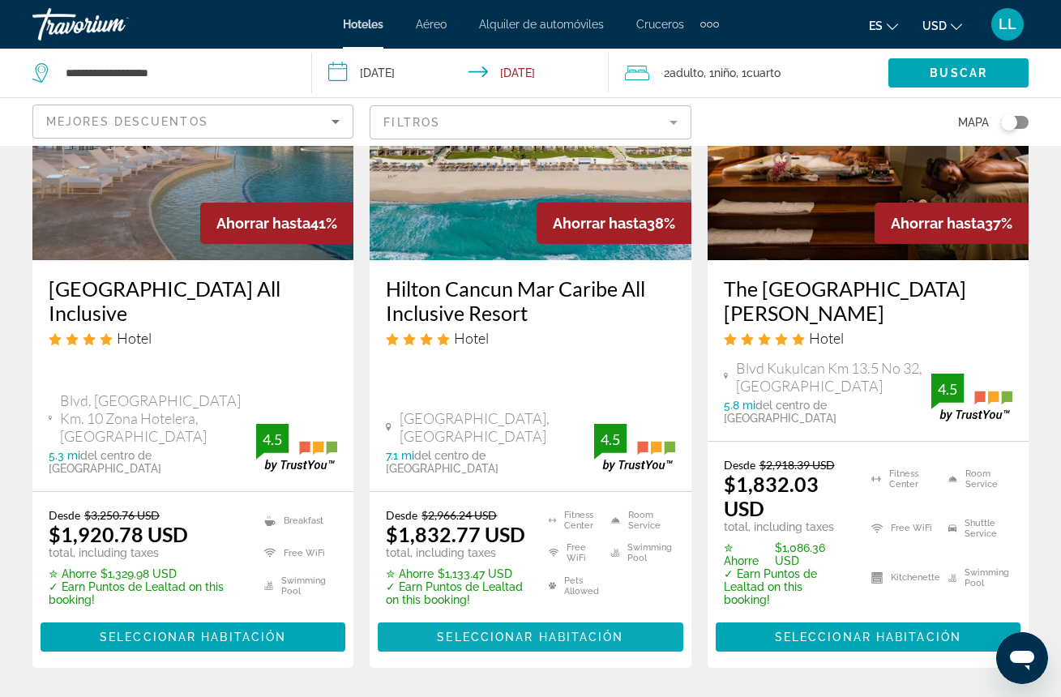
click at [525, 631] on span "Seleccionar habitación" at bounding box center [530, 637] width 186 height 13
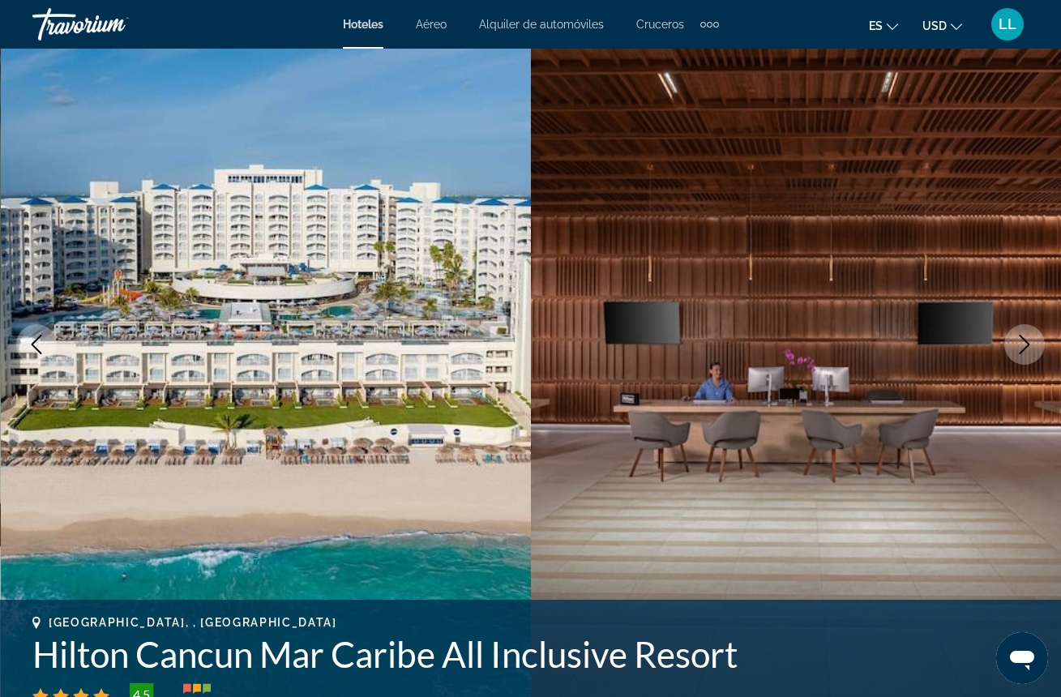
scroll to position [111, 0]
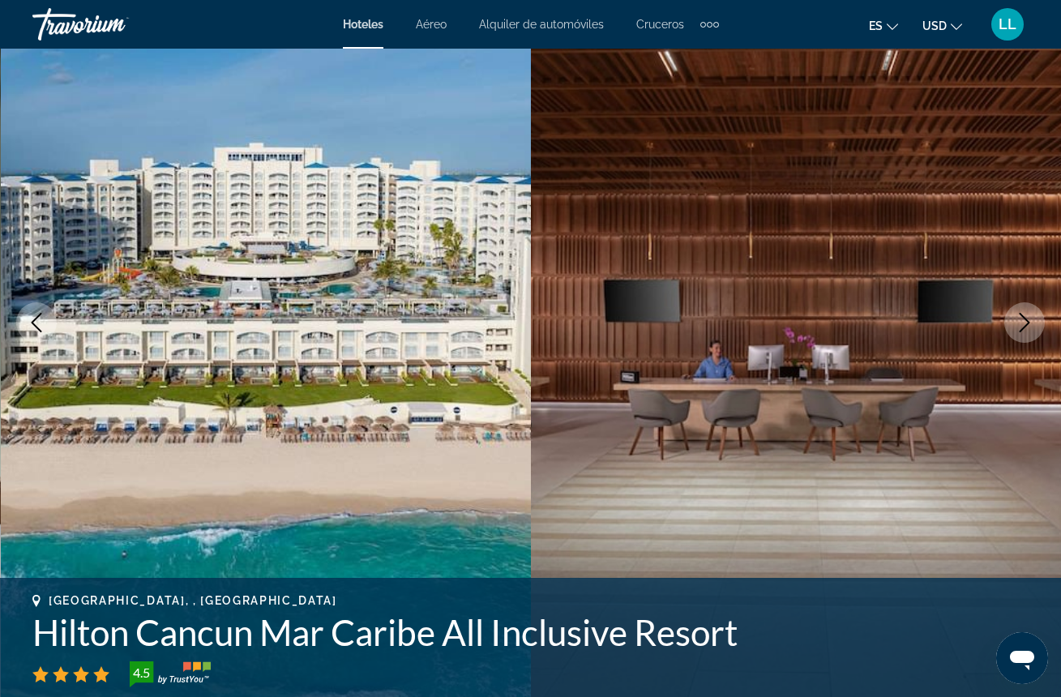
click at [1025, 320] on icon "Next image" at bounding box center [1024, 322] width 19 height 19
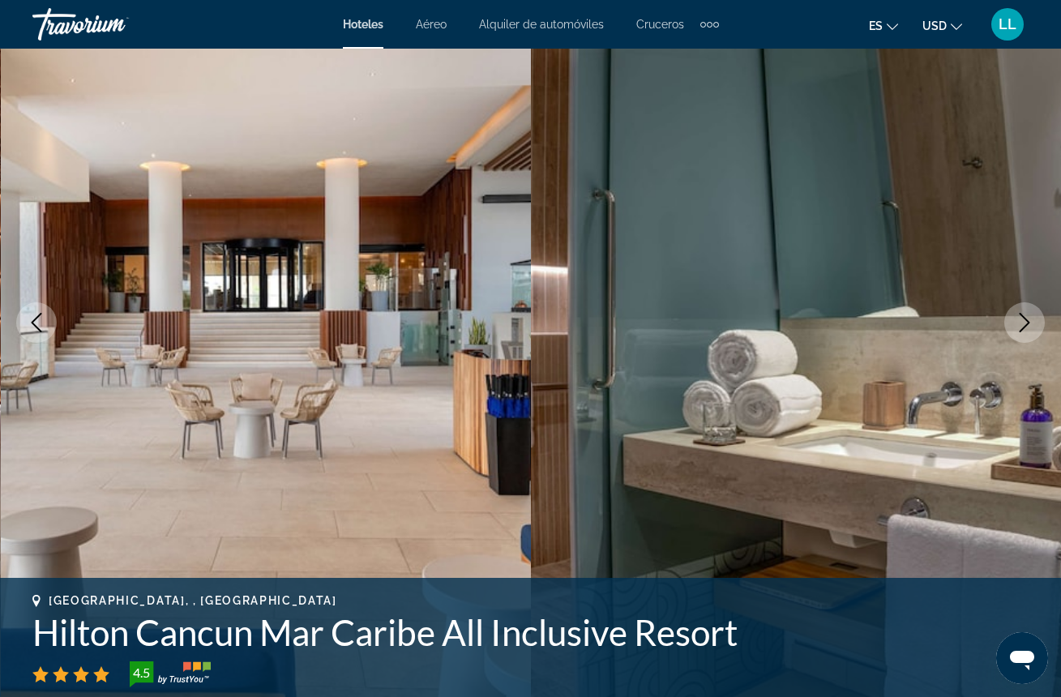
click at [1025, 320] on icon "Next image" at bounding box center [1024, 322] width 19 height 19
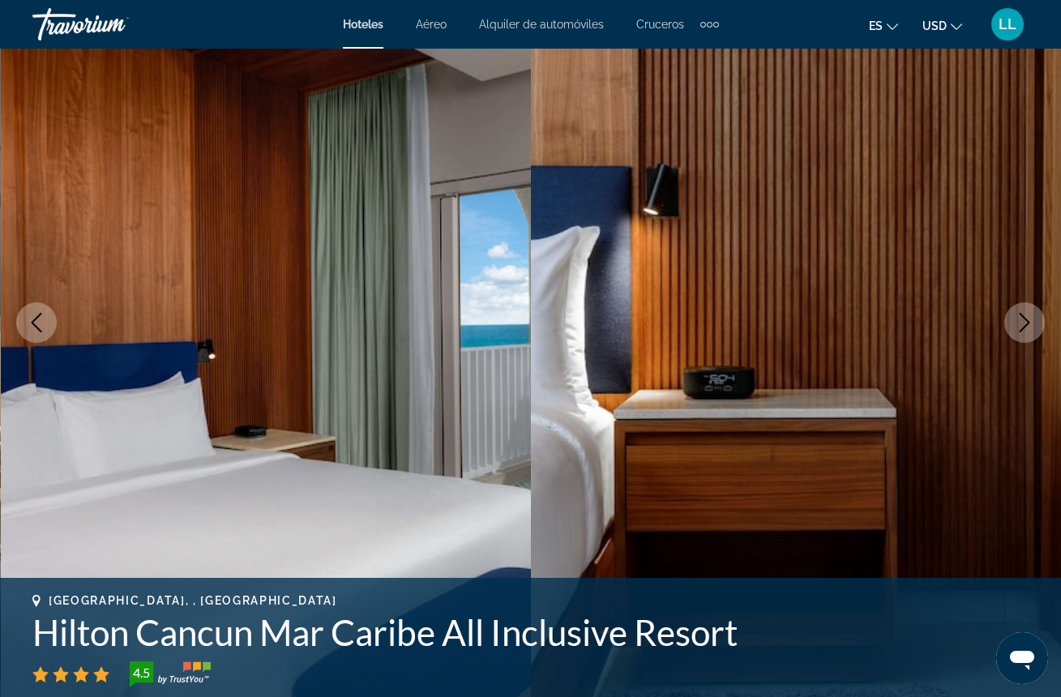
click at [1025, 320] on icon "Next image" at bounding box center [1024, 322] width 19 height 19
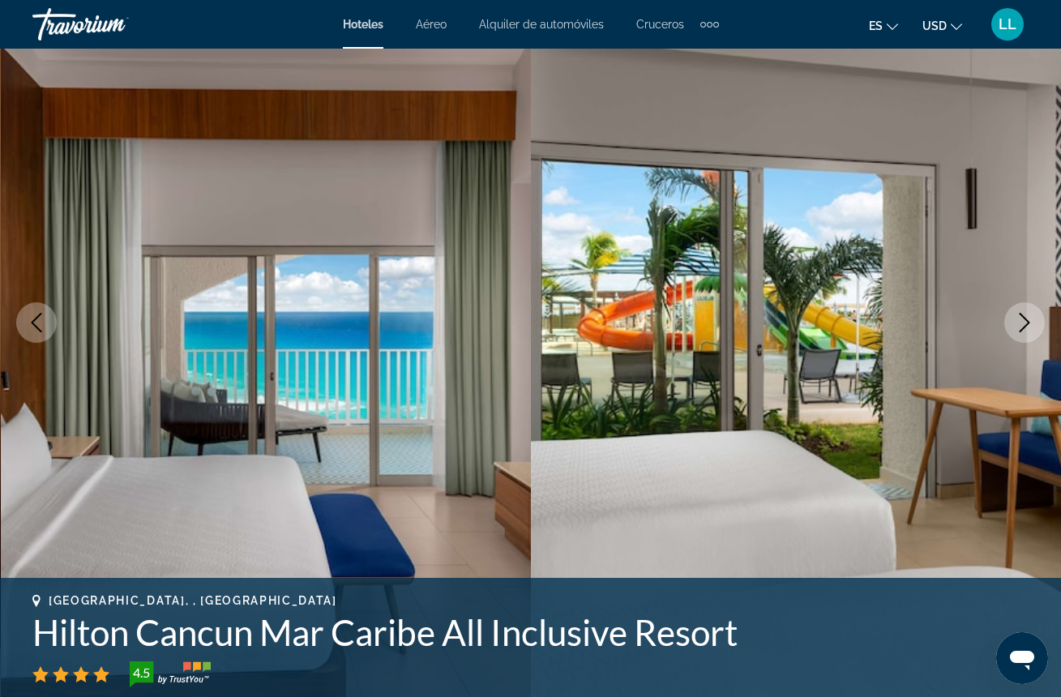
click at [1025, 320] on icon "Next image" at bounding box center [1024, 322] width 19 height 19
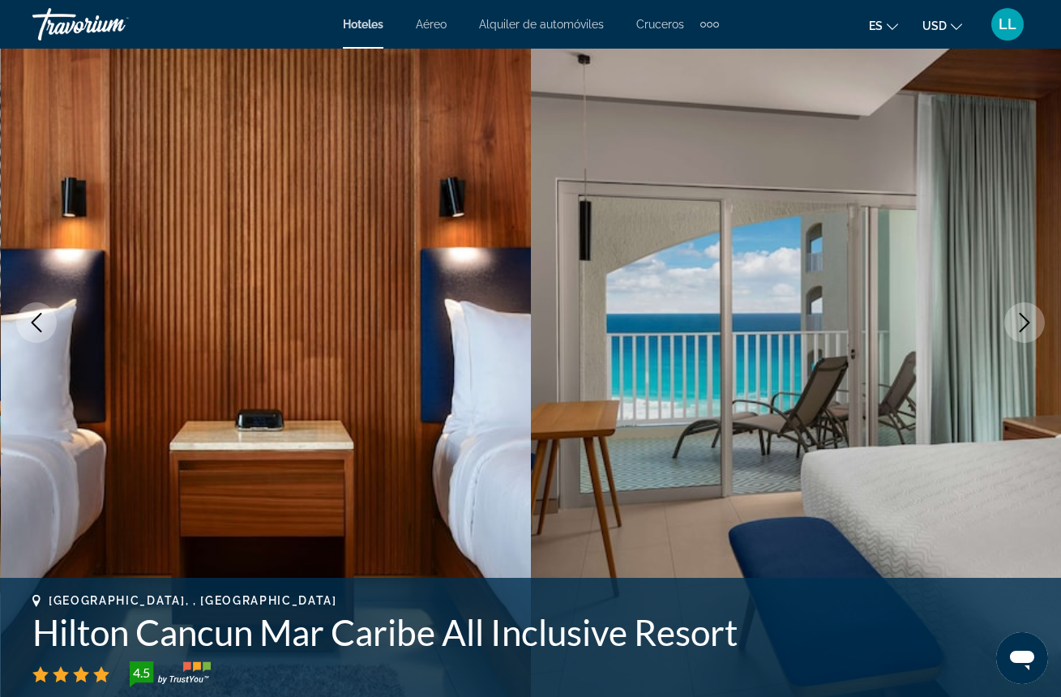
click at [1025, 320] on icon "Next image" at bounding box center [1024, 322] width 19 height 19
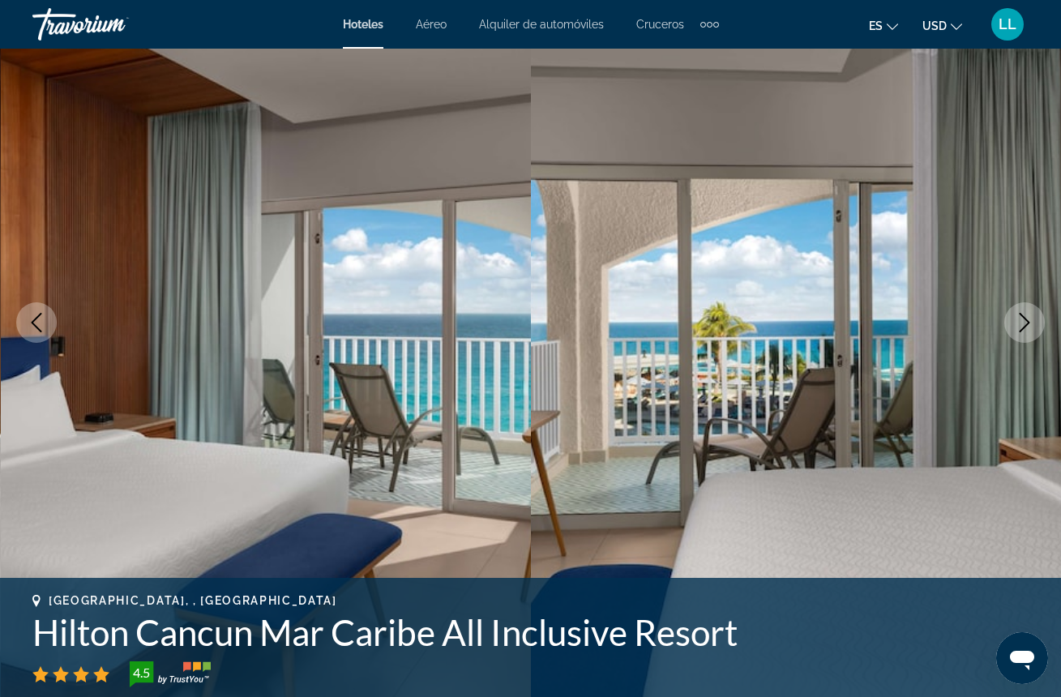
click at [1025, 320] on icon "Next image" at bounding box center [1024, 322] width 19 height 19
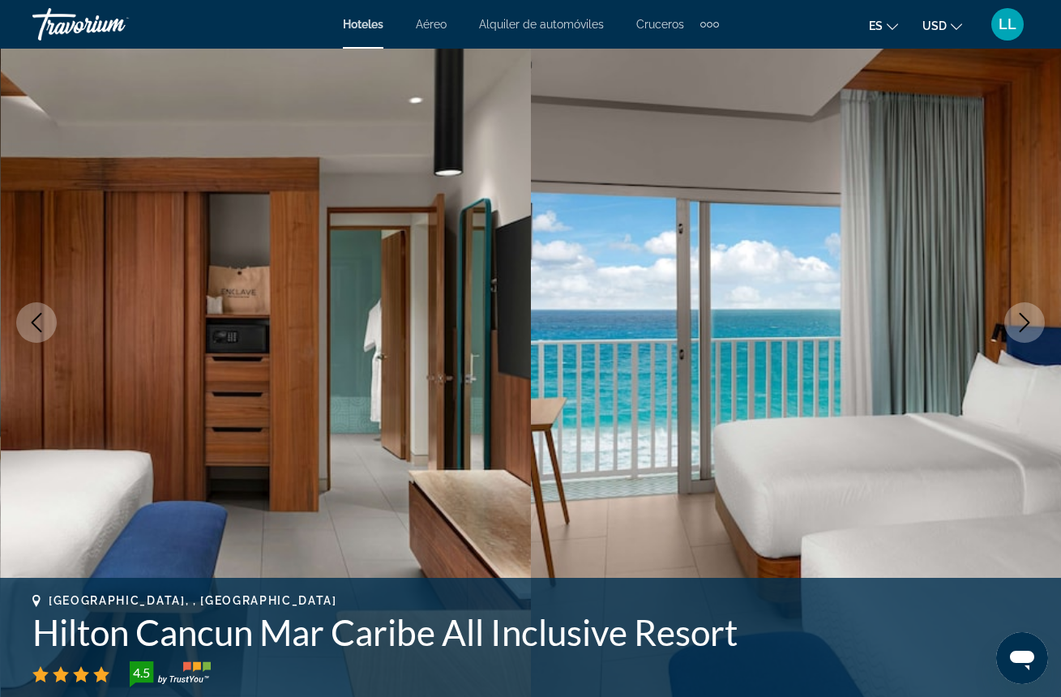
click at [1025, 323] on icon "Next image" at bounding box center [1024, 322] width 19 height 19
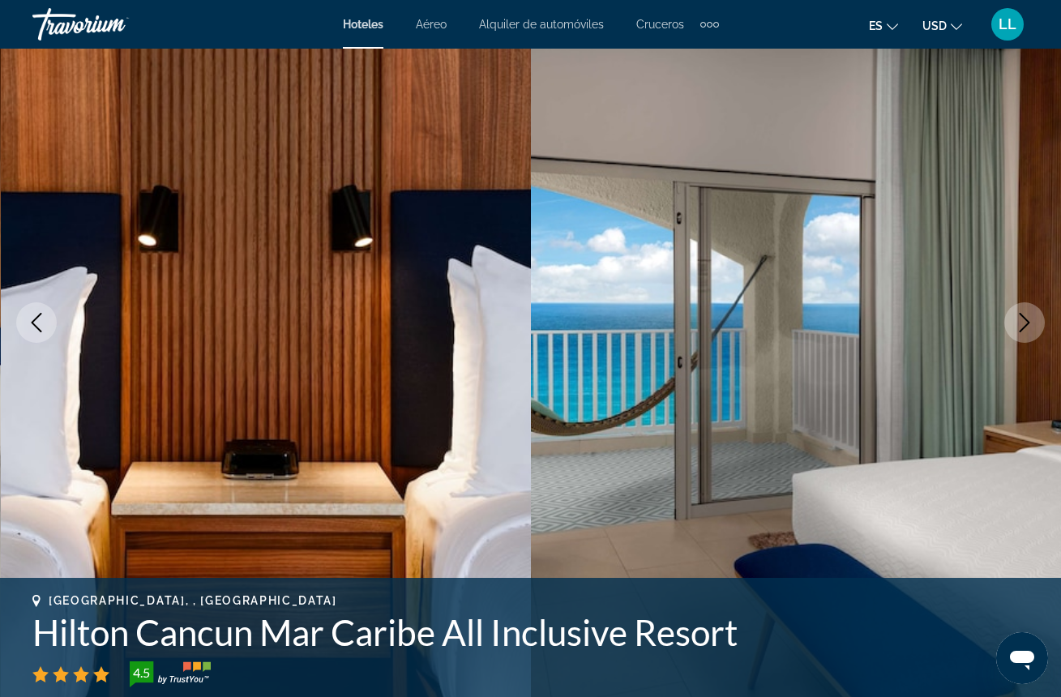
click at [1025, 323] on icon "Next image" at bounding box center [1024, 322] width 19 height 19
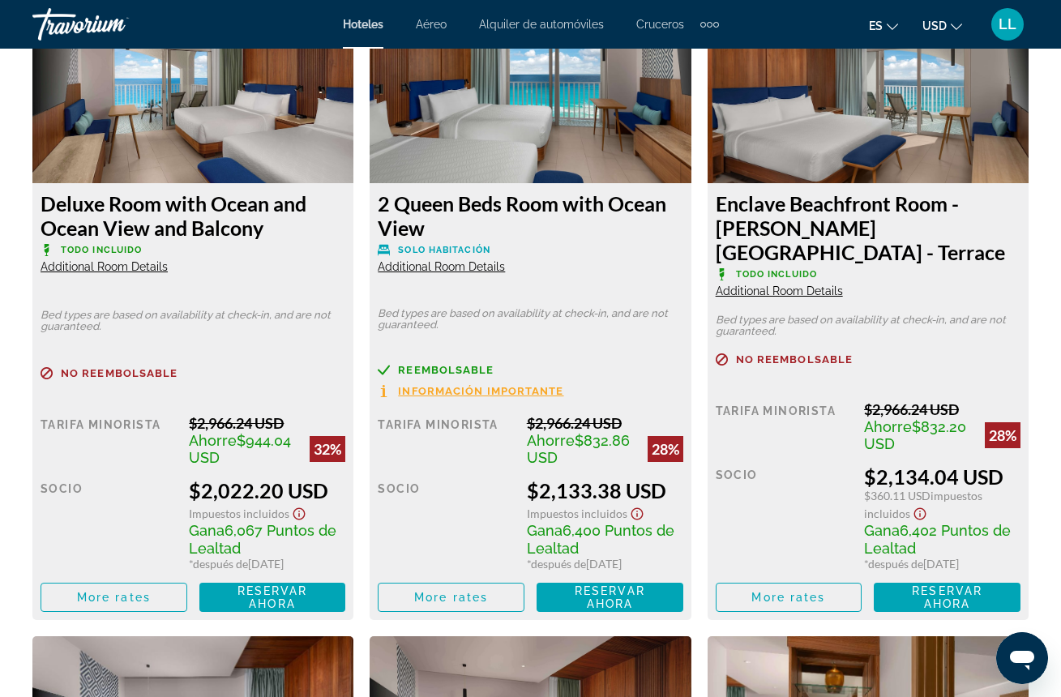
scroll to position [3253, 0]
click at [143, 260] on span "Additional Room Details" at bounding box center [104, 266] width 127 height 13
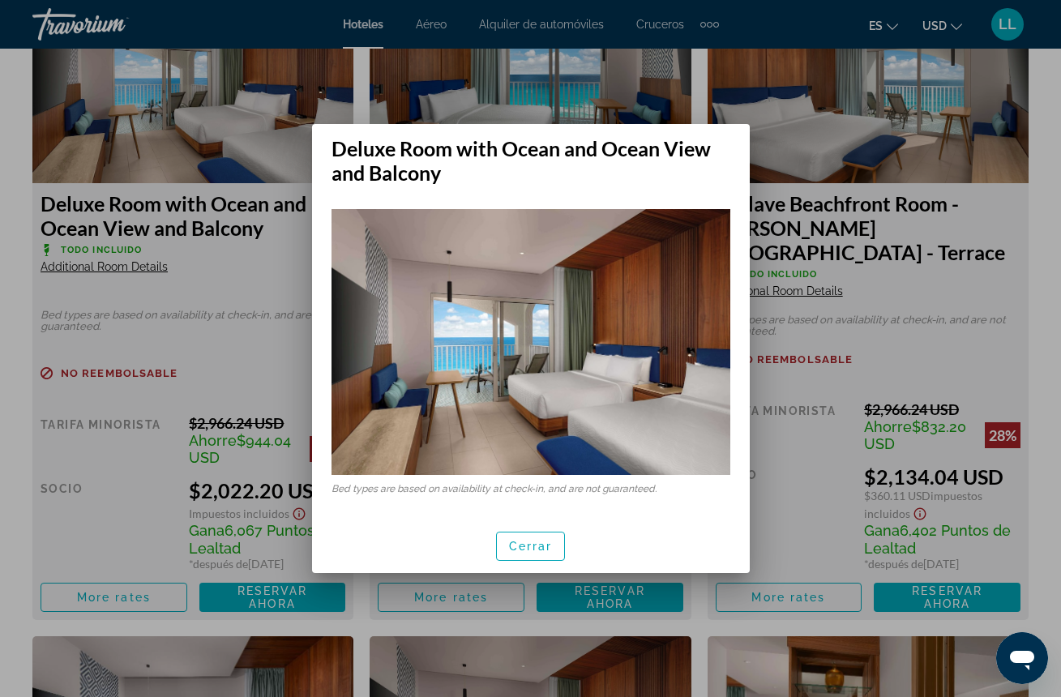
scroll to position [0, 0]
click at [540, 550] on span "Cerrar" at bounding box center [531, 546] width 44 height 13
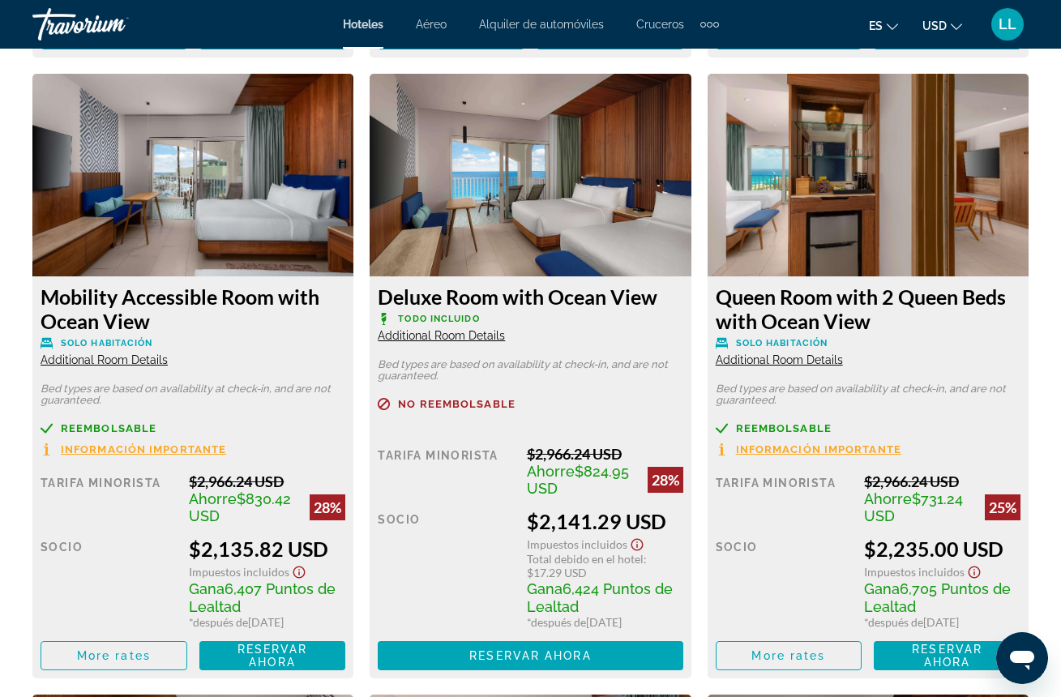
scroll to position [3811, 0]
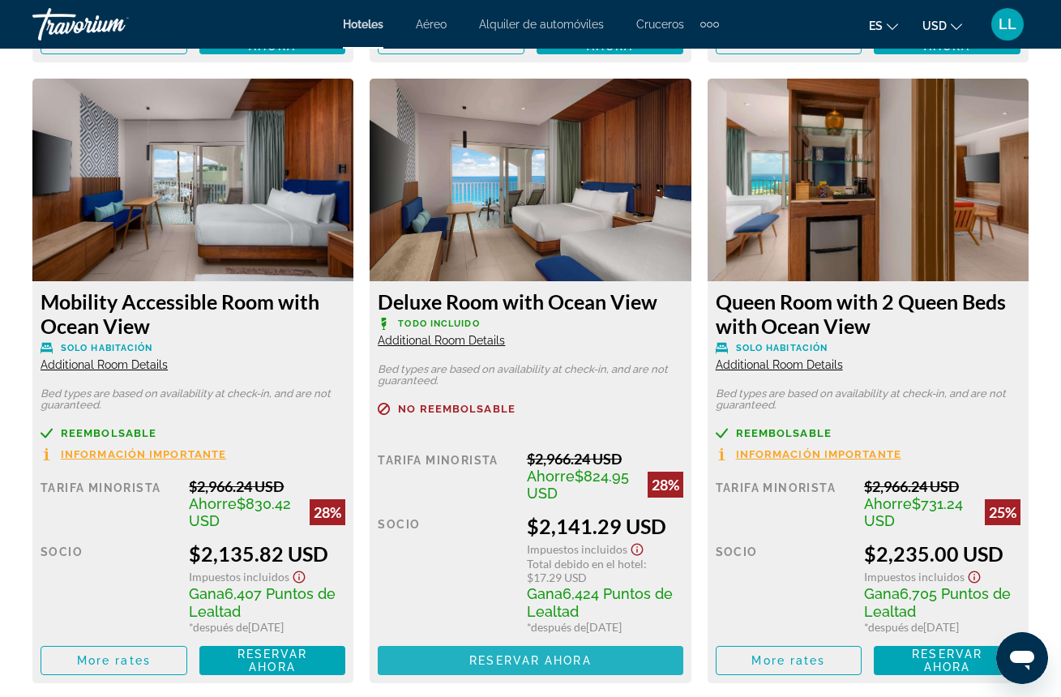
click at [571, 654] on span "Reservar ahora" at bounding box center [530, 660] width 122 height 13
